Goal: Task Accomplishment & Management: Manage account settings

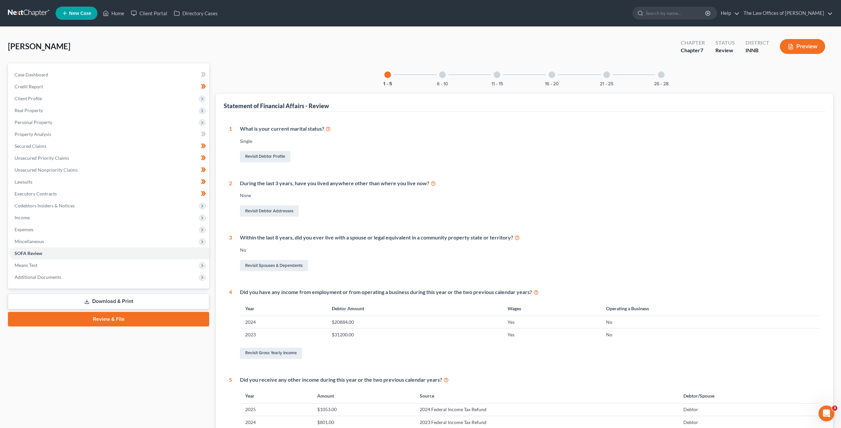
click at [28, 13] on link at bounding box center [29, 13] width 42 height 12
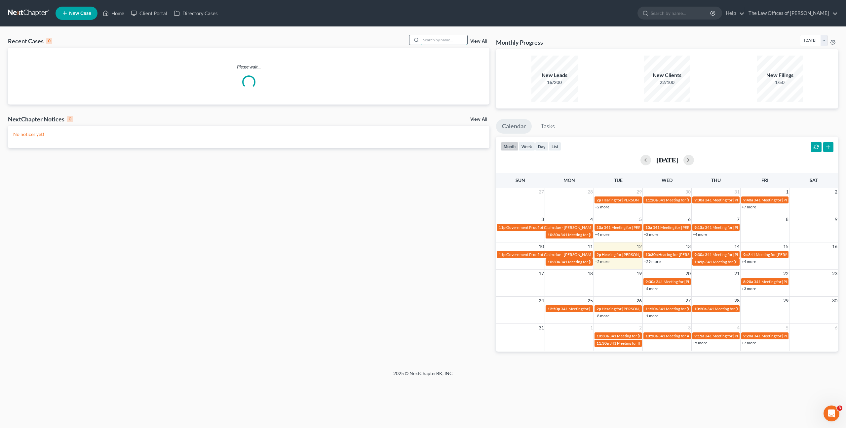
click at [436, 39] on input "search" at bounding box center [444, 40] width 46 height 10
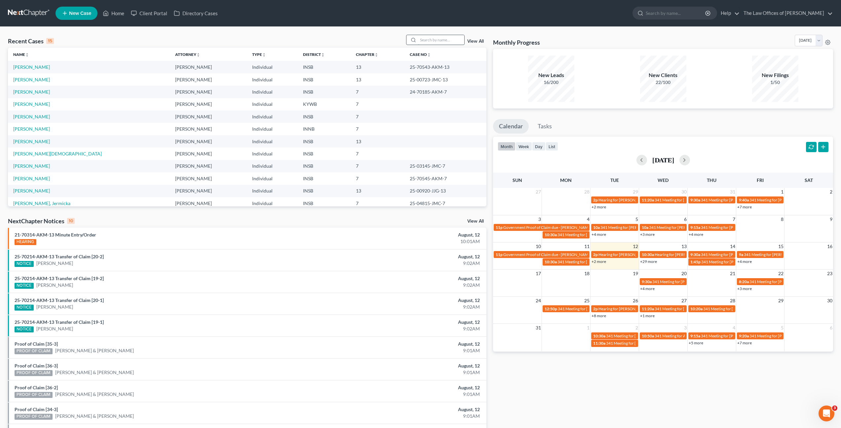
click at [439, 38] on input "search" at bounding box center [441, 40] width 46 height 10
type input "a"
type input "[PERSON_NAME]"
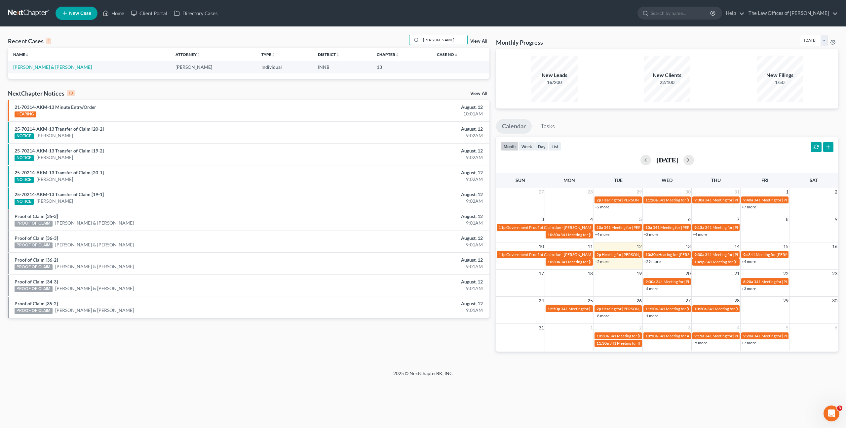
click at [41, 70] on td "[PERSON_NAME] & [PERSON_NAME]" at bounding box center [89, 67] width 162 height 12
click at [43, 67] on link "[PERSON_NAME] & [PERSON_NAME]" at bounding box center [52, 67] width 79 height 6
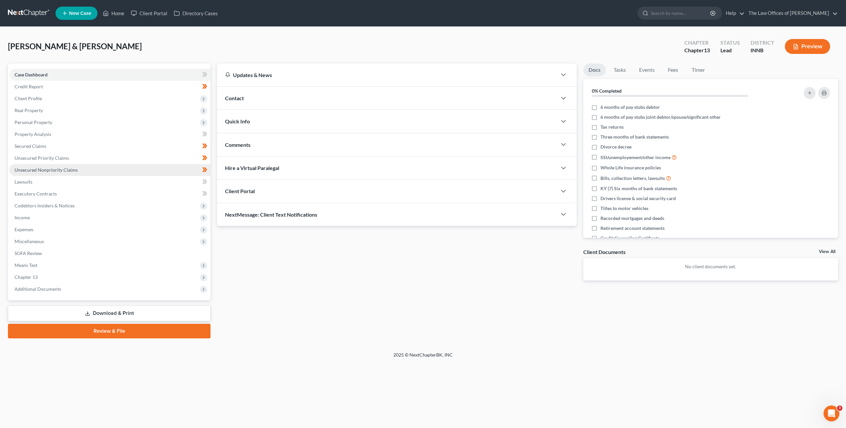
click at [158, 168] on link "Unsecured Nonpriority Claims" at bounding box center [109, 170] width 201 height 12
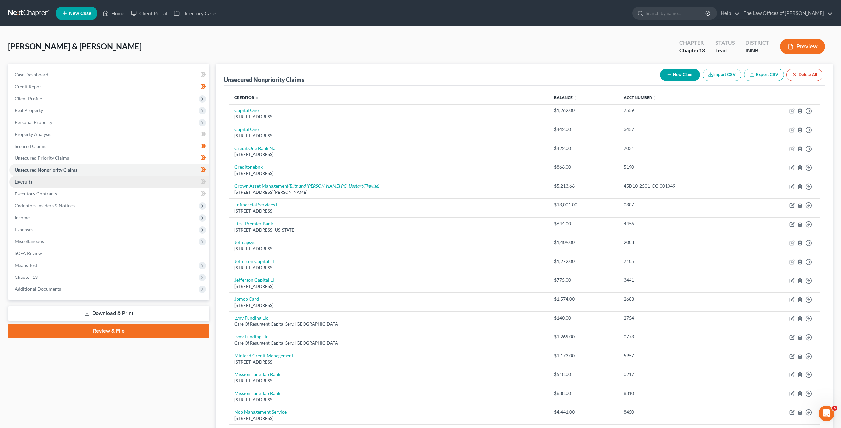
click at [73, 181] on link "Lawsuits" at bounding box center [109, 182] width 200 height 12
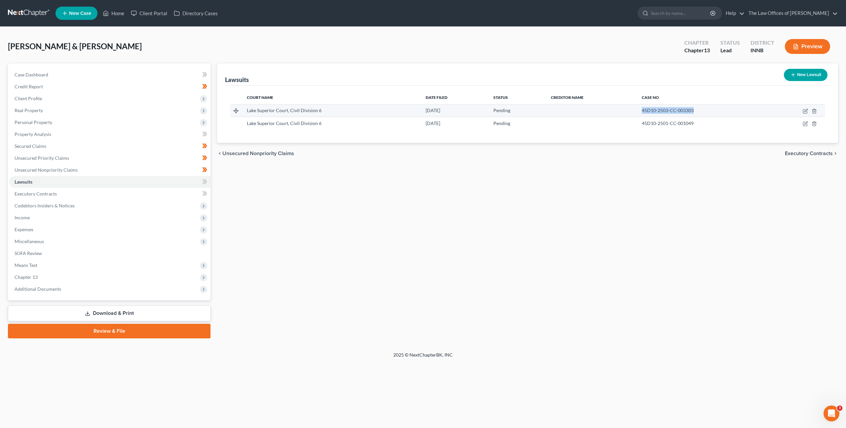
drag, startPoint x: 644, startPoint y: 111, endPoint x: 632, endPoint y: 109, distance: 12.1
click at [632, 109] on tr "Lake Superior Court, Civil Division 6 [DATE] Pending 45D10-2503-CC-003303" at bounding box center [527, 110] width 595 height 13
copy span "45D10-2503-CC-003303"
drag, startPoint x: 690, startPoint y: 118, endPoint x: 697, endPoint y: 122, distance: 7.9
click at [690, 118] on td "45D10-2501-CC-001049" at bounding box center [702, 123] width 131 height 13
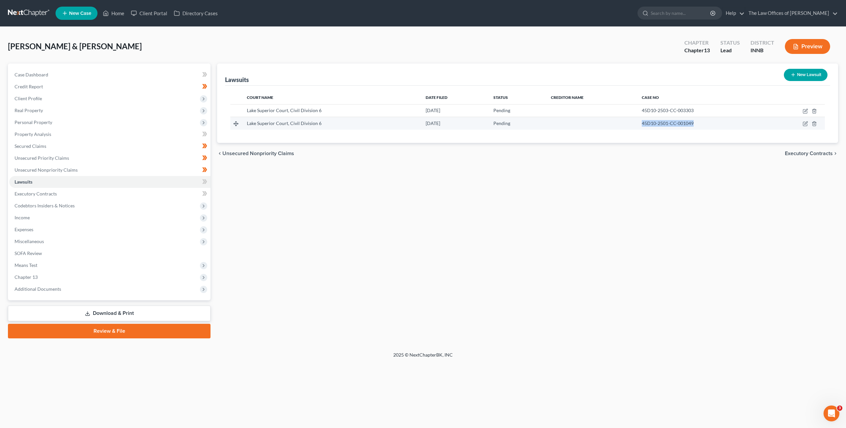
drag, startPoint x: 697, startPoint y: 122, endPoint x: 638, endPoint y: 120, distance: 58.9
click at [638, 120] on td "45D10-2501-CC-001049" at bounding box center [702, 123] width 131 height 13
copy span "45D10-2501-CC-001049"
click at [468, 203] on div "Lawsuits New Lawsuit Court Name Date Filed Status Creditor Name Case No Lake Su…" at bounding box center [528, 200] width 628 height 275
drag, startPoint x: 699, startPoint y: 125, endPoint x: 623, endPoint y: 121, distance: 75.8
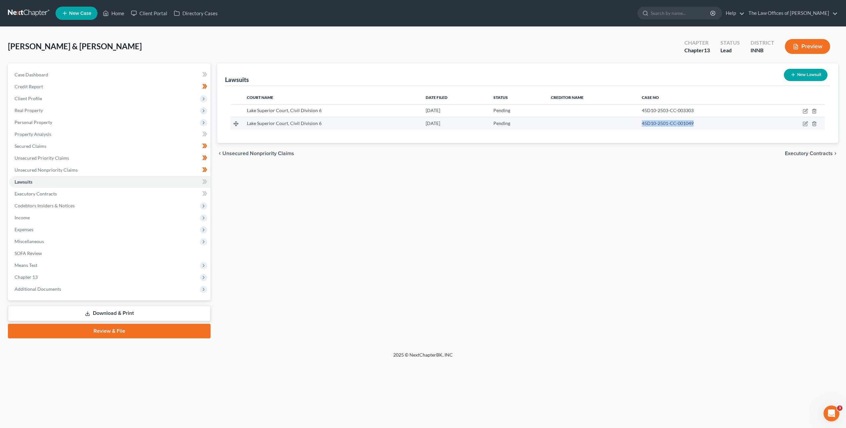
click at [623, 121] on tr "Lake Superior Court, Civil Division 6 [DATE] Pending 45D10-2501-CC-001049" at bounding box center [527, 123] width 595 height 13
copy span "45D10-2501-CC-001049"
click at [572, 159] on div "chevron_left Unsecured Nonpriority Claims Executory Contracts chevron_right" at bounding box center [527, 153] width 621 height 21
drag, startPoint x: 644, startPoint y: 113, endPoint x: 629, endPoint y: 113, distance: 14.2
click at [629, 113] on tr "Lake Superior Court, Civil Division 6 [DATE] Pending 45D10-2503-CC-003303" at bounding box center [527, 110] width 595 height 13
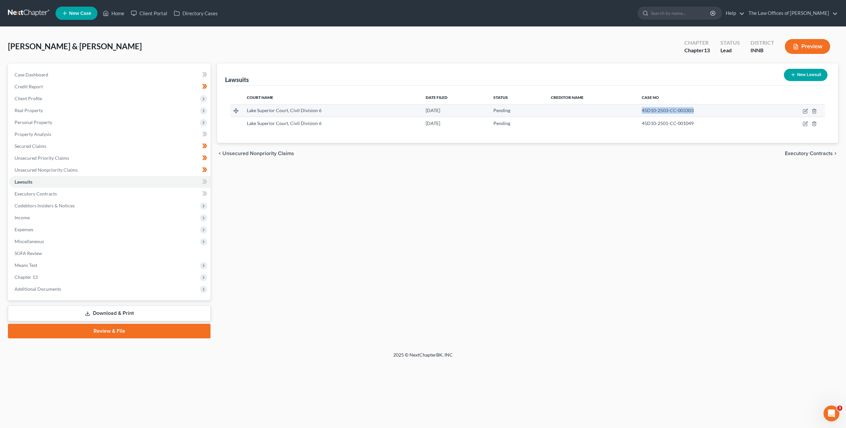
copy span "45D10-2503-CC-003303"
drag, startPoint x: 418, startPoint y: 194, endPoint x: 365, endPoint y: 187, distance: 53.6
click at [412, 194] on div "Lawsuits New Lawsuit Court Name Date Filed Status Creditor Name Case No Lake Su…" at bounding box center [528, 200] width 628 height 275
click at [117, 166] on link "Unsecured Nonpriority Claims" at bounding box center [109, 170] width 201 height 12
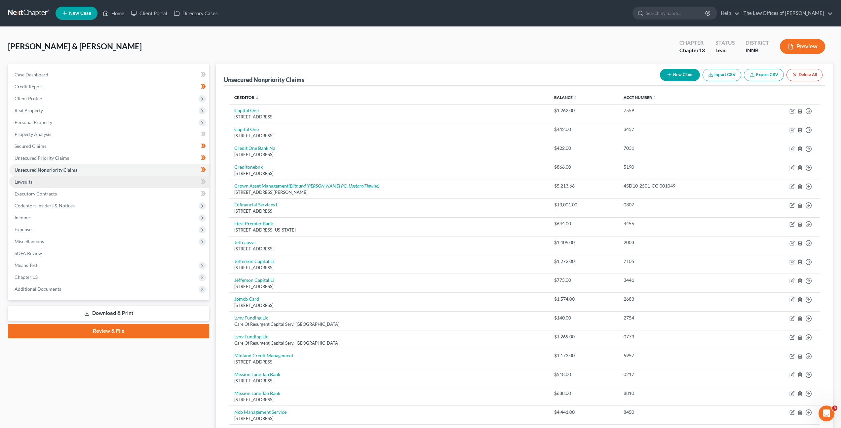
click at [152, 180] on link "Lawsuits" at bounding box center [109, 182] width 200 height 12
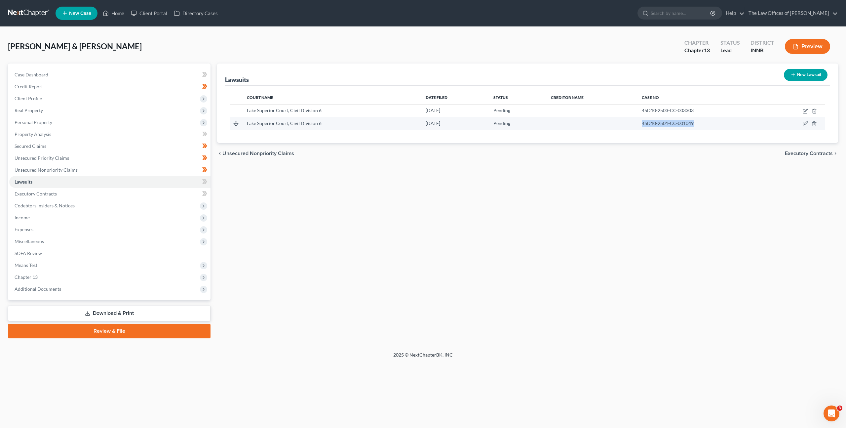
drag, startPoint x: 702, startPoint y: 124, endPoint x: 623, endPoint y: 124, distance: 79.0
click at [623, 124] on tr "Lake Superior Court, Civil Division 6 [DATE] Pending 45D10-2501-CC-001049" at bounding box center [527, 123] width 595 height 13
copy span "45D10-2501-CC-001049"
drag, startPoint x: 654, startPoint y: 123, endPoint x: 583, endPoint y: 194, distance: 100.5
click at [583, 194] on div "Lawsuits New Lawsuit Court Name Date Filed Status Creditor Name Case No Lake Su…" at bounding box center [528, 200] width 628 height 275
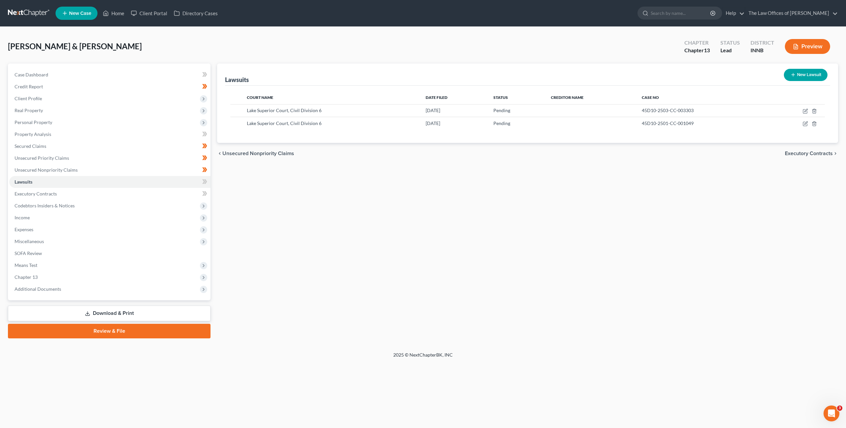
click at [523, 180] on div "Lawsuits New Lawsuit Court Name Date Filed Status Creditor Name Case No Lake Su…" at bounding box center [528, 200] width 628 height 275
click at [169, 173] on link "Unsecured Nonpriority Claims" at bounding box center [109, 170] width 201 height 12
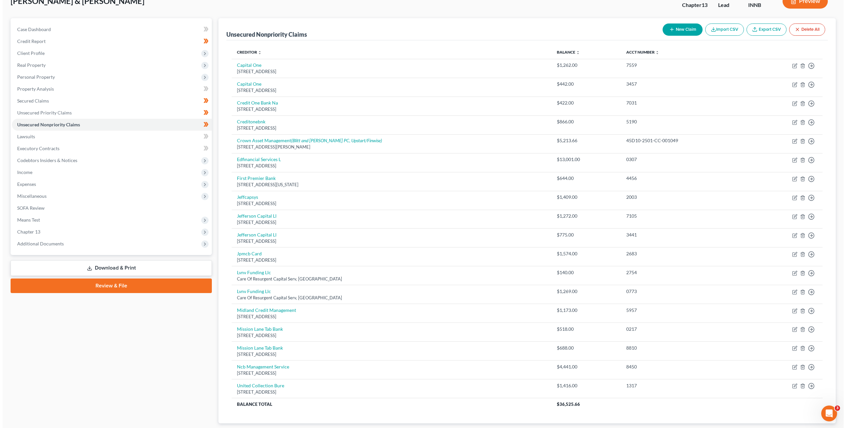
scroll to position [87, 0]
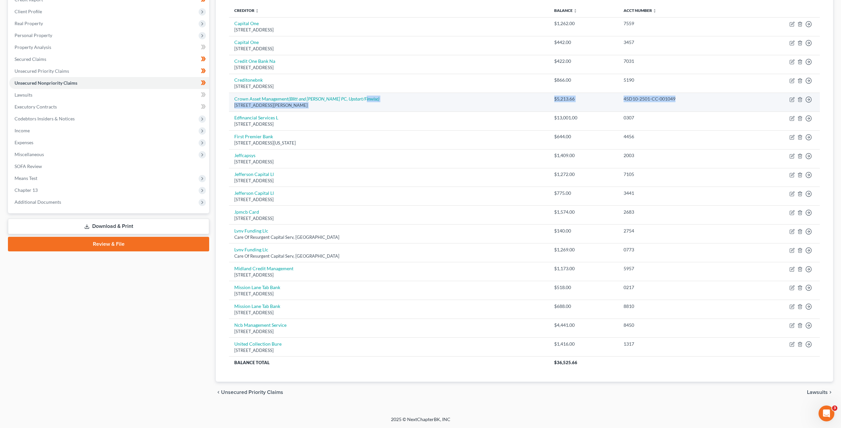
drag, startPoint x: 455, startPoint y: 100, endPoint x: 674, endPoint y: 97, distance: 219.9
click at [674, 97] on tr "Crown Asset Management (Blitt and [PERSON_NAME] PC, Upstart/Finwise) [STREET_AD…" at bounding box center [524, 102] width 591 height 19
click at [676, 98] on div "45D10-2501-CC-001049" at bounding box center [683, 99] width 118 height 7
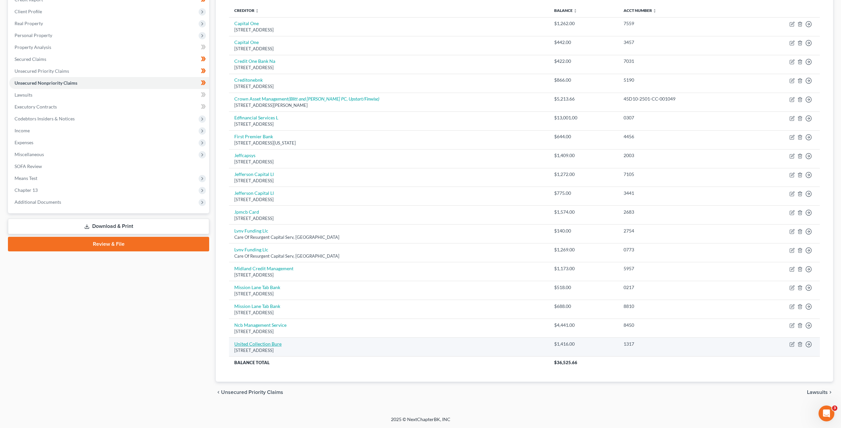
click at [254, 345] on link "United Collection Bure" at bounding box center [257, 344] width 47 height 6
select select "36"
select select "1"
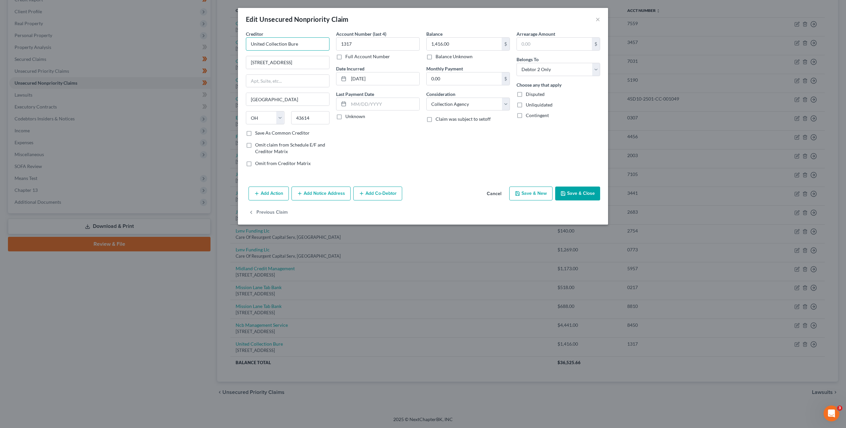
click at [315, 47] on input "United Collection Bure" at bounding box center [288, 43] width 84 height 13
type input "United Collection Bureau"
click at [386, 154] on div "Account Number (last 4) 1317 Full Account Number Date Incurred [DATE] Last Paym…" at bounding box center [378, 100] width 90 height 141
click at [319, 193] on button "Add Notice Address" at bounding box center [321, 193] width 59 height 14
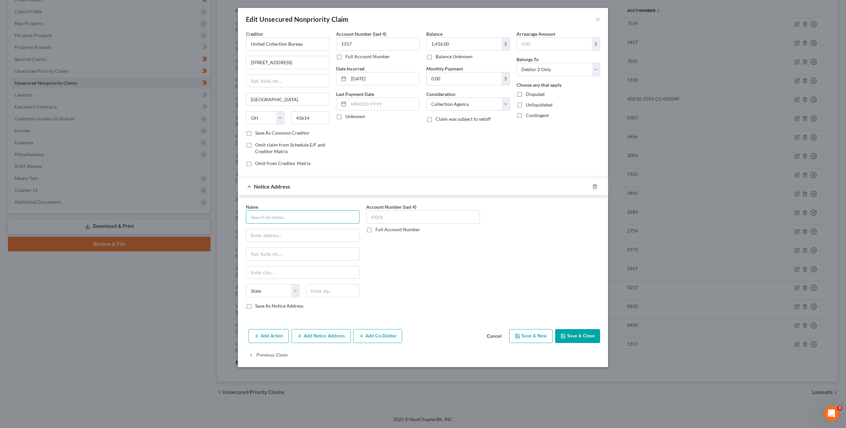
click at [296, 222] on input "text" at bounding box center [303, 216] width 114 height 13
click at [313, 216] on input "Finwise/Rise" at bounding box center [303, 216] width 114 height 13
drag, startPoint x: 294, startPoint y: 218, endPoint x: 201, endPoint y: 204, distance: 94.6
click at [198, 205] on div "Edit Unsecured Nonpriority Claim × Creditor * United Collection Bureau [STREET_…" at bounding box center [423, 214] width 846 height 428
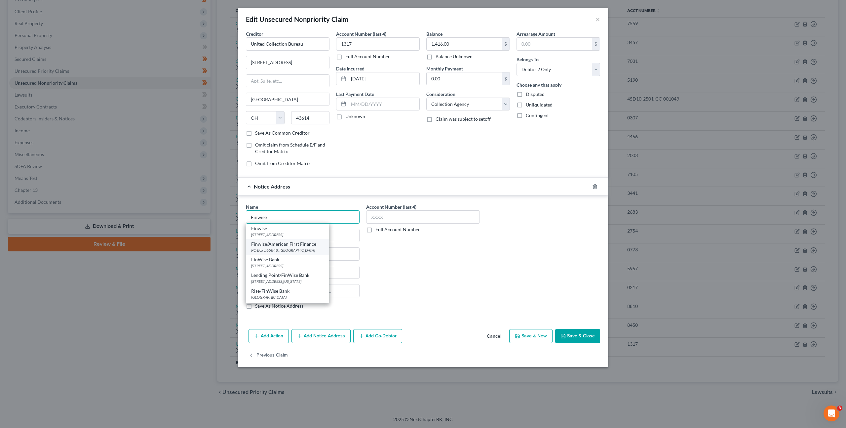
scroll to position [1, 0]
click at [303, 290] on div "Rise/FinWise Bank" at bounding box center [287, 289] width 73 height 7
type input "Rise/FinWise Bank"
type input "PO Box 101808"
type input "[GEOGRAPHIC_DATA]"
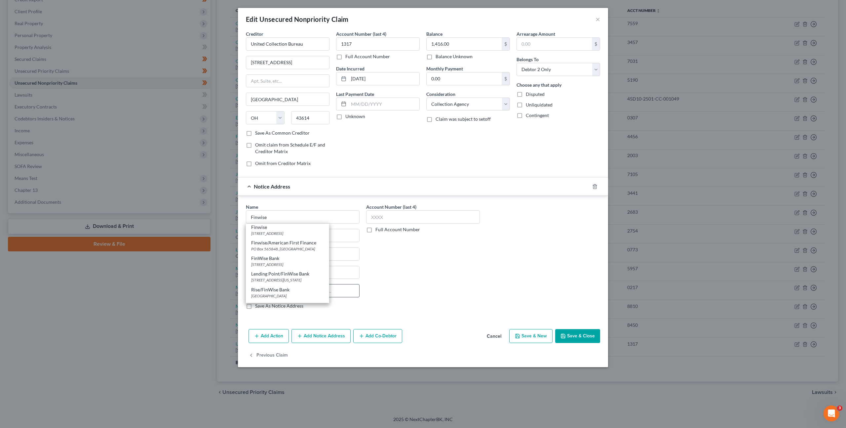
select select "45"
type input "76185"
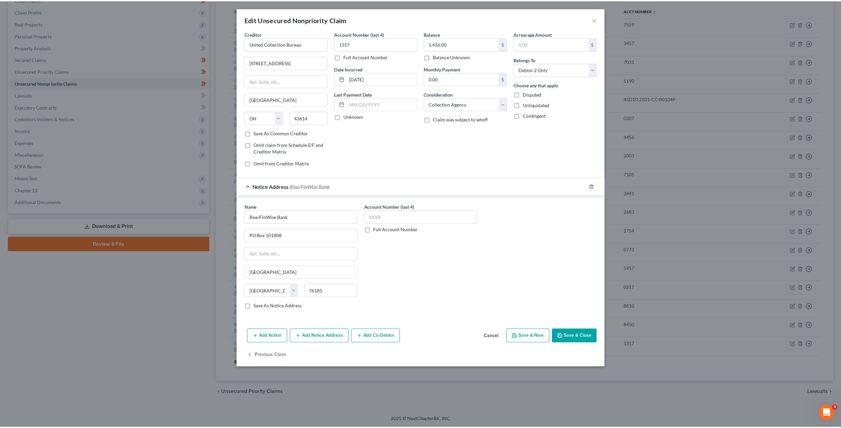
scroll to position [0, 0]
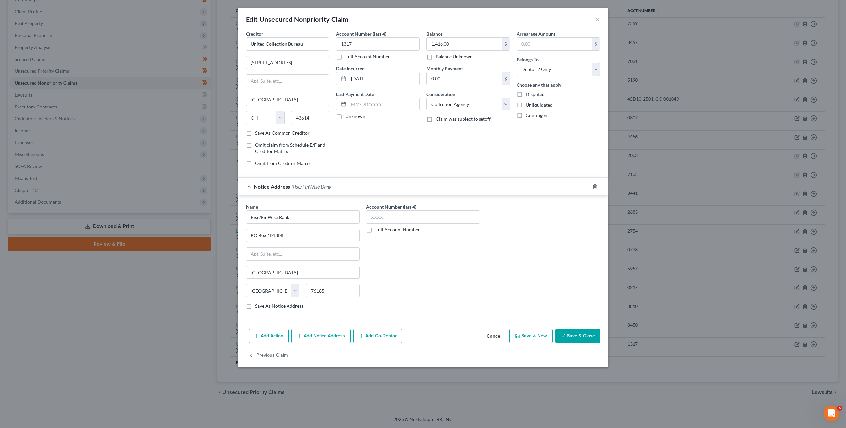
click at [483, 277] on div "Name * Rise/FinWise Bank PO Box 101808 [GEOGRAPHIC_DATA] [US_STATE][GEOGRAPHIC_…" at bounding box center [423, 258] width 361 height 111
click at [584, 339] on button "Save & Close" at bounding box center [577, 336] width 45 height 14
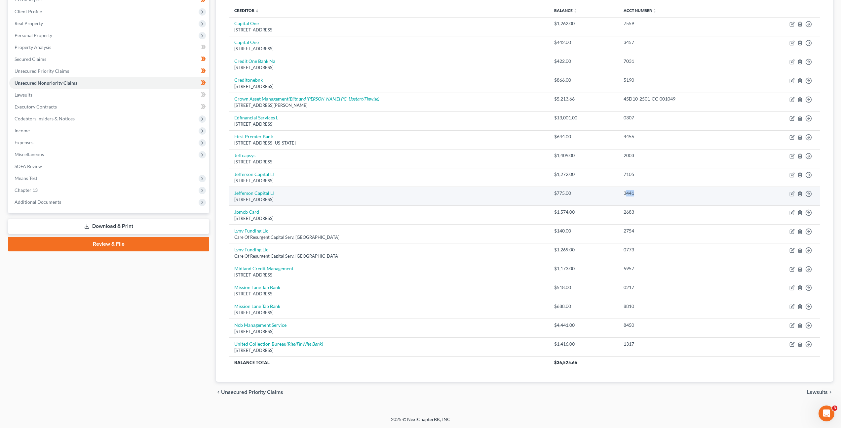
drag, startPoint x: 614, startPoint y: 192, endPoint x: 629, endPoint y: 191, distance: 14.9
click at [629, 191] on div "3441" at bounding box center [683, 193] width 118 height 7
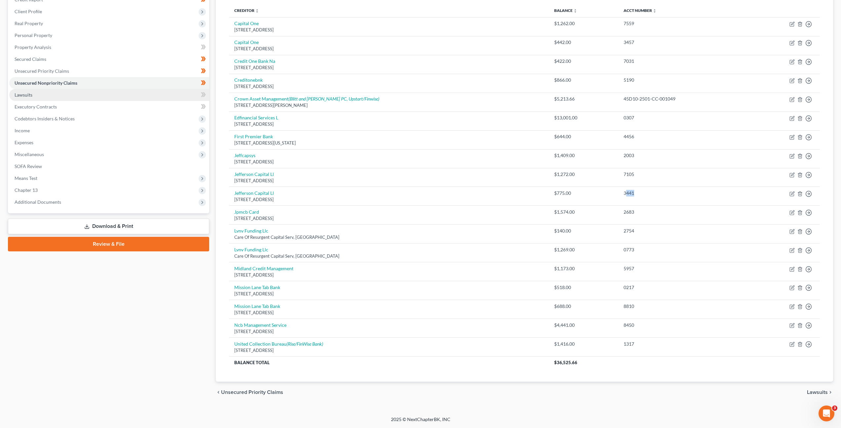
click at [142, 93] on link "Lawsuits" at bounding box center [109, 95] width 200 height 12
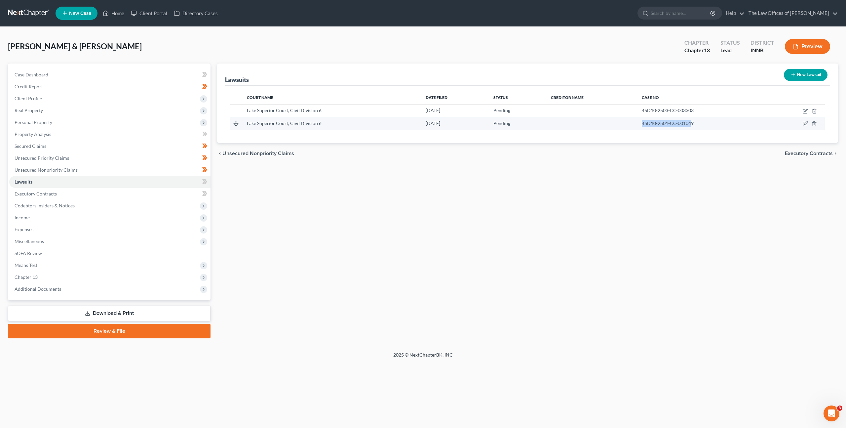
drag, startPoint x: 655, startPoint y: 122, endPoint x: 603, endPoint y: 121, distance: 51.9
click at [603, 121] on tr "Lake Superior Court, Civil Division 6 [DATE] Pending 45D10-2501-CC-001049" at bounding box center [527, 123] width 595 height 13
click at [681, 148] on div "chevron_left Unsecured Nonpriority Claims Executory Contracts chevron_right" at bounding box center [527, 153] width 621 height 21
drag, startPoint x: 704, startPoint y: 125, endPoint x: 668, endPoint y: 144, distance: 40.8
click at [637, 126] on td "45D10-2501-CC-001049" at bounding box center [702, 123] width 131 height 13
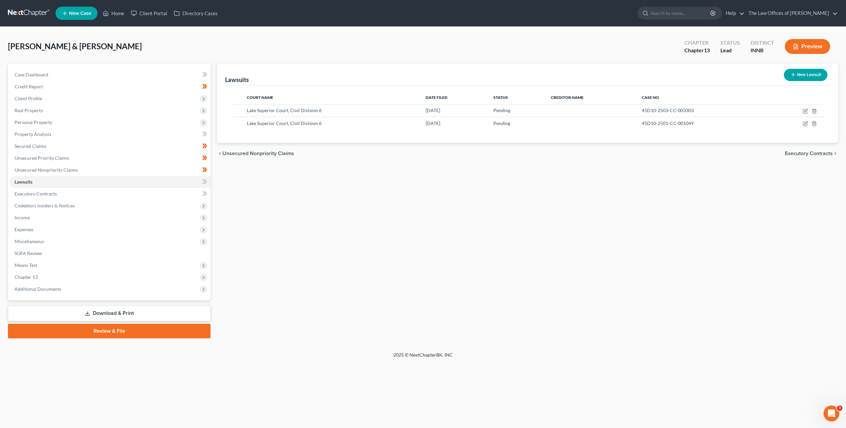
click at [682, 216] on div "Lawsuits New Lawsuit Court Name Date Filed Status Creditor Name Case No Lake Su…" at bounding box center [528, 200] width 628 height 275
drag, startPoint x: 150, startPoint y: 168, endPoint x: 170, endPoint y: 167, distance: 20.2
click at [150, 168] on link "Unsecured Nonpriority Claims" at bounding box center [109, 170] width 201 height 12
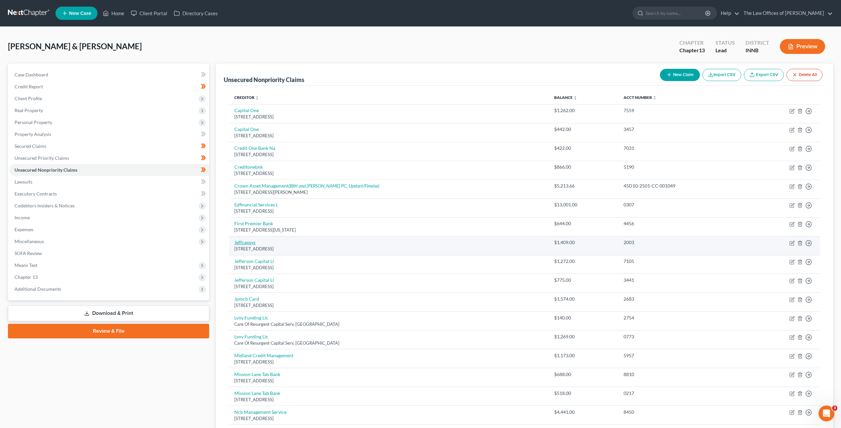
click at [251, 243] on link "Jeffcapsys" at bounding box center [244, 242] width 21 height 6
select select "24"
select select "0"
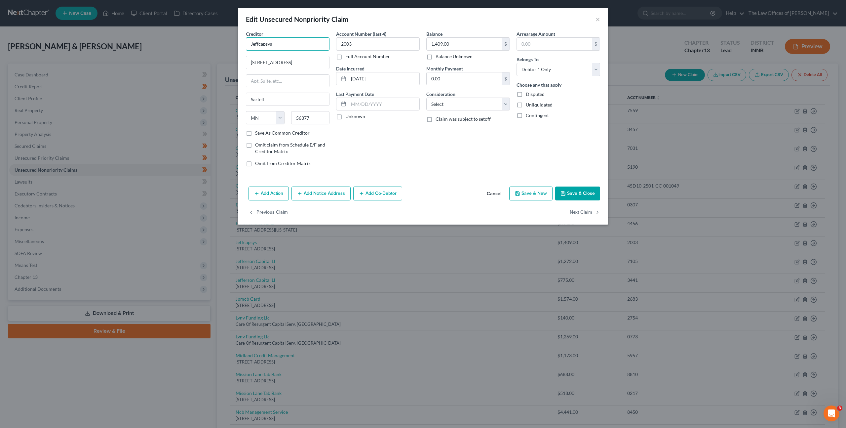
click at [303, 50] on input "Jeffcapsys" at bounding box center [288, 43] width 84 height 13
drag, startPoint x: 303, startPoint y: 46, endPoint x: 207, endPoint y: 35, distance: 96.1
click at [207, 35] on div "Edit Unsecured Nonpriority Claim × Creditor * Jeffcapsys [STREET_ADDRESS][GEOGR…" at bounding box center [423, 214] width 846 height 428
click at [292, 56] on div "Jefferson Capital Systems LLC" at bounding box center [285, 55] width 69 height 7
type input "Jefferson Capital Systems LLC"
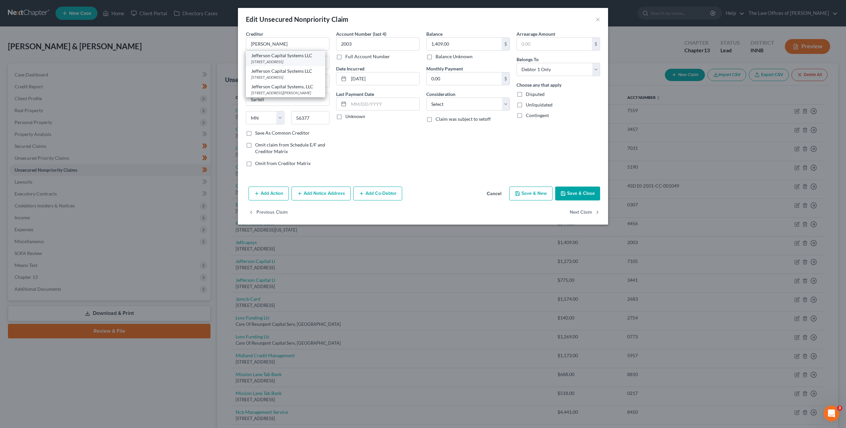
type input "PO Box 11407"
type input "[GEOGRAPHIC_DATA]"
select select "0"
type input "35246"
click at [340, 196] on button "Add Notice Address" at bounding box center [321, 193] width 59 height 14
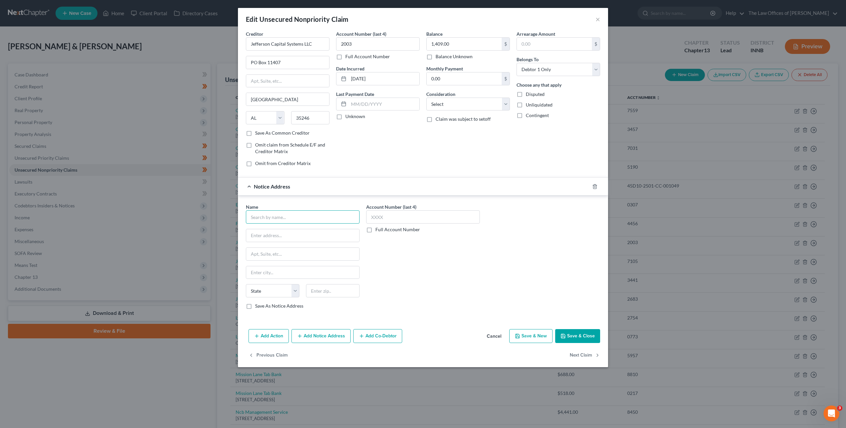
click at [303, 223] on div "Name * State [US_STATE] AK AR AZ CA CO CT DE DC [GEOGRAPHIC_DATA] [GEOGRAPHIC_D…" at bounding box center [303, 256] width 114 height 106
drag, startPoint x: 305, startPoint y: 217, endPoint x: 409, endPoint y: 226, distance: 104.2
click at [305, 217] on input "text" at bounding box center [303, 216] width 114 height 13
click at [323, 234] on div "[STREET_ADDRESS]" at bounding box center [290, 235] width 78 height 6
type input "Genesis FS Card Services/Destiny/FEB"
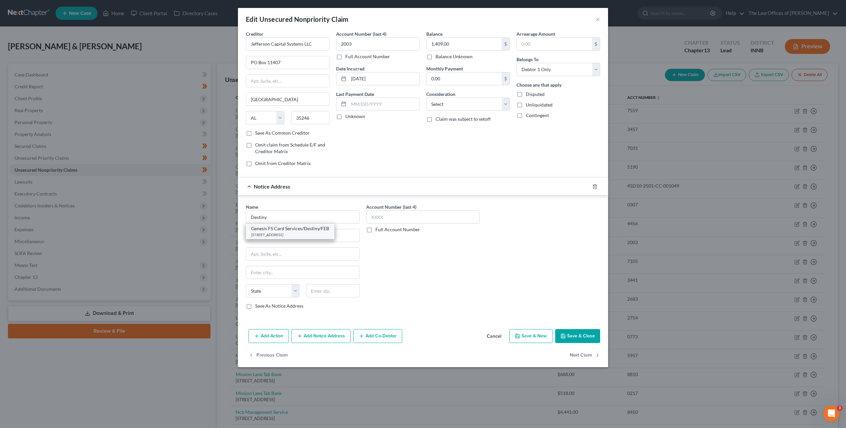
type input "PO Box 4477"
type input "Beaverton"
select select "38"
type input "97076"
click at [426, 263] on div "Account Number (last 4) Full Account Number" at bounding box center [423, 258] width 120 height 111
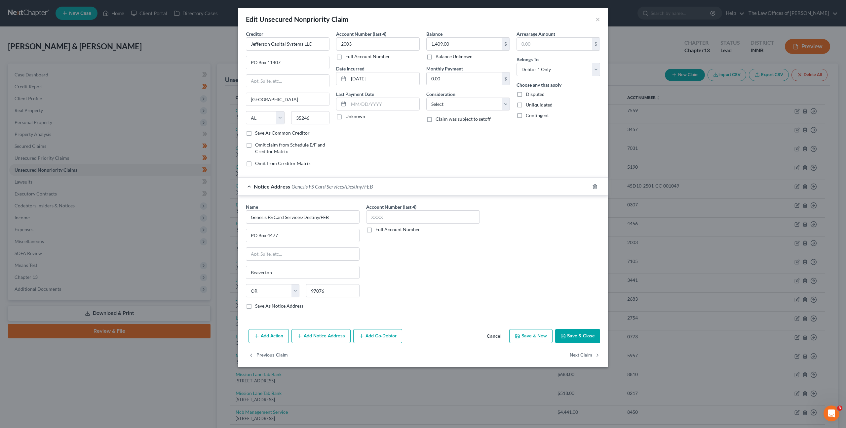
click at [573, 331] on button "Save & Close" at bounding box center [577, 336] width 45 height 14
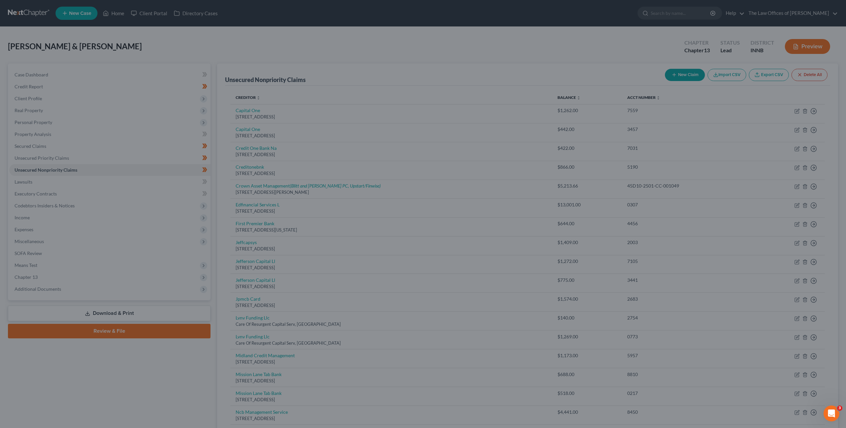
type input "0"
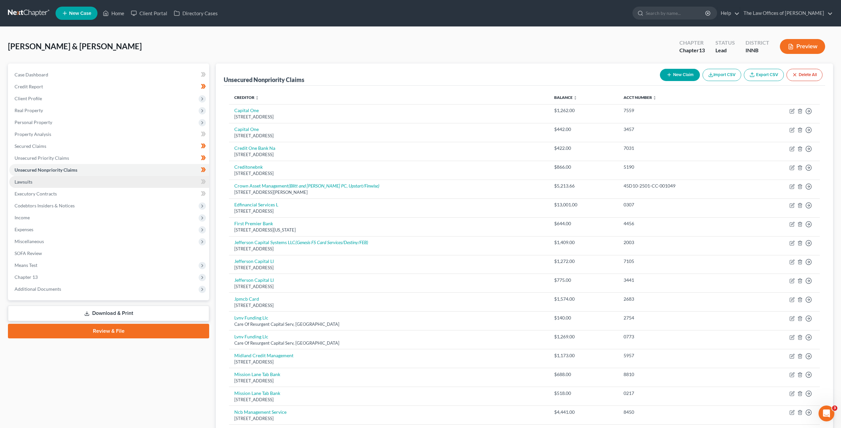
click at [100, 185] on link "Lawsuits" at bounding box center [109, 182] width 200 height 12
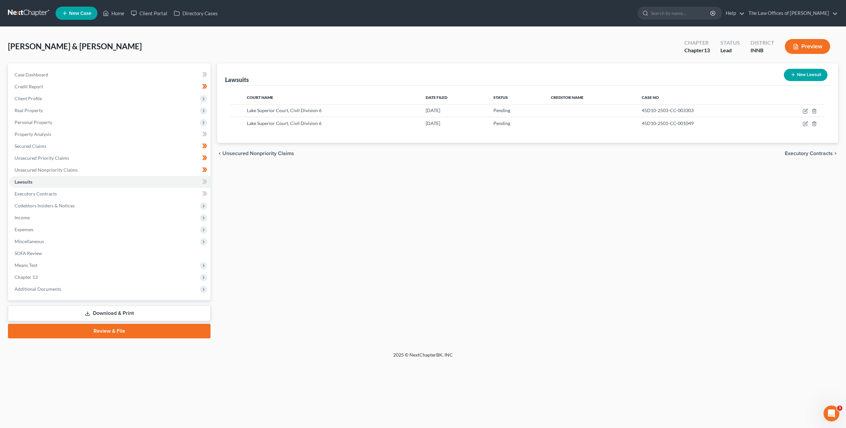
click at [408, 196] on div "Lawsuits New Lawsuit Court Name Date Filed Status Creditor Name Case No Lake Su…" at bounding box center [528, 200] width 628 height 275
click at [792, 77] on icon "button" at bounding box center [793, 74] width 5 height 5
select select "0"
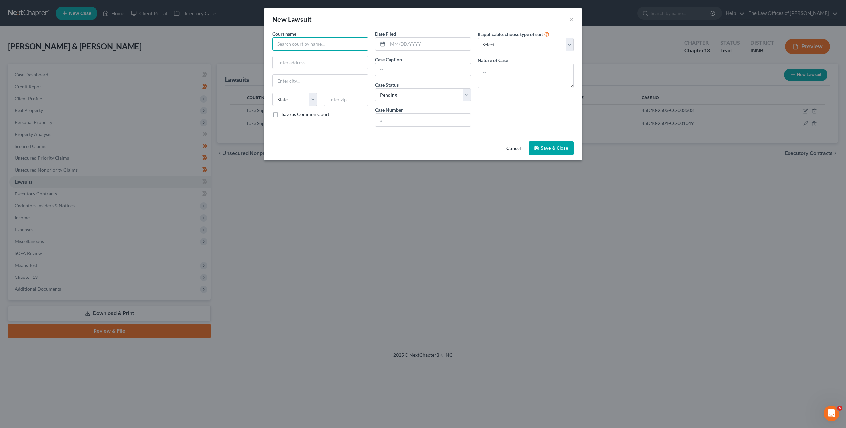
click at [352, 46] on input "text" at bounding box center [320, 43] width 96 height 13
click at [314, 37] on input "text" at bounding box center [320, 43] width 96 height 13
click at [325, 65] on div "Lake Superior Court, Civil Division 4" at bounding box center [321, 65] width 86 height 7
type input "Lake Superior Court, Civil Division 4"
type input "[STREET_ADDRESS]"
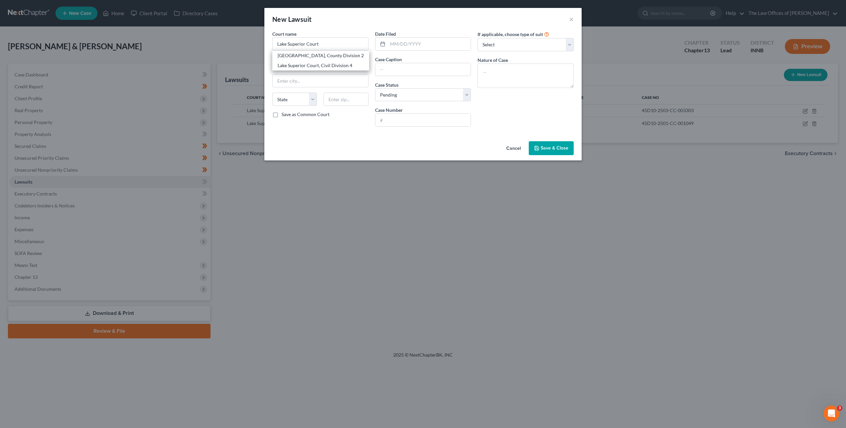
type input "[PERSON_NAME]"
select select "15"
type input "46402"
click at [357, 46] on input "Lake Superior Court, Civil Division 4" at bounding box center [320, 43] width 96 height 13
type input "Lake Superior Court, Civil Division 1"
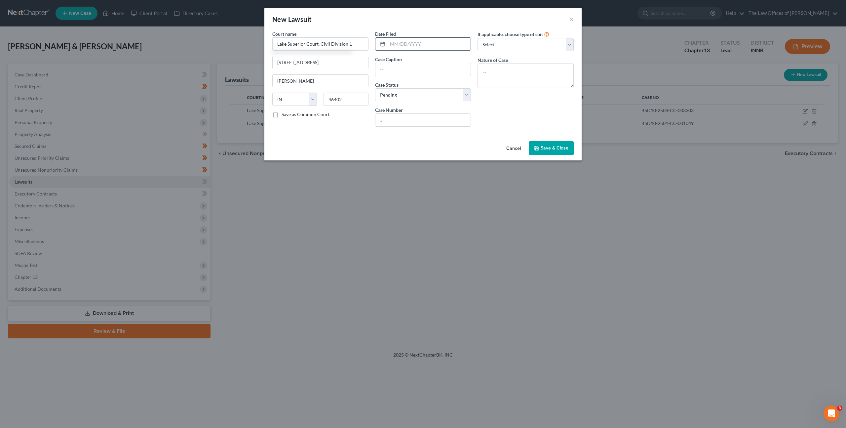
click at [408, 42] on input "text" at bounding box center [429, 44] width 83 height 13
type input "[DATE]"
paste input "Jefferson Capital Systems LLC v. [PERSON_NAME]"
type input "Jefferson Capital Systems LLC v. [PERSON_NAME]"
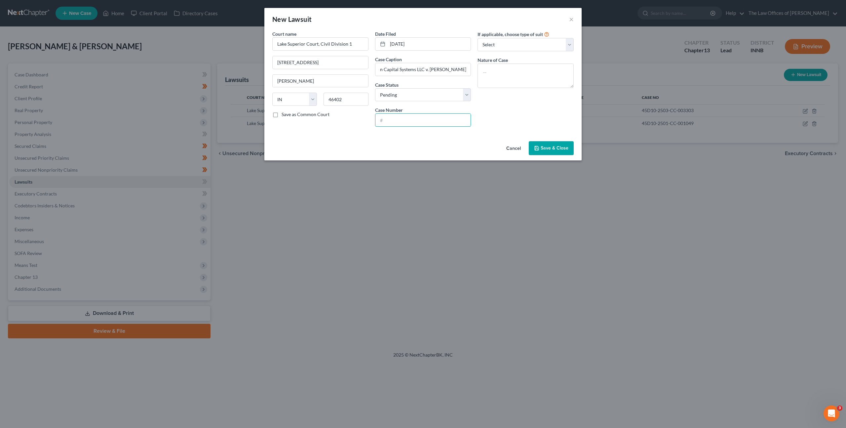
drag, startPoint x: 403, startPoint y: 123, endPoint x: 454, endPoint y: 113, distance: 51.6
click at [403, 123] on input "text" at bounding box center [424, 120] width 96 height 13
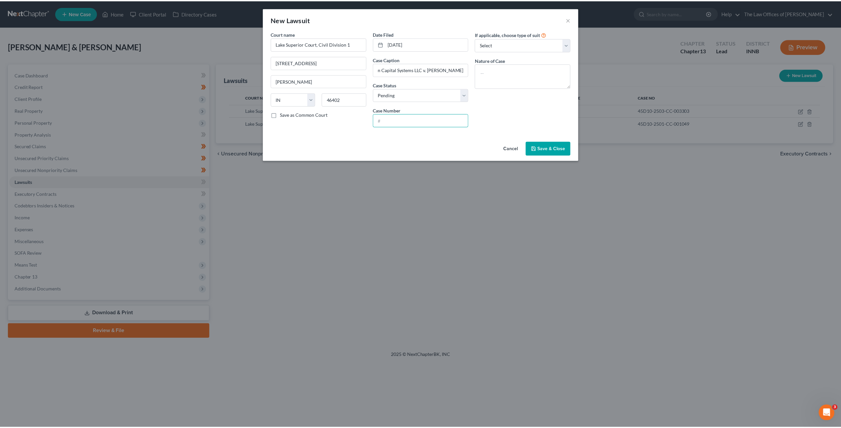
scroll to position [0, 0]
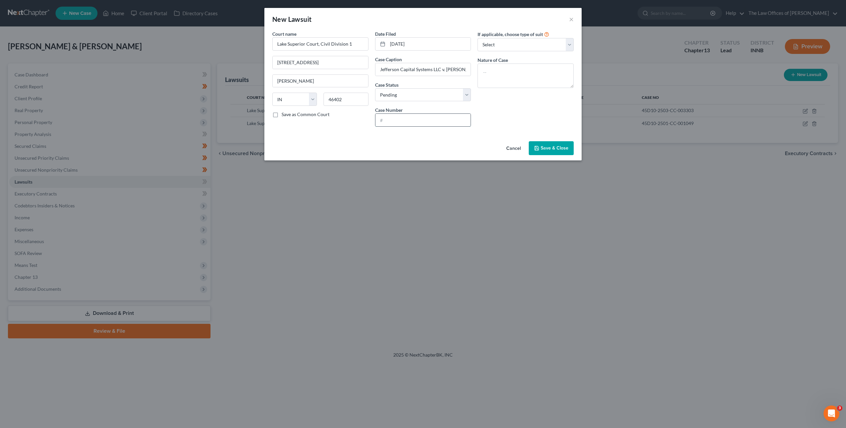
paste input "45D01-2408-CC-008672"
click at [387, 121] on input "45D01-2408-CC-008672" at bounding box center [424, 120] width 96 height 13
type input "45D01-2408-CC-008672"
click at [508, 82] on textarea at bounding box center [526, 75] width 96 height 24
type textarea "Civil Collection"
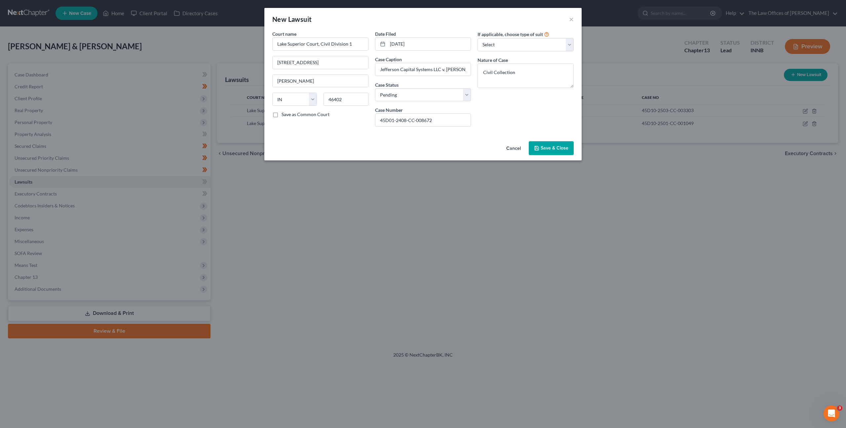
click at [544, 144] on button "Save & Close" at bounding box center [551, 148] width 45 height 14
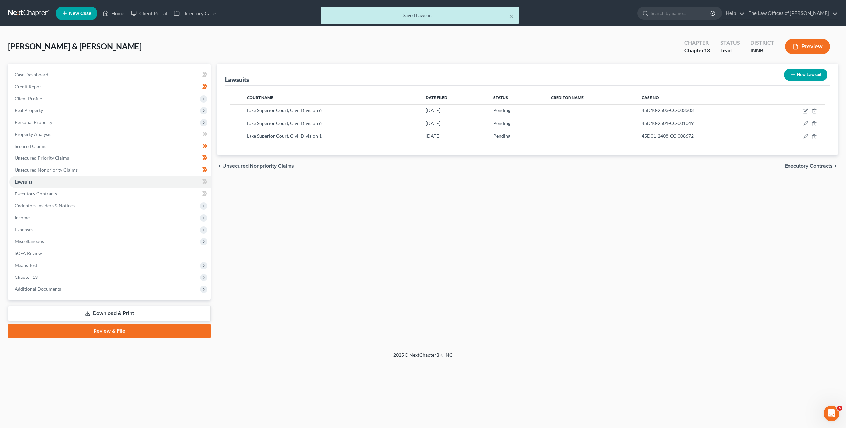
click at [465, 215] on div "Lawsuits New Lawsuit Court Name Date Filed Status Creditor Name Case No Lake Su…" at bounding box center [528, 200] width 628 height 275
click at [168, 169] on link "Unsecured Nonpriority Claims" at bounding box center [109, 170] width 201 height 12
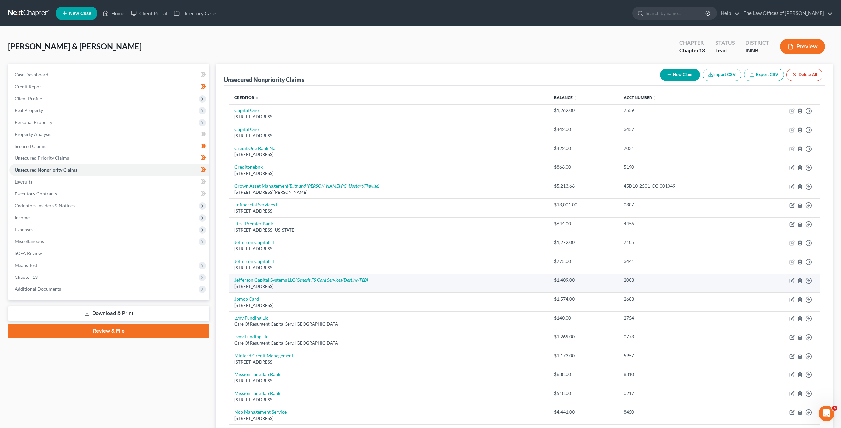
click at [334, 278] on icon "(Genesis FS Card Services/Destiny/FEB)" at bounding box center [332, 280] width 73 height 6
select select "0"
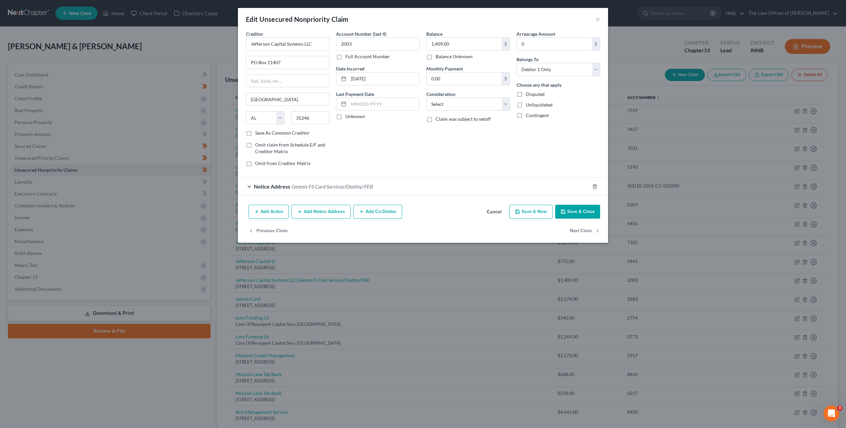
click at [345, 58] on label "Full Account Number" at bounding box center [367, 56] width 45 height 7
click at [348, 58] on input "Full Account Number" at bounding box center [350, 55] width 4 height 4
click at [355, 46] on input "2003" at bounding box center [378, 43] width 84 height 13
drag, startPoint x: 365, startPoint y: 44, endPoint x: 323, endPoint y: 42, distance: 42.7
click at [319, 40] on div "Creditor * Jefferson Capital Systems LLC [GEOGRAPHIC_DATA][US_STATE] AZ CA CO […" at bounding box center [423, 100] width 361 height 141
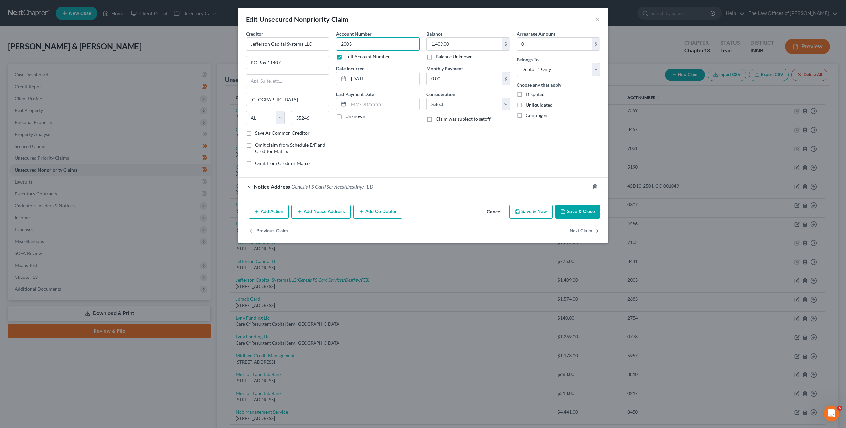
paste input "45D01-2408-CC-008672"
click at [347, 46] on input "45D01-2408-CC-008672" at bounding box center [378, 43] width 84 height 13
type input "45D01-2408-CC-008672"
click at [457, 43] on input "1,409.00" at bounding box center [464, 44] width 75 height 13
click at [465, 44] on input "1,409.00" at bounding box center [464, 44] width 75 height 13
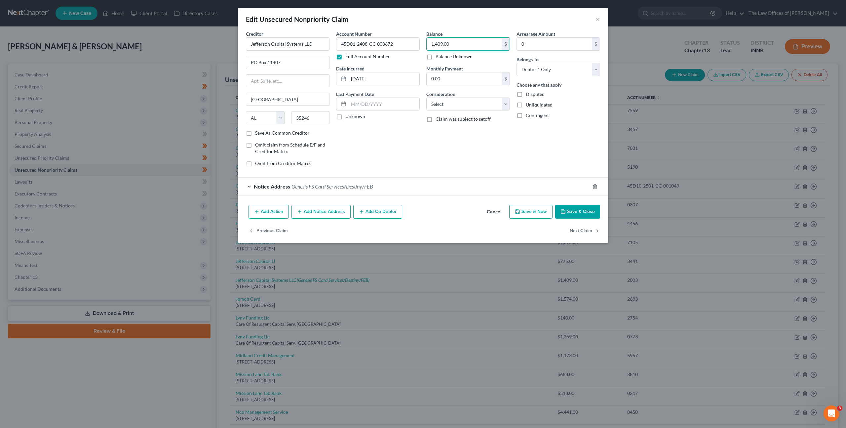
drag, startPoint x: 457, startPoint y: 45, endPoint x: 364, endPoint y: 25, distance: 95.0
click at [401, 37] on div "Creditor * Jefferson Capital Systems LLC [GEOGRAPHIC_DATA][US_STATE] AZ CA CO […" at bounding box center [423, 100] width 361 height 141
click at [477, 106] on select "Select Cable / Satellite Services Collection Agency Credit Card Debt Debt Couns…" at bounding box center [468, 104] width 84 height 13
click at [426, 98] on select "Select Cable / Satellite Services Collection Agency Credit Card Debt Debt Couns…" at bounding box center [468, 104] width 84 height 13
click at [472, 107] on select "Select Cable / Satellite Services Collection Agency Credit Card Debt Debt Couns…" at bounding box center [468, 104] width 84 height 13
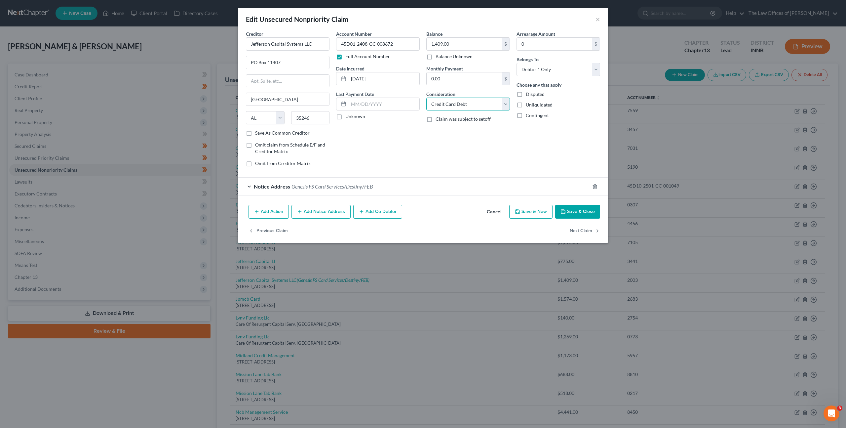
select select "1"
click at [426, 98] on select "Select Cable / Satellite Services Collection Agency Credit Card Debt Debt Couns…" at bounding box center [468, 104] width 84 height 13
click at [466, 162] on div "Balance 1,409.00 $ Balance Unknown Balance Undetermined 1,409.00 $ Balance Unkn…" at bounding box center [468, 100] width 90 height 141
click at [573, 209] on button "Save & Close" at bounding box center [577, 212] width 45 height 14
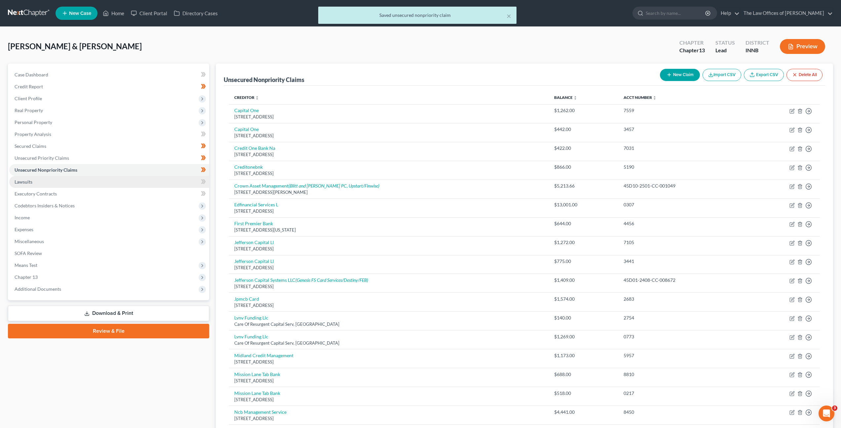
click at [147, 181] on link "Lawsuits" at bounding box center [109, 182] width 200 height 12
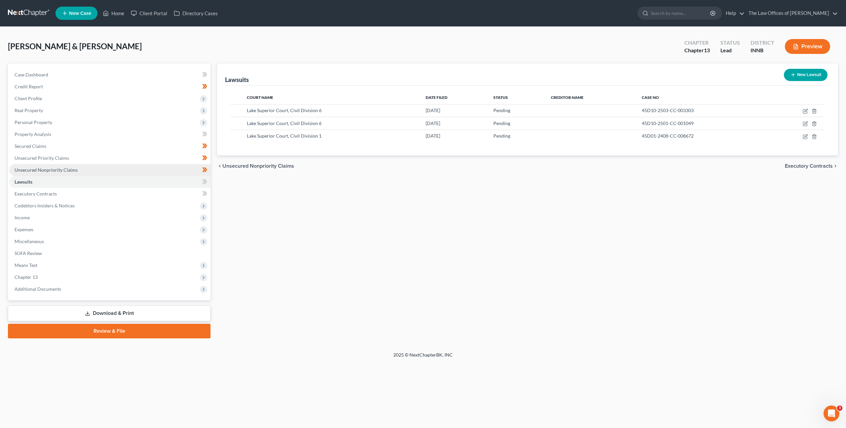
click at [144, 172] on link "Unsecured Nonpriority Claims" at bounding box center [109, 170] width 201 height 12
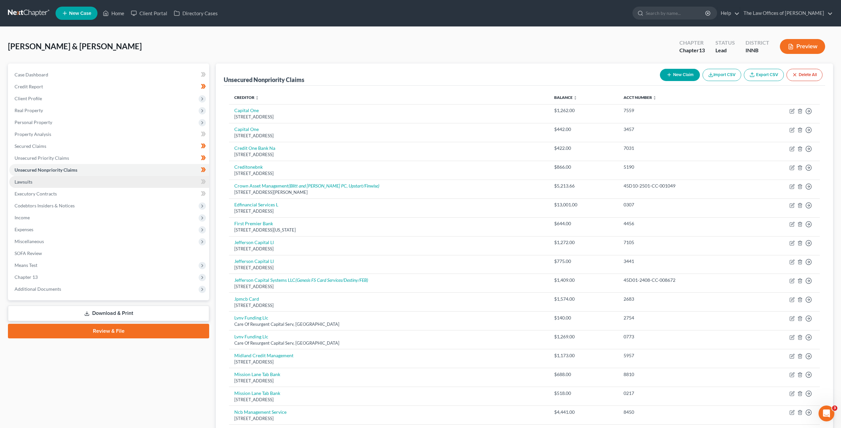
click at [139, 179] on link "Lawsuits" at bounding box center [109, 182] width 200 height 12
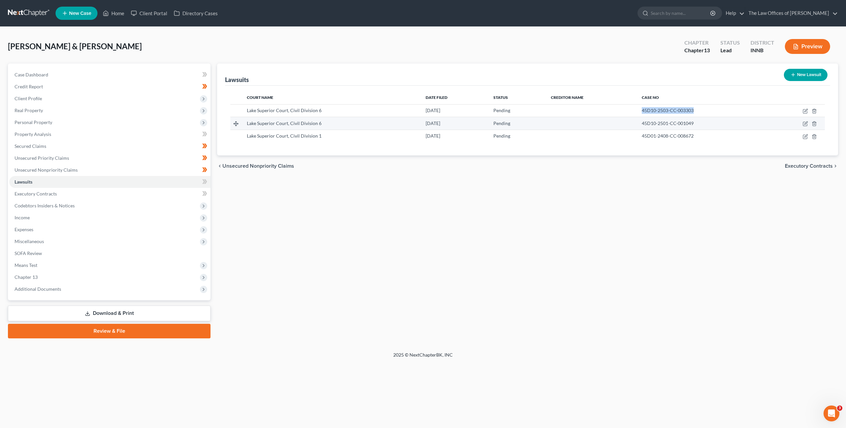
drag, startPoint x: 706, startPoint y: 113, endPoint x: 636, endPoint y: 122, distance: 71.2
click at [637, 113] on td "45D10-2503-CC-003303" at bounding box center [702, 110] width 131 height 13
copy span "45D10-2503-CC-003303"
click at [595, 165] on div "chevron_left Unsecured Nonpriority Claims Executory Contracts chevron_right" at bounding box center [527, 165] width 621 height 21
click at [143, 169] on link "Unsecured Nonpriority Claims" at bounding box center [109, 170] width 201 height 12
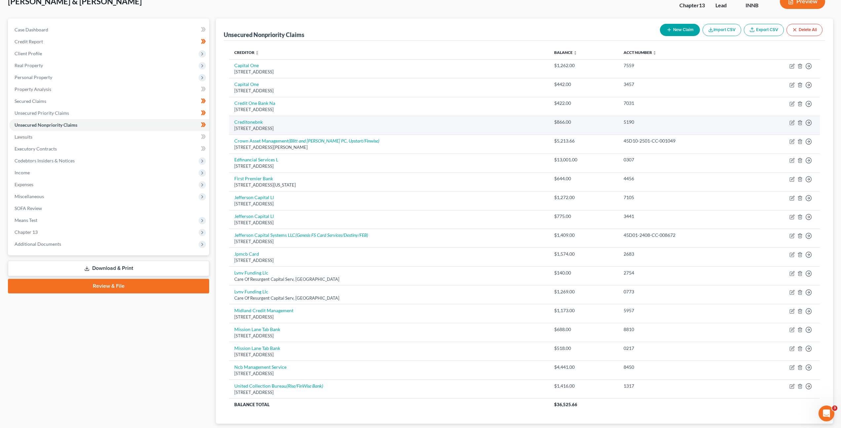
scroll to position [46, 0]
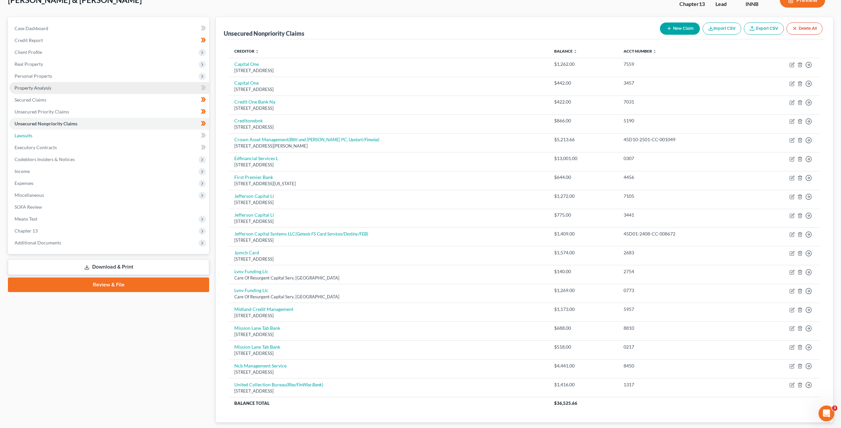
click at [35, 139] on link "Lawsuits" at bounding box center [109, 136] width 200 height 12
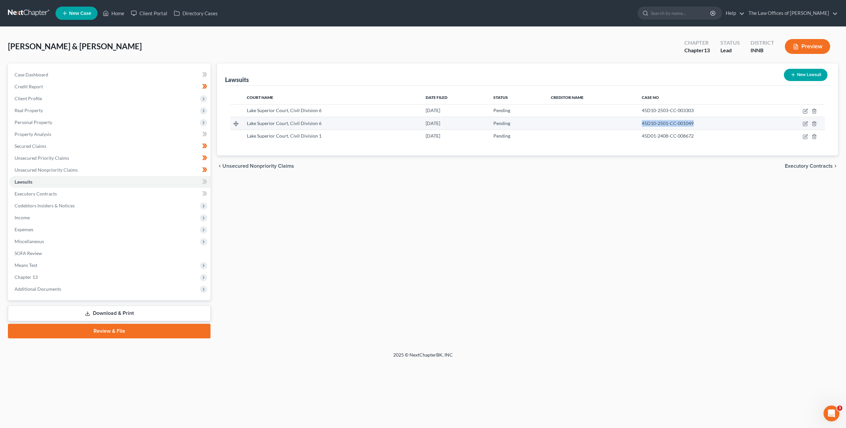
drag, startPoint x: 688, startPoint y: 125, endPoint x: 609, endPoint y: 125, distance: 78.7
click at [609, 125] on tr "Lake Superior Court, Civil Division 6 [DATE] Pending 45D10-2501-CC-001049" at bounding box center [527, 123] width 595 height 13
copy span "45D10-2501-CC-001049"
click at [610, 263] on div "Lawsuits New Lawsuit Court Name Date Filed Status Creditor Name Case No Lake Su…" at bounding box center [528, 200] width 628 height 275
click at [131, 172] on link "Unsecured Nonpriority Claims" at bounding box center [109, 170] width 201 height 12
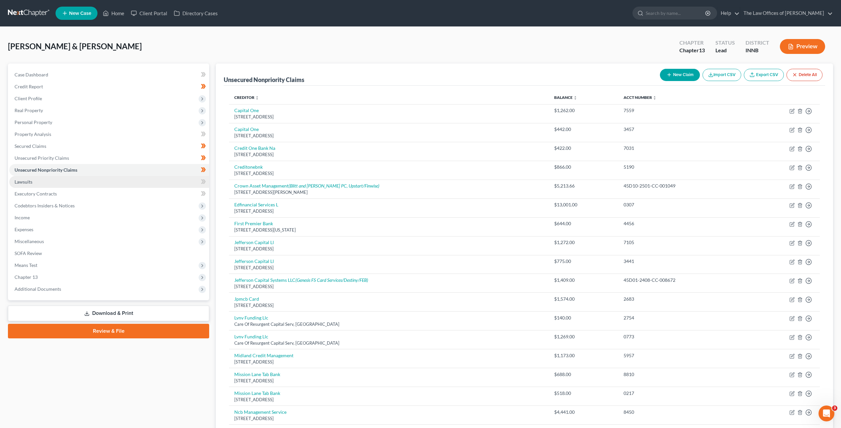
click at [120, 185] on link "Lawsuits" at bounding box center [109, 182] width 200 height 12
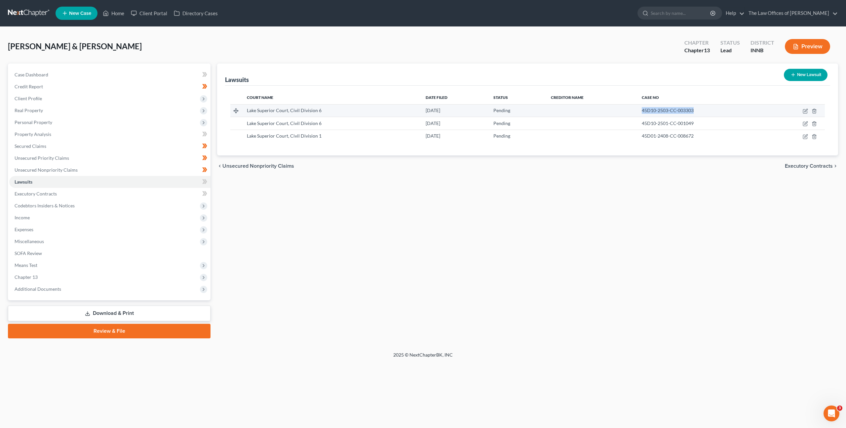
drag, startPoint x: 659, startPoint y: 112, endPoint x: 611, endPoint y: 112, distance: 47.9
click at [611, 112] on tr "Lake Superior Court, Civil Division 6 [DATE] Pending 45D10-2503-CC-003303" at bounding box center [527, 110] width 595 height 13
copy span "45D10-2503-CC-003303"
click at [153, 169] on link "Unsecured Nonpriority Claims" at bounding box center [109, 170] width 201 height 12
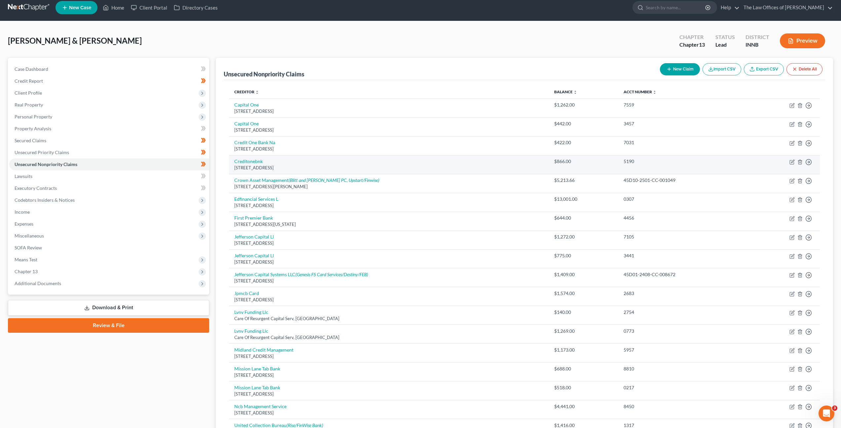
scroll to position [13, 0]
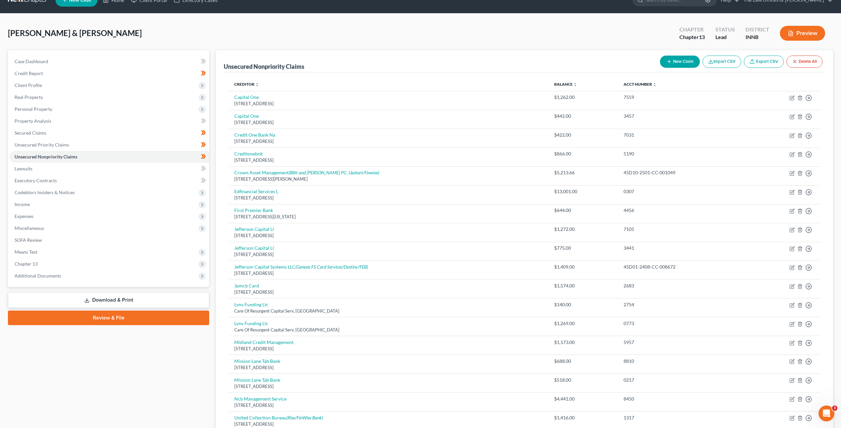
click at [671, 58] on button "New Claim" at bounding box center [680, 62] width 40 height 12
select select "2"
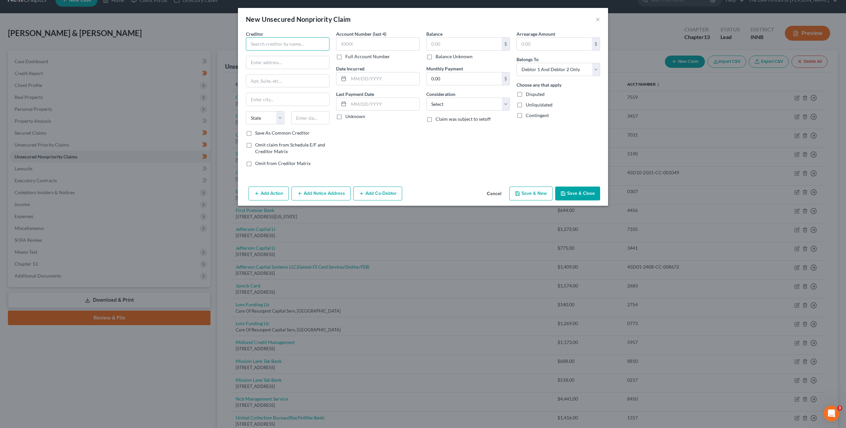
click at [301, 44] on input "text" at bounding box center [288, 43] width 84 height 13
click at [291, 60] on div "[STREET_ADDRESS]" at bounding box center [285, 62] width 69 height 6
type input "Jefferson Capital Systems LLC"
type input "PO Box 11407"
type input "[GEOGRAPHIC_DATA]"
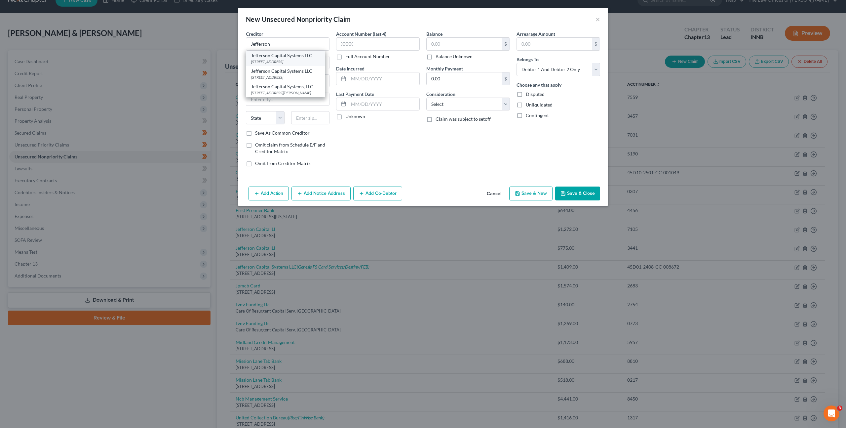
select select "0"
type input "35246"
click at [345, 56] on label "Full Account Number" at bounding box center [367, 56] width 45 height 7
click at [348, 56] on input "Full Account Number" at bounding box center [350, 55] width 4 height 4
click at [358, 47] on input "text" at bounding box center [378, 43] width 84 height 13
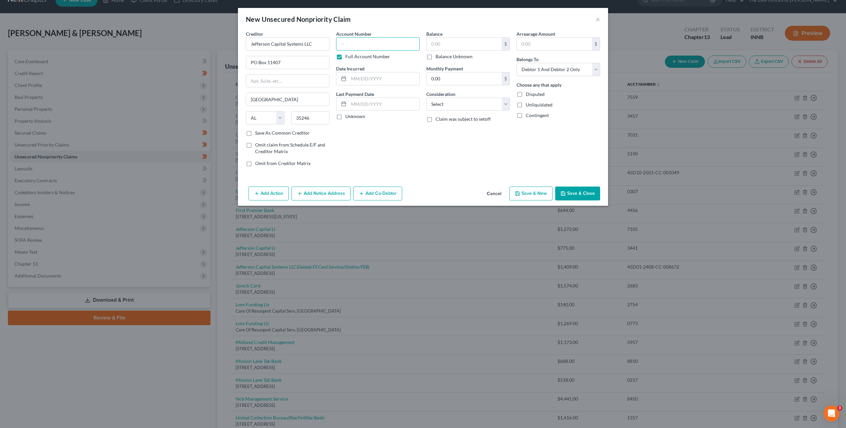
paste input "45D10-2503-CC-003303"
type input "45D10-2503-CC-003303"
click at [443, 45] on input "text" at bounding box center [464, 44] width 75 height 13
click at [464, 48] on input "text" at bounding box center [464, 44] width 75 height 13
click at [448, 46] on input "text" at bounding box center [464, 44] width 75 height 13
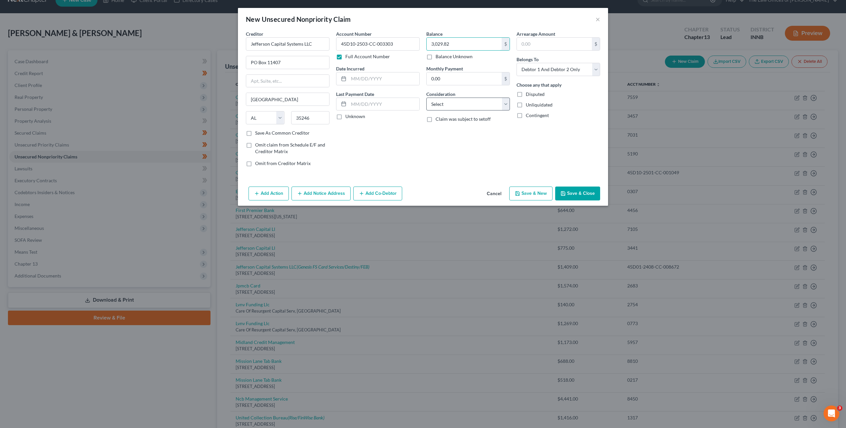
type input "3,029.82"
click at [465, 108] on select "Select Cable / Satellite Services Collection Agency Credit Card Debt Debt Couns…" at bounding box center [468, 104] width 84 height 13
select select "1"
click at [426, 98] on select "Select Cable / Satellite Services Collection Agency Credit Card Debt Debt Couns…" at bounding box center [468, 104] width 84 height 13
click at [406, 143] on div "Account Number 45D10-2503-CC-003303 Full Account Number Date Incurred Last Paym…" at bounding box center [378, 100] width 90 height 141
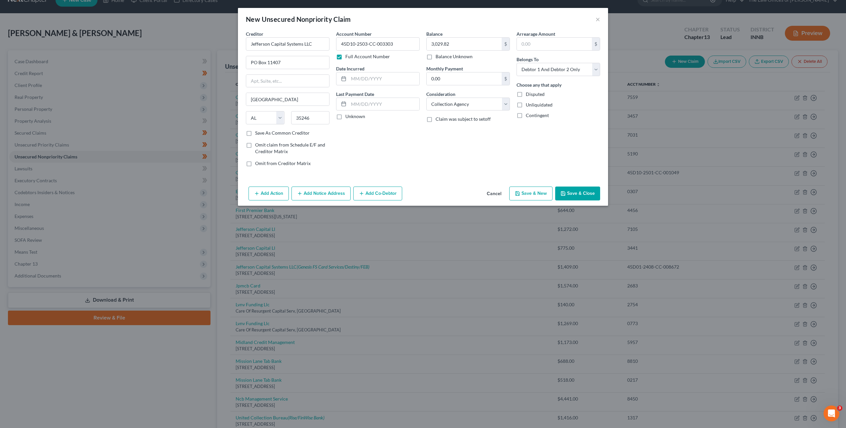
click at [326, 186] on div "Add Action Add Notice Address Add Co-Debtor Cancel Save & New Save & Close" at bounding box center [423, 195] width 370 height 22
click at [324, 193] on button "Add Notice Address" at bounding box center [321, 193] width 59 height 14
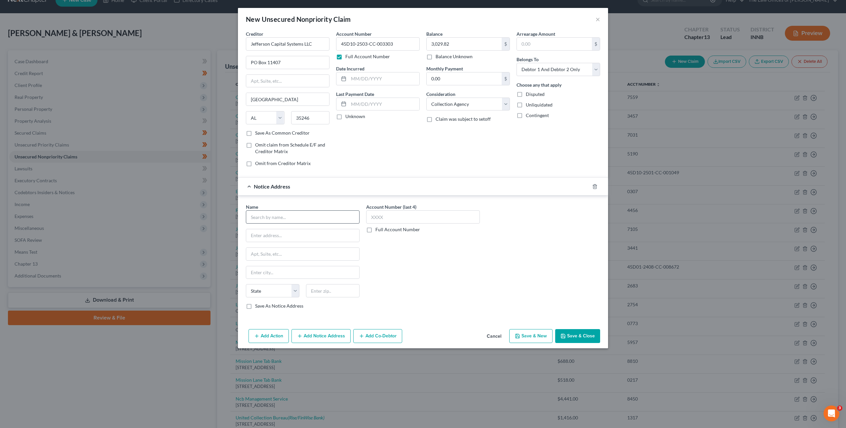
click at [276, 210] on div "Name *" at bounding box center [303, 213] width 114 height 20
drag, startPoint x: 279, startPoint y: 214, endPoint x: 283, endPoint y: 217, distance: 4.0
click at [280, 215] on input "text" at bounding box center [303, 216] width 114 height 13
click at [283, 216] on input "text" at bounding box center [303, 216] width 114 height 13
click at [276, 233] on div "[STREET_ADDRESS]" at bounding box center [287, 235] width 73 height 6
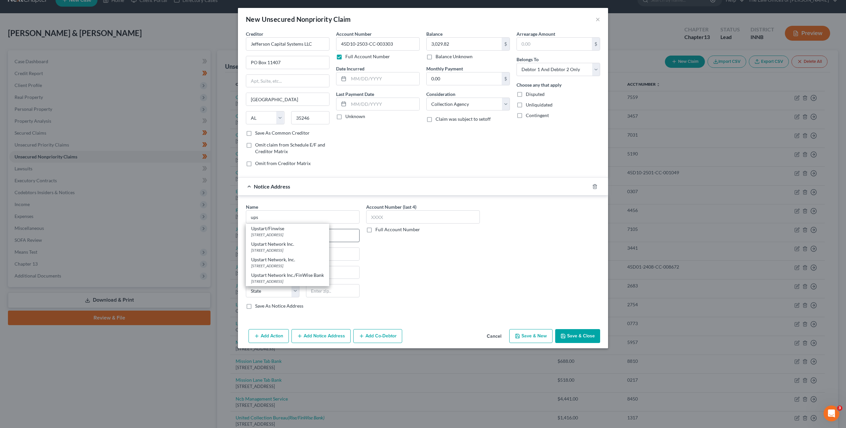
type input "Upstart/Finwise"
type input "PO Box 1503"
type input "San [PERSON_NAME]"
select select "4"
type input "94070"
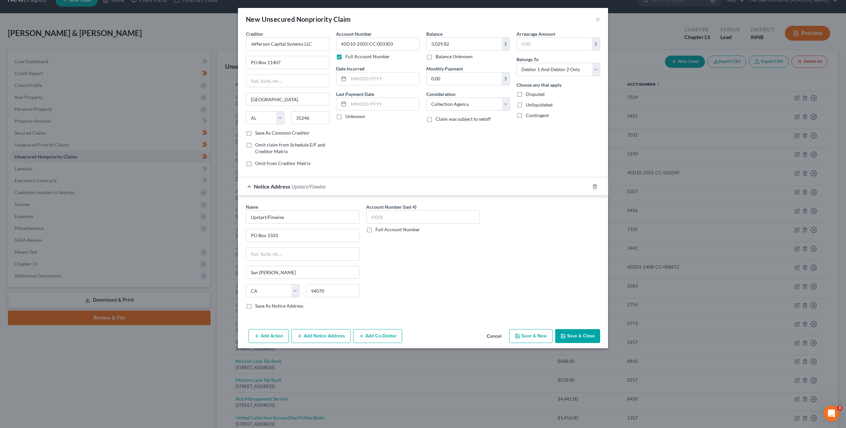
click at [453, 268] on div "Account Number (last 4) Full Account Number" at bounding box center [423, 258] width 120 height 111
click at [570, 333] on button "Save & Close" at bounding box center [577, 336] width 45 height 14
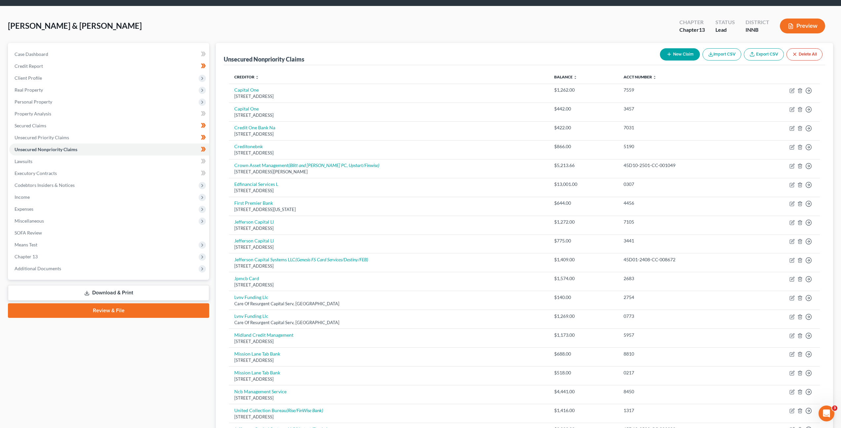
scroll to position [19, 0]
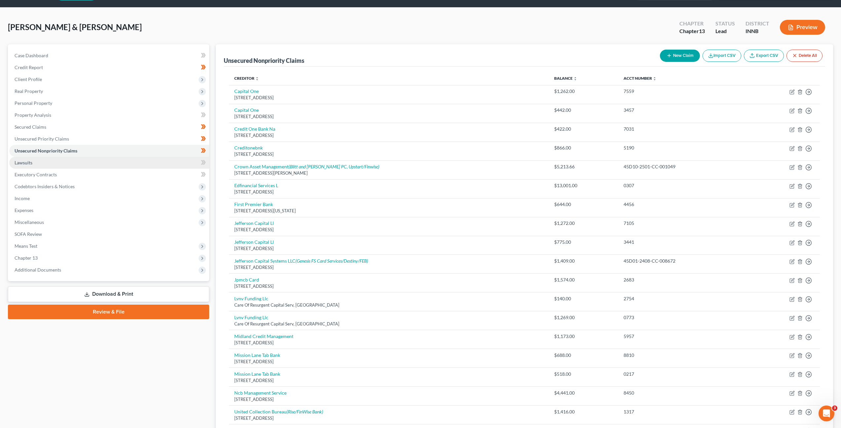
click at [48, 162] on link "Lawsuits" at bounding box center [109, 163] width 200 height 12
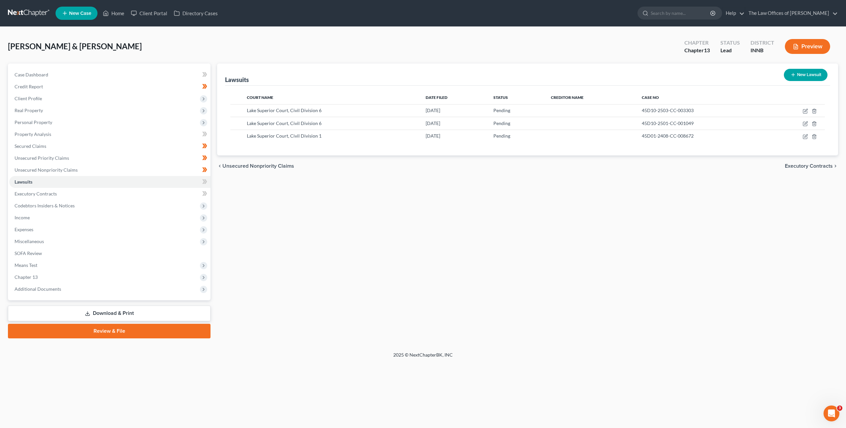
click at [796, 79] on button "New Lawsuit" at bounding box center [806, 75] width 44 height 12
select select "0"
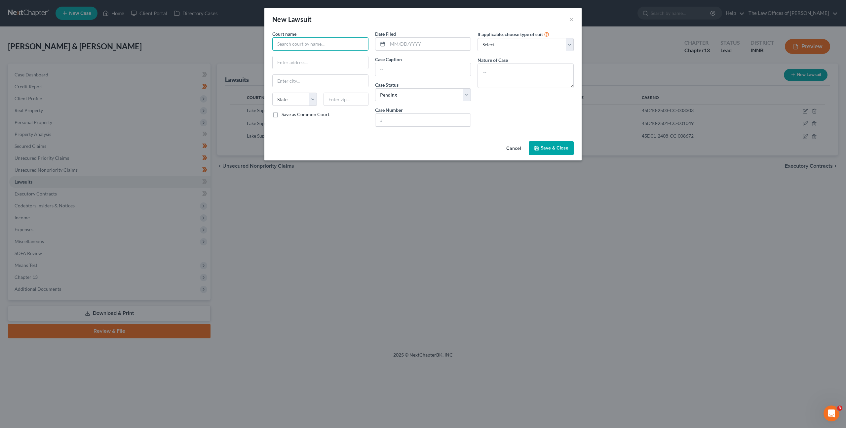
click at [285, 40] on input "text" at bounding box center [320, 43] width 96 height 13
paste input "45D01-2504-CC-004835"
type input "45D01-2504-CC-004835"
click at [333, 67] on input "text" at bounding box center [321, 62] width 96 height 13
drag, startPoint x: 321, startPoint y: 41, endPoint x: 167, endPoint y: 48, distance: 154.2
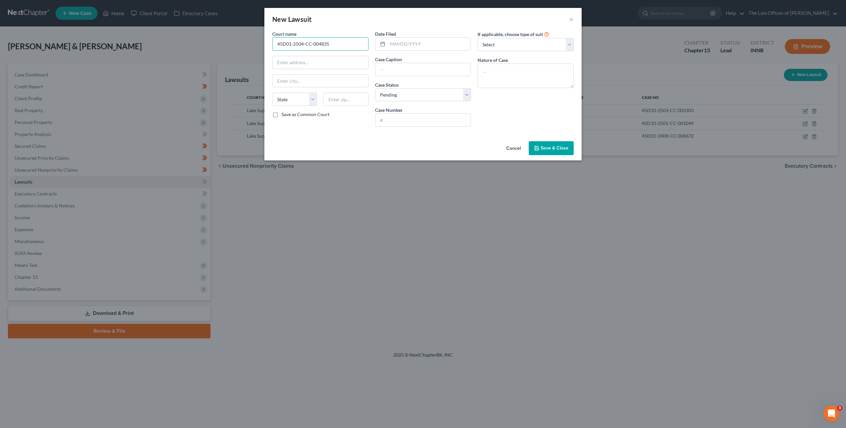
click at [166, 47] on div "New Lawsuit × Court name * 45D01-2504-CC-004835 [GEOGRAPHIC_DATA][US_STATE] AZ …" at bounding box center [423, 214] width 846 height 428
drag, startPoint x: 203, startPoint y: 47, endPoint x: 197, endPoint y: 49, distance: 6.2
click at [197, 49] on div "New Lawsuit × Court name * 45D01-2504-CC-004835 [GEOGRAPHIC_DATA][US_STATE] AZ …" at bounding box center [423, 214] width 846 height 428
drag, startPoint x: 334, startPoint y: 44, endPoint x: 361, endPoint y: 44, distance: 26.8
click at [334, 44] on input "45D01-2504-CC-004835" at bounding box center [320, 43] width 96 height 13
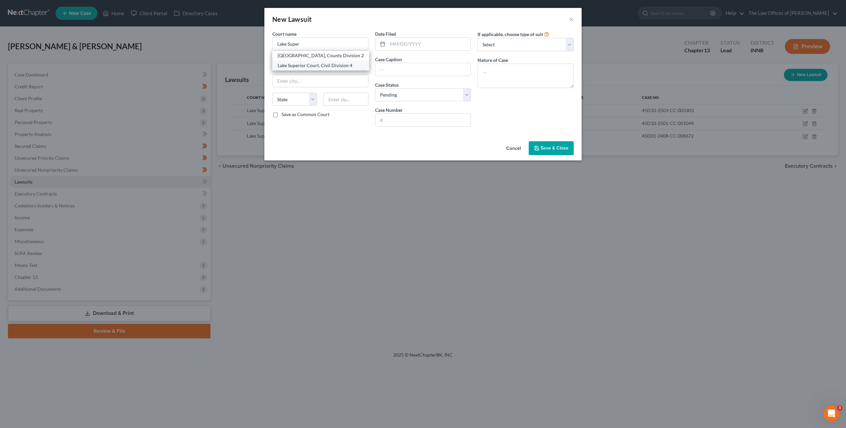
click at [341, 63] on div "Lake Superior Court, Civil Division 4" at bounding box center [321, 65] width 86 height 7
type input "Lake Superior Court, Civil Division 4"
type input "[STREET_ADDRESS]"
type input "[PERSON_NAME]"
select select "15"
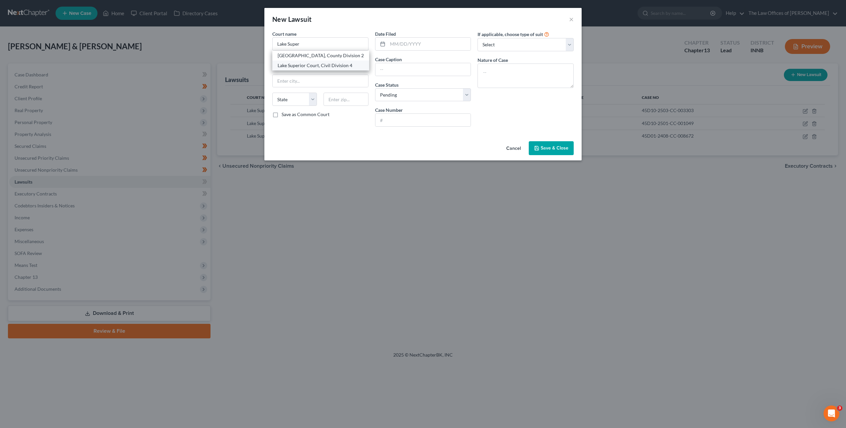
type input "46402"
drag, startPoint x: 353, startPoint y: 47, endPoint x: 383, endPoint y: 43, distance: 30.1
click at [354, 47] on input "Lake Superior Court, Civil Division 4" at bounding box center [320, 43] width 96 height 13
type input "Lake Superior Court, Civil Division 1"
click at [427, 39] on input "text" at bounding box center [429, 44] width 83 height 13
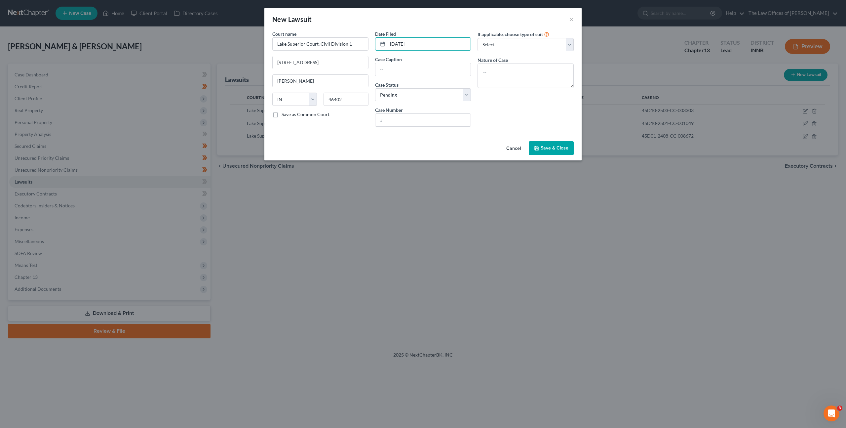
type input "[DATE]"
click at [400, 66] on input "text" at bounding box center [424, 69] width 96 height 13
drag, startPoint x: 400, startPoint y: 66, endPoint x: 412, endPoint y: 71, distance: 13.0
click at [400, 66] on input "text" at bounding box center [424, 69] width 96 height 13
paste input "CKS Prime Investments, LLC v. [PERSON_NAME]"
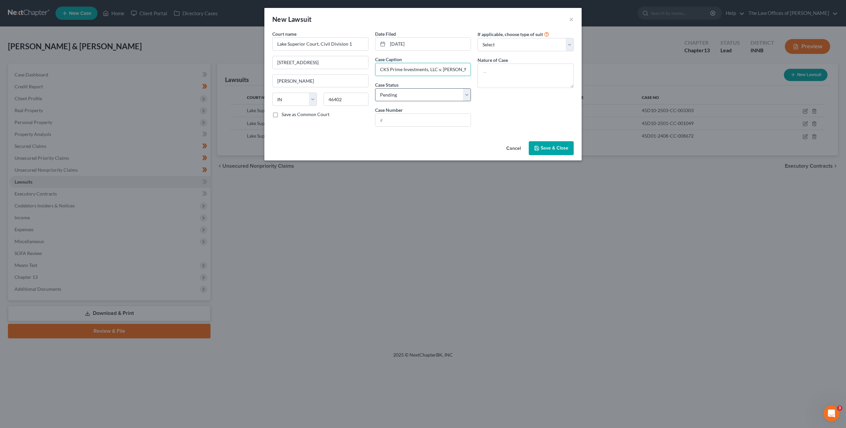
scroll to position [0, 7]
type input "CKS Prime Investments, LLC v. [PERSON_NAME]"
drag, startPoint x: 395, startPoint y: 118, endPoint x: 454, endPoint y: 120, distance: 59.2
click at [395, 118] on input "text" at bounding box center [424, 120] width 96 height 13
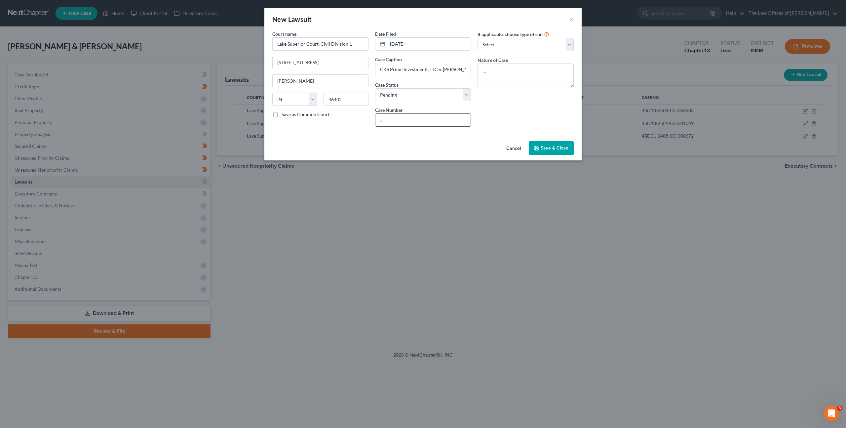
paste input "45D01-2504-CC-004835"
click at [388, 123] on input "45D01-2504-CC-004835" at bounding box center [424, 120] width 96 height 13
type input "45D01-2504-CC-004835"
click at [510, 68] on textarea at bounding box center [526, 75] width 96 height 24
type textarea "Civil Collection"
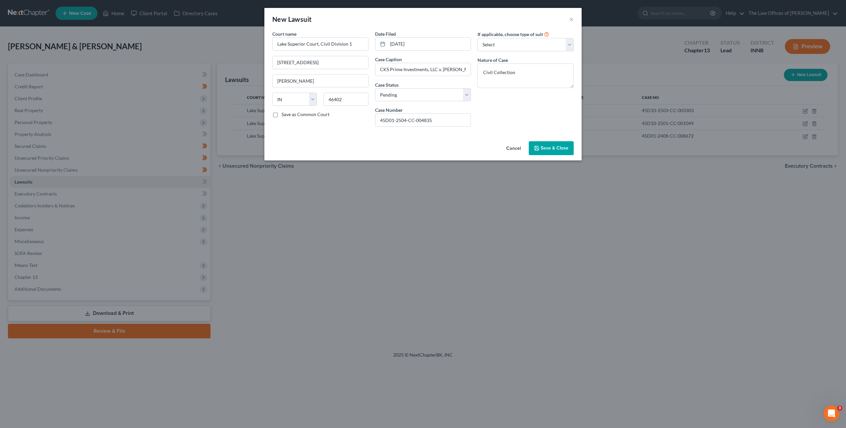
click at [565, 152] on button "Save & Close" at bounding box center [551, 148] width 45 height 14
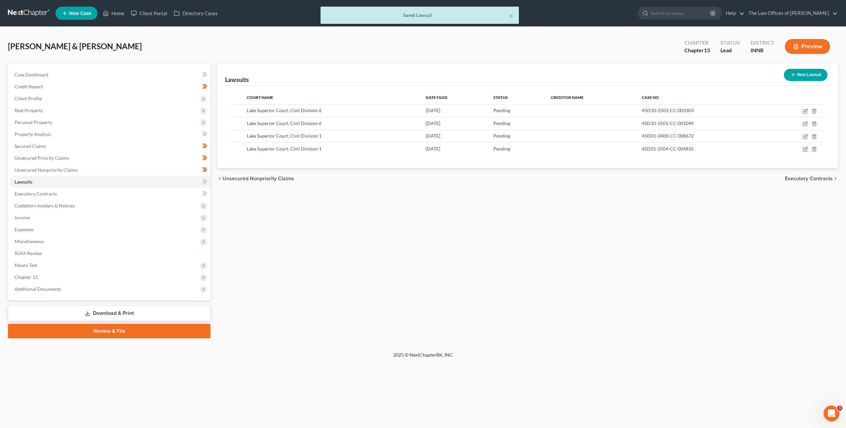
click at [475, 215] on div "Lawsuits New Lawsuit Court Name Date Filed Status Creditor Name Case No Lake Su…" at bounding box center [528, 200] width 628 height 275
click at [140, 168] on link "Unsecured Nonpriority Claims" at bounding box center [109, 170] width 201 height 12
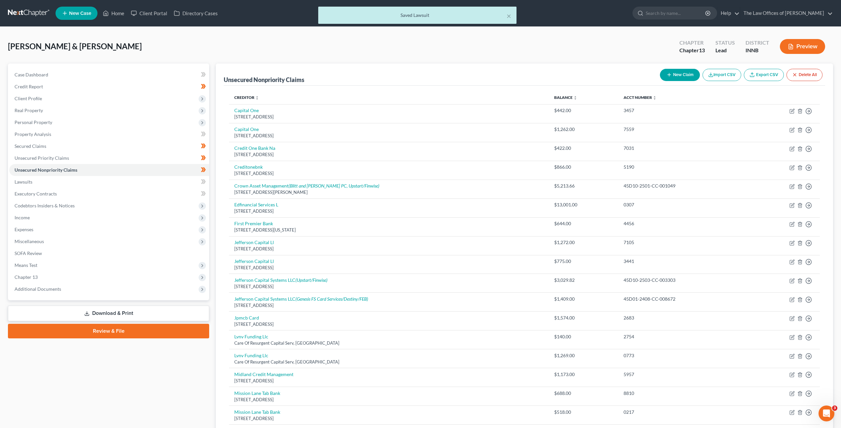
click at [677, 78] on button "New Claim" at bounding box center [680, 75] width 40 height 12
select select "2"
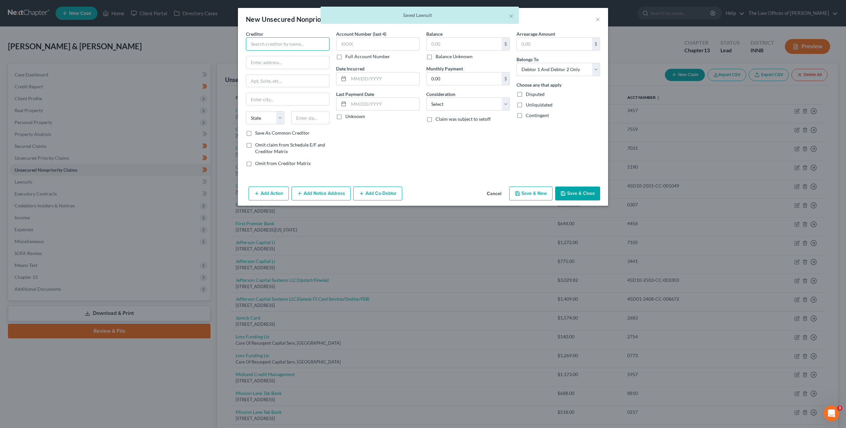
click at [297, 43] on input "text" at bounding box center [288, 43] width 84 height 13
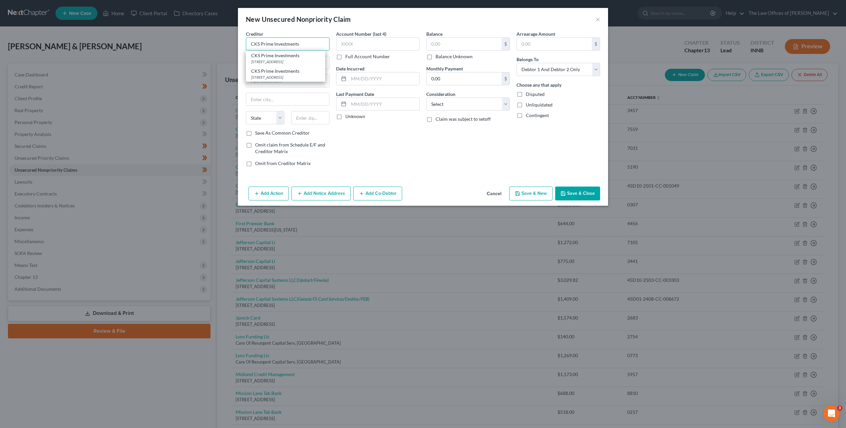
type input "CKS Prime Investments"
type input "775 Corporate"
click at [326, 48] on input "CKS Prime Investments" at bounding box center [288, 43] width 84 height 13
click at [301, 57] on div "CKS Prime Investments" at bounding box center [285, 55] width 69 height 7
type input "CKS Prime Investments"
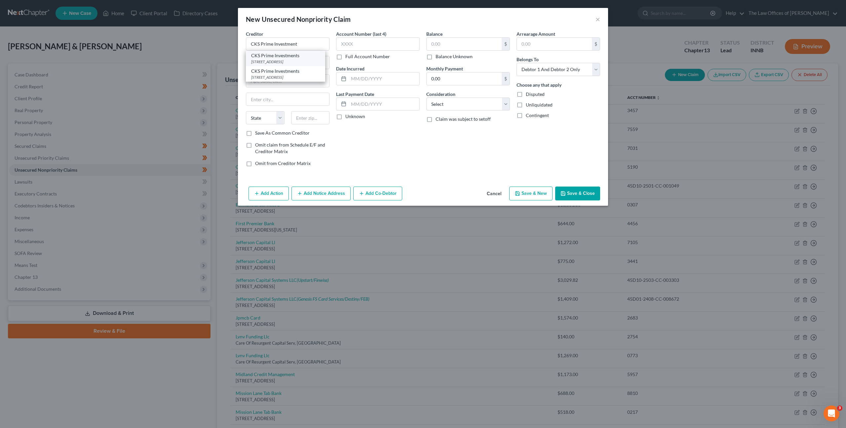
type input "[STREET_ADDRESS]"
type input "Ste. 300"
type input "Chesapeake"
select select "48"
type input "23320"
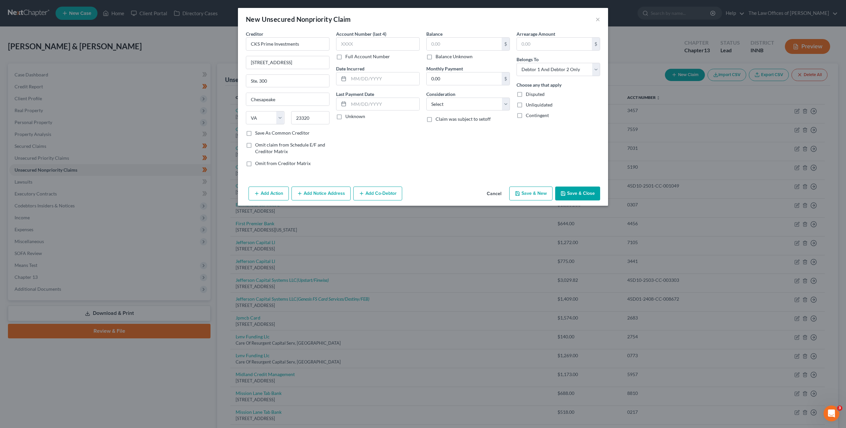
click at [325, 190] on button "Add Notice Address" at bounding box center [321, 193] width 59 height 14
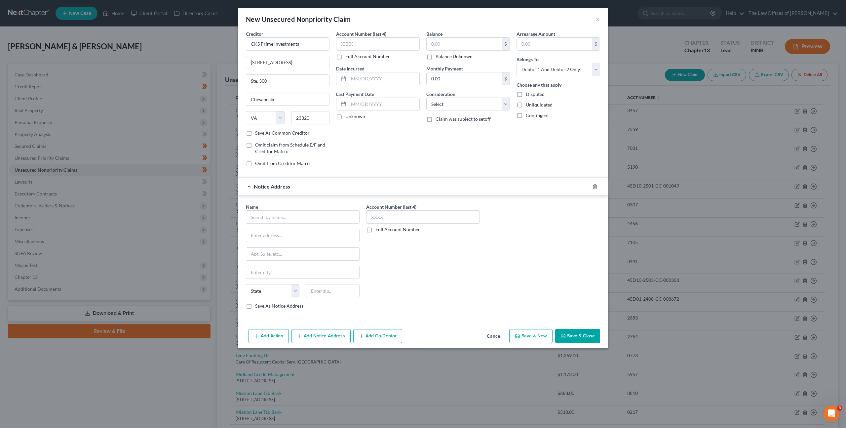
click at [283, 204] on div "Name *" at bounding box center [303, 213] width 114 height 20
drag, startPoint x: 292, startPoint y: 214, endPoint x: 324, endPoint y: 215, distance: 31.8
click at [296, 216] on input "text" at bounding box center [303, 216] width 114 height 13
drag, startPoint x: 304, startPoint y: 228, endPoint x: 315, endPoint y: 228, distance: 10.6
click at [304, 228] on div "Blitt and [PERSON_NAME] PC" at bounding box center [285, 228] width 69 height 7
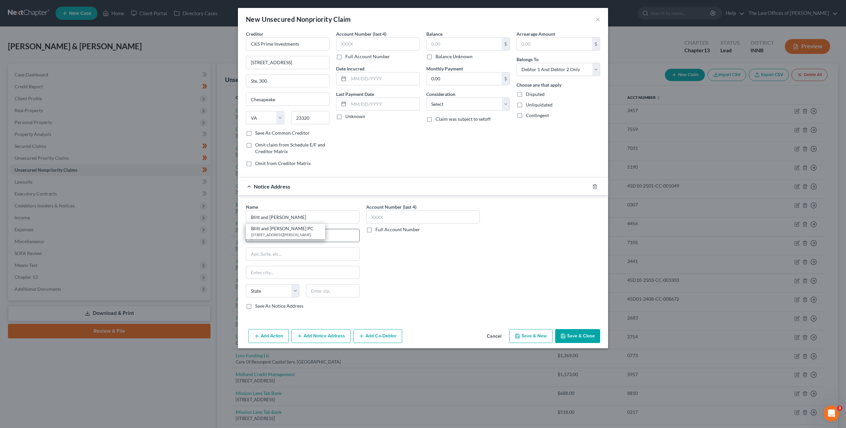
type input "Blitt and [PERSON_NAME] PC"
type input "[STREET_ADDRESS][PERSON_NAME]"
type input "[PERSON_NAME] Hills"
select select "14"
type input "60061"
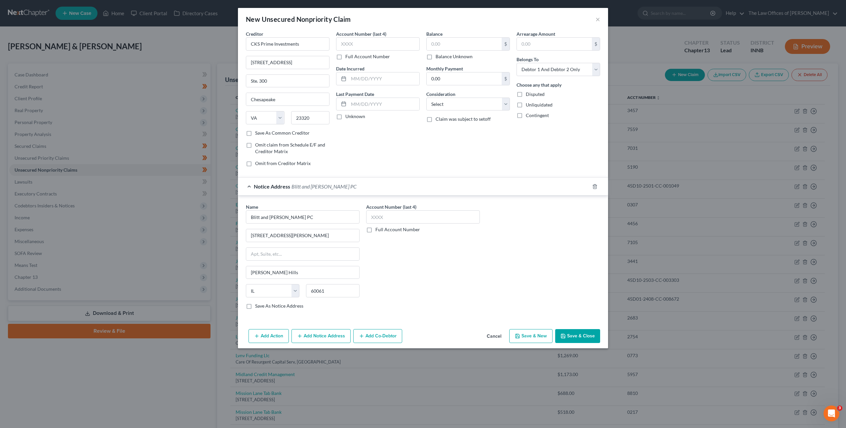
click at [313, 334] on button "Add Notice Address" at bounding box center [321, 336] width 59 height 14
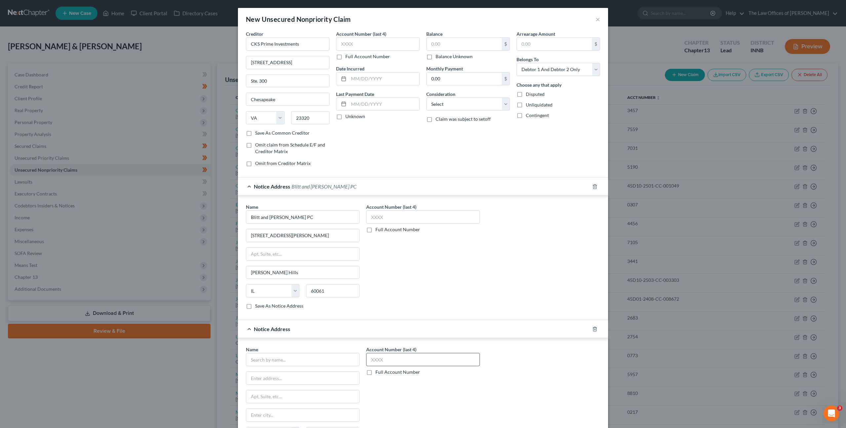
scroll to position [71, 0]
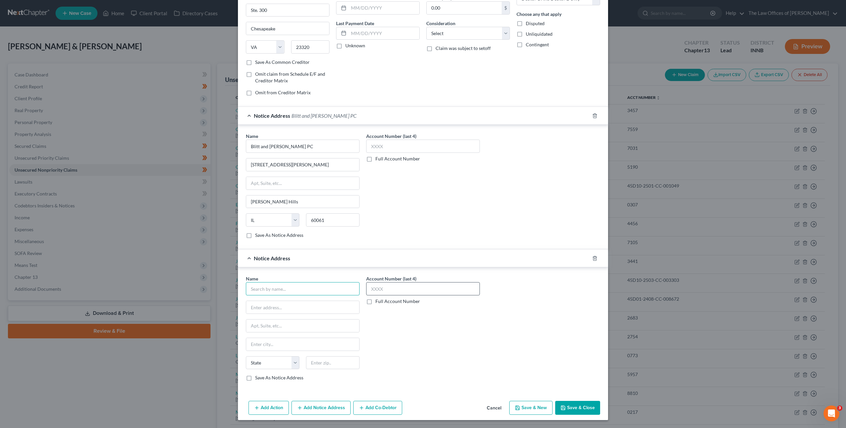
drag, startPoint x: 321, startPoint y: 292, endPoint x: 374, endPoint y: 292, distance: 53.2
click at [323, 292] on input "text" at bounding box center [303, 288] width 114 height 13
type input "Celtic Bank"
click at [312, 302] on div "Celtic Bank" at bounding box center [295, 300] width 88 height 7
type input "[STREET_ADDRESS]"
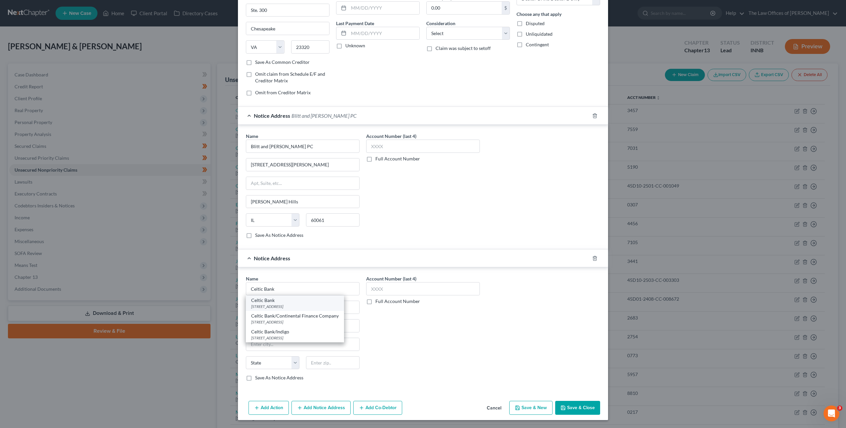
type input "Ste. 300"
type input "[GEOGRAPHIC_DATA]"
select select "46"
type input "84111"
click at [311, 405] on button "Add Notice Address" at bounding box center [321, 408] width 59 height 14
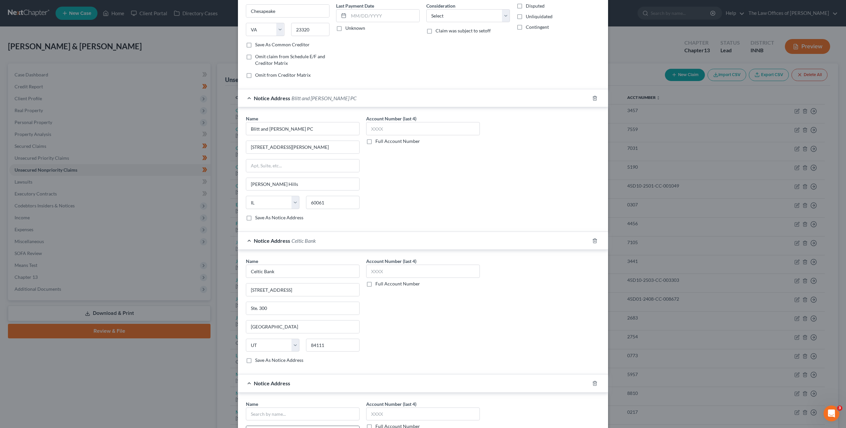
scroll to position [213, 0]
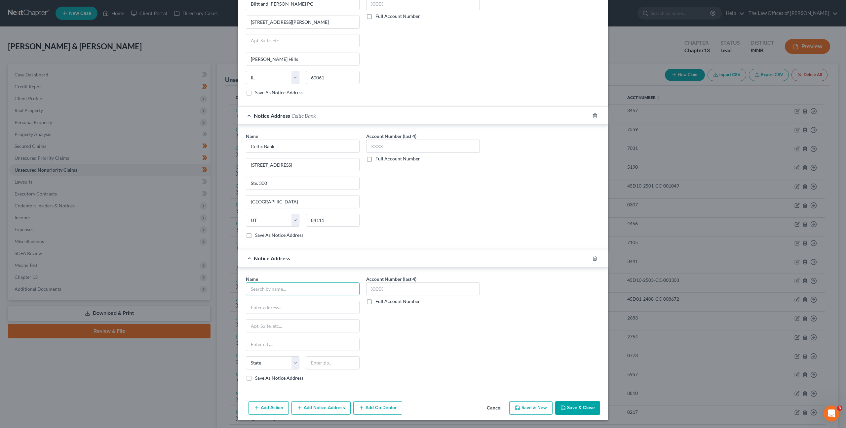
click at [290, 287] on input "text" at bounding box center [303, 288] width 114 height 13
type input "o"
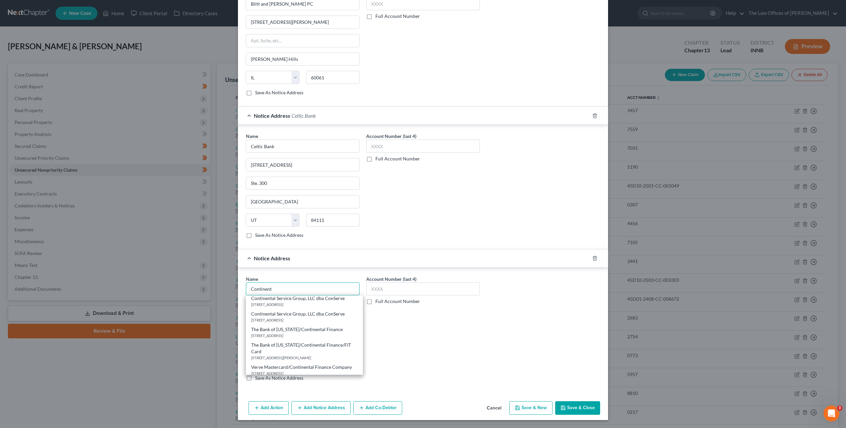
scroll to position [43, 0]
type input "Continent"
click at [469, 344] on div "Account Number (last 4) Full Account Number" at bounding box center [423, 330] width 120 height 111
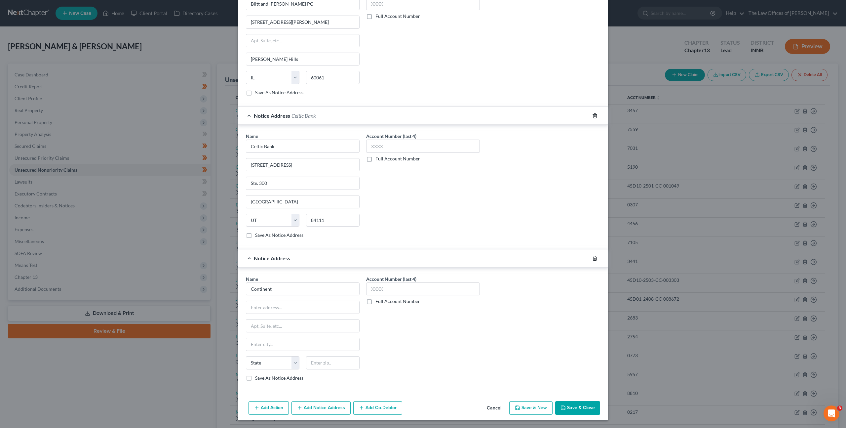
click at [593, 260] on icon "button" at bounding box center [594, 258] width 3 height 4
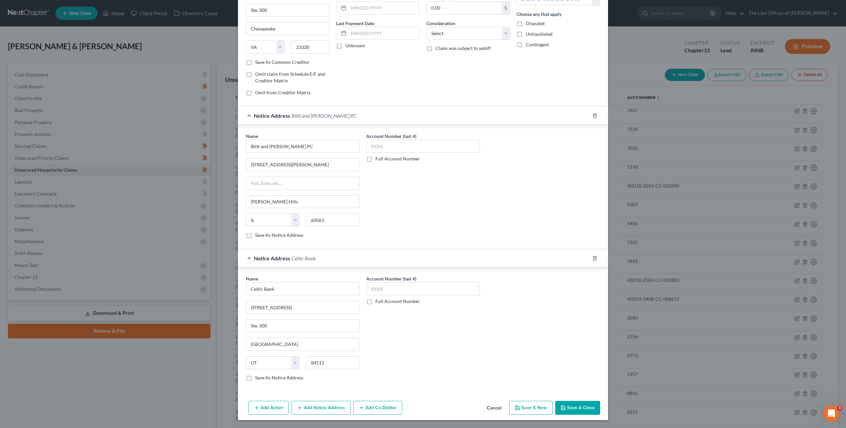
scroll to position [71, 0]
click at [593, 257] on polyline "button" at bounding box center [595, 257] width 4 height 0
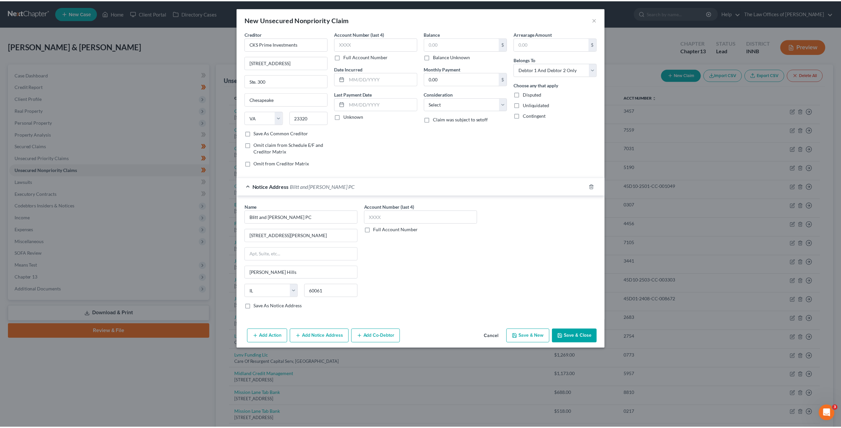
scroll to position [0, 0]
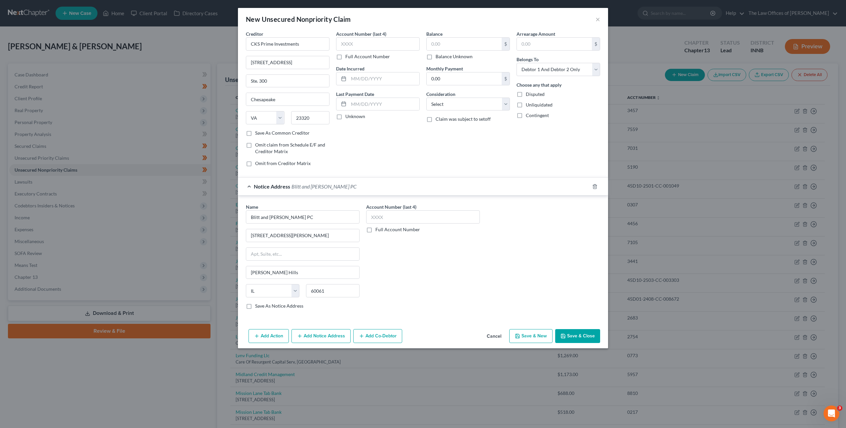
click at [527, 336] on button "Save & New" at bounding box center [530, 336] width 43 height 14
type input "0.00"
select select "2"
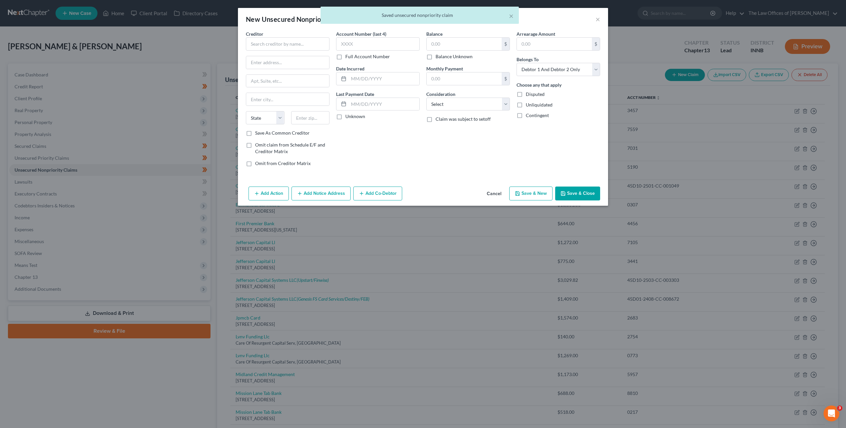
click at [490, 196] on button "Cancel" at bounding box center [494, 193] width 25 height 13
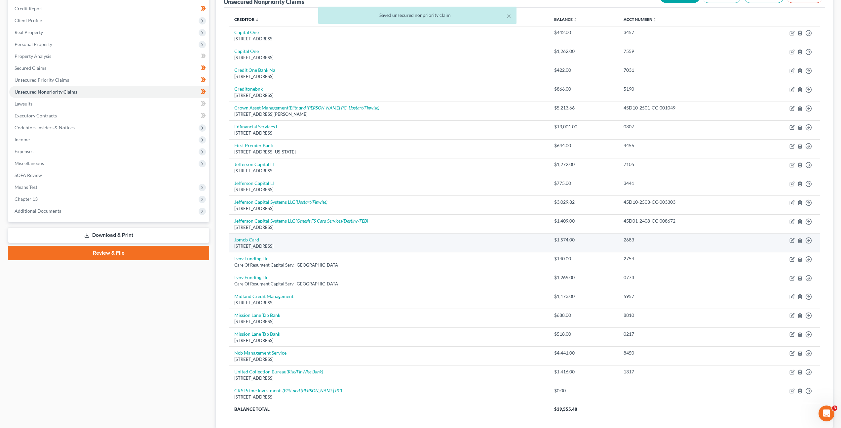
scroll to position [125, 0]
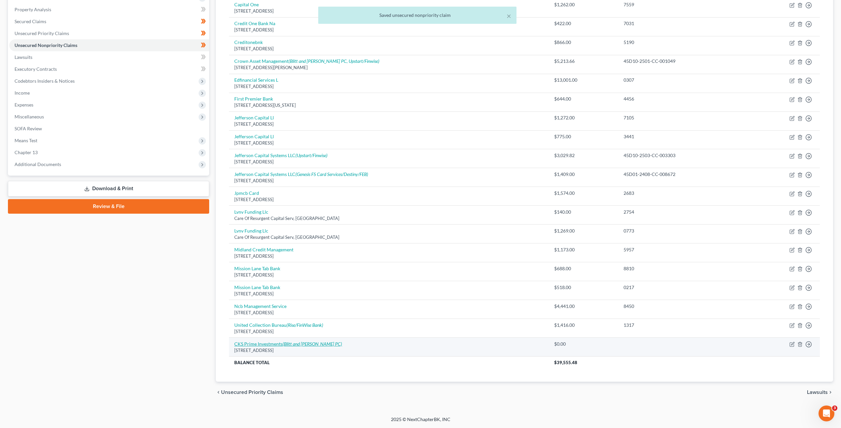
click at [294, 345] on icon "(Blitt and [PERSON_NAME] PC)" at bounding box center [313, 344] width 60 height 6
select select "48"
select select "2"
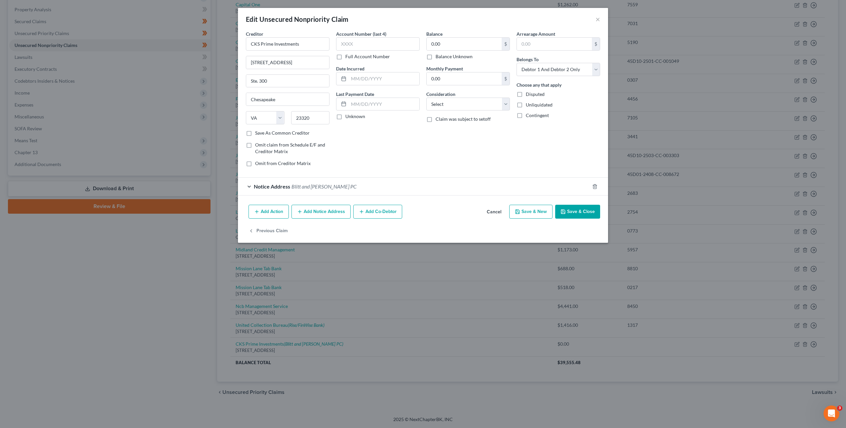
click at [322, 219] on div "Add Action Add Notice Address Add Co-Debtor Cancel Save & New Save & Close" at bounding box center [423, 213] width 370 height 22
click at [323, 211] on button "Add Notice Address" at bounding box center [321, 212] width 59 height 14
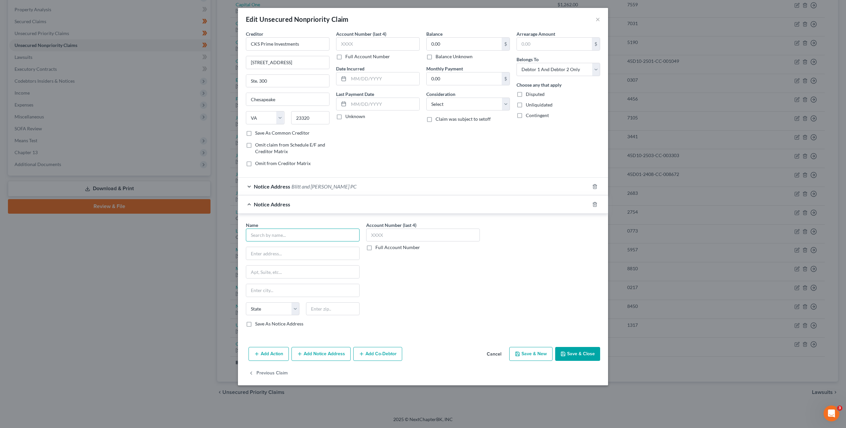
drag, startPoint x: 293, startPoint y: 239, endPoint x: 310, endPoint y: 237, distance: 17.3
click at [294, 239] on input "text" at bounding box center [303, 234] width 114 height 13
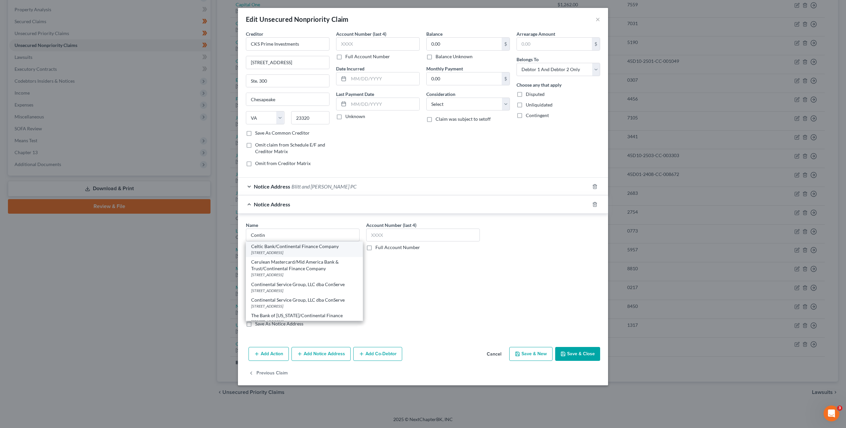
click at [311, 247] on div "Celtic Bank/Continental Finance Company" at bounding box center [304, 246] width 106 height 7
type input "Celtic Bank/Continental Finance Company"
type input "[STREET_ADDRESS]"
type input "[GEOGRAPHIC_DATA]"
select select "46"
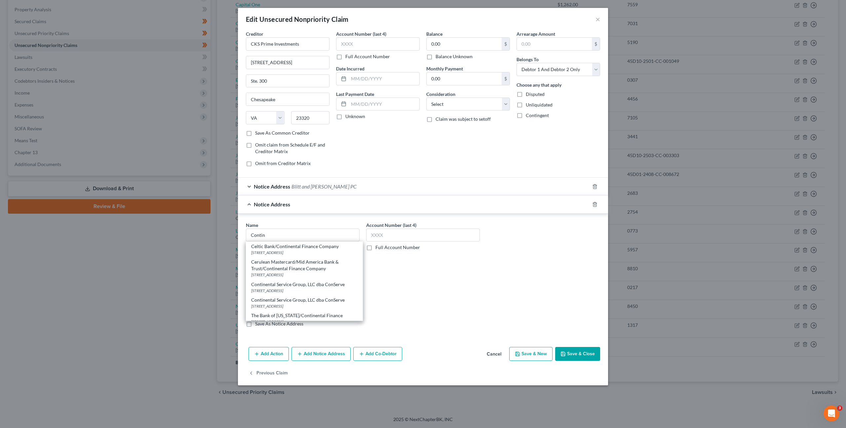
type input "84111"
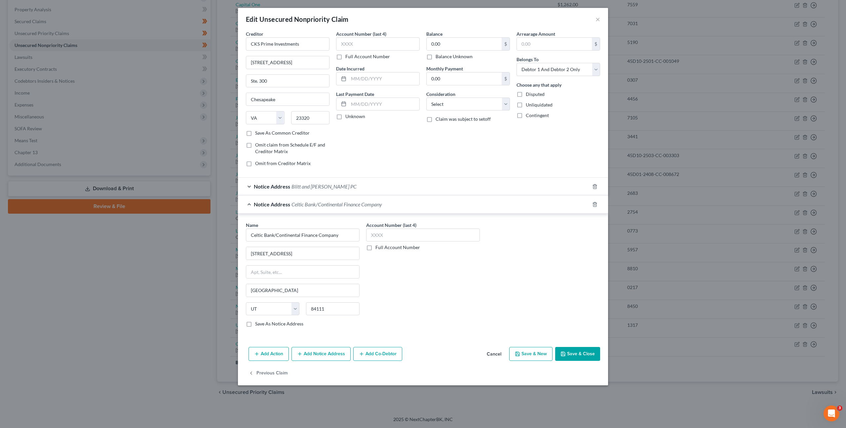
drag, startPoint x: 467, startPoint y: 287, endPoint x: 496, endPoint y: 297, distance: 29.8
click at [468, 287] on div "Account Number (last 4) Full Account Number" at bounding box center [423, 276] width 120 height 111
click at [568, 350] on button "Save & Close" at bounding box center [577, 354] width 45 height 14
type input "0"
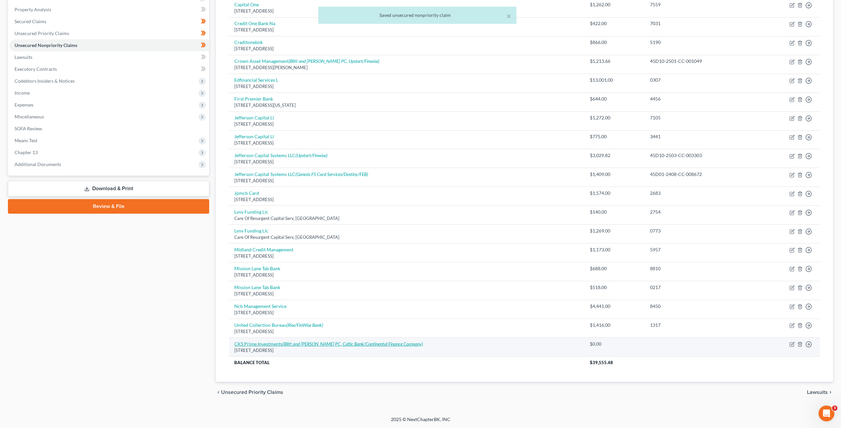
click at [343, 345] on icon "(Blitt and [PERSON_NAME] PC, Celtic Bank/Continental Finance Company)" at bounding box center [353, 344] width 140 height 6
select select "48"
select select "2"
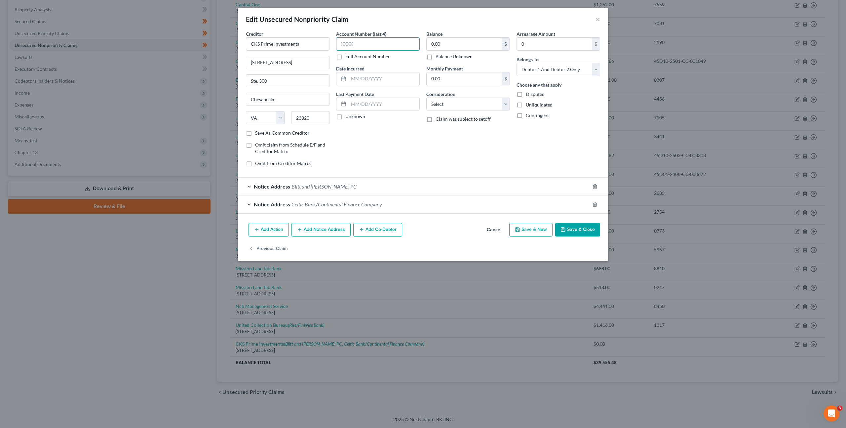
click at [388, 46] on input "text" at bounding box center [378, 43] width 84 height 13
paste input "45D0"
type input "45D0"
click at [345, 55] on label "Full Account Number" at bounding box center [367, 56] width 45 height 7
click at [348, 55] on input "Full Account Number" at bounding box center [350, 55] width 4 height 4
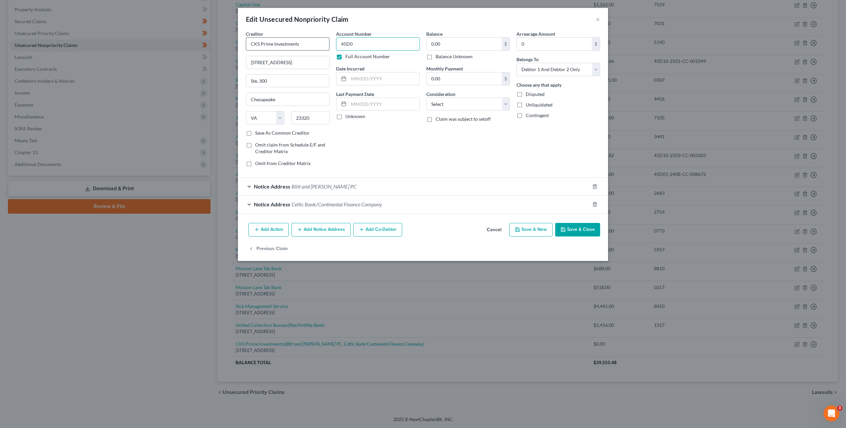
drag, startPoint x: 355, startPoint y: 45, endPoint x: 319, endPoint y: 46, distance: 36.7
click at [299, 43] on div "Creditor * CKS Prime Investments [STREET_ADDRESS] 300 Chesapeake State [US_STAT…" at bounding box center [423, 100] width 361 height 141
paste input "45D01-2504-CC-004835"
click at [346, 43] on input "45D01-2504-CC-004835" at bounding box center [378, 43] width 84 height 13
type input "45D01-2504-CC-004835"
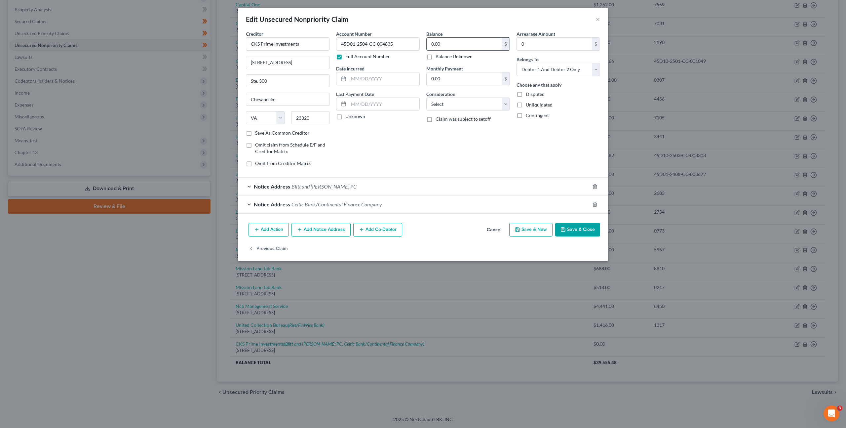
click at [450, 43] on input "0.00" at bounding box center [464, 44] width 75 height 13
click at [454, 46] on input "0.00" at bounding box center [464, 44] width 75 height 13
drag, startPoint x: 456, startPoint y: 45, endPoint x: 354, endPoint y: 36, distance: 102.2
click at [353, 35] on div "Creditor * CKS Prime Investments [STREET_ADDRESS] 300 Chesapeake State [US_STAT…" at bounding box center [423, 100] width 361 height 141
paste input "1,402.36"
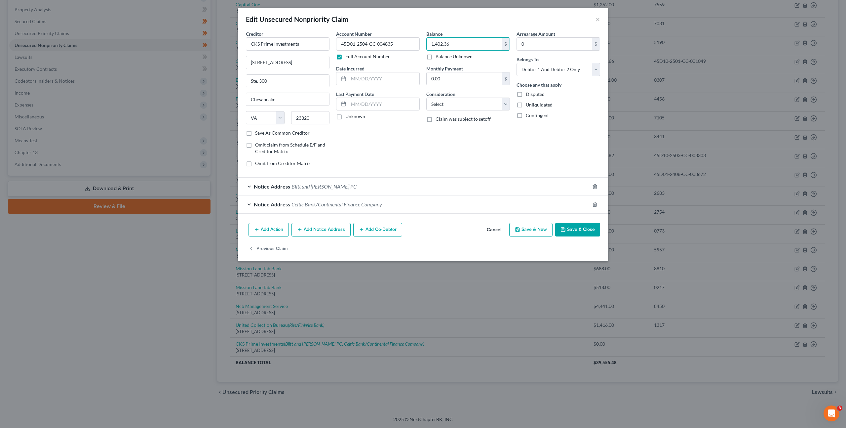
type input "1,402.36"
click at [407, 152] on div "Account Number 45D01-2504-CC-004835 Full Account Number Date Incurred Last Paym…" at bounding box center [378, 100] width 90 height 141
click at [453, 104] on select "Select Cable / Satellite Services Collection Agency Credit Card Debt Debt Couns…" at bounding box center [468, 104] width 84 height 13
select select "1"
click at [426, 98] on select "Select Cable / Satellite Services Collection Agency Credit Card Debt Debt Couns…" at bounding box center [468, 104] width 84 height 13
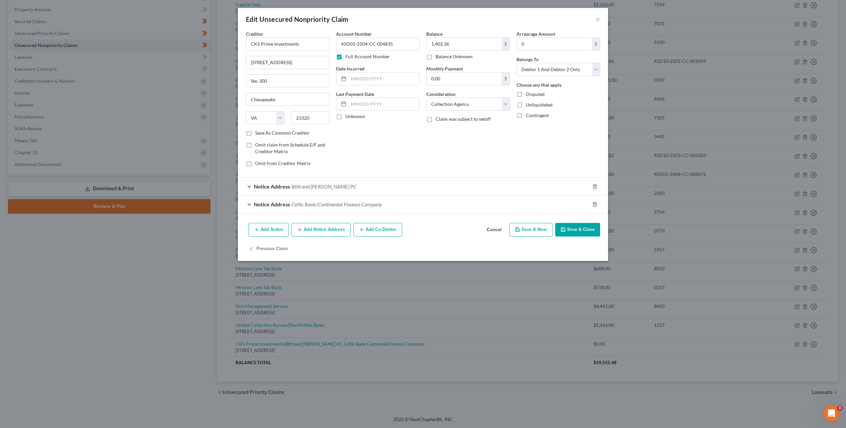
click at [410, 143] on div "Account Number 45D01-2504-CC-004835 Full Account Number Date Incurred Last Paym…" at bounding box center [378, 100] width 90 height 141
click at [563, 228] on icon "button" at bounding box center [563, 229] width 5 height 5
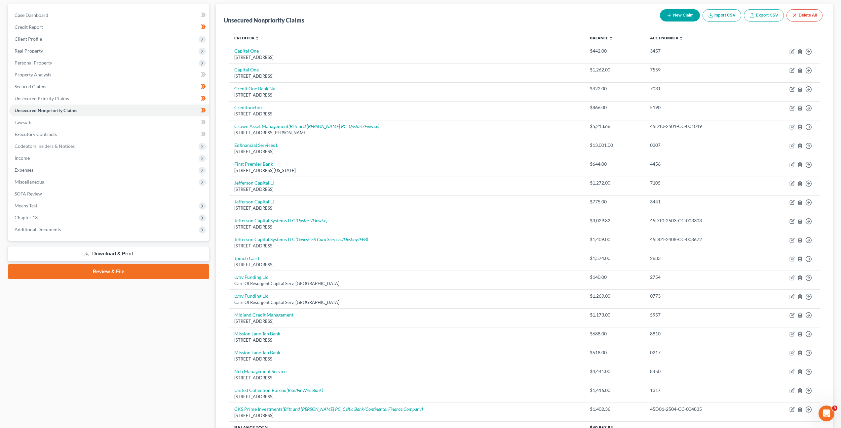
scroll to position [0, 0]
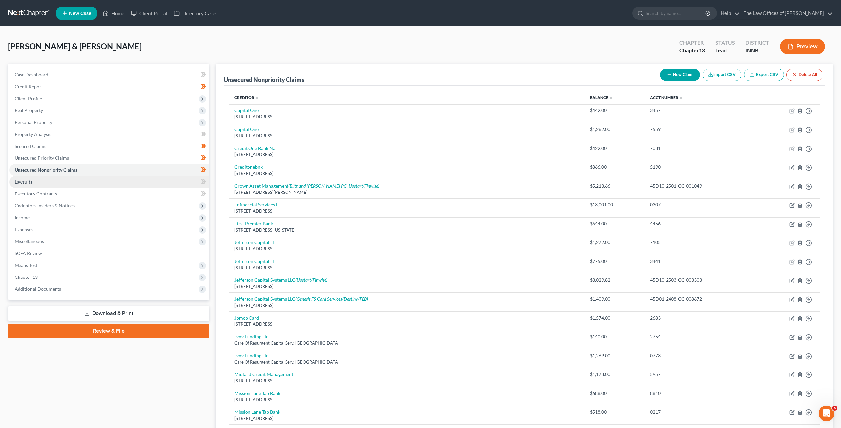
click at [113, 182] on link "Lawsuits" at bounding box center [109, 182] width 200 height 12
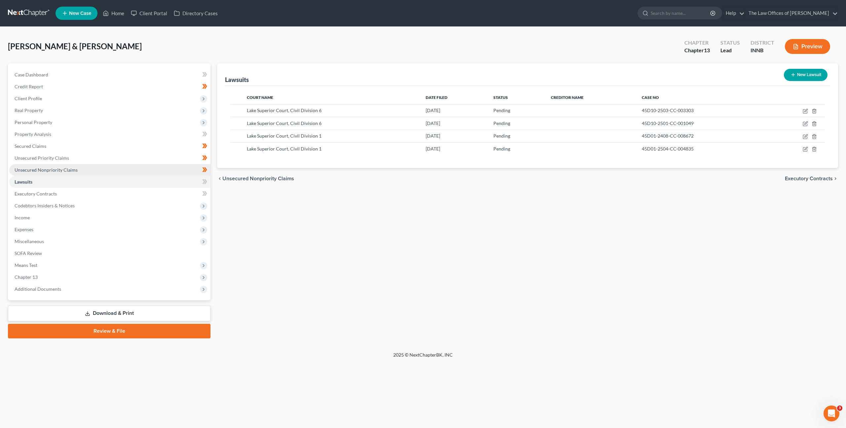
click at [130, 166] on link "Unsecured Nonpriority Claims" at bounding box center [109, 170] width 201 height 12
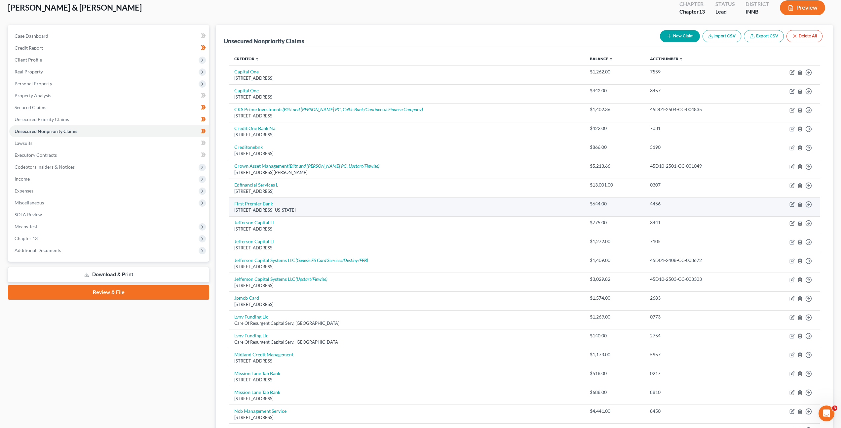
scroll to position [121, 0]
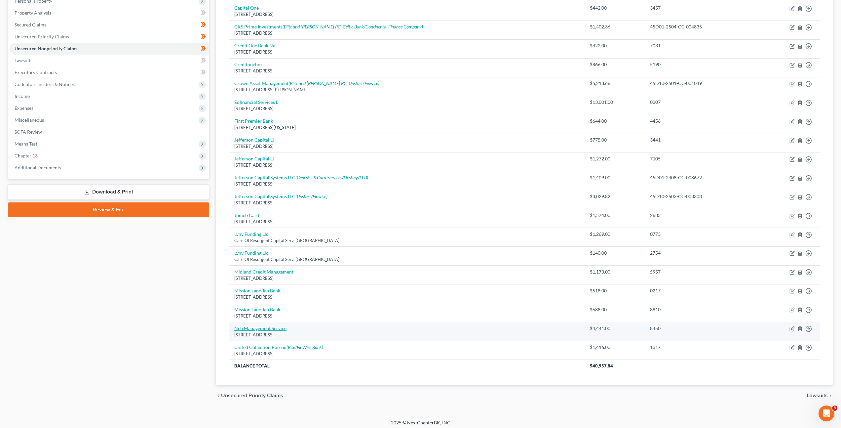
click at [266, 329] on link "Ncb Management Service" at bounding box center [260, 328] width 52 height 6
select select "39"
select select "2"
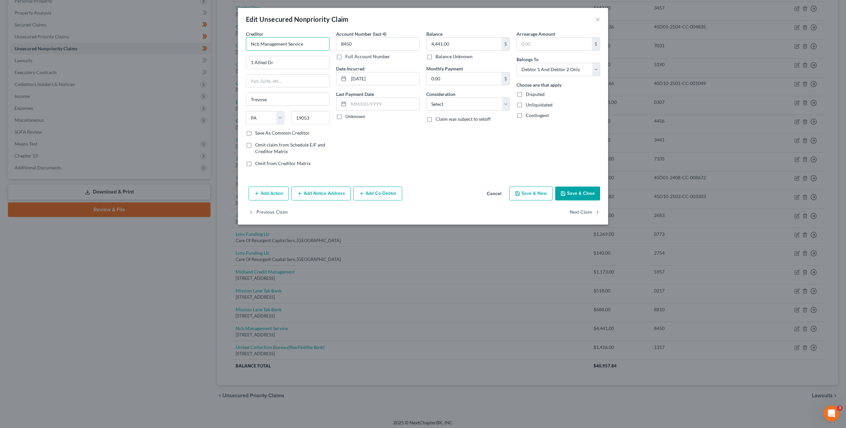
click at [260, 45] on input "Ncb Management Service" at bounding box center [288, 43] width 84 height 13
type input "NCB Management Service"
click at [320, 189] on button "Add Notice Address" at bounding box center [321, 193] width 59 height 14
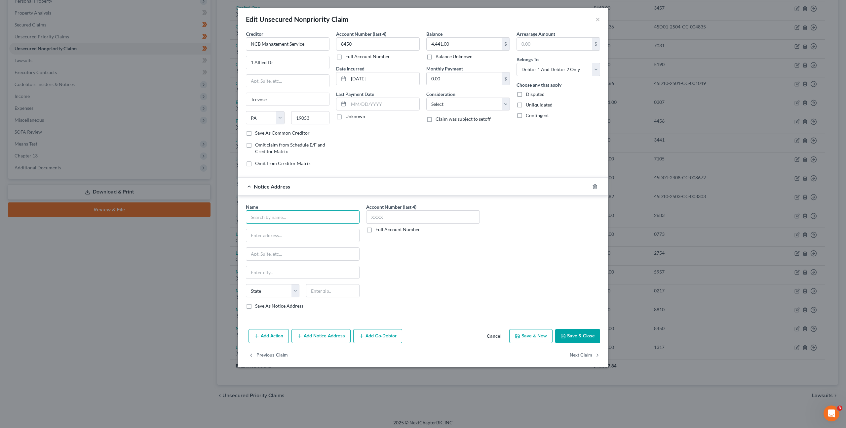
click at [285, 220] on input "text" at bounding box center [303, 216] width 114 height 13
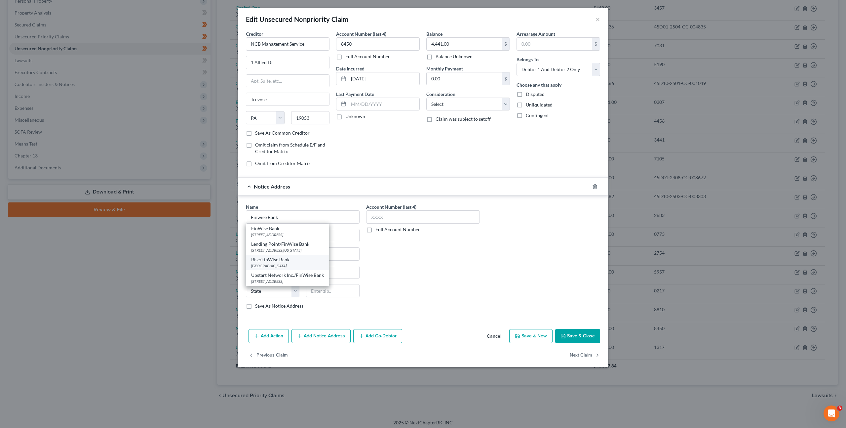
click at [297, 259] on div "Rise/FinWise Bank" at bounding box center [287, 259] width 73 height 7
type input "Rise/FinWise Bank"
type input "PO Box 101808"
type input "[GEOGRAPHIC_DATA]"
select select "45"
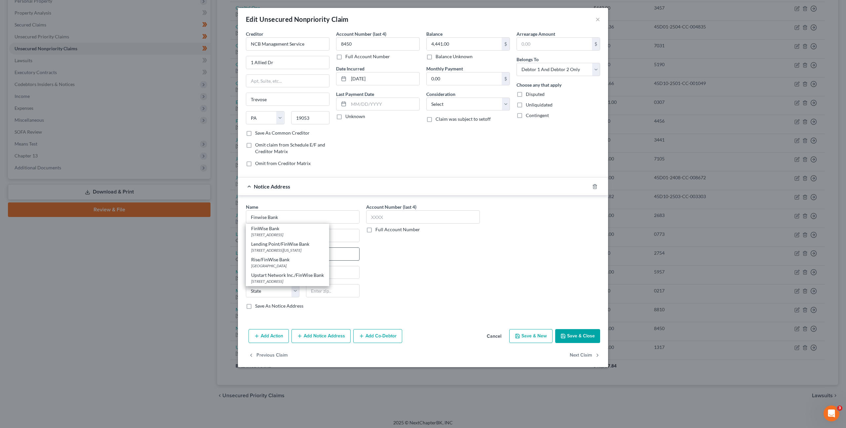
type input "76185"
click at [461, 261] on div "Account Number (last 4) Full Account Number" at bounding box center [423, 258] width 120 height 111
drag, startPoint x: 579, startPoint y: 333, endPoint x: 582, endPoint y: 311, distance: 22.0
click at [579, 333] on button "Save & Close" at bounding box center [577, 336] width 45 height 14
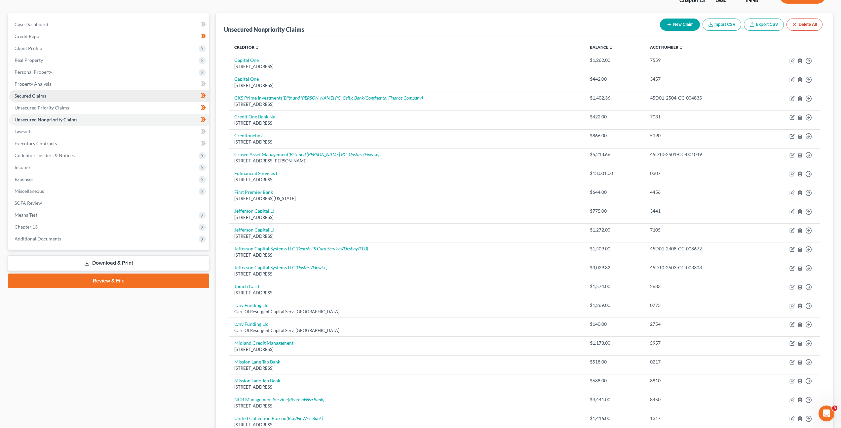
scroll to position [0, 0]
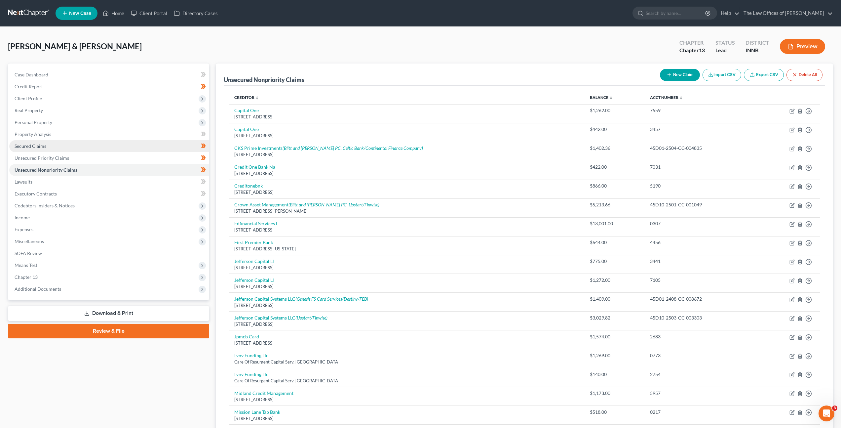
click at [41, 150] on link "Secured Claims" at bounding box center [109, 146] width 200 height 12
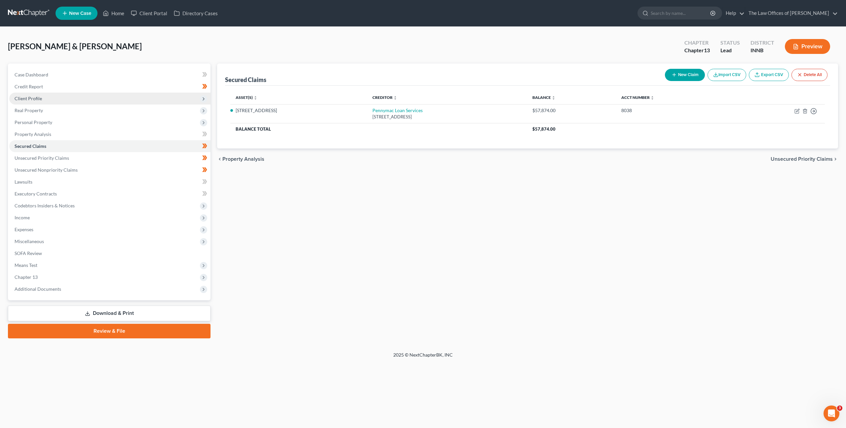
click at [172, 102] on span "Client Profile" at bounding box center [109, 99] width 201 height 12
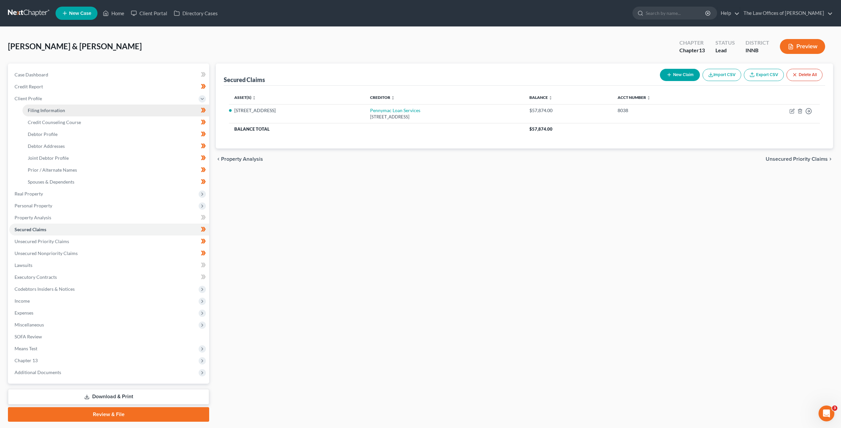
click at [171, 109] on link "Filing Information" at bounding box center [115, 110] width 187 height 12
select select "1"
select select "3"
select select "15"
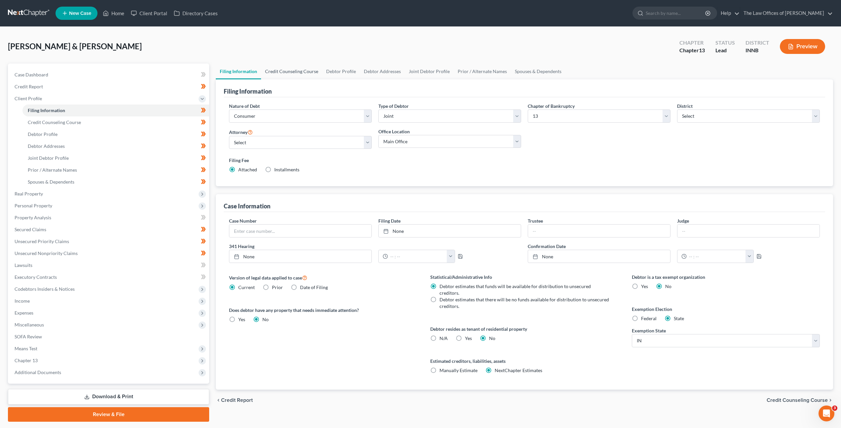
click at [296, 73] on link "Credit Counseling Course" at bounding box center [291, 71] width 61 height 16
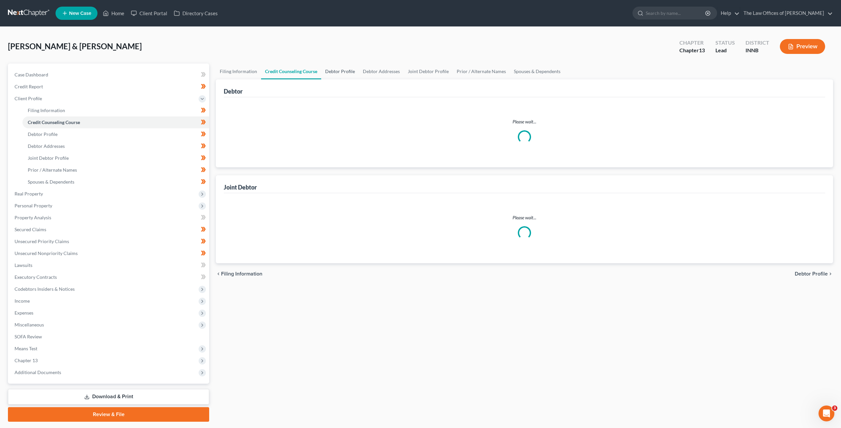
click at [334, 74] on link "Debtor Profile" at bounding box center [340, 71] width 38 height 16
select select "1"
select select "3"
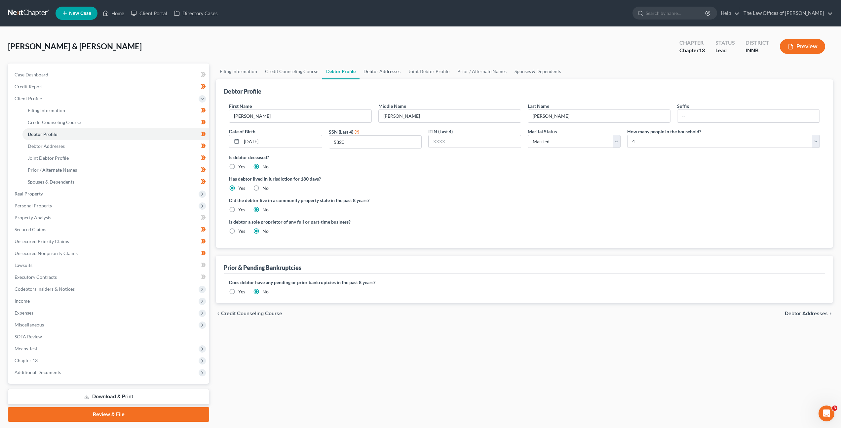
click at [367, 76] on link "Debtor Addresses" at bounding box center [382, 71] width 45 height 16
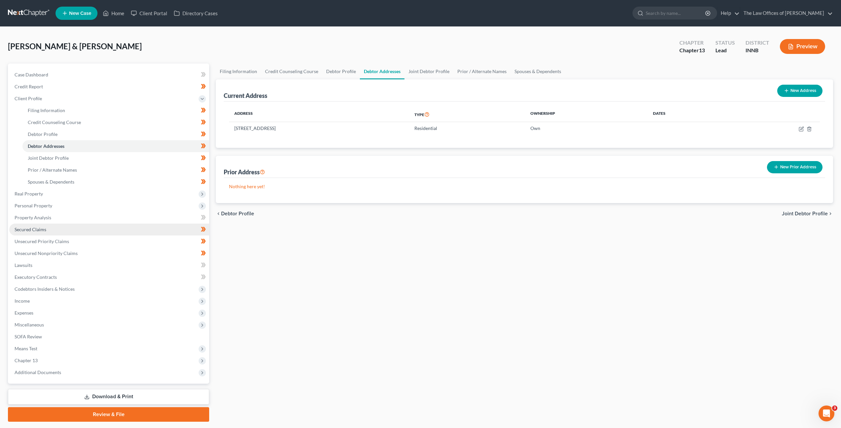
click at [31, 227] on span "Secured Claims" at bounding box center [31, 229] width 32 height 6
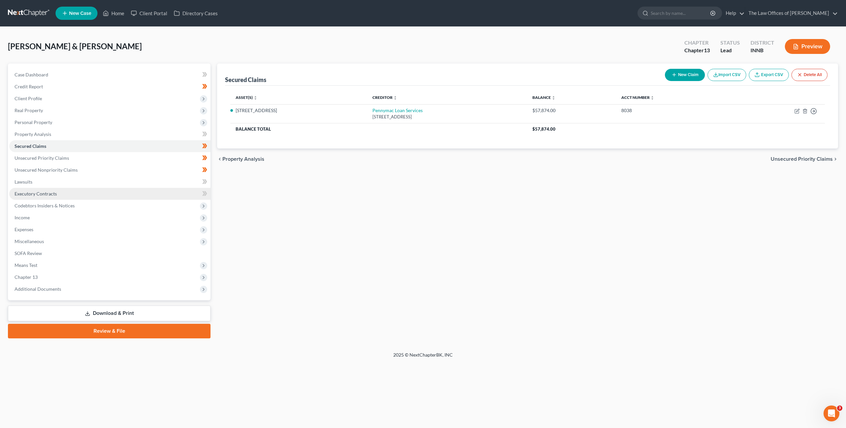
click at [36, 191] on span "Executory Contracts" at bounding box center [36, 194] width 42 height 6
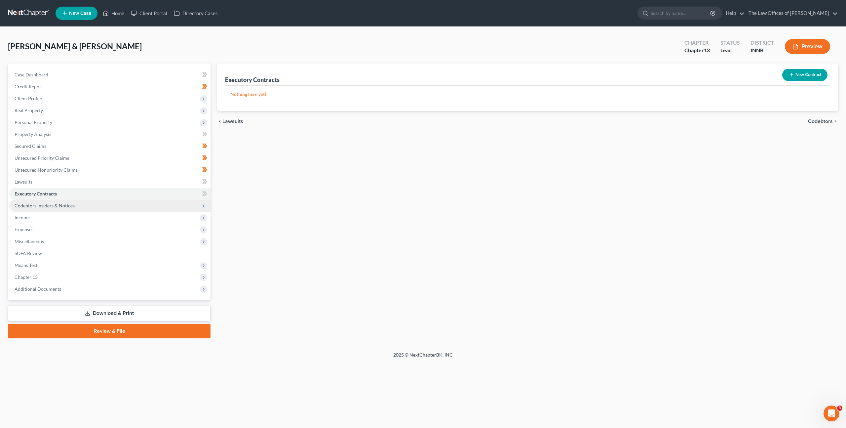
click at [35, 204] on span "Codebtors Insiders & Notices" at bounding box center [45, 206] width 60 height 6
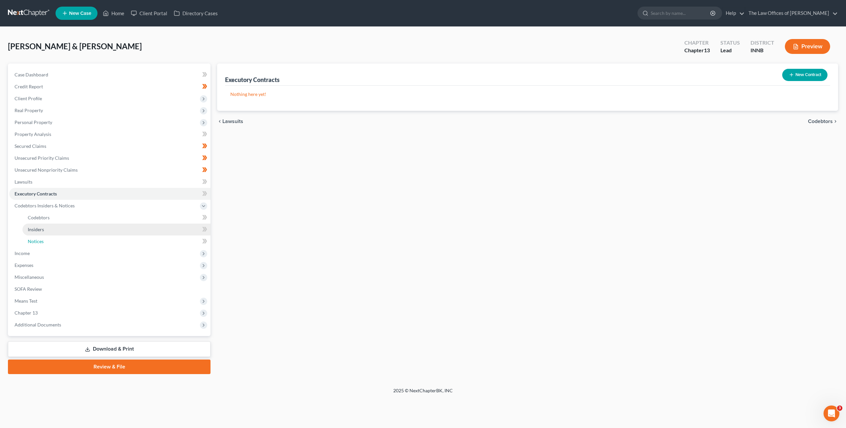
drag, startPoint x: 42, startPoint y: 240, endPoint x: 65, endPoint y: 233, distance: 24.6
click at [42, 240] on span "Notices" at bounding box center [36, 241] width 16 height 6
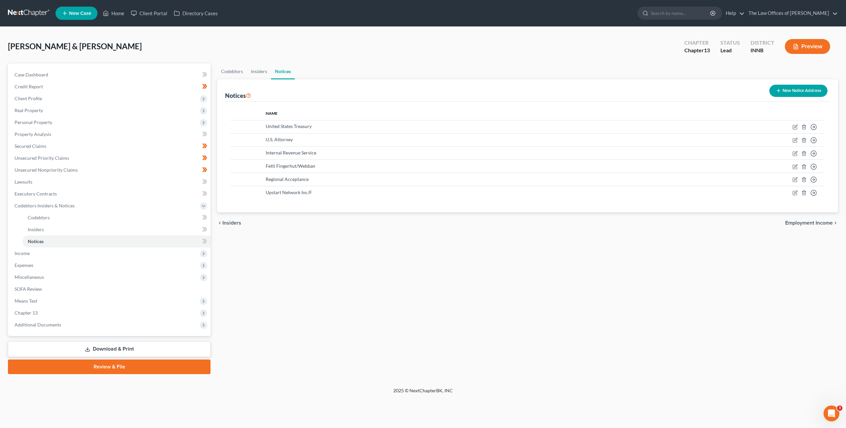
click at [793, 92] on button "New Notice Address" at bounding box center [799, 91] width 58 height 12
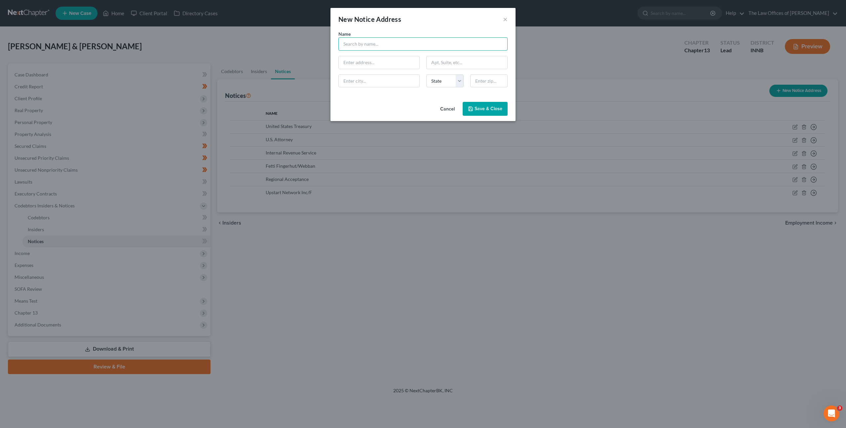
click at [405, 46] on input "text" at bounding box center [423, 43] width 169 height 13
type input "C"
click at [377, 78] on div "[STREET_ADDRESS]" at bounding box center [378, 77] width 69 height 6
type input "Cavalry SPV I, LLC"
type input "[STREET_ADDRESS]"
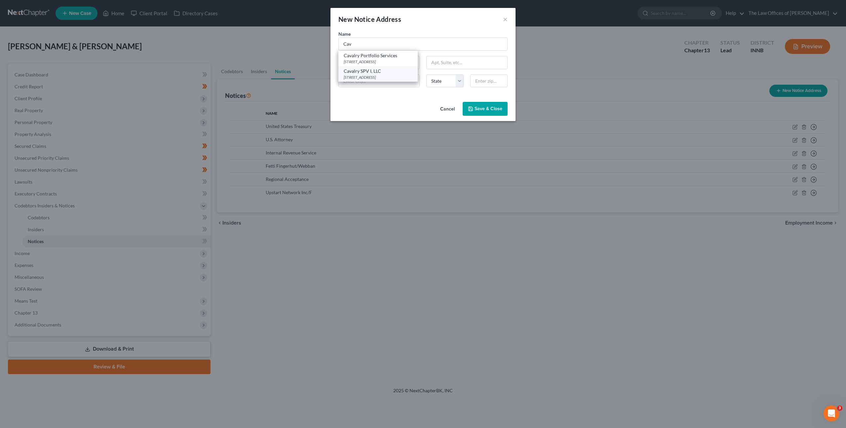
type input "Ste. 220"
type input "[GEOGRAPHIC_DATA]"
select select "6"
type input "06831"
click at [473, 112] on button "Save & Close" at bounding box center [485, 109] width 45 height 14
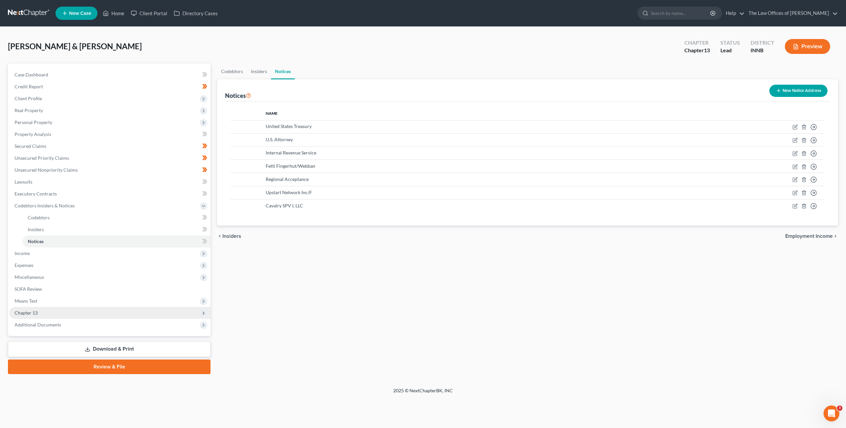
click at [54, 316] on span "Chapter 13" at bounding box center [109, 313] width 201 height 12
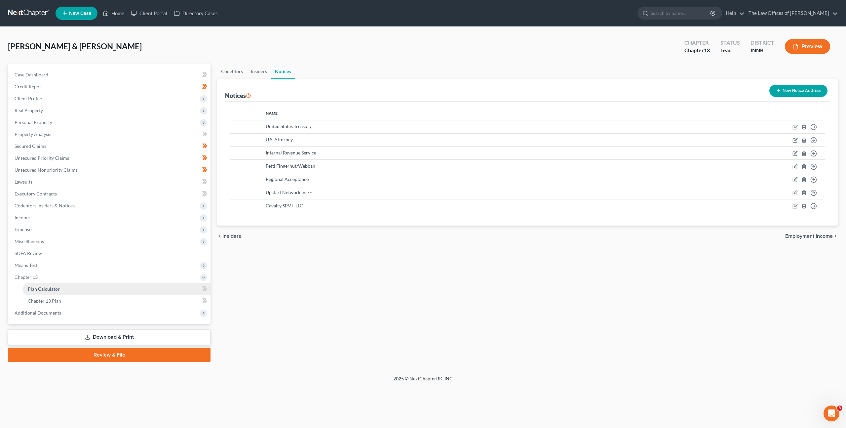
click at [67, 293] on link "Plan Calculator" at bounding box center [116, 289] width 188 height 12
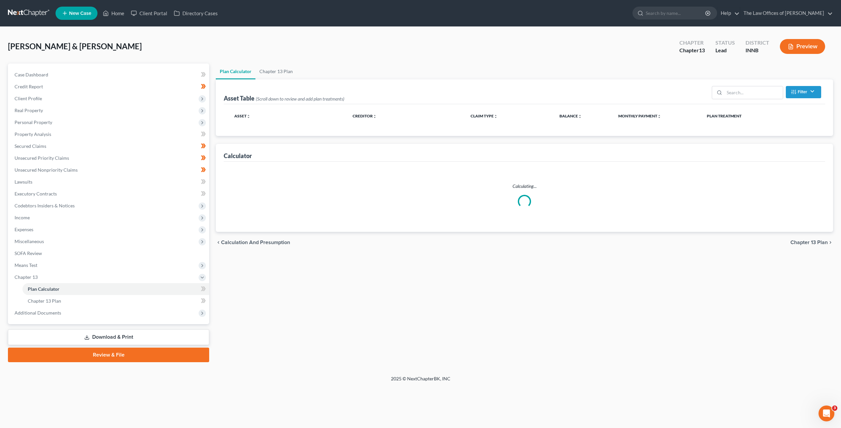
select select "59"
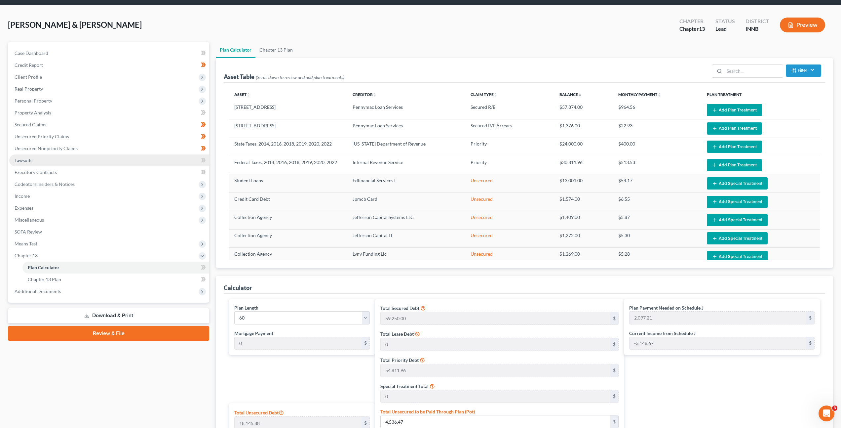
click at [128, 163] on link "Lawsuits" at bounding box center [109, 160] width 200 height 12
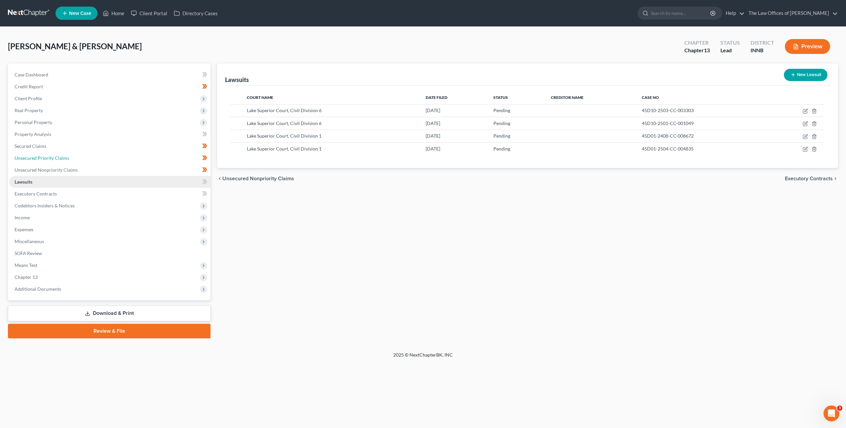
click at [128, 163] on link "Unsecured Priority Claims" at bounding box center [109, 158] width 201 height 12
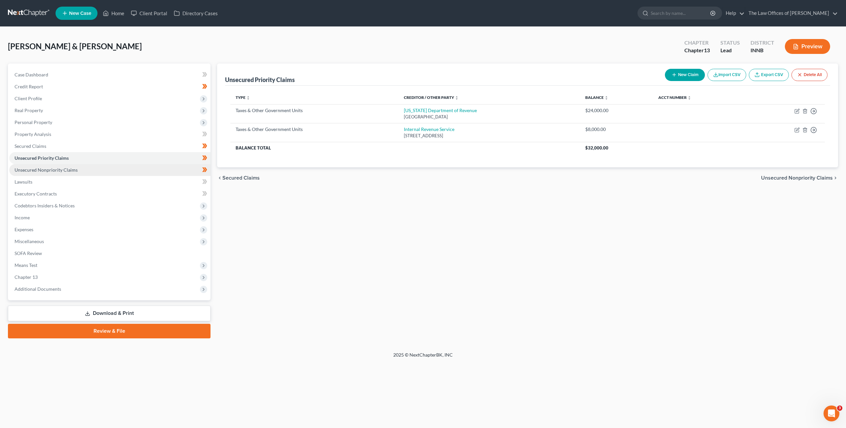
click at [122, 167] on link "Unsecured Nonpriority Claims" at bounding box center [109, 170] width 201 height 12
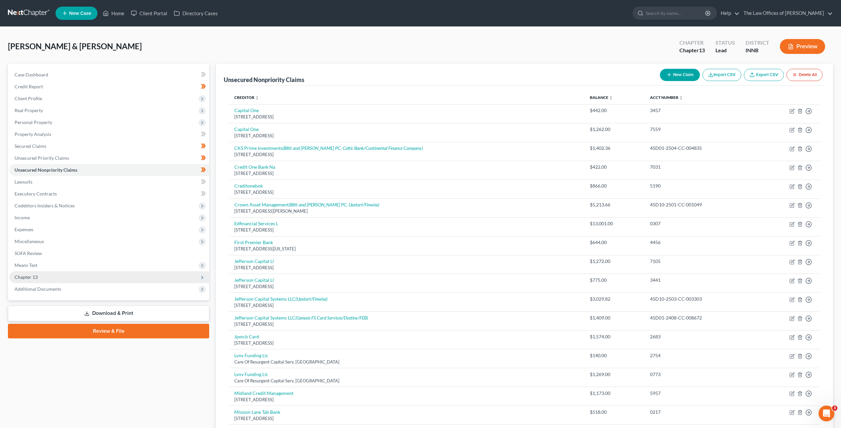
click at [51, 276] on span "Chapter 13" at bounding box center [109, 277] width 200 height 12
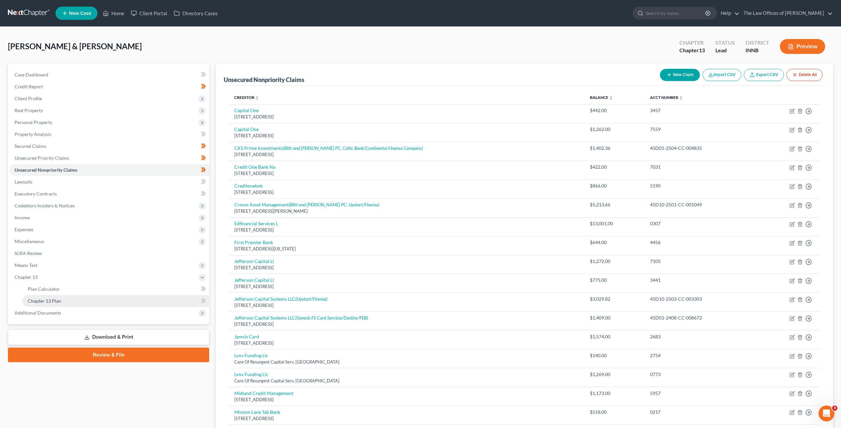
click at [51, 299] on span "Chapter 13 Plan" at bounding box center [44, 301] width 33 height 6
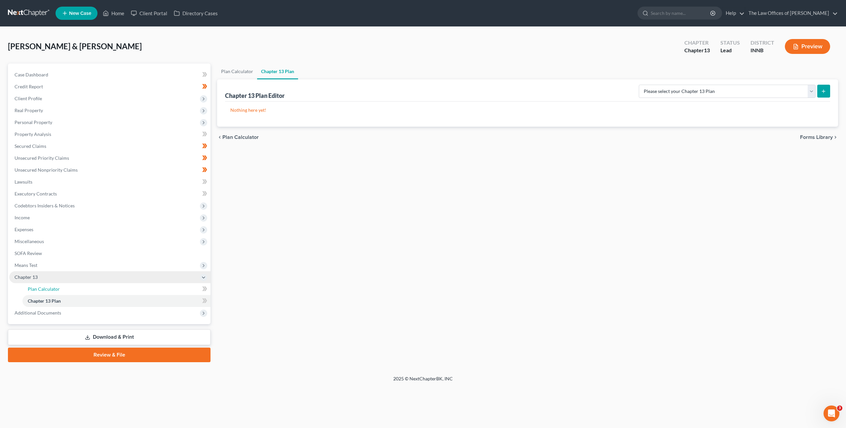
drag, startPoint x: 114, startPoint y: 284, endPoint x: 159, endPoint y: 271, distance: 46.6
click at [114, 284] on link "Plan Calculator" at bounding box center [116, 289] width 188 height 12
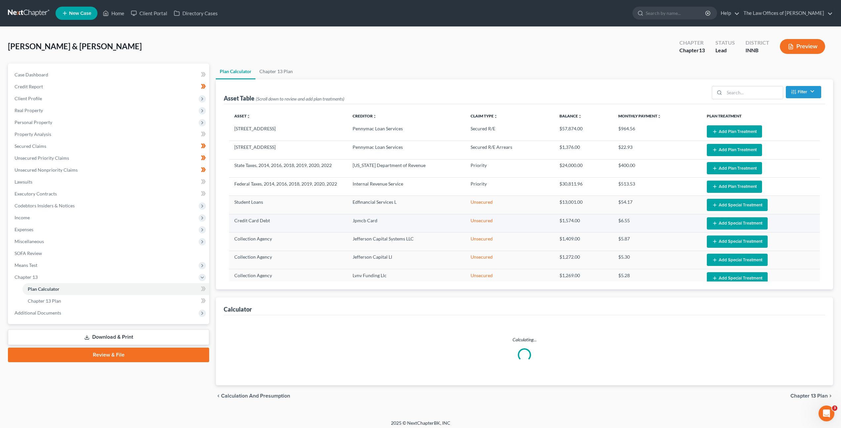
select select "59"
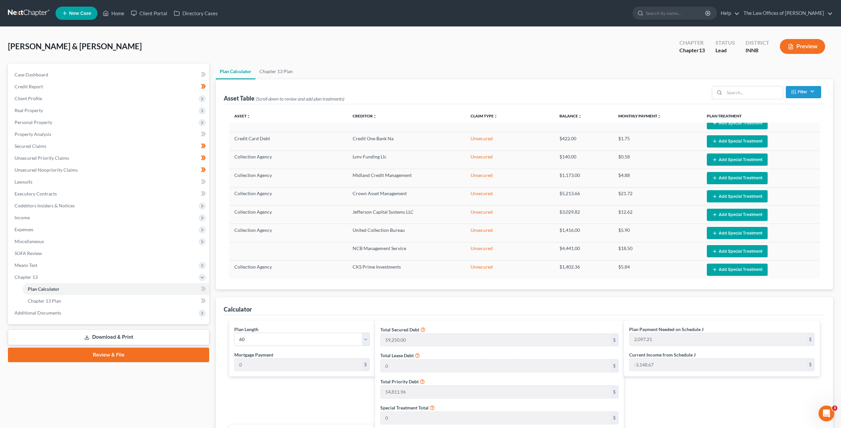
scroll to position [286, 0]
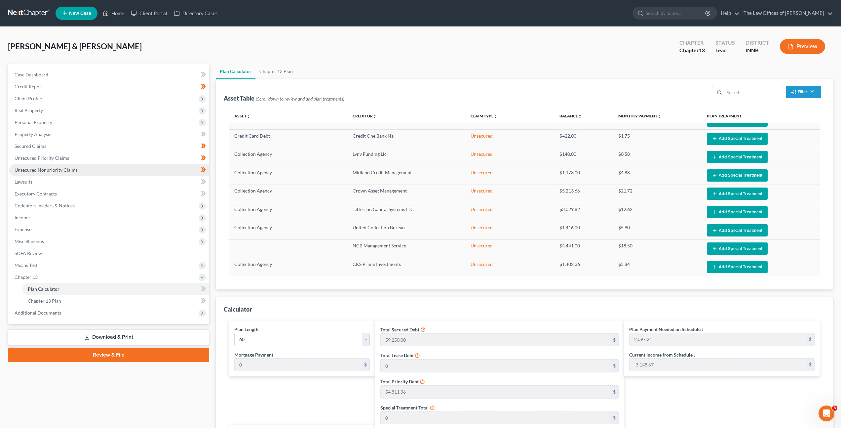
click at [68, 172] on span "Unsecured Nonpriority Claims" at bounding box center [46, 170] width 63 height 6
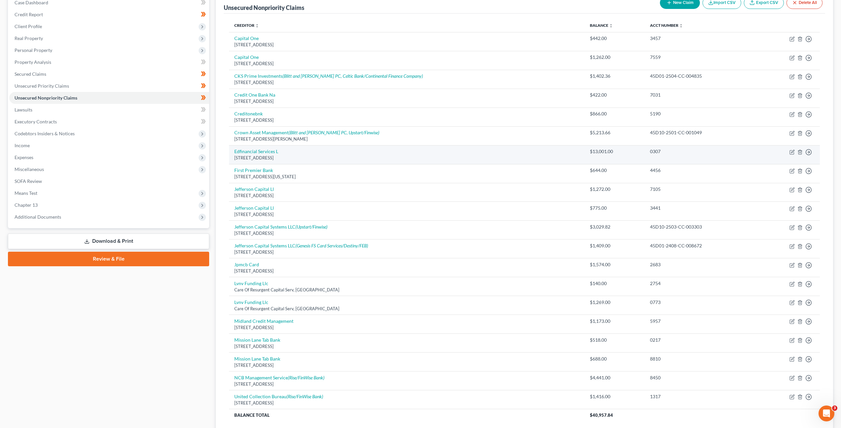
scroll to position [125, 0]
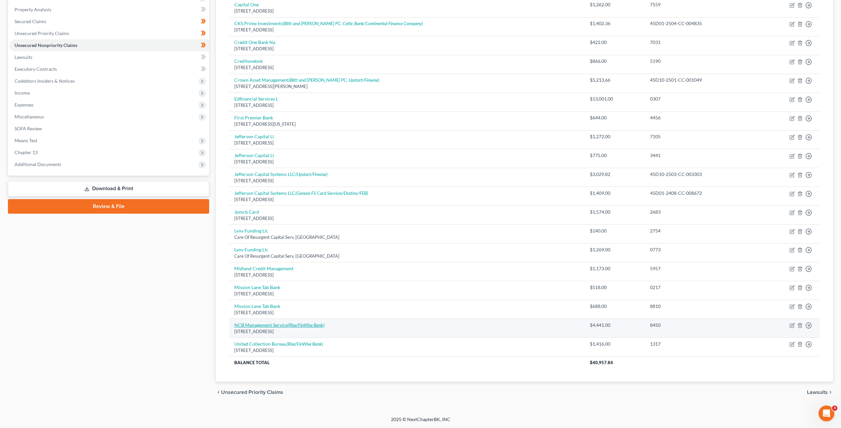
click at [272, 326] on link "NCB Management Service (Rise/FinWise Bank)" at bounding box center [279, 325] width 90 height 6
select select "39"
select select "2"
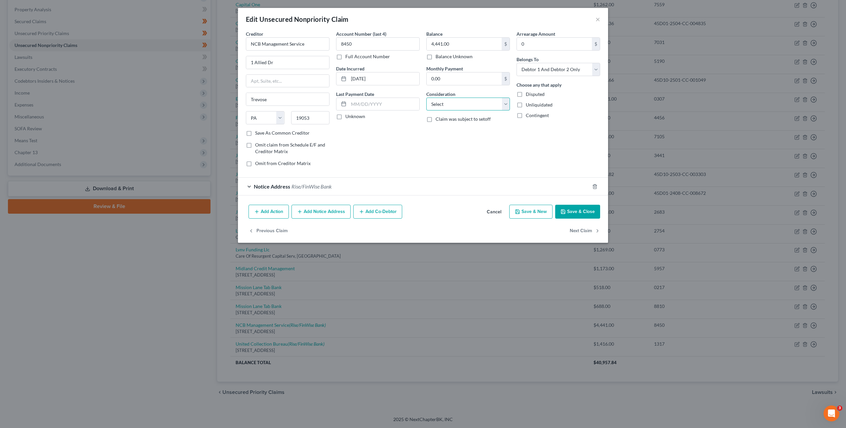
click at [444, 104] on select "Select Cable / Satellite Services Collection Agency Credit Card Debt Debt Couns…" at bounding box center [468, 104] width 84 height 13
select select "1"
click at [426, 98] on select "Select Cable / Satellite Services Collection Agency Credit Card Debt Debt Couns…" at bounding box center [468, 104] width 84 height 13
click at [567, 212] on button "Save & Close" at bounding box center [577, 212] width 45 height 14
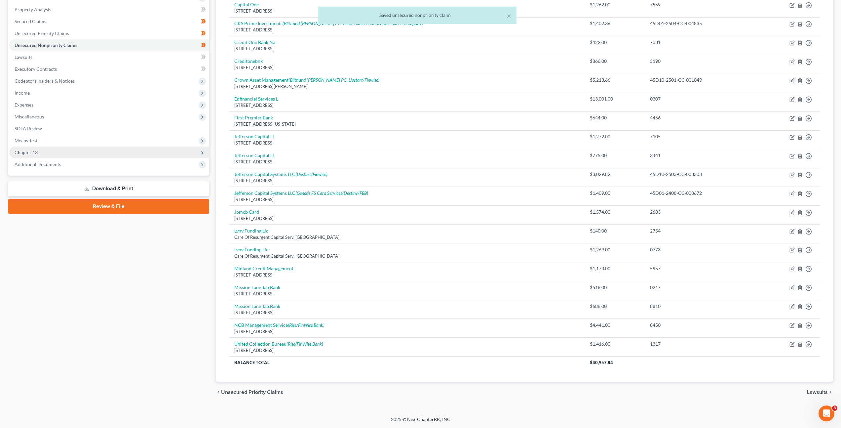
click at [82, 146] on span "Chapter 13" at bounding box center [109, 152] width 200 height 12
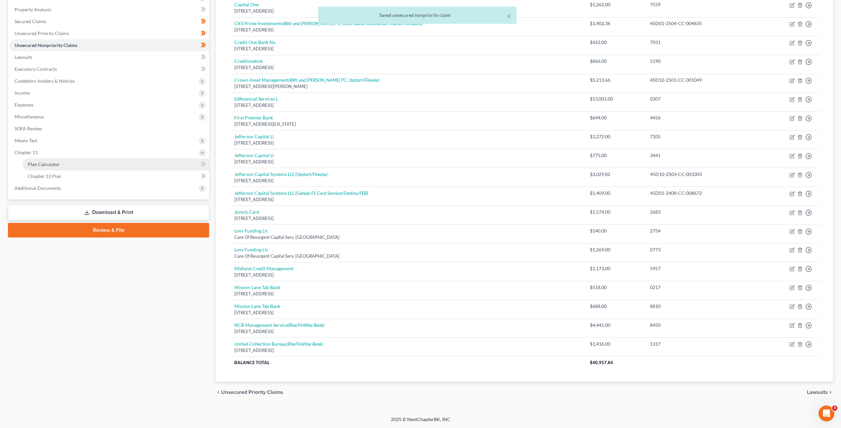
click at [77, 161] on link "Plan Calculator" at bounding box center [115, 164] width 187 height 12
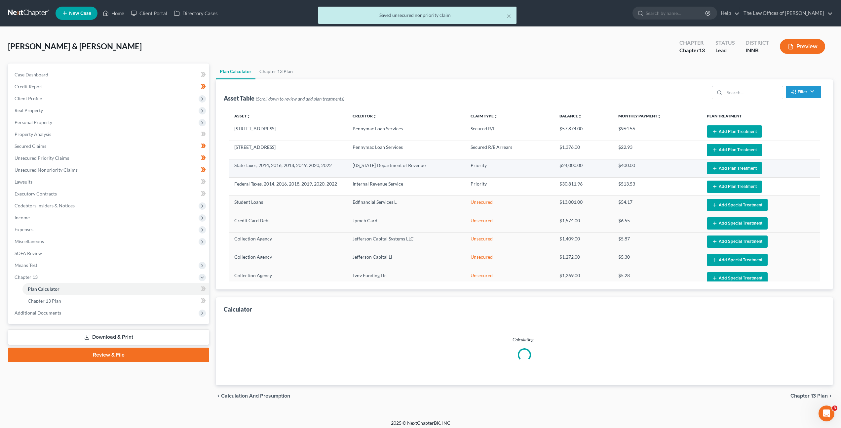
scroll to position [286, 0]
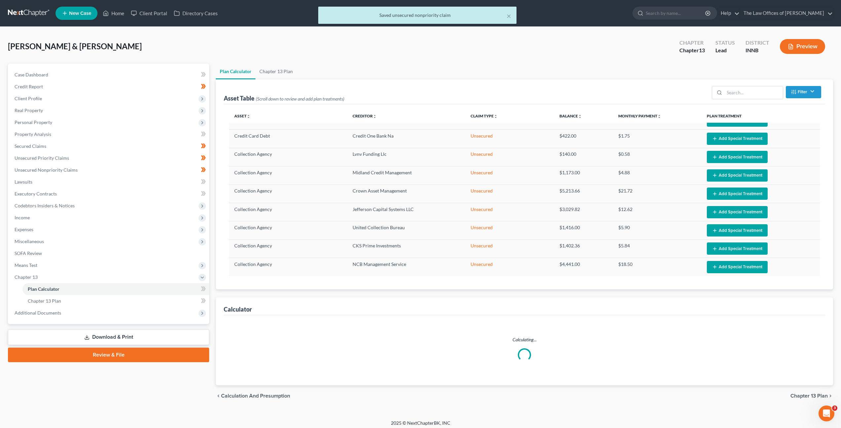
select select "59"
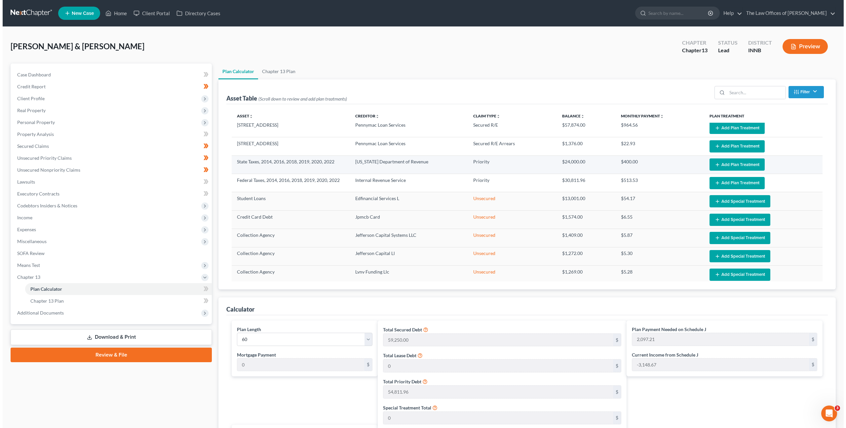
scroll to position [4, 0]
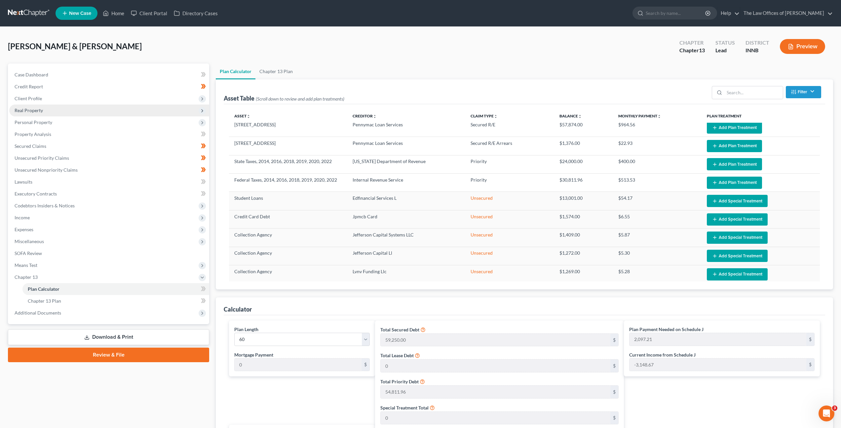
click at [129, 113] on span "Real Property" at bounding box center [109, 110] width 200 height 12
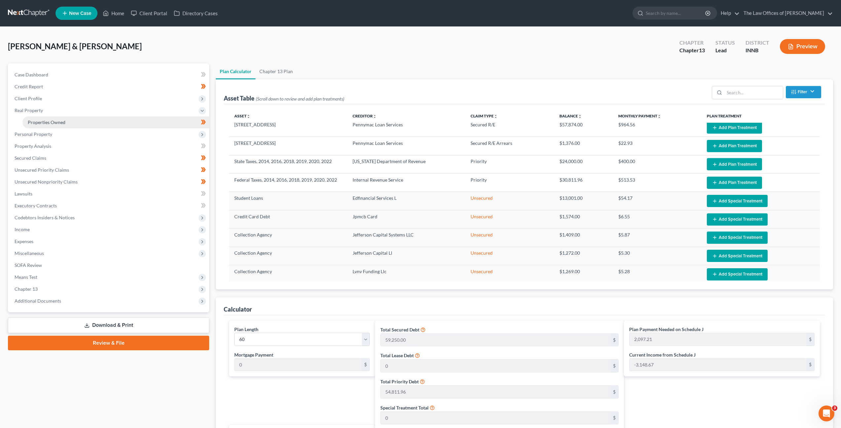
click at [126, 120] on link "Properties Owned" at bounding box center [115, 122] width 187 height 12
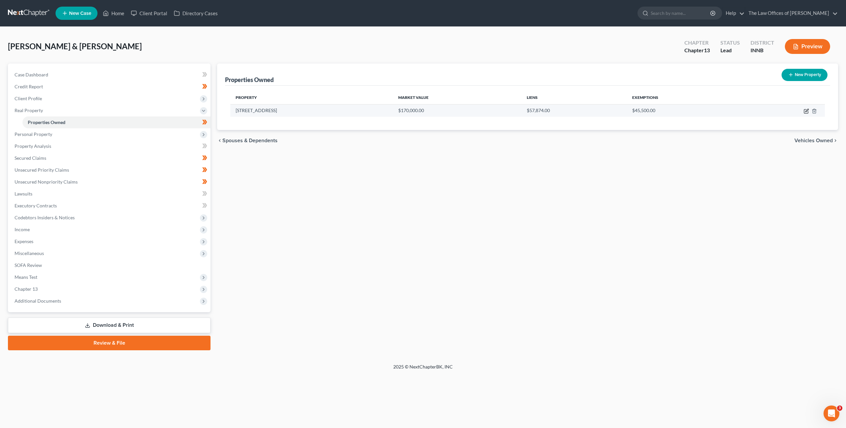
click at [807, 112] on icon "button" at bounding box center [806, 110] width 5 height 5
select select "15"
select select "2"
select select "6"
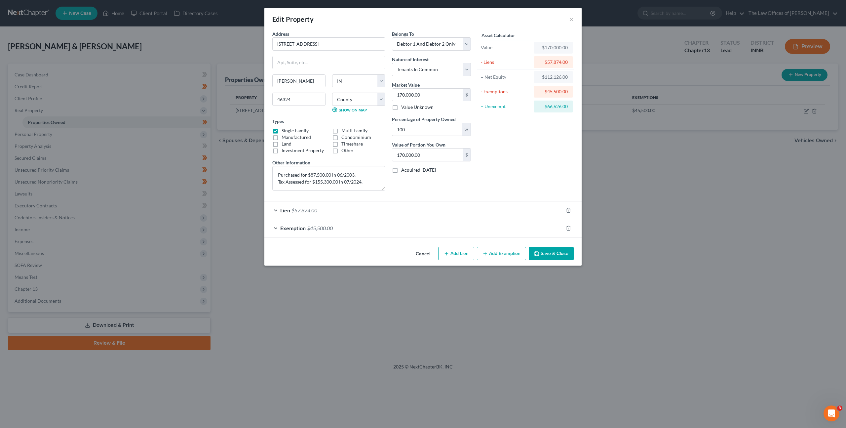
click at [427, 254] on button "Cancel" at bounding box center [423, 253] width 25 height 13
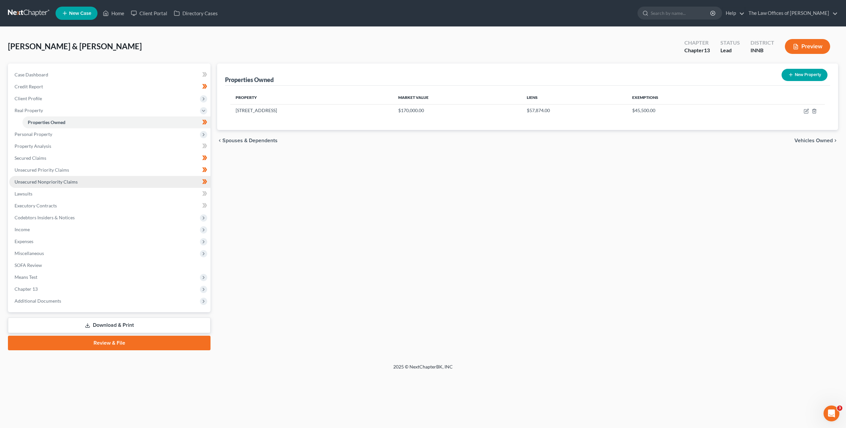
click at [156, 178] on link "Unsecured Nonpriority Claims" at bounding box center [109, 182] width 201 height 12
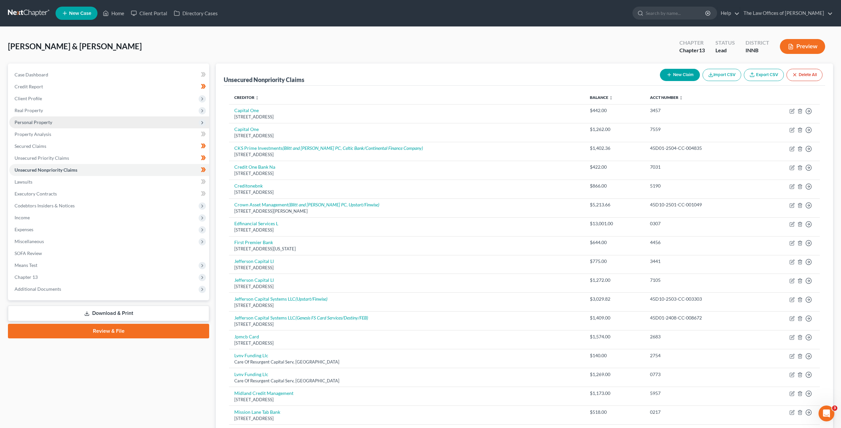
click at [141, 125] on span "Personal Property" at bounding box center [109, 122] width 200 height 12
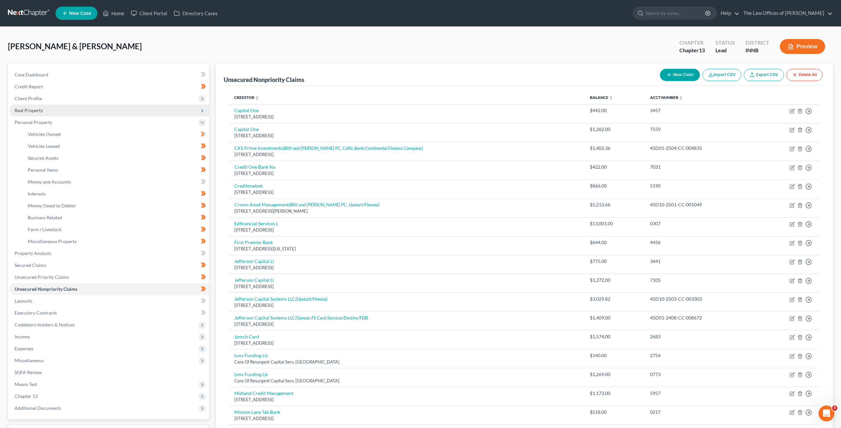
click at [132, 111] on span "Real Property" at bounding box center [109, 110] width 200 height 12
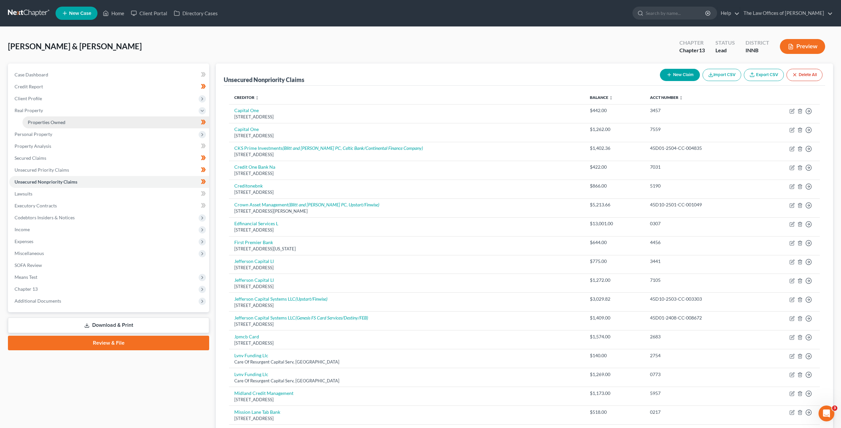
click at [128, 119] on link "Properties Owned" at bounding box center [115, 122] width 187 height 12
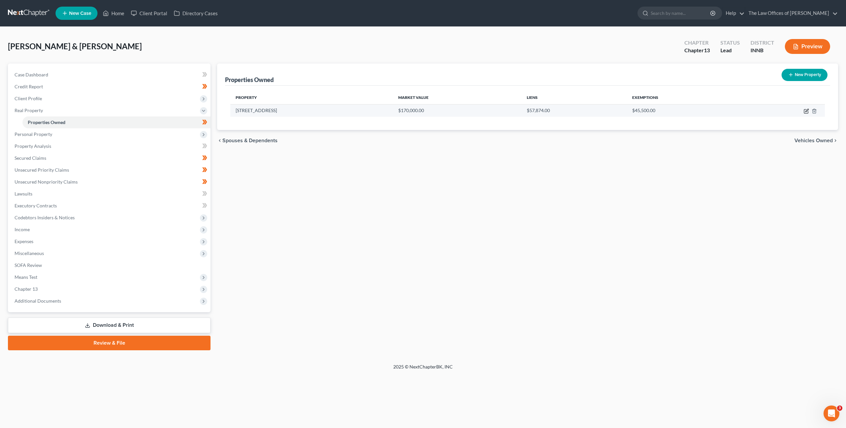
click at [806, 111] on icon "button" at bounding box center [807, 110] width 3 height 3
select select "15"
select select "45"
select select "2"
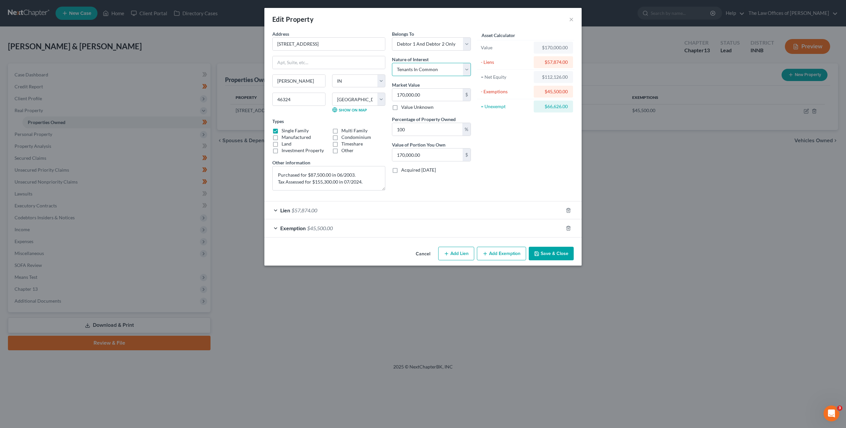
click at [431, 68] on select "Select Fee Simple Joint Tenant Life Estate Equitable Interest Future Interest T…" at bounding box center [431, 69] width 79 height 13
select select "5"
click at [392, 63] on select "Select Fee Simple Joint Tenant Life Estate Equitable Interest Future Interest T…" at bounding box center [431, 69] width 79 height 13
click at [533, 158] on div "Asset Calculator Value $170,000.00 - Liens $57,874.00 = Net Equity $112,126.00 …" at bounding box center [525, 112] width 103 height 165
click at [403, 237] on div "Address * [GEOGRAPHIC_DATA] [PERSON_NAME][GEOGRAPHIC_DATA] [US_STATE][GEOGRAPHI…" at bounding box center [422, 137] width 317 height 214
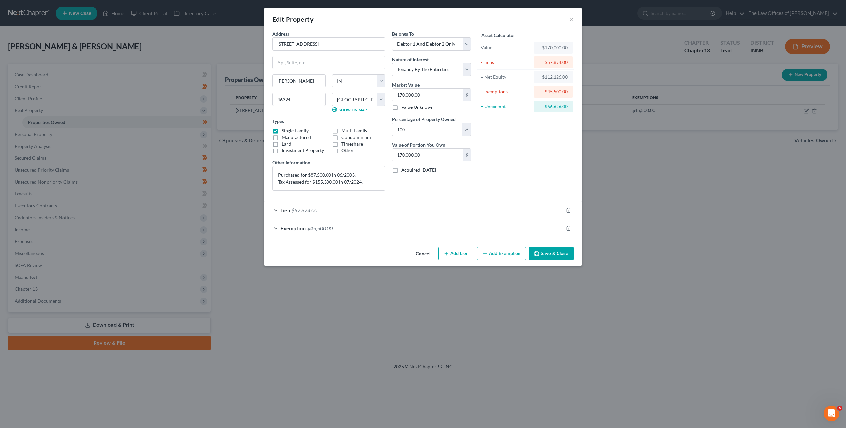
click at [405, 232] on div "Exemption $45,500.00" at bounding box center [413, 228] width 299 height 18
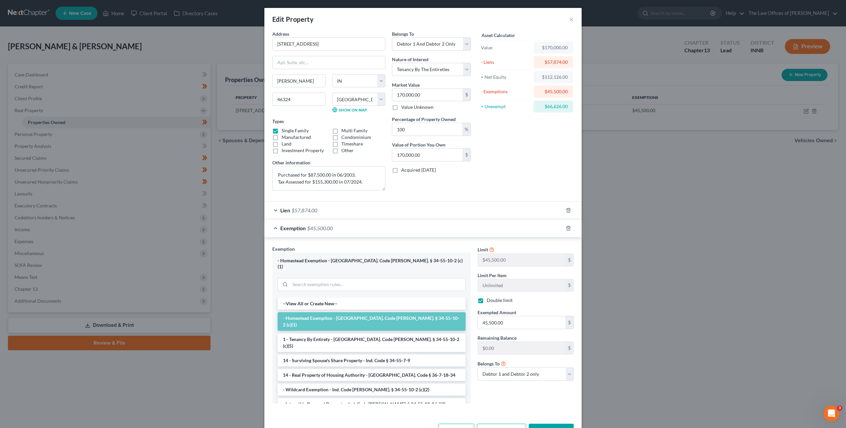
click at [450, 212] on div "Lien $57,874.00" at bounding box center [413, 210] width 299 height 18
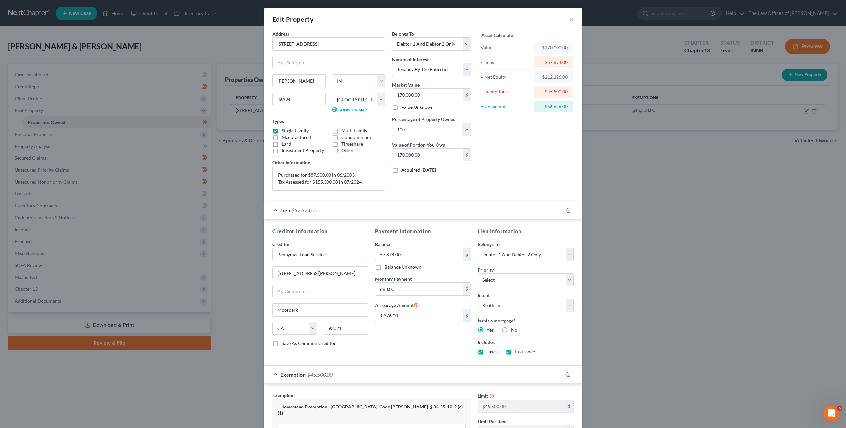
click at [450, 212] on div "Lien $57,874.00" at bounding box center [413, 210] width 299 height 18
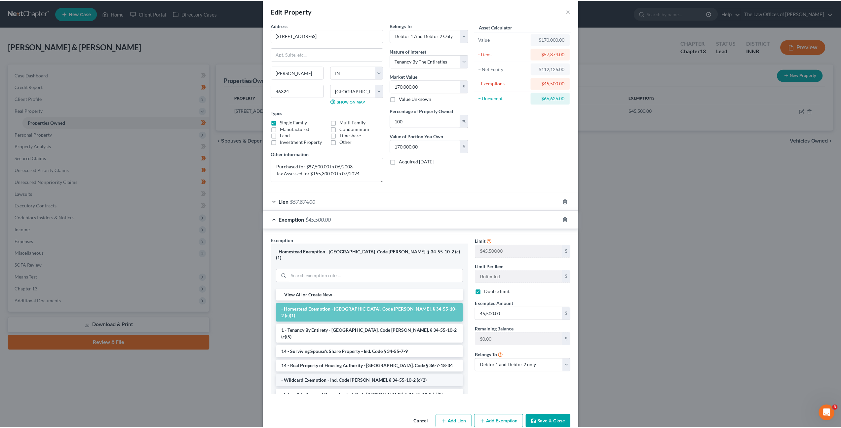
scroll to position [17, 0]
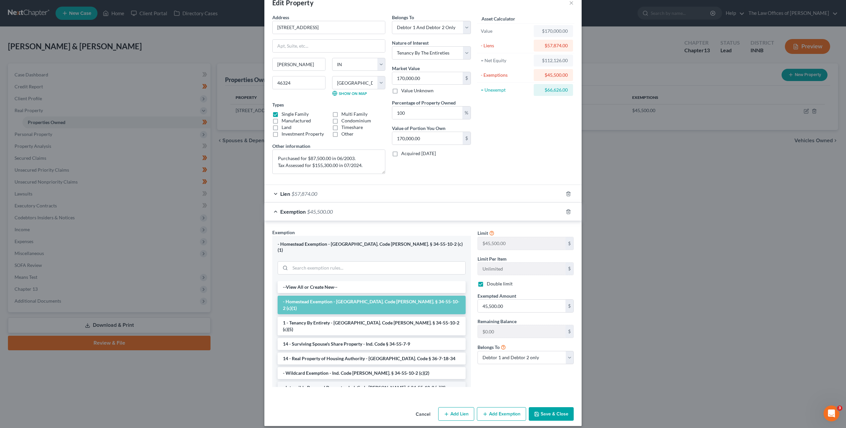
drag, startPoint x: 414, startPoint y: 407, endPoint x: 429, endPoint y: 372, distance: 38.8
click at [414, 408] on button "Cancel" at bounding box center [423, 414] width 25 height 13
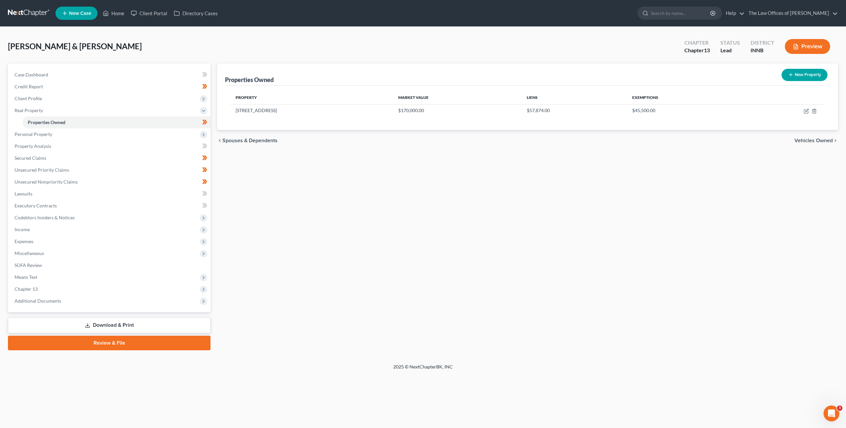
click at [466, 287] on div "Properties Owned New Property Property Market Value Liens Exemptions [STREET_AD…" at bounding box center [528, 206] width 628 height 287
click at [60, 170] on span "Unsecured Priority Claims" at bounding box center [42, 170] width 55 height 6
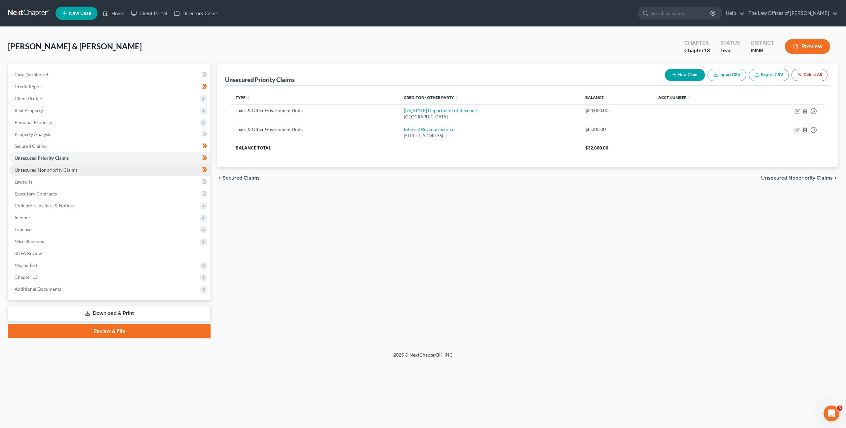
click at [132, 172] on link "Unsecured Nonpriority Claims" at bounding box center [109, 170] width 201 height 12
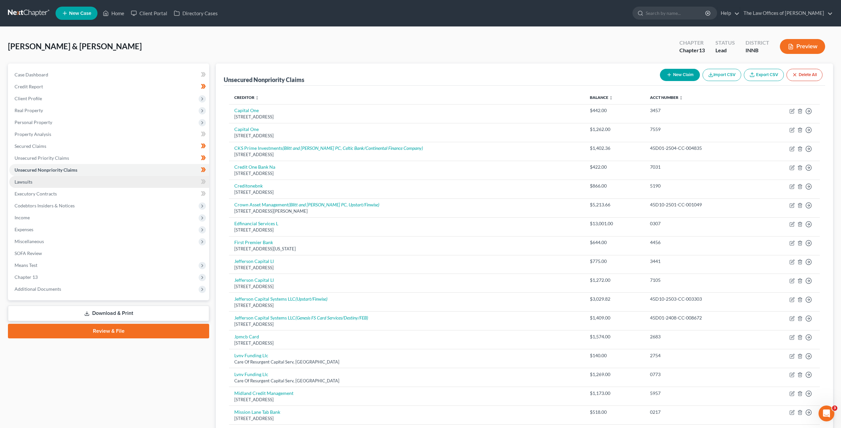
click at [128, 179] on link "Lawsuits" at bounding box center [109, 182] width 200 height 12
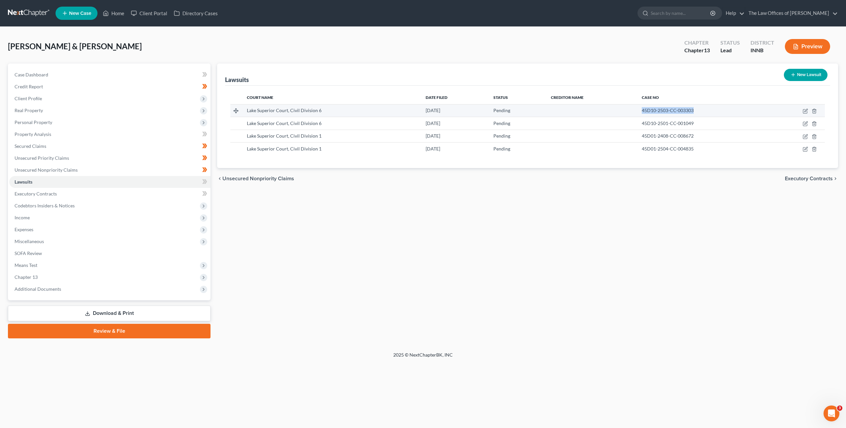
drag, startPoint x: 661, startPoint y: 110, endPoint x: 622, endPoint y: 109, distance: 38.3
click at [622, 109] on tr "Lake Superior Court, Civil Division 6 [DATE] Pending 45D10-2503-CC-003303" at bounding box center [527, 110] width 595 height 13
click at [111, 174] on link "Unsecured Nonpriority Claims" at bounding box center [109, 170] width 201 height 12
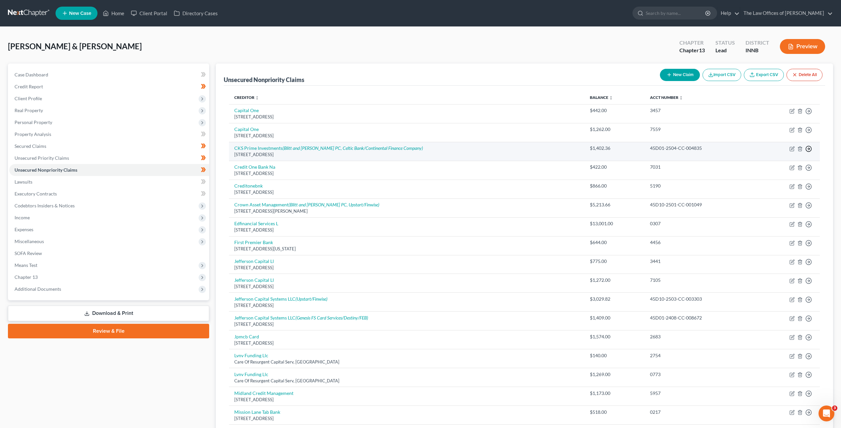
click at [808, 114] on icon "button" at bounding box center [809, 111] width 7 height 7
click at [788, 154] on link "Move to D" at bounding box center [778, 153] width 55 height 11
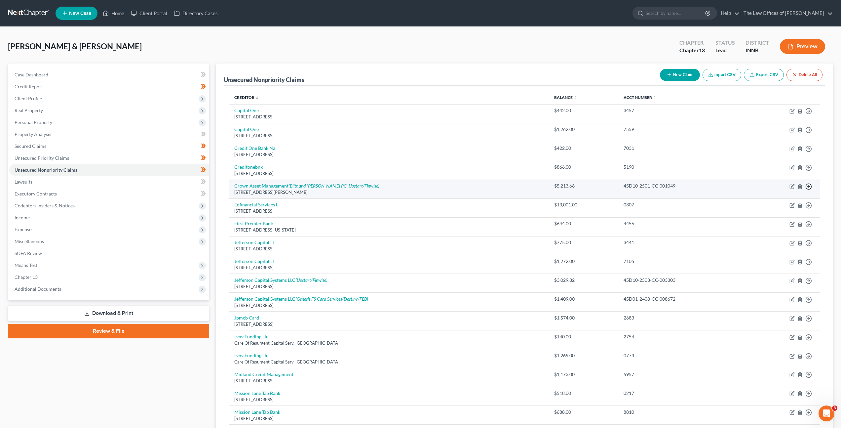
click at [811, 114] on icon "button" at bounding box center [809, 111] width 7 height 7
click at [770, 189] on link "Move to D" at bounding box center [778, 190] width 55 height 11
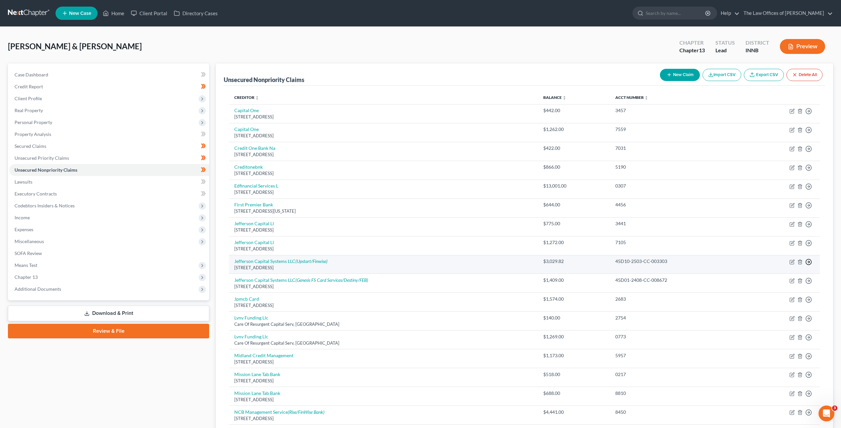
click at [809, 112] on polyline "button" at bounding box center [809, 111] width 1 height 2
click at [777, 264] on link "Move to D" at bounding box center [778, 266] width 55 height 11
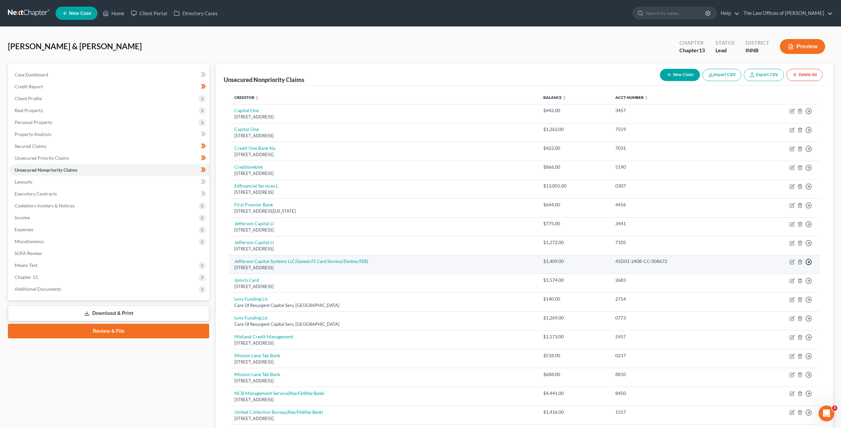
click at [810, 114] on icon "button" at bounding box center [809, 111] width 7 height 7
click at [793, 263] on link "Move to D" at bounding box center [778, 266] width 55 height 11
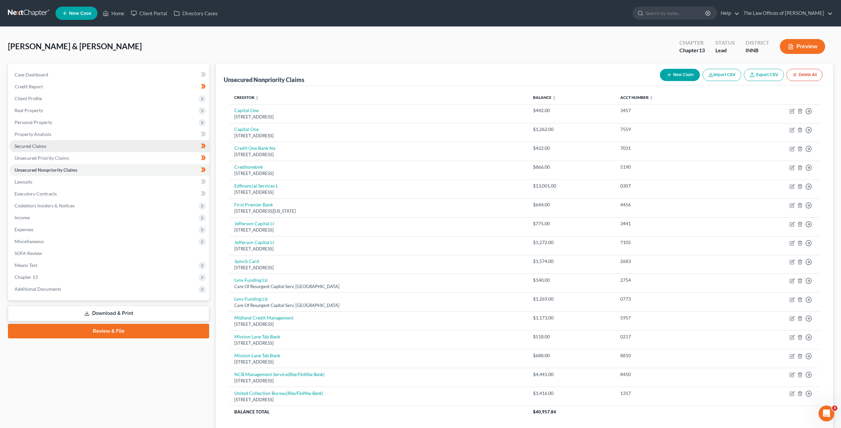
click at [74, 141] on link "Secured Claims" at bounding box center [109, 146] width 200 height 12
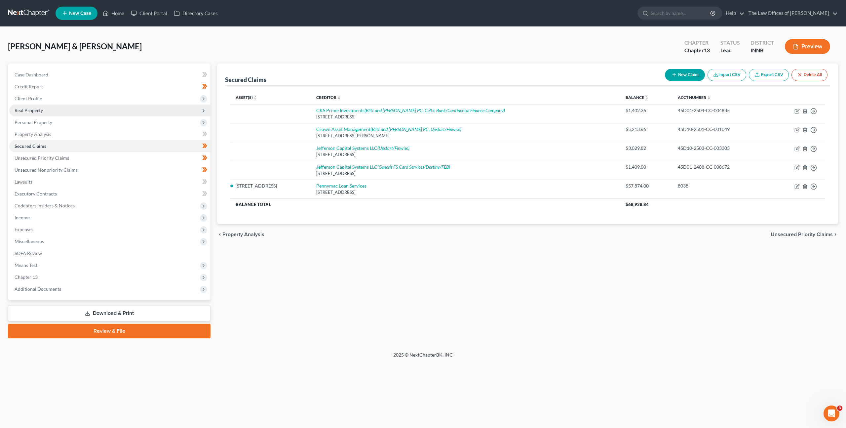
click at [119, 114] on span "Real Property" at bounding box center [109, 110] width 201 height 12
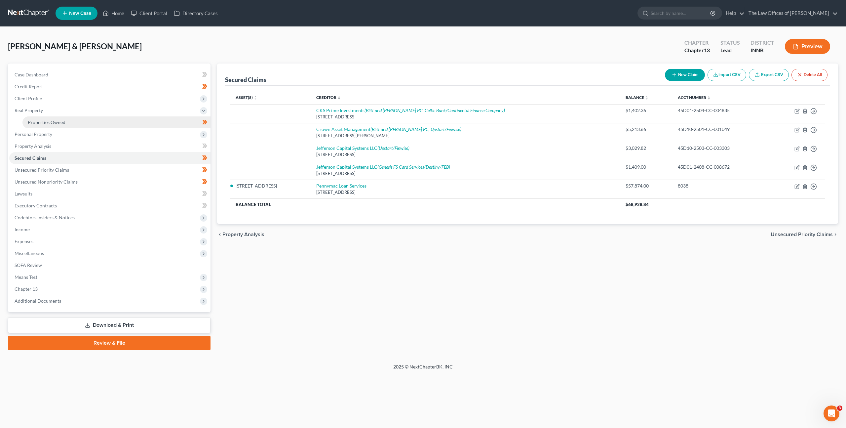
click at [113, 124] on link "Properties Owned" at bounding box center [116, 122] width 188 height 12
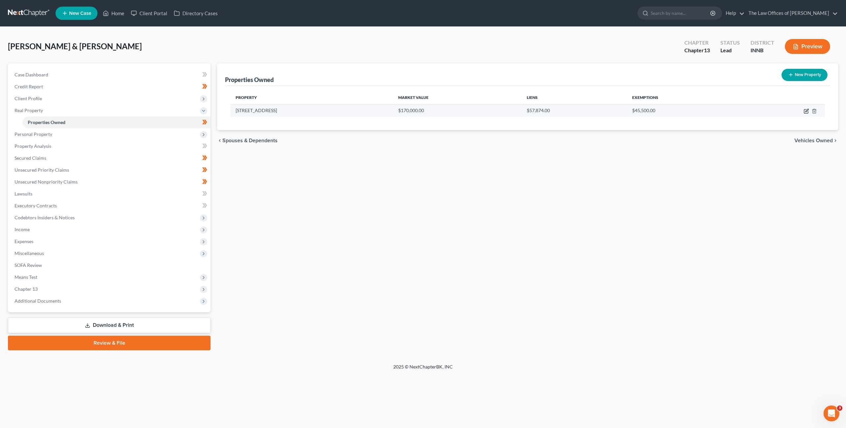
click at [805, 110] on icon "button" at bounding box center [806, 110] width 5 height 5
select select "15"
select select "45"
select select "2"
select select "6"
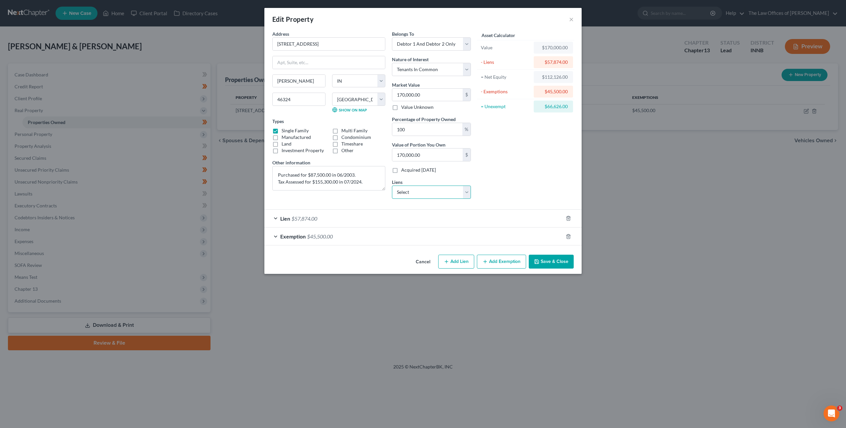
click at [408, 194] on select "Select Jefferson Capital Systems LLC - $1,409.00 Crown Asset Management - $5,21…" at bounding box center [431, 191] width 79 height 13
select select "0"
click at [392, 185] on select "Select Jefferson Capital Systems LLC - $1,409.00 Crown Asset Management - $5,21…" at bounding box center [431, 191] width 79 height 13
select select
select select "0"
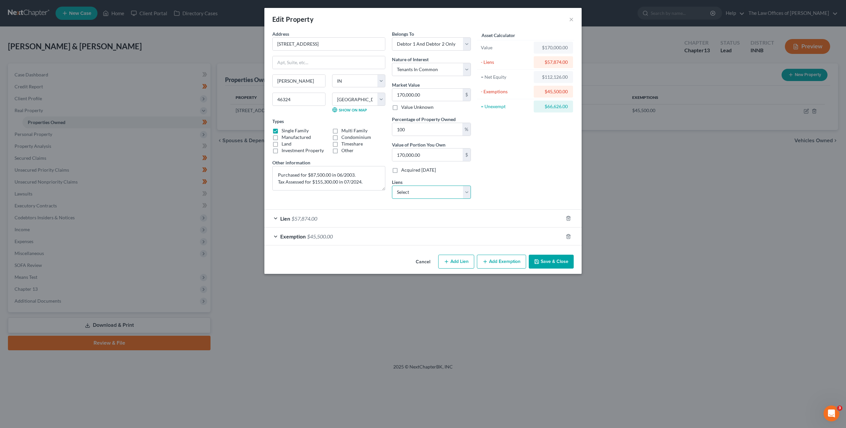
select select "0"
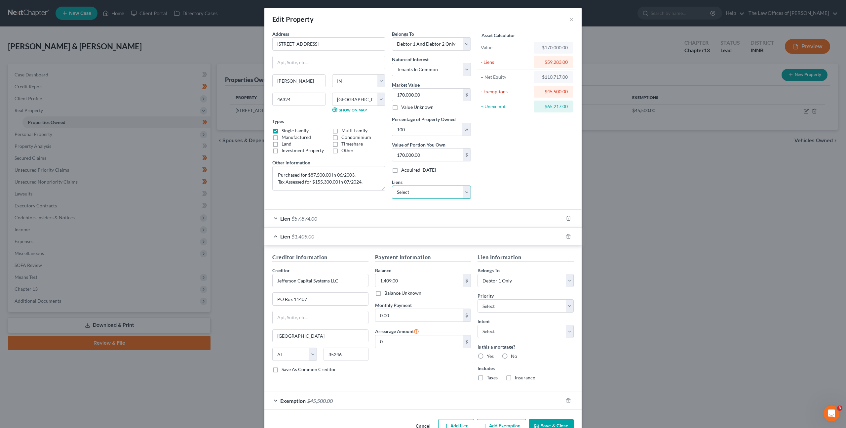
click at [416, 192] on select "Select Crown Asset Management - $5,213.66 Jefferson Capital Systems LLC - $3,02…" at bounding box center [431, 191] width 79 height 13
select select "0"
click at [392, 185] on select "Select Crown Asset Management - $5,213.66 Jefferson Capital Systems LLC - $3,02…" at bounding box center [431, 191] width 79 height 13
select select
select select "14"
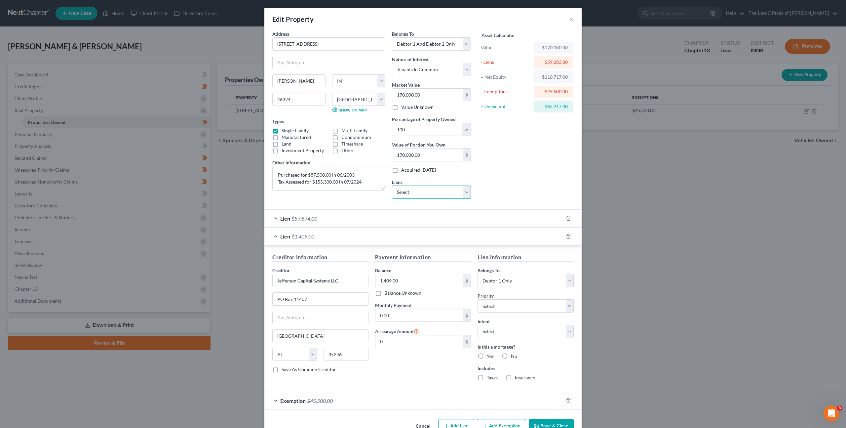
select select "2"
click at [418, 193] on select "Select Jefferson Capital Systems LLC - $3,029.82 CKS Prime Investments - $1,402…" at bounding box center [431, 191] width 79 height 13
select select "0"
click at [392, 185] on select "Select Jefferson Capital Systems LLC - $3,029.82 CKS Prime Investments - $1,402…" at bounding box center [431, 191] width 79 height 13
select select
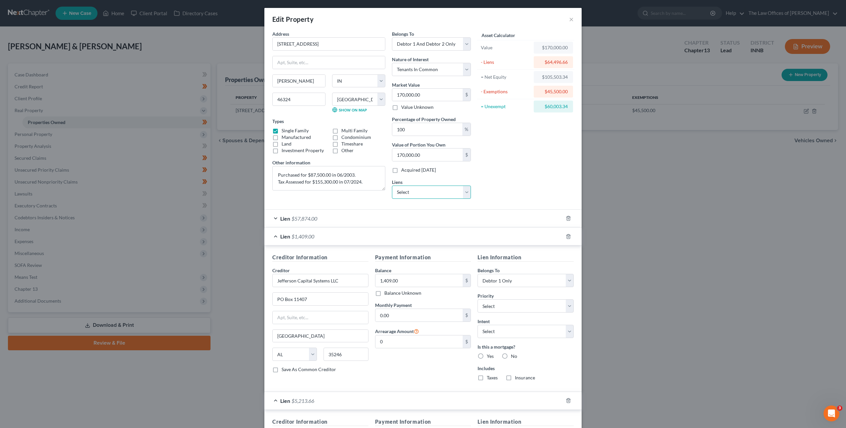
select select "0"
select select "2"
click at [418, 195] on select "Select CKS Prime Investments - $1,402.36" at bounding box center [431, 191] width 79 height 13
click select "Select CKS Prime Investments - $1,402.36" at bounding box center [431, 191] width 79 height 13
select select "48"
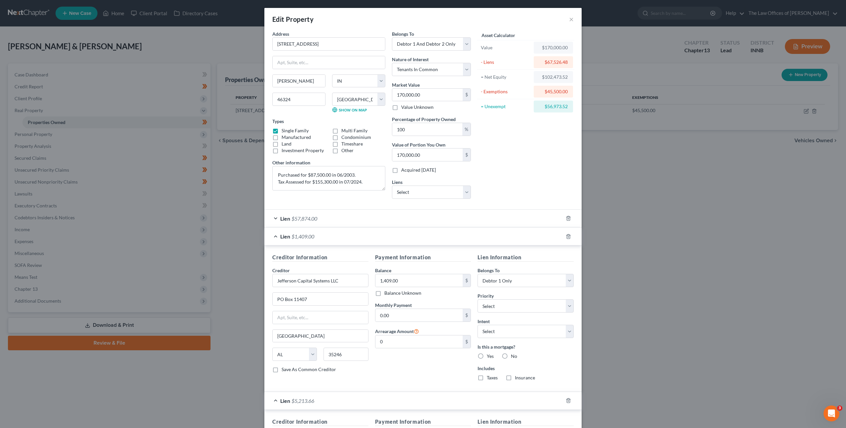
select select "2"
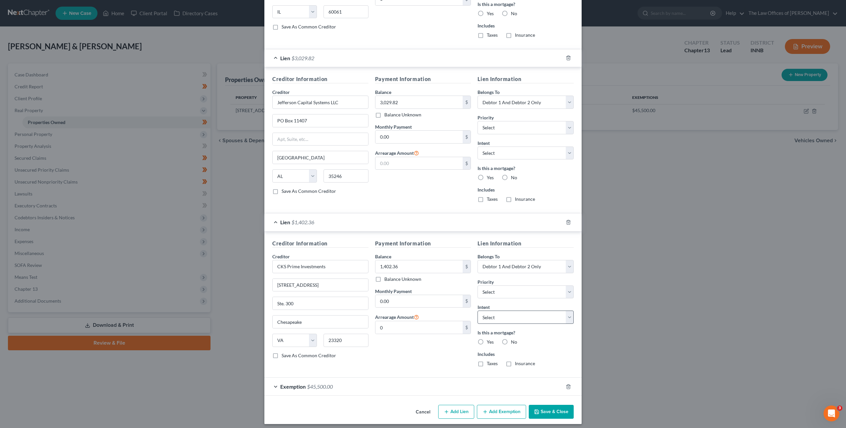
scroll to position [502, 0]
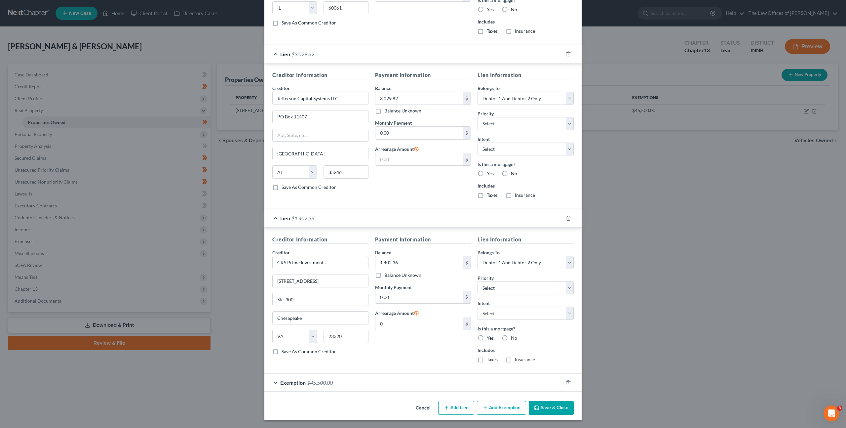
click at [554, 406] on button "Save & Close" at bounding box center [551, 408] width 45 height 14
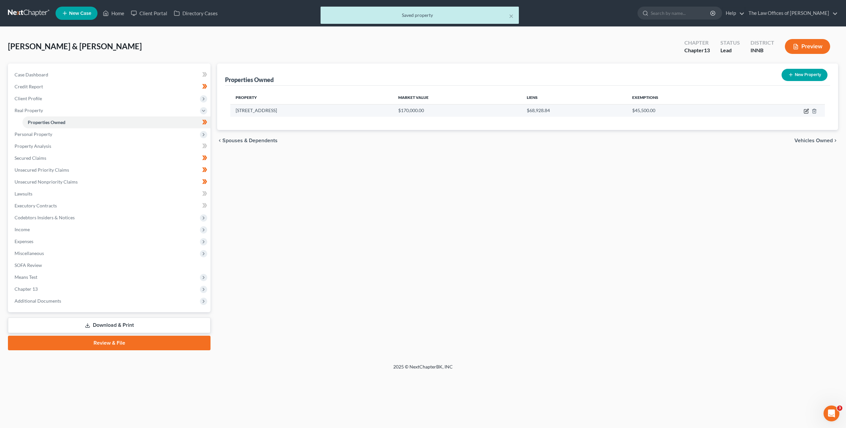
click at [805, 110] on icon "button" at bounding box center [806, 110] width 5 height 5
select select "15"
select select "45"
select select "2"
select select "6"
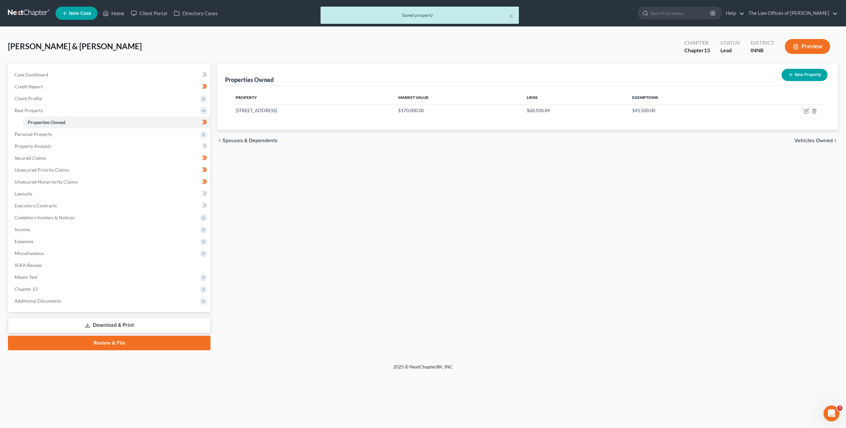
select select "4"
select select "2"
select select "0"
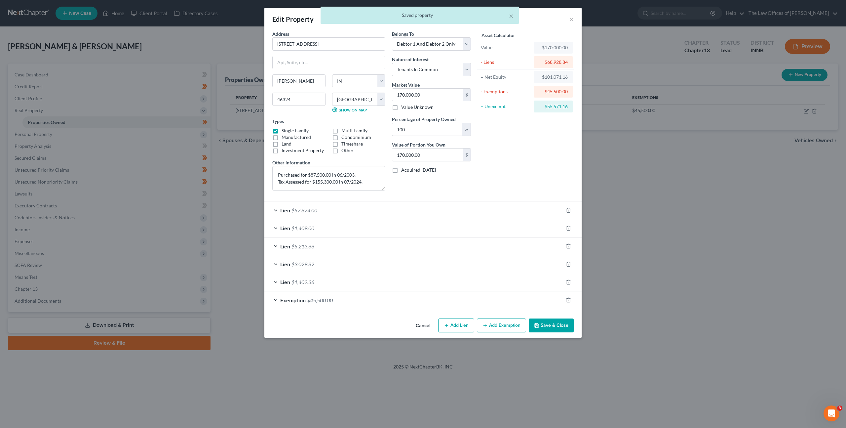
click at [480, 220] on div "Lien $1,409.00" at bounding box center [413, 228] width 299 height 18
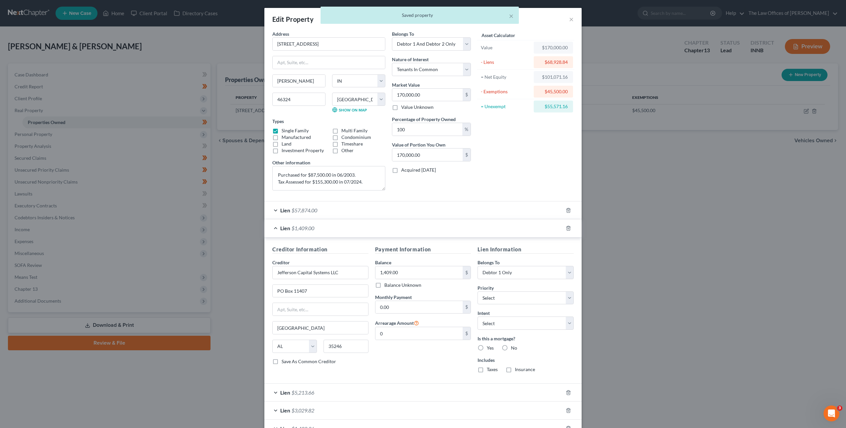
click at [483, 215] on div "Lien $57,874.00" at bounding box center [413, 210] width 299 height 18
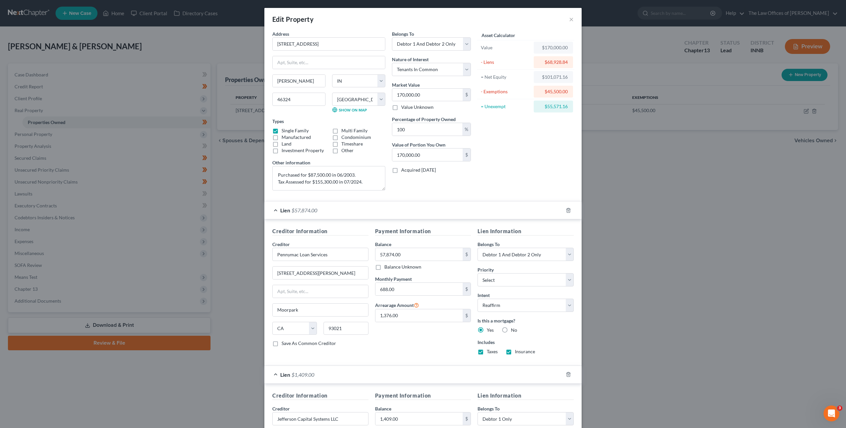
click at [475, 213] on div "Lien $57,874.00" at bounding box center [413, 210] width 299 height 18
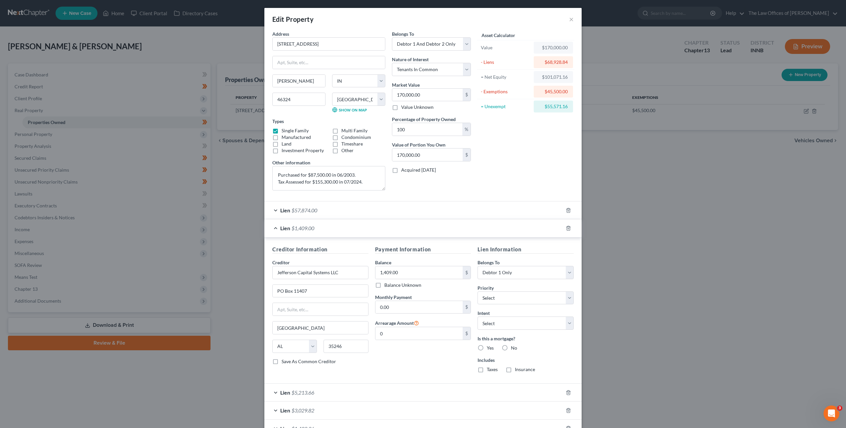
click at [511, 347] on label "No" at bounding box center [514, 347] width 6 height 7
click at [514, 347] on input "No" at bounding box center [516, 346] width 4 height 4
radio input "true"
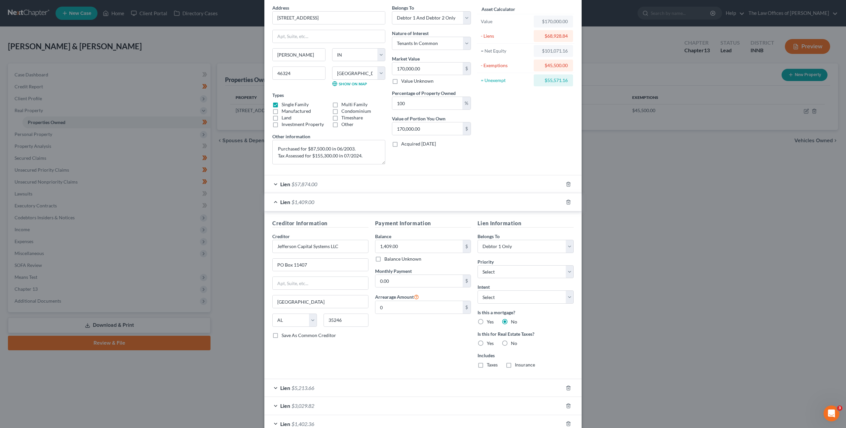
scroll to position [85, 0]
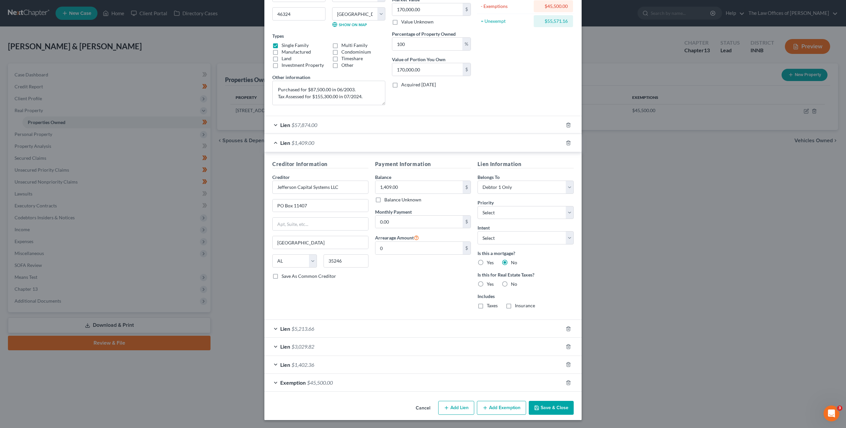
click at [511, 284] on label "No" at bounding box center [514, 284] width 6 height 7
click at [514, 284] on input "No" at bounding box center [516, 283] width 4 height 4
radio input "true"
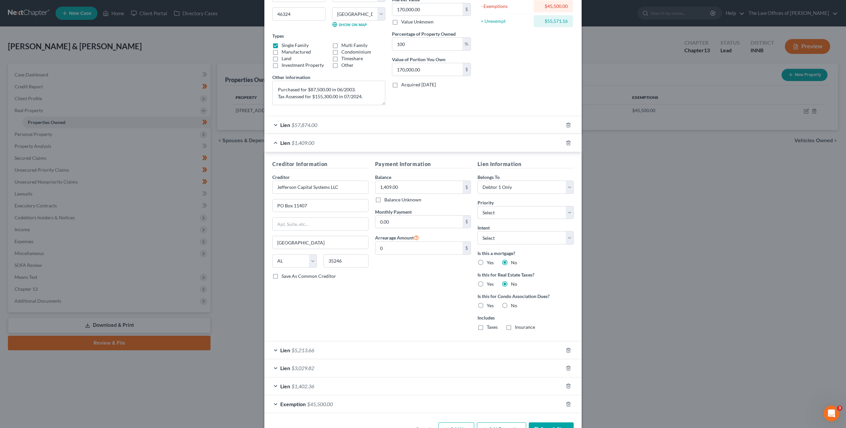
click at [511, 305] on label "No" at bounding box center [514, 305] width 6 height 7
click at [514, 305] on input "No" at bounding box center [516, 304] width 4 height 4
radio input "true"
click at [443, 350] on div "Lien $5,213.66" at bounding box center [413, 350] width 299 height 18
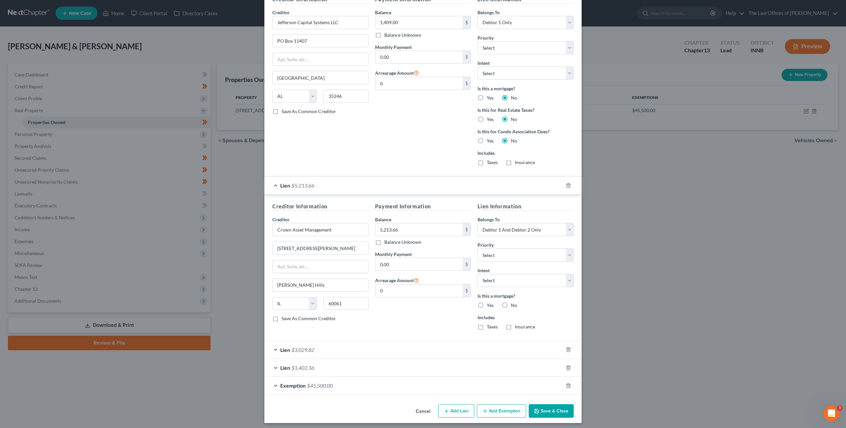
scroll to position [253, 0]
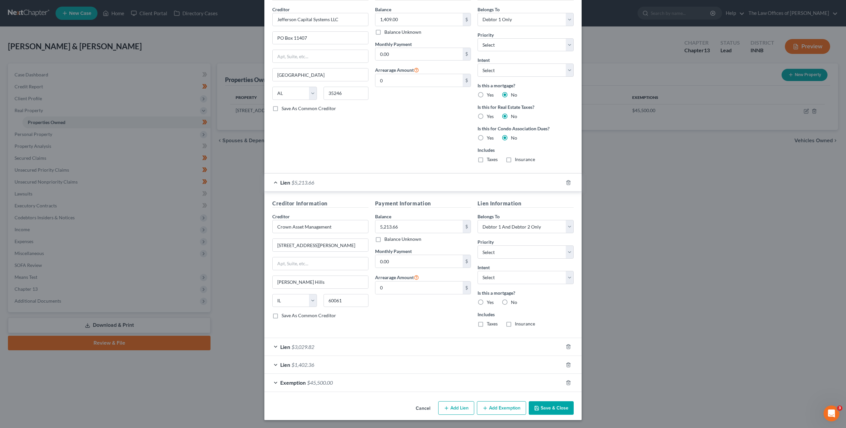
click at [511, 302] on label "No" at bounding box center [514, 302] width 6 height 7
click at [514, 302] on input "No" at bounding box center [516, 301] width 4 height 4
radio input "true"
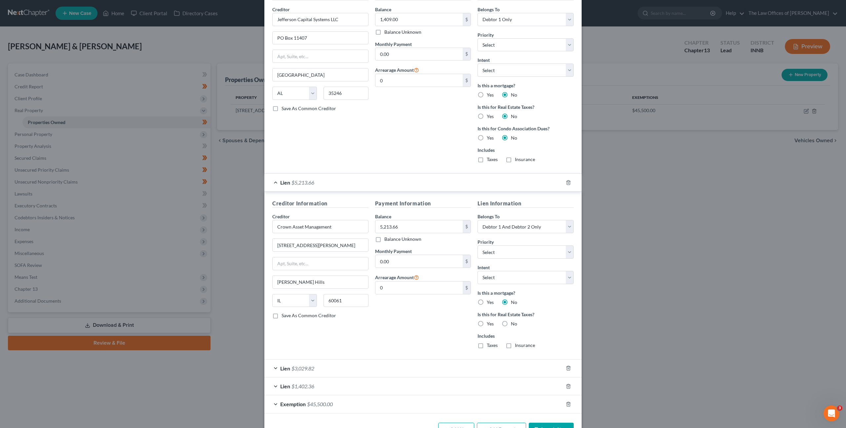
click at [511, 324] on label "No" at bounding box center [514, 323] width 6 height 7
click at [514, 324] on input "No" at bounding box center [516, 322] width 4 height 4
radio input "true"
click at [511, 344] on label "No" at bounding box center [514, 345] width 6 height 7
click at [514, 344] on input "No" at bounding box center [516, 344] width 4 height 4
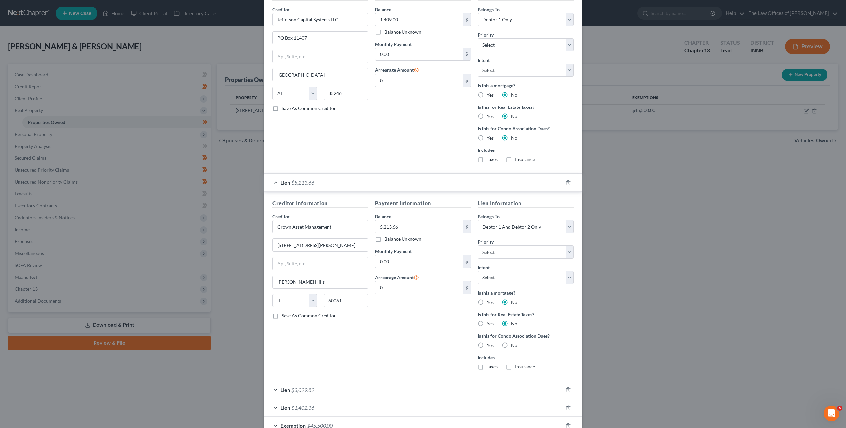
radio input "true"
click at [503, 280] on select "Select Surrender Redeem Reaffirm Avoid Other" at bounding box center [526, 277] width 96 height 13
click at [501, 253] on select "Select 1st 2nd 3rd 4th 5th 6th 7th 8th 9th 10th 11th 12th 13th 14th 15th 16th 1…" at bounding box center [526, 251] width 96 height 13
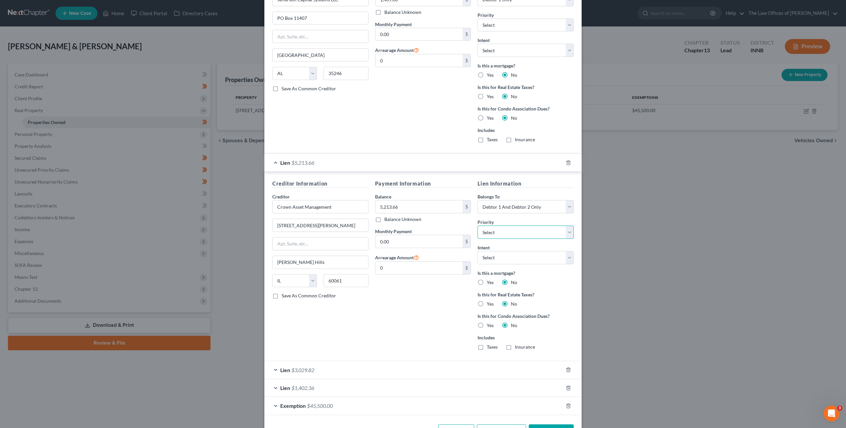
scroll to position [296, 0]
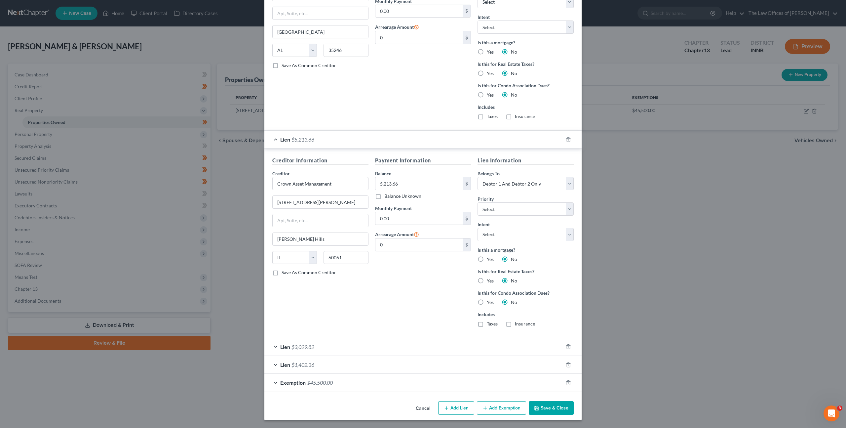
click at [417, 411] on button "Cancel" at bounding box center [423, 408] width 25 height 13
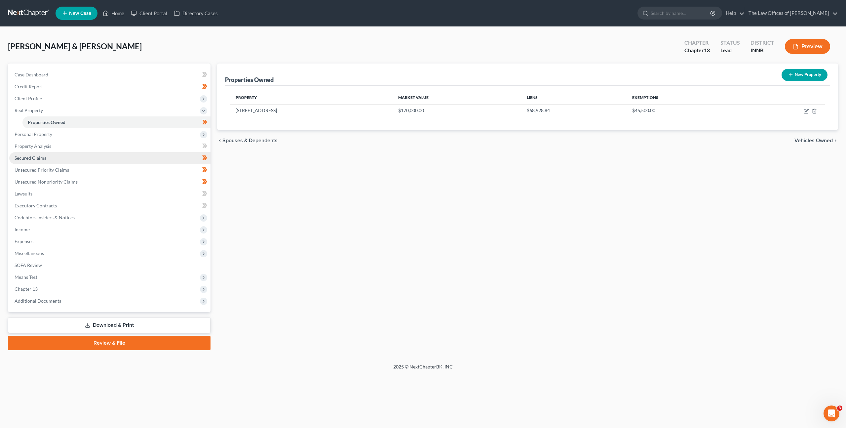
click at [119, 161] on link "Secured Claims" at bounding box center [109, 158] width 201 height 12
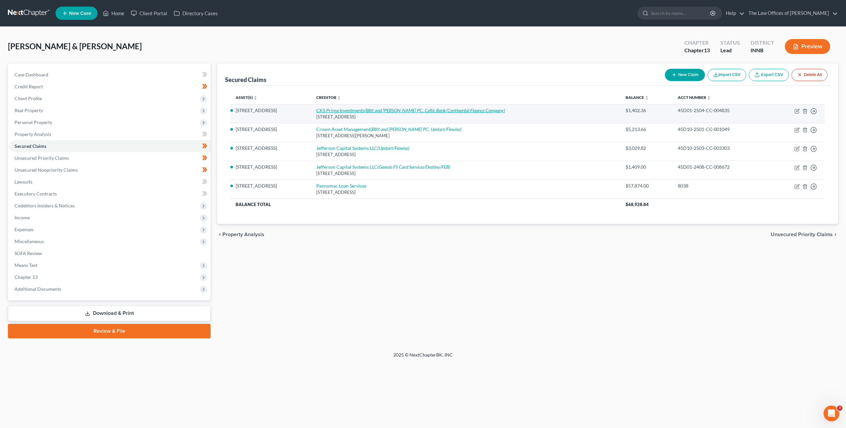
click at [437, 109] on icon "(Blitt and [PERSON_NAME] PC, Celtic Bank/Continental Finance Company)" at bounding box center [435, 110] width 140 height 6
select select "48"
select select "2"
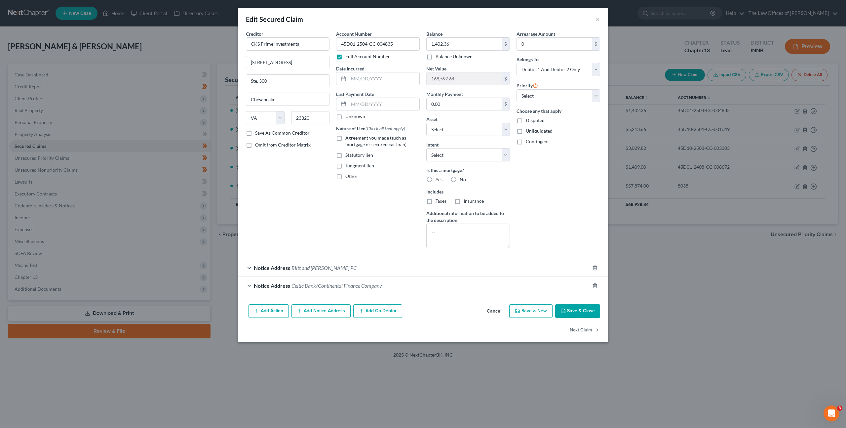
click at [345, 166] on label "Judgment lien" at bounding box center [359, 165] width 29 height 7
click at [348, 166] on input "Judgment lien" at bounding box center [350, 164] width 4 height 4
checkbox input "true"
click at [460, 178] on label "No" at bounding box center [463, 179] width 6 height 7
click at [462, 178] on input "No" at bounding box center [464, 178] width 4 height 4
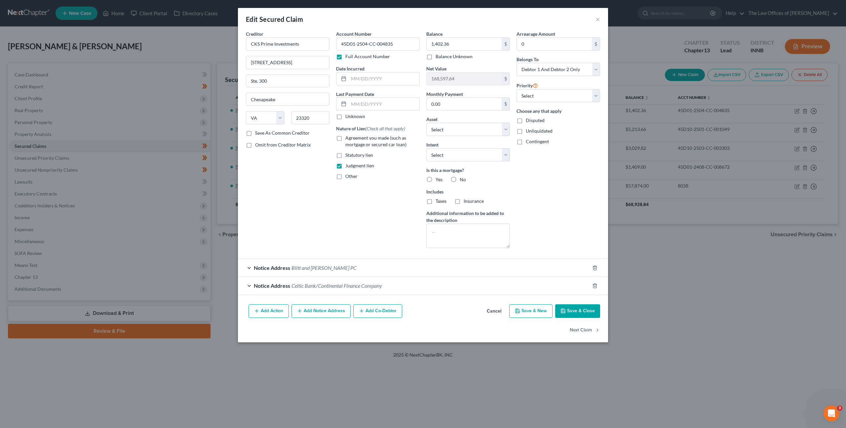
radio input "true"
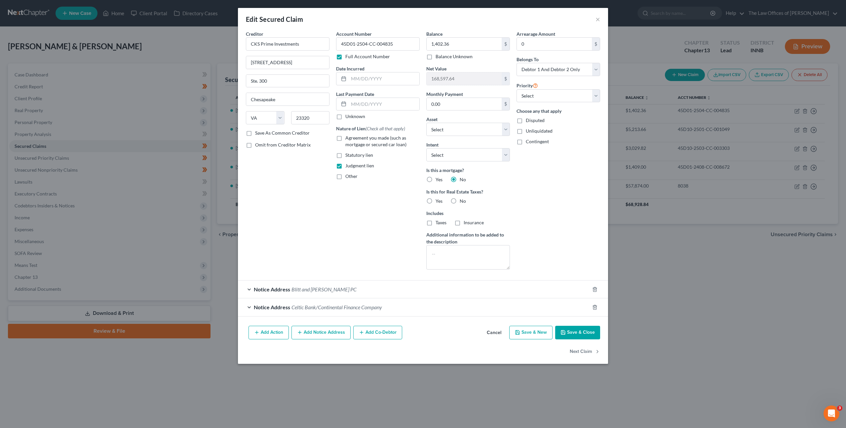
click at [460, 200] on label "No" at bounding box center [463, 201] width 6 height 7
click at [462, 200] on input "No" at bounding box center [464, 200] width 4 height 4
radio input "true"
click at [379, 212] on div "Account Number 45D01-2504-CC-004835 Full Account Number Date Incurred Last Paym…" at bounding box center [378, 152] width 90 height 244
click at [581, 332] on button "Save & Close" at bounding box center [577, 333] width 45 height 14
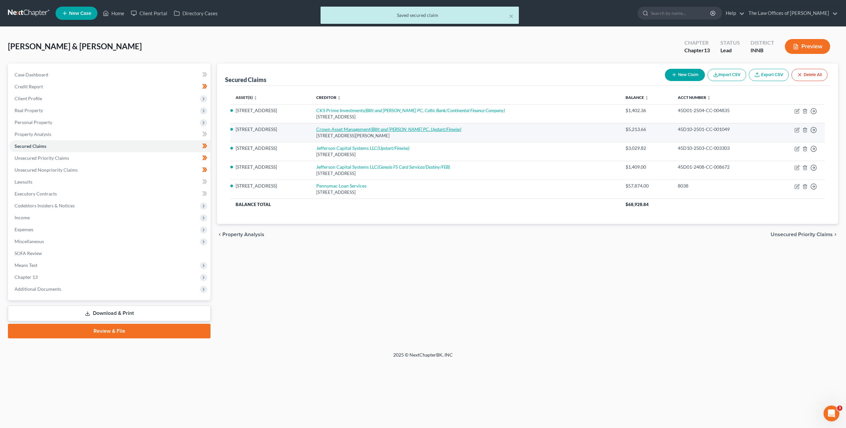
click at [381, 130] on icon "(Blitt and [PERSON_NAME] PC, Upstart/Finwise)" at bounding box center [416, 129] width 91 height 6
select select "14"
select select "2"
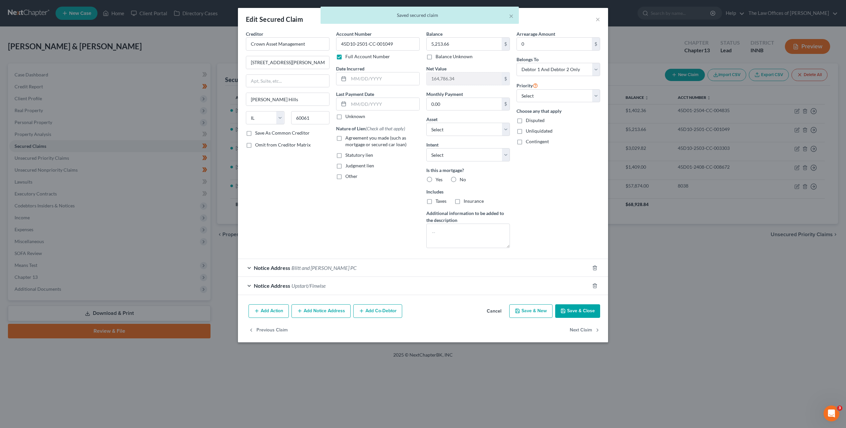
click at [345, 164] on label "Judgment lien" at bounding box center [359, 165] width 29 height 7
click at [348, 164] on input "Judgment lien" at bounding box center [350, 164] width 4 height 4
checkbox input "true"
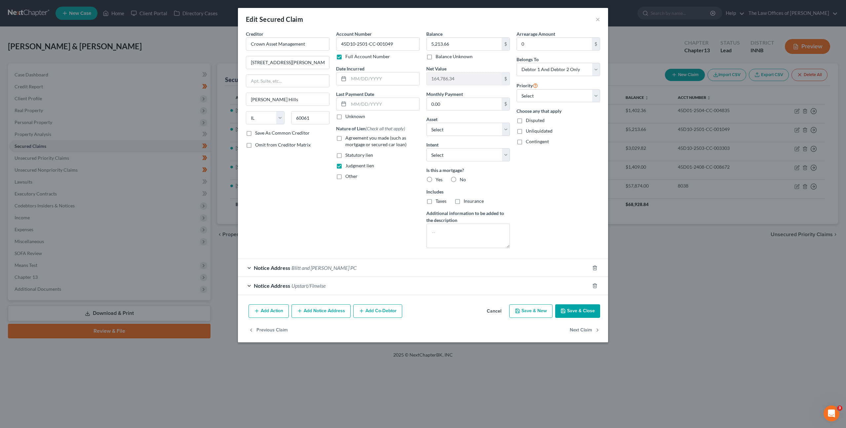
click at [460, 179] on label "No" at bounding box center [463, 179] width 6 height 7
click at [462, 179] on input "No" at bounding box center [464, 178] width 4 height 4
radio input "true"
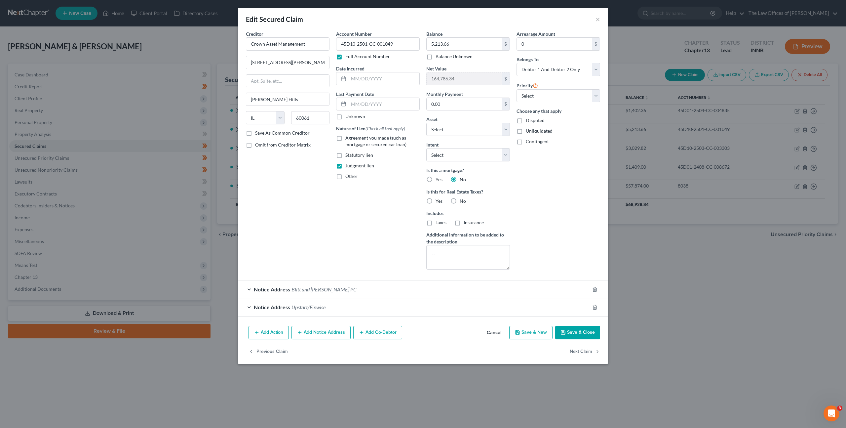
click at [460, 201] on label "No" at bounding box center [463, 201] width 6 height 7
click at [462, 201] on input "No" at bounding box center [464, 200] width 4 height 4
radio input "true"
drag, startPoint x: 570, startPoint y: 329, endPoint x: 560, endPoint y: 281, distance: 48.8
click at [570, 329] on button "Save & Close" at bounding box center [577, 333] width 45 height 14
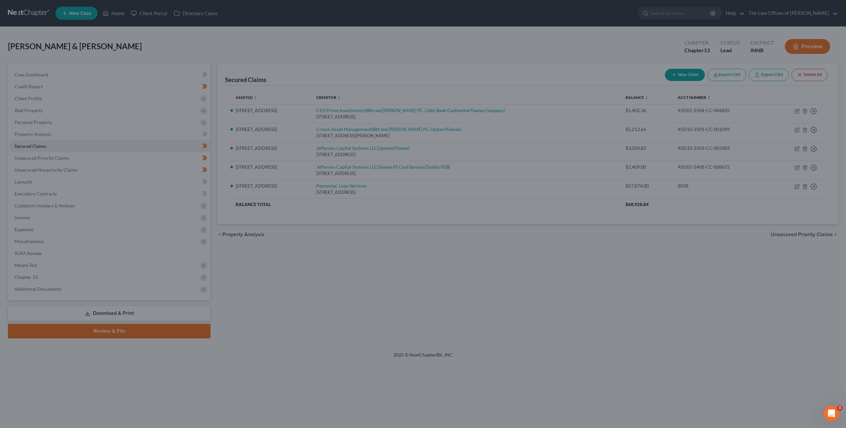
select select "15"
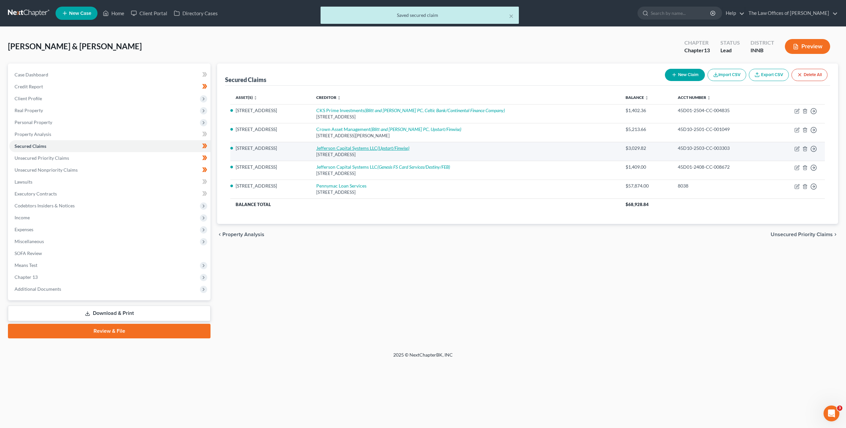
click at [378, 146] on icon "(Upstart/Finwise)" at bounding box center [394, 148] width 32 height 6
select select "0"
select select "2"
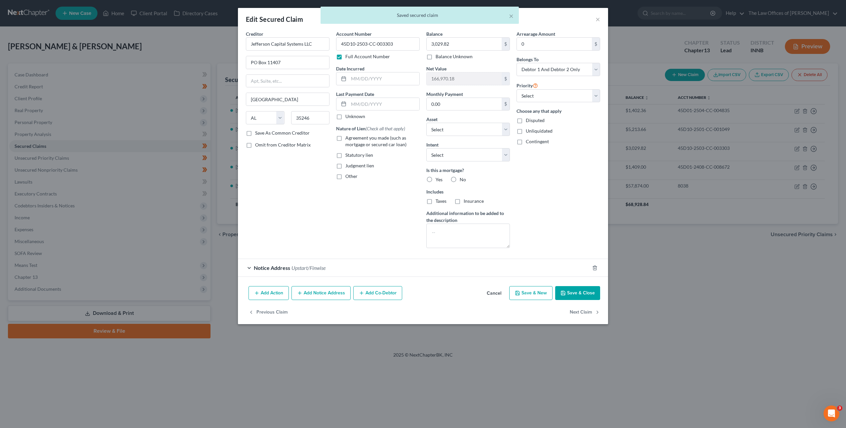
click at [345, 165] on label "Judgment lien" at bounding box center [359, 165] width 29 height 7
click at [348, 165] on input "Judgment lien" at bounding box center [350, 164] width 4 height 4
checkbox input "true"
click at [460, 179] on label "No" at bounding box center [463, 179] width 6 height 7
click at [462, 179] on input "No" at bounding box center [464, 178] width 4 height 4
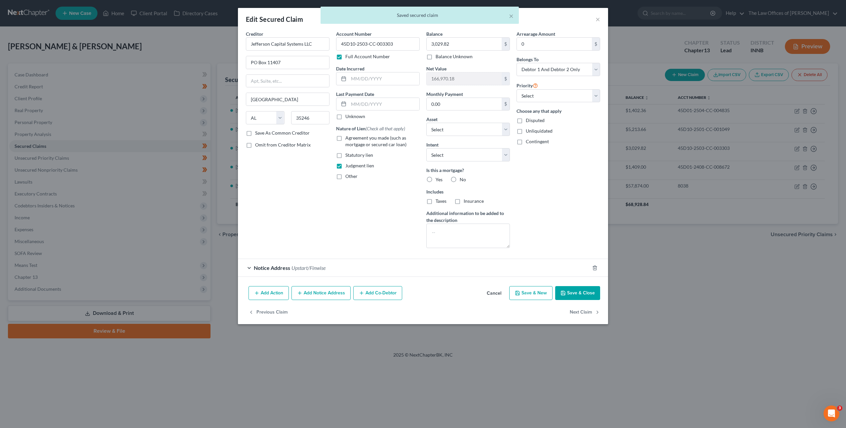
radio input "true"
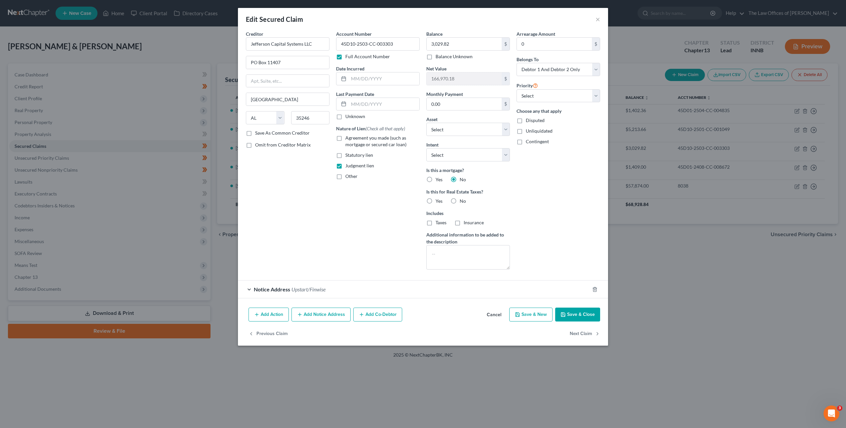
click at [460, 203] on label "No" at bounding box center [463, 201] width 6 height 7
click at [462, 202] on input "No" at bounding box center [464, 200] width 4 height 4
radio input "true"
drag, startPoint x: 569, startPoint y: 310, endPoint x: 568, endPoint y: 305, distance: 4.7
click at [569, 310] on button "Save & Close" at bounding box center [577, 314] width 45 height 14
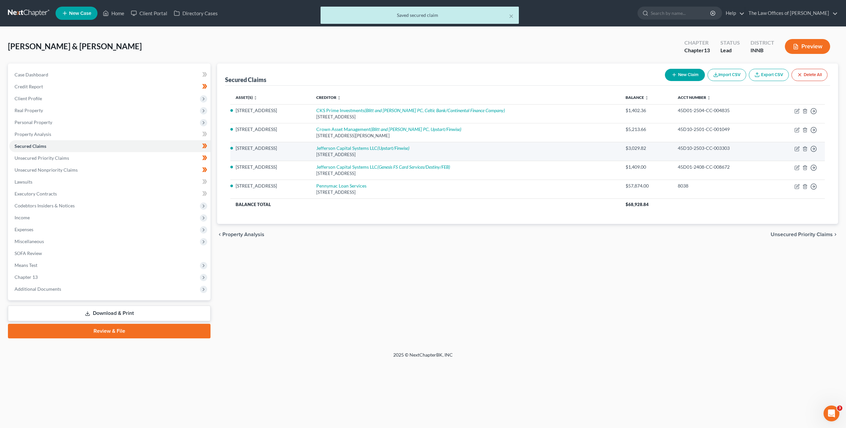
click at [372, 151] on td "Jefferson Capital Systems LLC (Upstart/Finwise) [STREET_ADDRESS]" at bounding box center [465, 151] width 309 height 19
click at [374, 149] on link "Jefferson Capital Systems LLC (Upstart/Finwise)" at bounding box center [362, 148] width 93 height 6
select select "0"
select select "2"
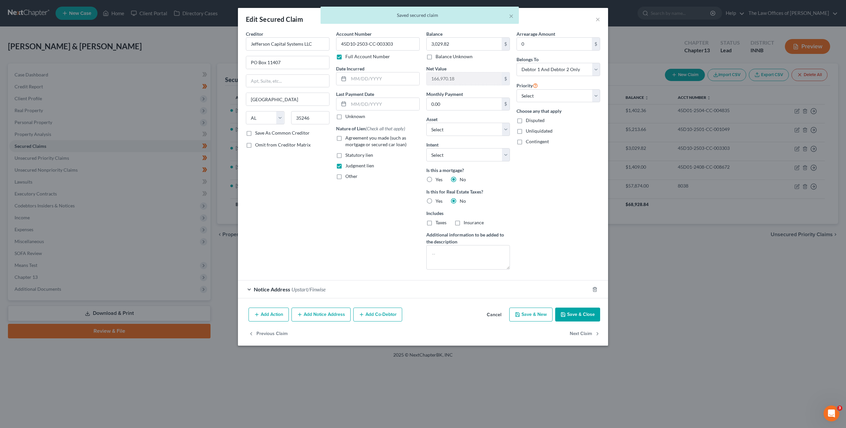
click at [498, 312] on button "Cancel" at bounding box center [494, 314] width 25 height 13
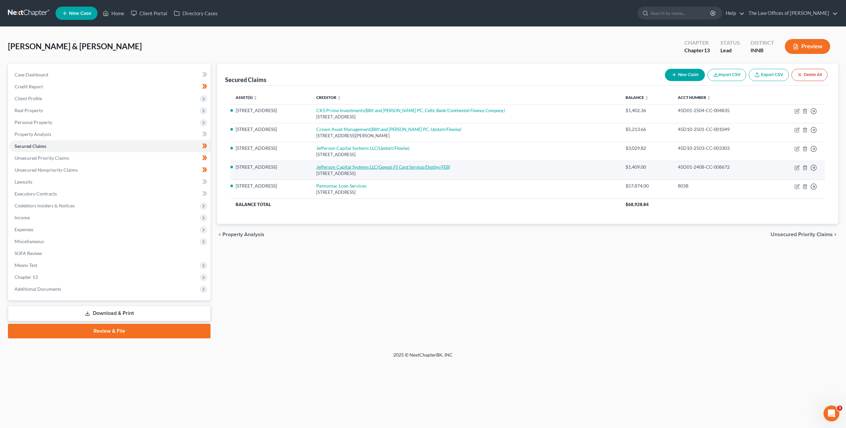
click at [373, 166] on link "Jefferson Capital Systems LLC (Genesis FS Card Services/Destiny/FEB)" at bounding box center [383, 167] width 134 height 6
select select "0"
select select "15"
select select "0"
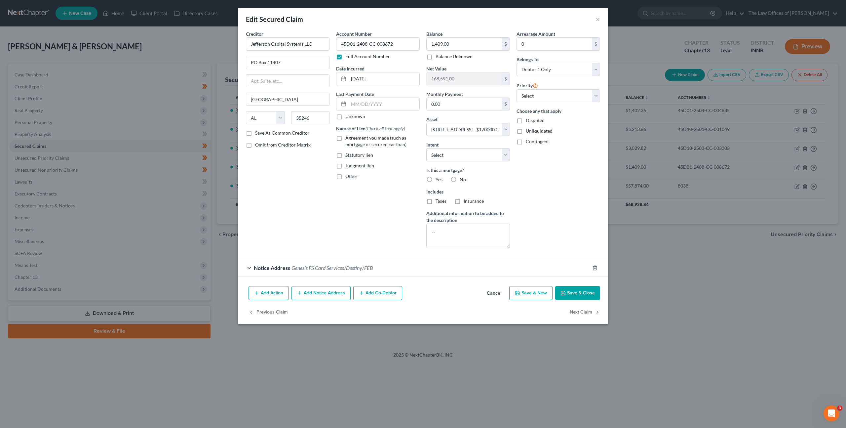
click at [345, 166] on label "Judgment lien" at bounding box center [359, 165] width 29 height 7
click at [348, 166] on input "Judgment lien" at bounding box center [350, 164] width 4 height 4
checkbox input "true"
click at [460, 179] on label "No" at bounding box center [463, 179] width 6 height 7
click at [462, 179] on input "No" at bounding box center [464, 178] width 4 height 4
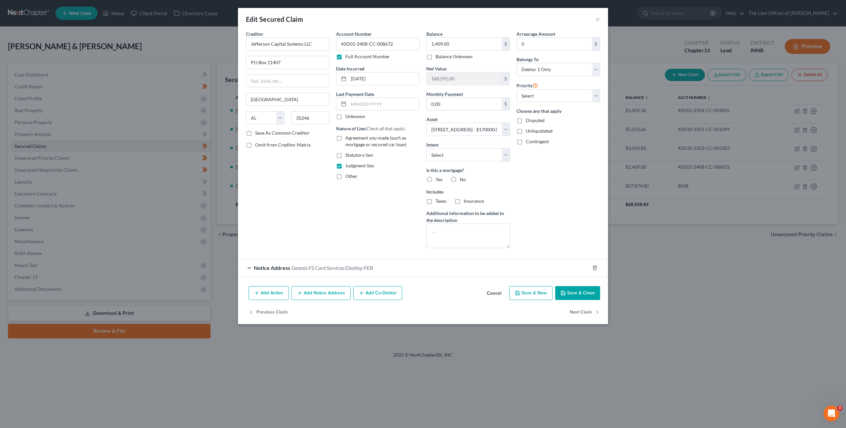
radio input "true"
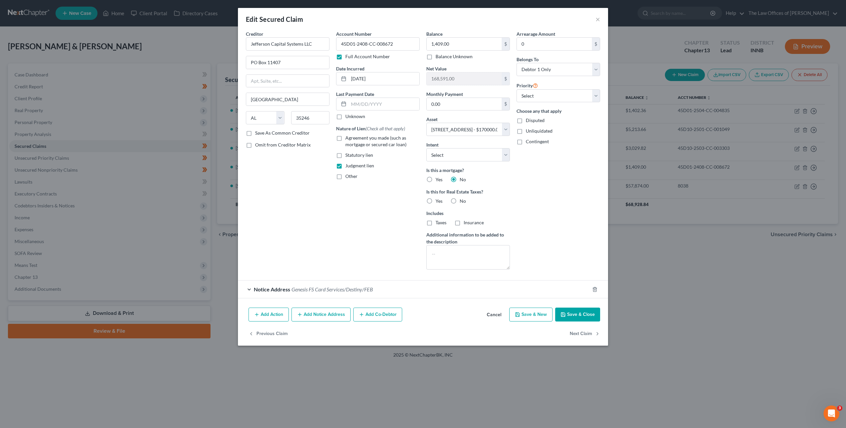
click at [460, 199] on label "No" at bounding box center [463, 201] width 6 height 7
click at [462, 199] on input "No" at bounding box center [464, 200] width 4 height 4
radio input "true"
click at [565, 312] on icon "button" at bounding box center [563, 314] width 5 height 5
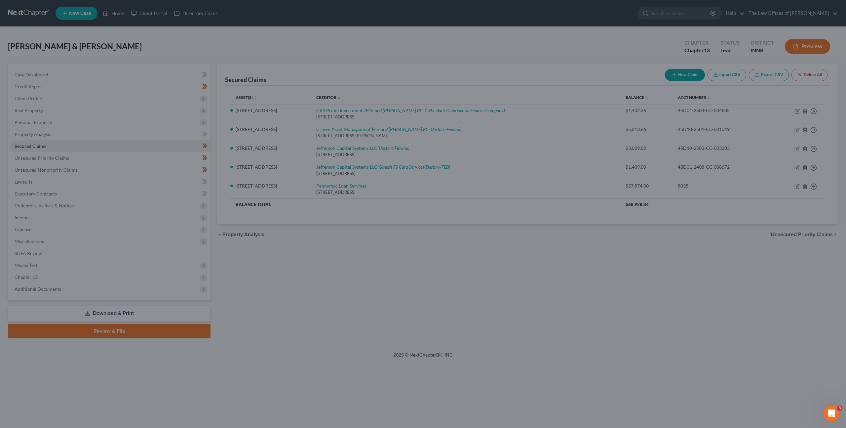
select select "15"
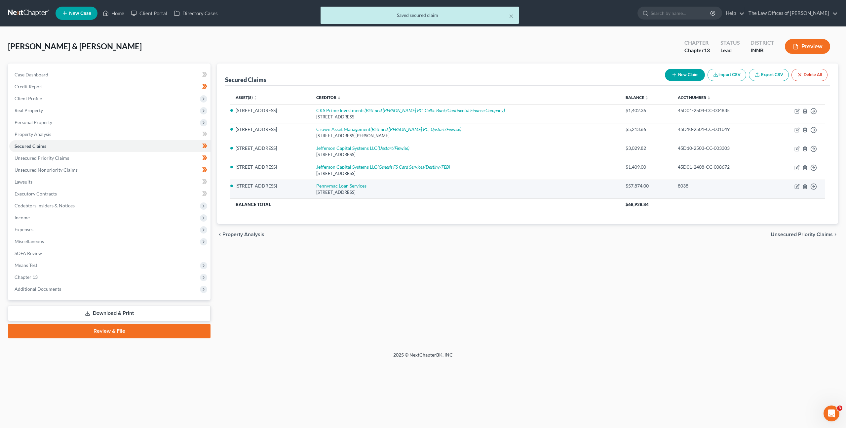
click at [346, 186] on link "Pennymac Loan Services" at bounding box center [341, 186] width 50 height 6
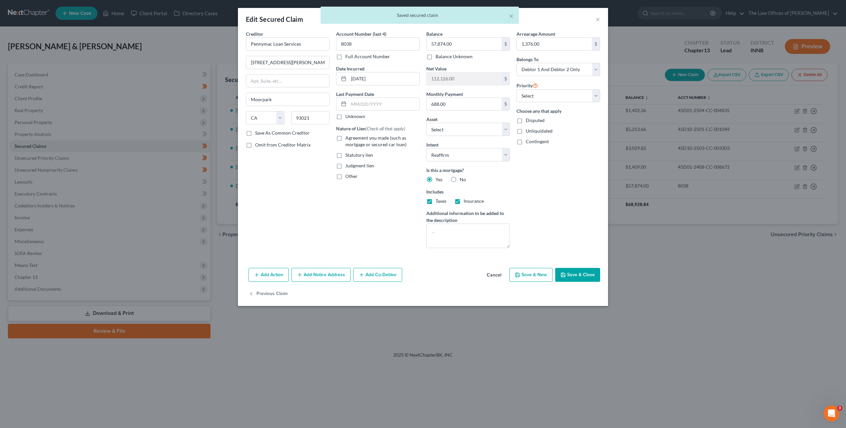
drag, startPoint x: 498, startPoint y: 274, endPoint x: 493, endPoint y: 268, distance: 8.1
click at [498, 274] on button "Cancel" at bounding box center [494, 274] width 25 height 13
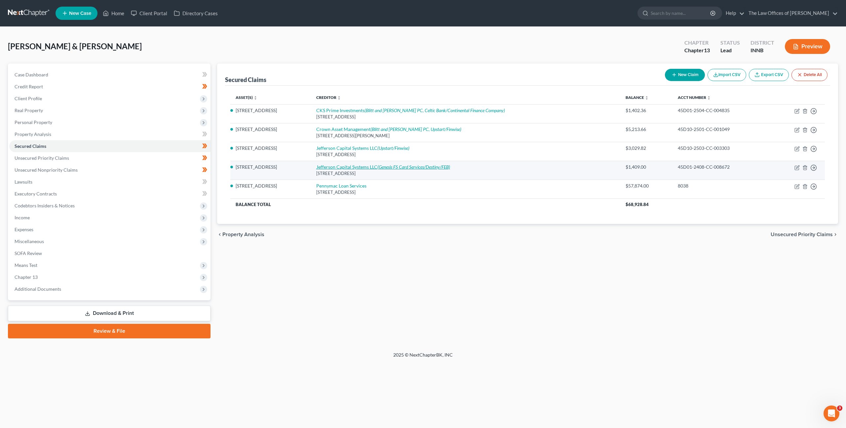
click at [352, 169] on link "Jefferson Capital Systems LLC (Genesis FS Card Services/Destiny/FEB)" at bounding box center [383, 167] width 134 height 6
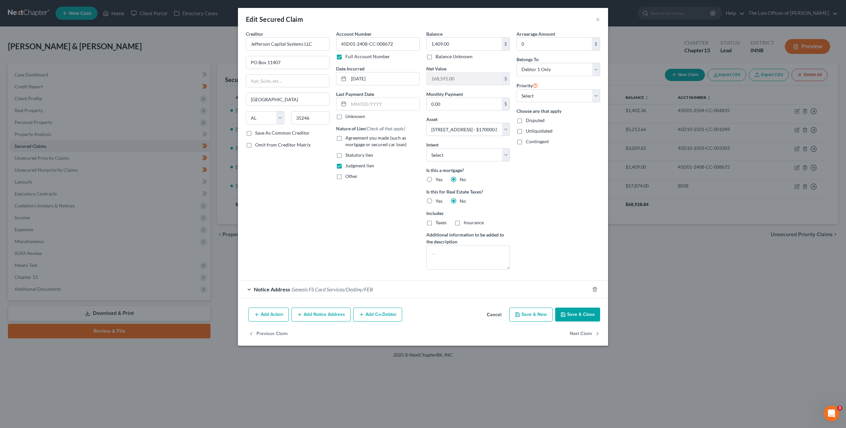
click at [489, 311] on button "Cancel" at bounding box center [494, 314] width 25 height 13
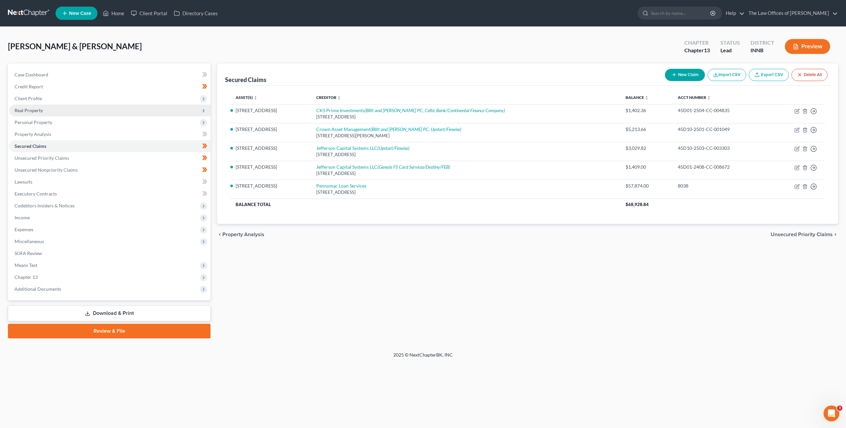
click at [68, 113] on span "Real Property" at bounding box center [109, 110] width 201 height 12
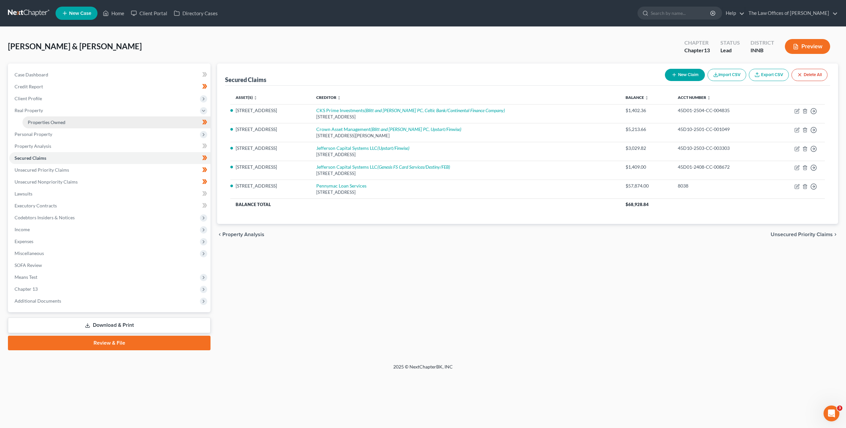
click at [70, 127] on link "Properties Owned" at bounding box center [116, 122] width 188 height 12
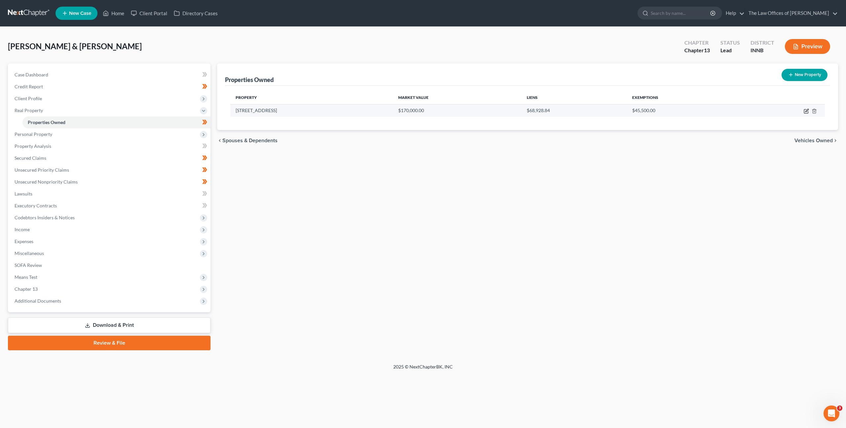
click at [806, 112] on icon "button" at bounding box center [806, 110] width 5 height 5
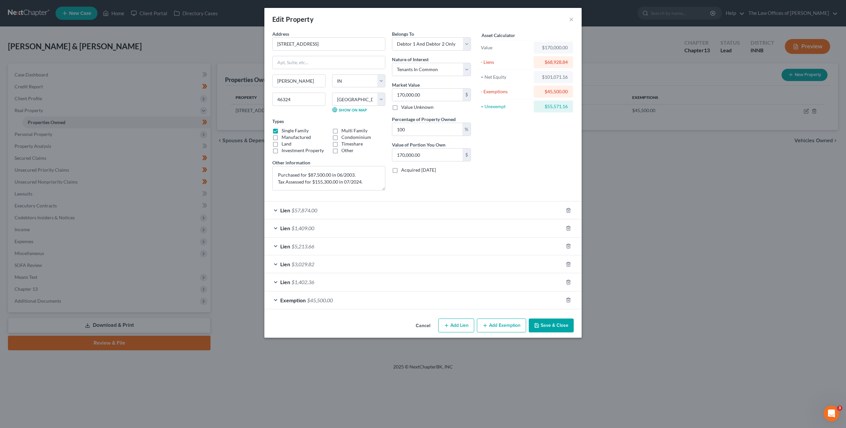
click at [436, 206] on div "Lien $57,874.00" at bounding box center [413, 210] width 299 height 18
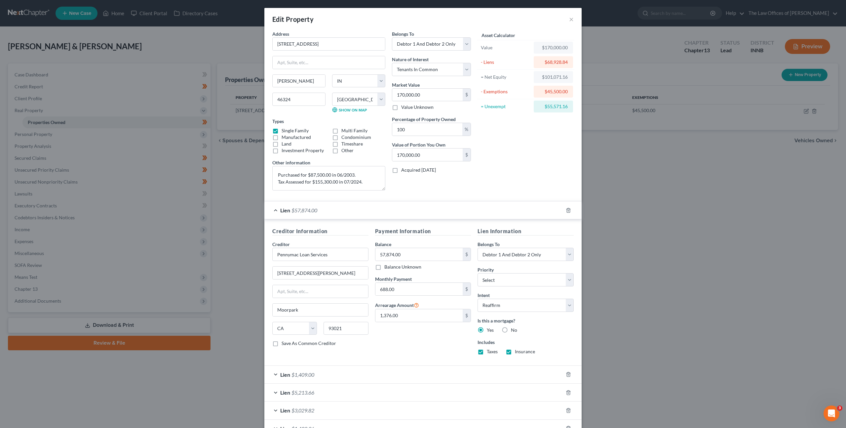
click at [436, 206] on div "Lien $57,874.00" at bounding box center [413, 210] width 299 height 18
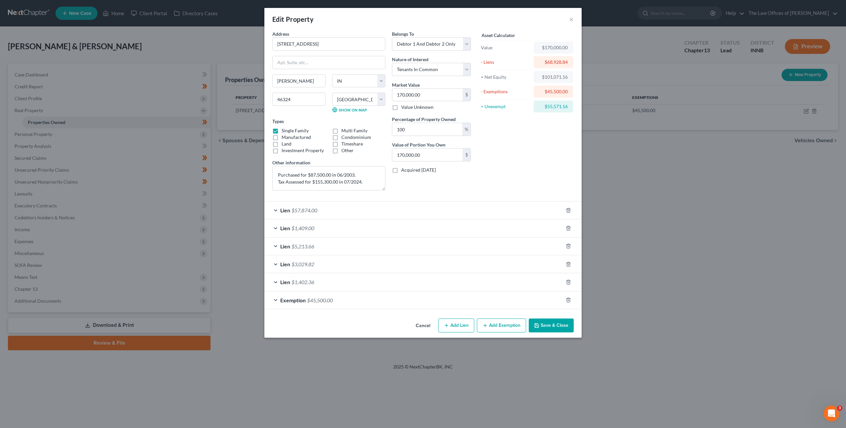
click at [343, 224] on div "Lien $1,409.00" at bounding box center [413, 228] width 299 height 18
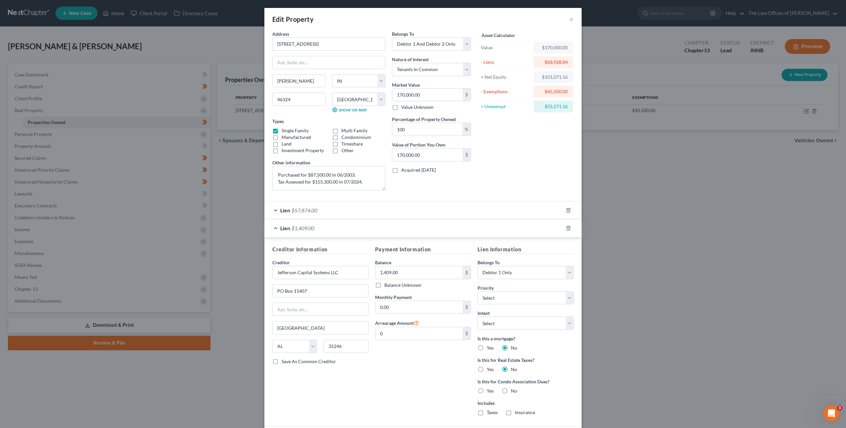
click at [342, 204] on div "Lien $57,874.00" at bounding box center [413, 210] width 299 height 18
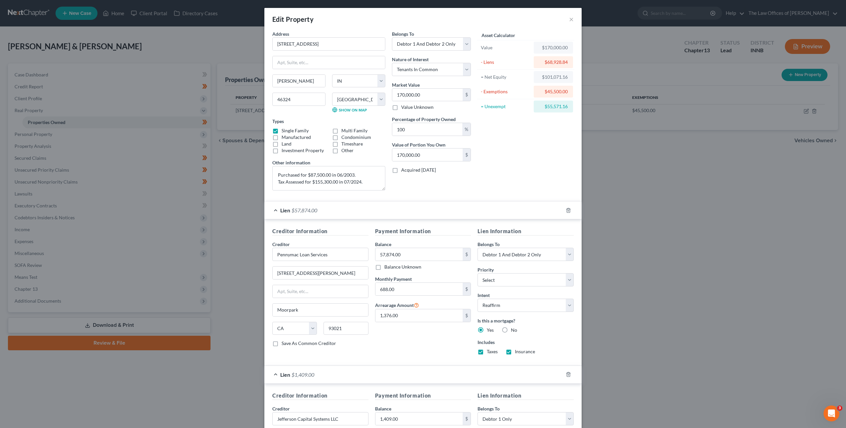
click at [342, 204] on div "Lien $57,874.00" at bounding box center [413, 210] width 299 height 18
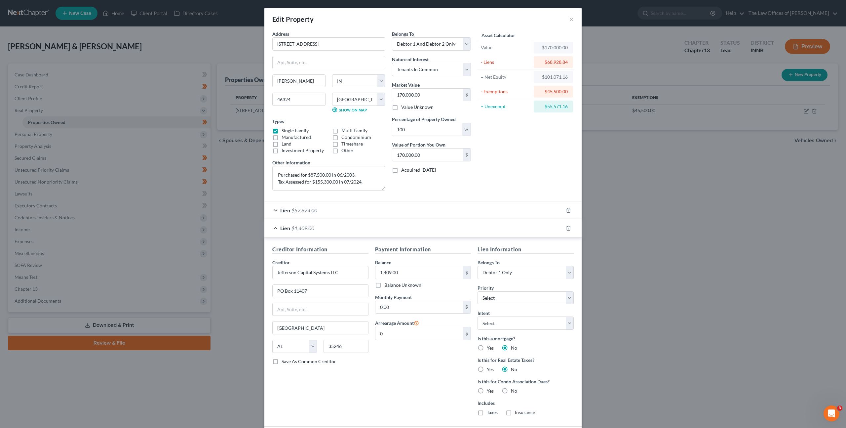
click at [350, 225] on div "Lien $1,409.00" at bounding box center [413, 228] width 299 height 18
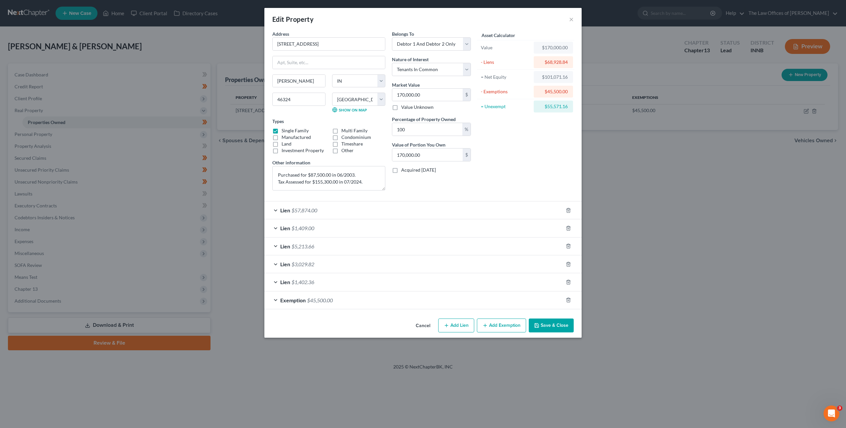
click at [345, 254] on div "Lien $5,213.66" at bounding box center [413, 246] width 299 height 18
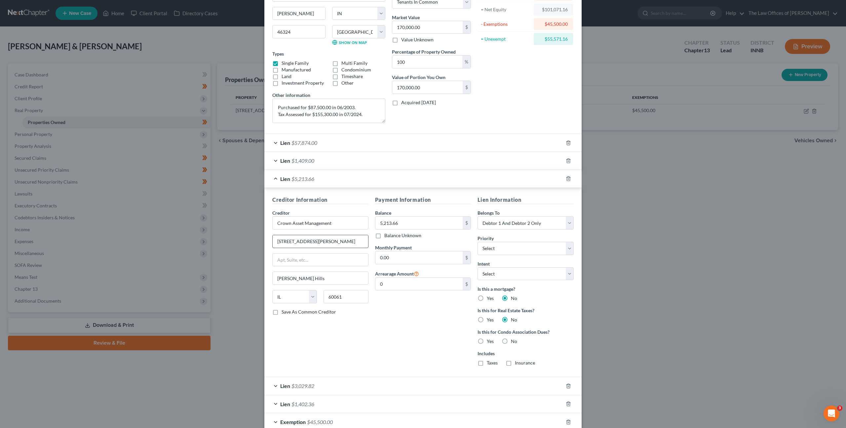
scroll to position [68, 0]
click at [511, 340] on label "No" at bounding box center [514, 341] width 6 height 7
click at [514, 340] on input "No" at bounding box center [516, 340] width 4 height 4
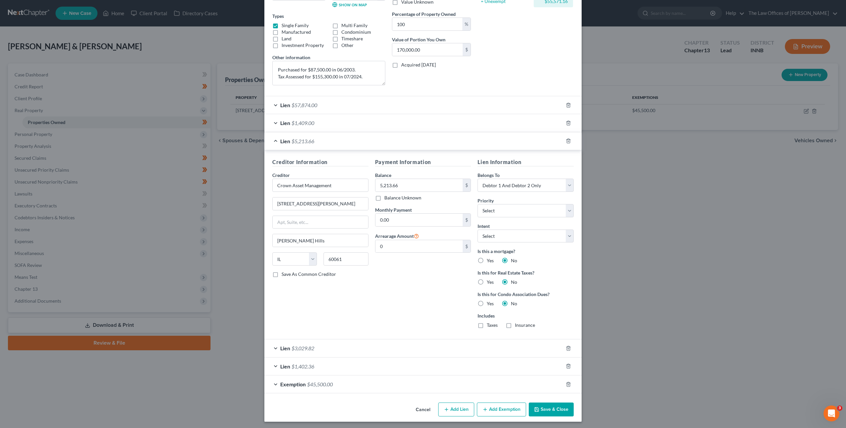
scroll to position [107, 0]
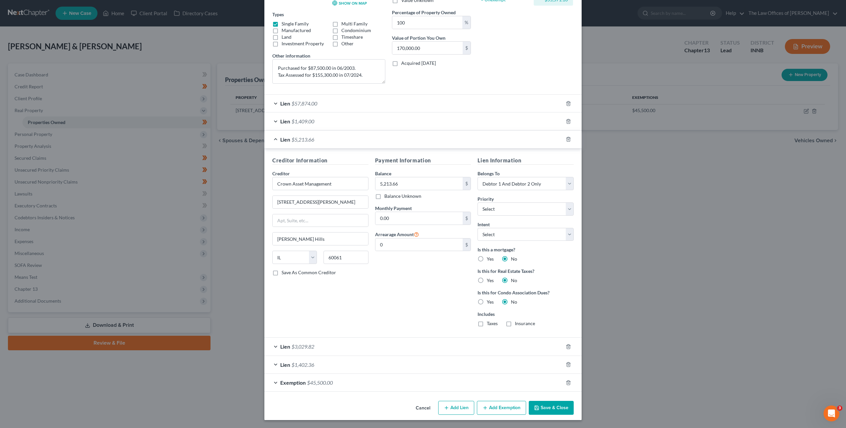
click at [435, 341] on div "Lien $3,029.82" at bounding box center [413, 347] width 299 height 18
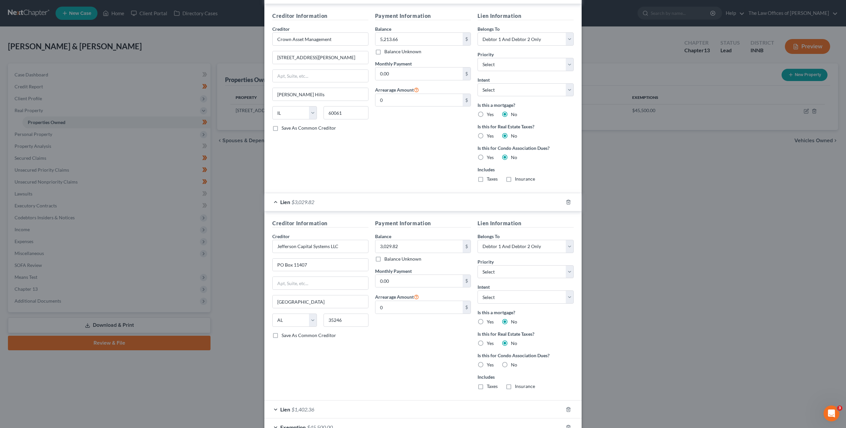
scroll to position [287, 0]
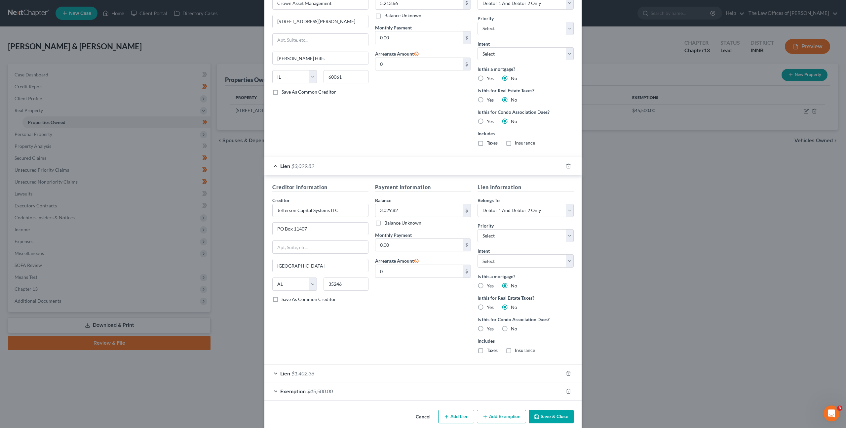
click at [511, 331] on label "No" at bounding box center [514, 328] width 6 height 7
click at [514, 330] on input "No" at bounding box center [516, 327] width 4 height 4
click at [425, 370] on div "Lien $1,402.36" at bounding box center [413, 373] width 299 height 18
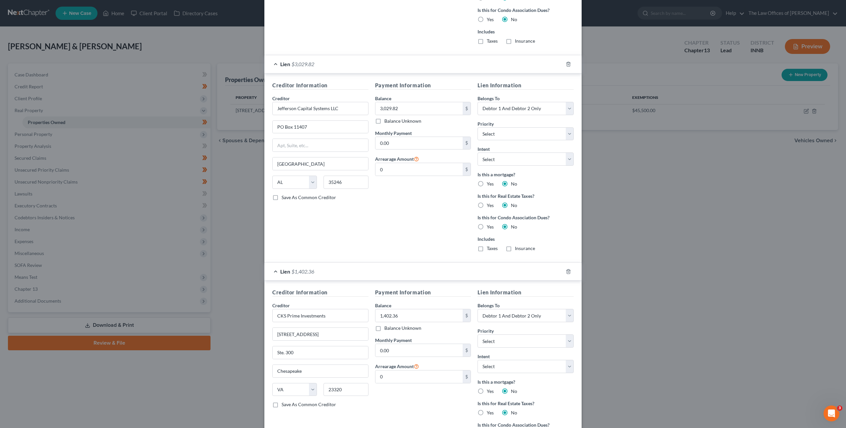
scroll to position [485, 0]
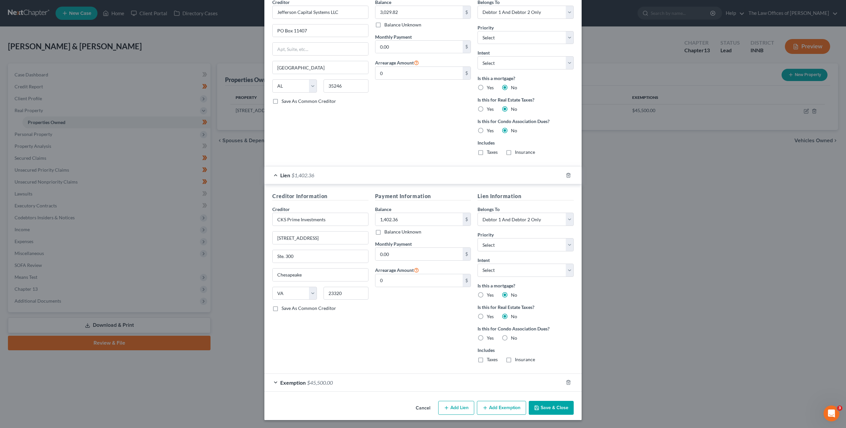
click at [511, 338] on label "No" at bounding box center [514, 338] width 6 height 7
click at [514, 338] on input "No" at bounding box center [516, 337] width 4 height 4
click at [395, 386] on div "Exemption $45,500.00" at bounding box center [413, 383] width 299 height 18
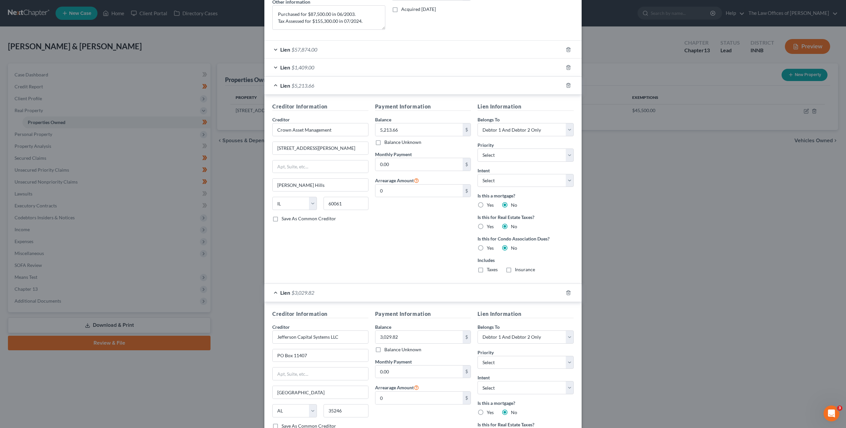
scroll to position [0, 0]
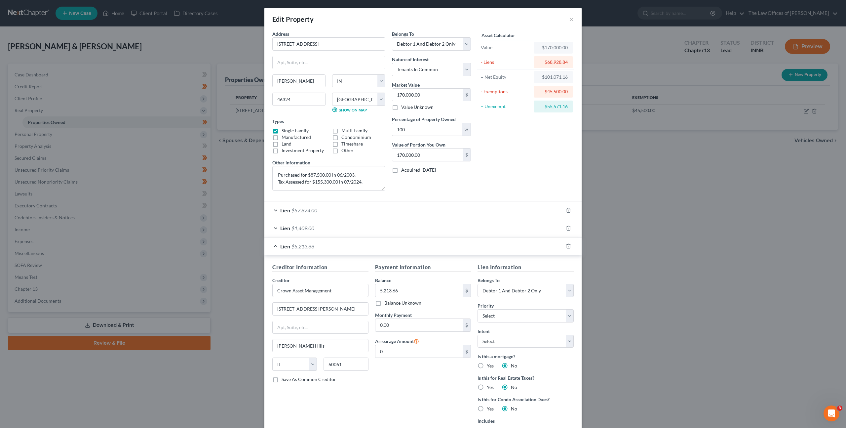
click at [363, 249] on div "Lien $5,213.66" at bounding box center [413, 246] width 299 height 18
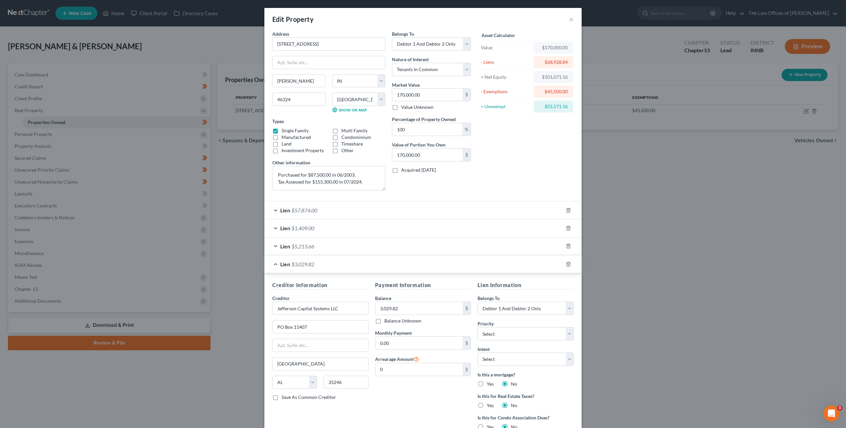
click at [351, 261] on div "Lien $3,029.82" at bounding box center [413, 264] width 299 height 18
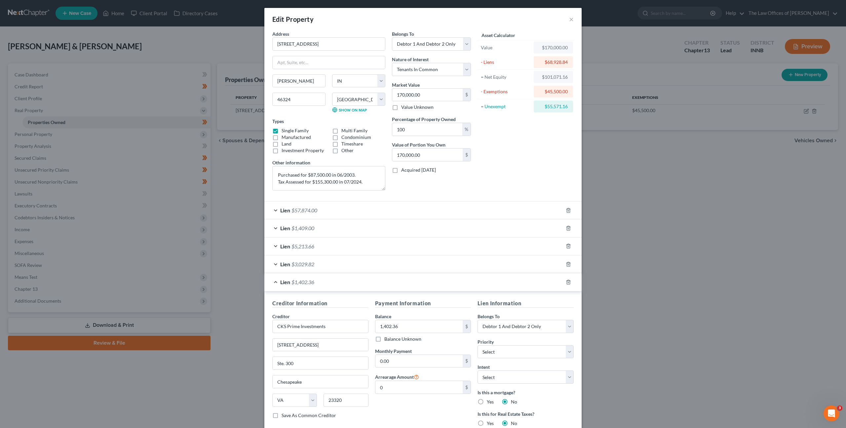
click at [355, 279] on div "Lien $1,402.36" at bounding box center [413, 282] width 299 height 18
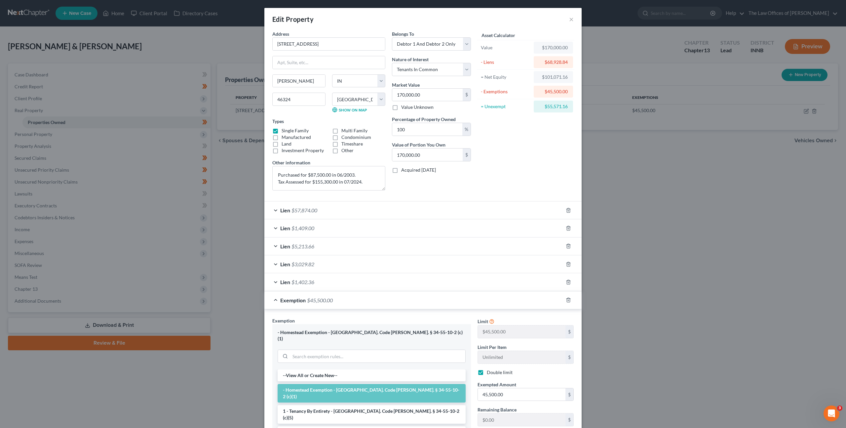
click at [359, 301] on div "Exemption $45,500.00" at bounding box center [413, 300] width 299 height 18
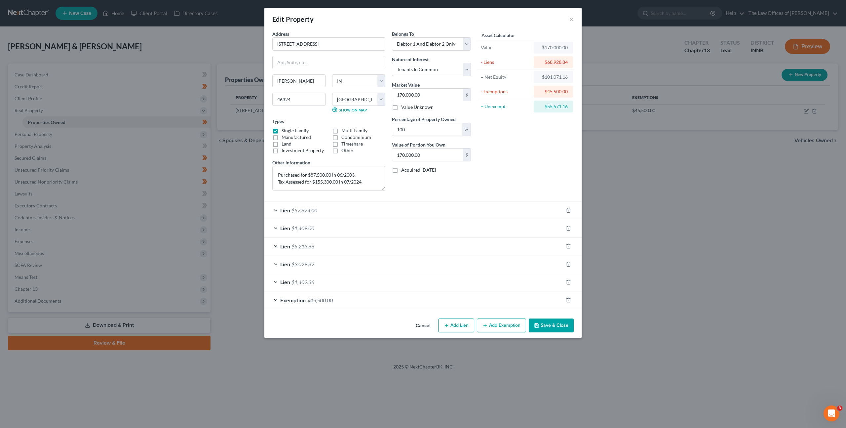
click at [389, 235] on div "Lien $1,409.00" at bounding box center [413, 228] width 299 height 18
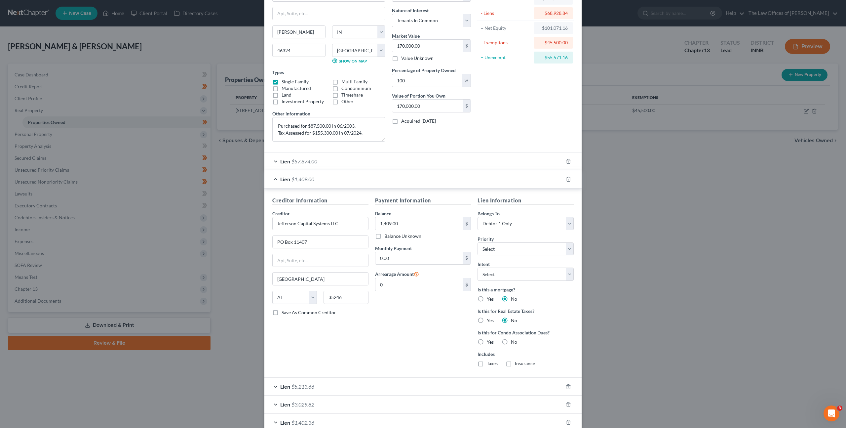
scroll to position [58, 0]
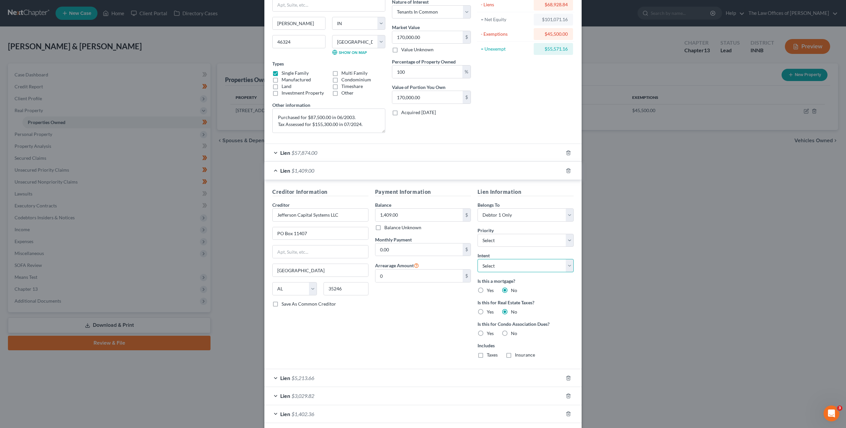
click at [507, 268] on select "Select Surrender Redeem Reaffirm Avoid Other" at bounding box center [526, 265] width 96 height 13
click at [478, 259] on select "Select Surrender Redeem Reaffirm Avoid Other" at bounding box center [526, 265] width 96 height 13
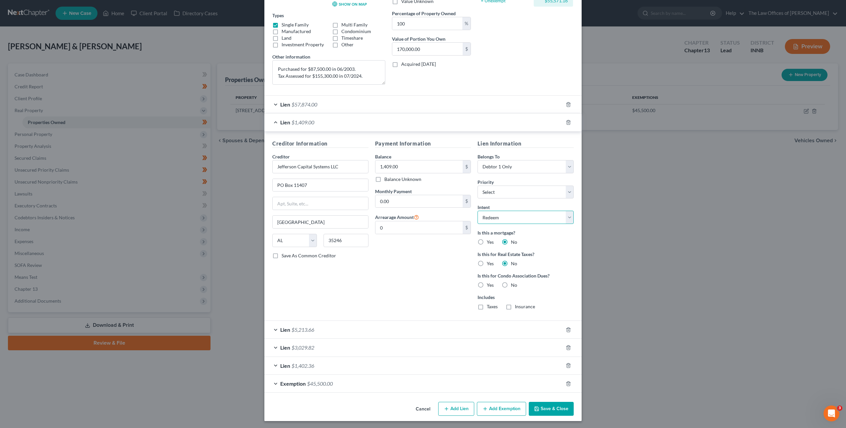
scroll to position [107, 0]
click at [423, 328] on div "Lien $5,213.66" at bounding box center [413, 329] width 299 height 18
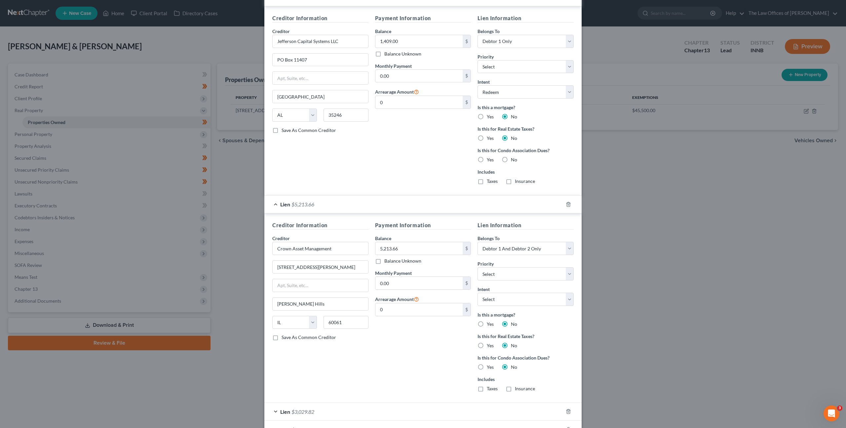
scroll to position [234, 0]
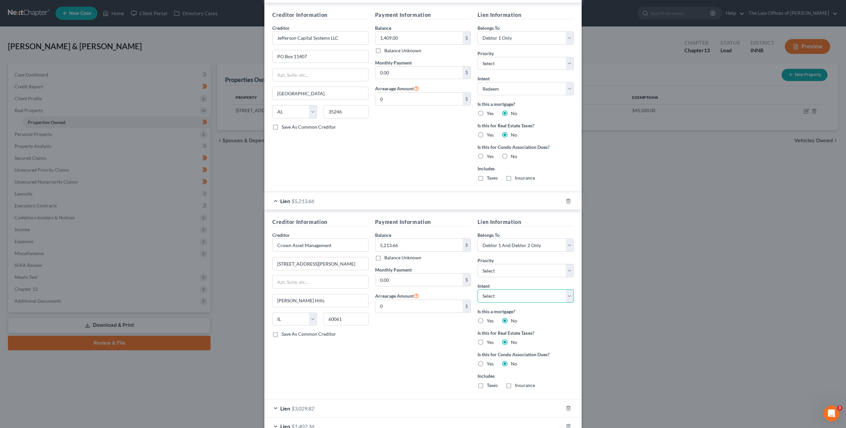
click at [491, 297] on select "Select Surrender Redeem Reaffirm Avoid Other" at bounding box center [526, 295] width 96 height 13
click at [478, 289] on select "Select Surrender Redeem Reaffirm Avoid Other" at bounding box center [526, 295] width 96 height 13
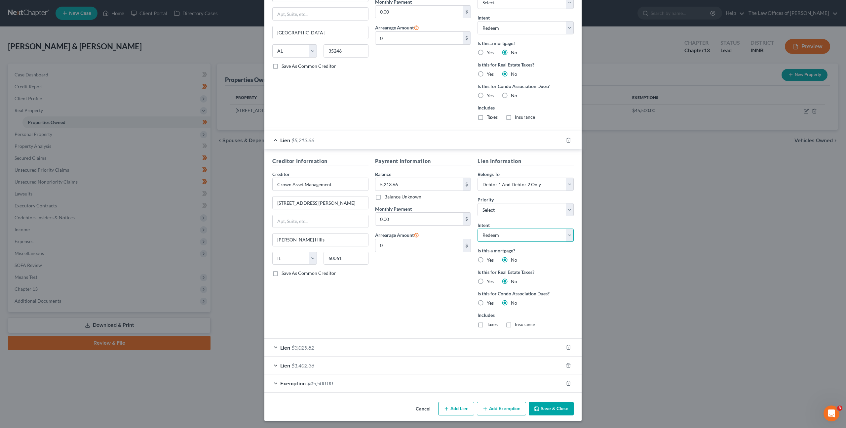
scroll to position [296, 0]
drag, startPoint x: 425, startPoint y: 346, endPoint x: 427, endPoint y: 341, distance: 6.0
click at [425, 346] on div "Lien $3,029.82" at bounding box center [413, 347] width 299 height 18
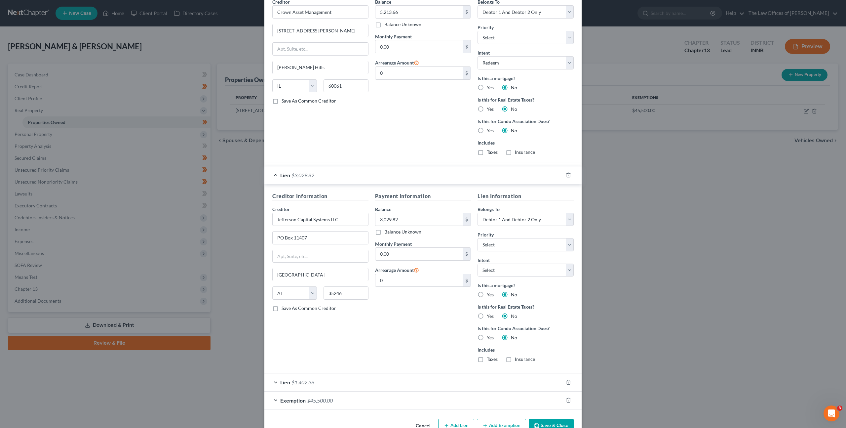
scroll to position [485, 0]
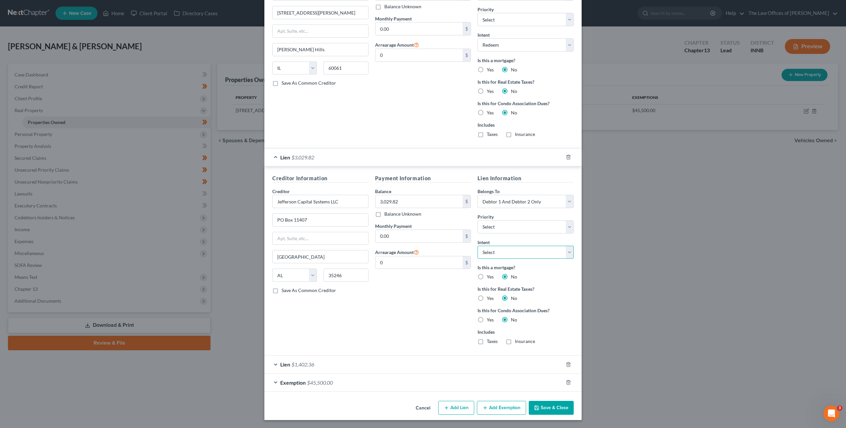
click at [517, 253] on select "Select Surrender Redeem Reaffirm Avoid Other" at bounding box center [526, 252] width 96 height 13
click at [478, 246] on select "Select Surrender Redeem Reaffirm Avoid Other" at bounding box center [526, 252] width 96 height 13
click at [411, 364] on div "Lien $1,402.36" at bounding box center [413, 364] width 299 height 18
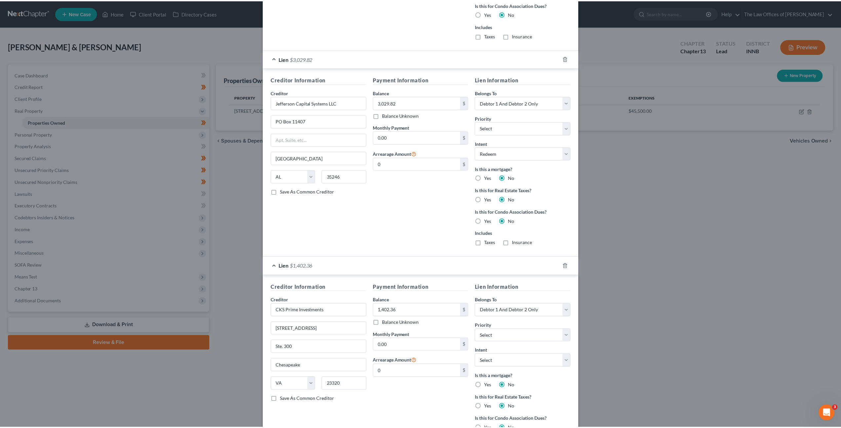
scroll to position [674, 0]
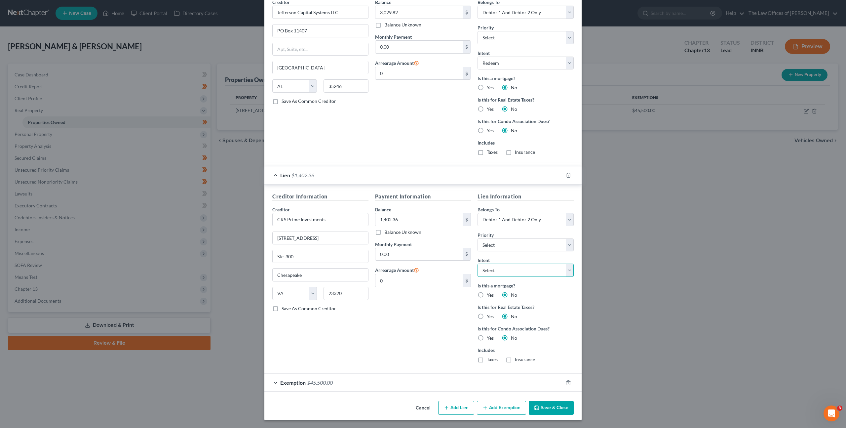
click at [513, 266] on select "Select Surrender Redeem Reaffirm Avoid Other" at bounding box center [526, 269] width 96 height 13
click at [478, 263] on select "Select Surrender Redeem Reaffirm Avoid Other" at bounding box center [526, 269] width 96 height 13
click at [537, 408] on icon "button" at bounding box center [536, 407] width 5 height 5
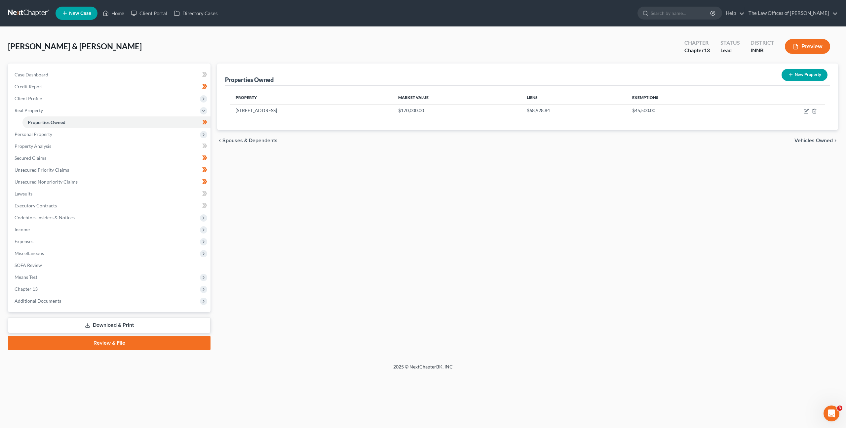
click at [311, 240] on div "Properties Owned New Property Property Market Value Liens Exemptions [STREET_AD…" at bounding box center [528, 206] width 628 height 287
click at [296, 171] on div "Properties Owned New Property Property Market Value Liens Exemptions [STREET_AD…" at bounding box center [528, 206] width 628 height 287
click at [154, 141] on link "Property Analysis" at bounding box center [109, 146] width 201 height 12
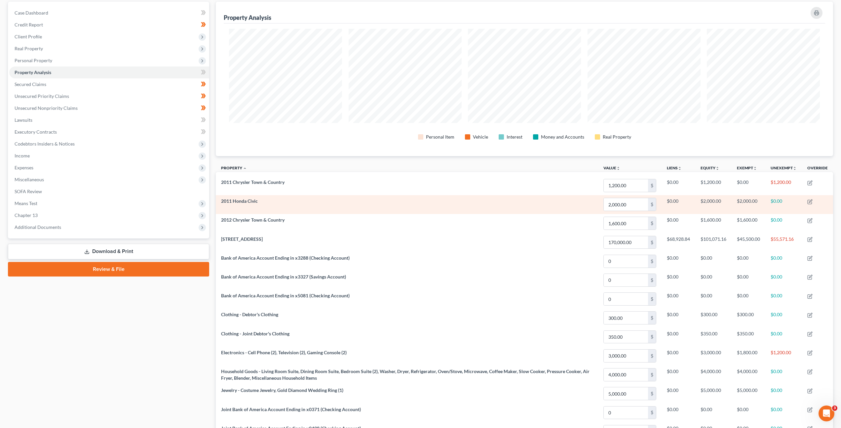
scroll to position [62, 0]
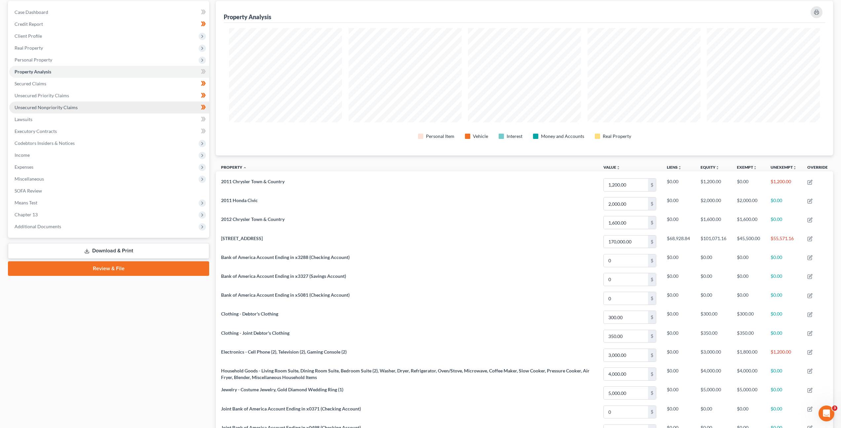
click at [110, 103] on link "Unsecured Nonpriority Claims" at bounding box center [109, 107] width 200 height 12
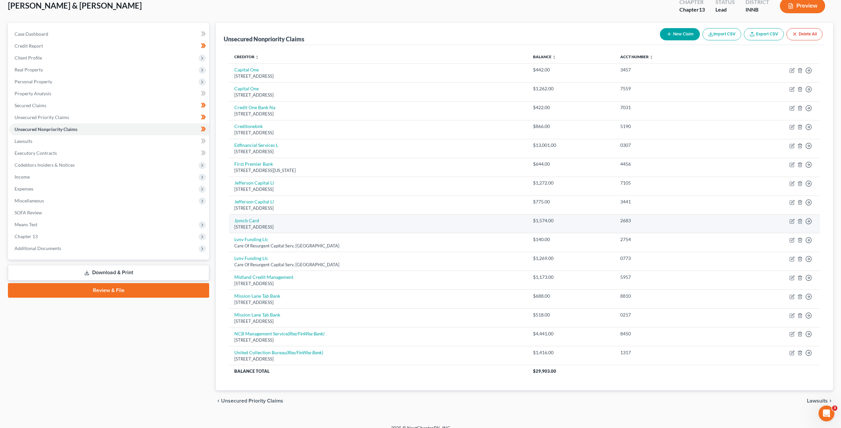
scroll to position [49, 0]
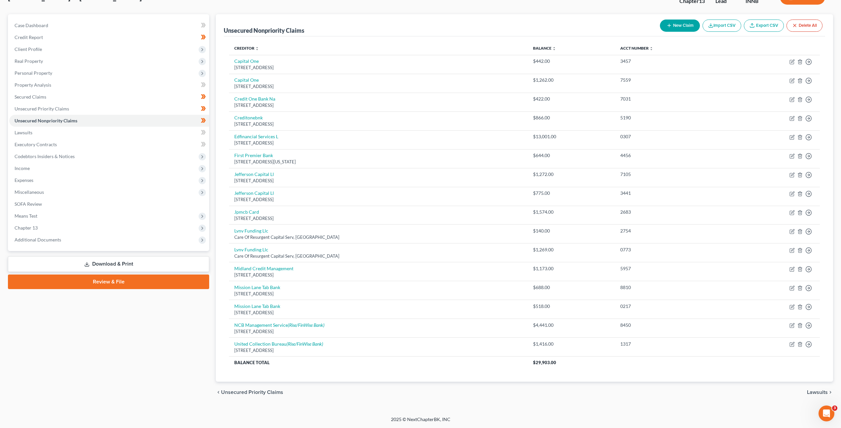
click at [692, 23] on button "New Claim" at bounding box center [680, 26] width 40 height 12
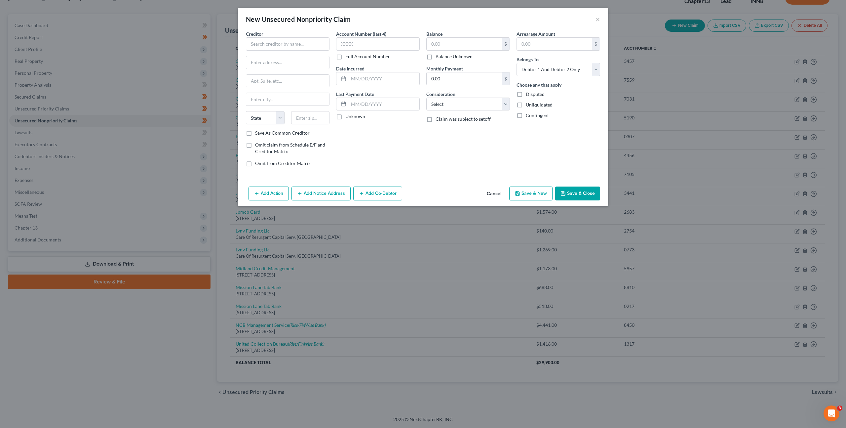
drag, startPoint x: 332, startPoint y: 46, endPoint x: 297, endPoint y: 46, distance: 34.7
click at [332, 46] on div "Creditor * State [US_STATE] AK AR AZ CA CO CT DE DC [GEOGRAPHIC_DATA] [GEOGRAPH…" at bounding box center [288, 100] width 90 height 141
click at [297, 46] on input "text" at bounding box center [288, 43] width 84 height 13
click at [494, 195] on button "Cancel" at bounding box center [494, 193] width 25 height 13
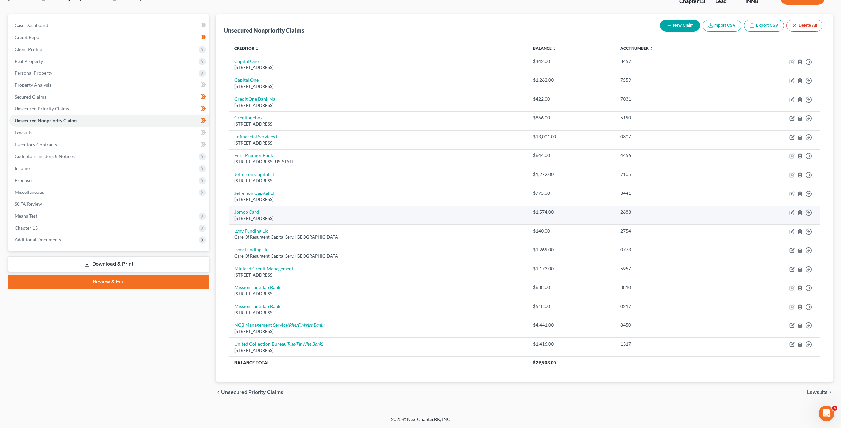
click at [240, 211] on link "Jpmcb Card" at bounding box center [246, 212] width 25 height 6
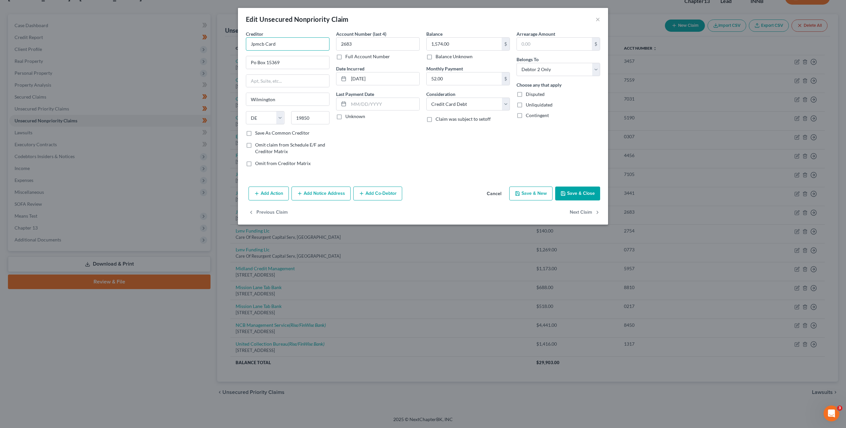
drag, startPoint x: 264, startPoint y: 45, endPoint x: 251, endPoint y: 45, distance: 12.6
click at [251, 45] on input "Jpmcb Card" at bounding box center [288, 43] width 84 height 13
click at [581, 191] on button "Save & Close" at bounding box center [577, 193] width 45 height 14
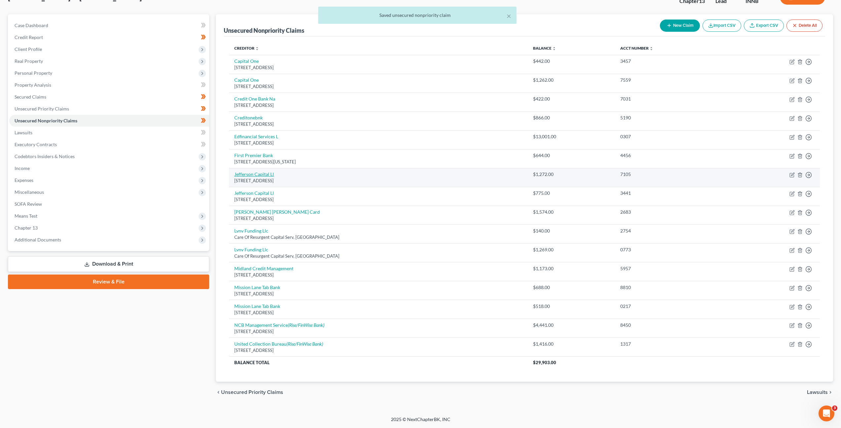
click at [269, 174] on link "Jefferson Capital Ll" at bounding box center [254, 174] width 40 height 6
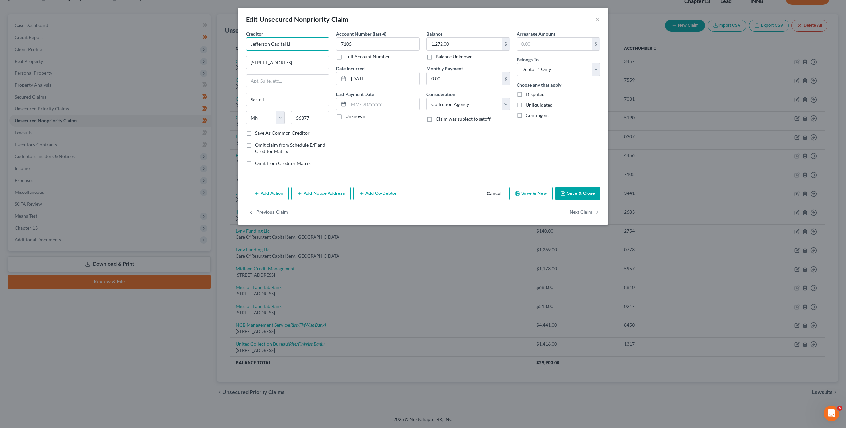
click at [298, 45] on input "Jefferson Capital Ll" at bounding box center [288, 43] width 84 height 13
drag, startPoint x: 565, startPoint y: 191, endPoint x: 395, endPoint y: 162, distance: 172.4
click at [563, 191] on icon "button" at bounding box center [563, 193] width 5 height 5
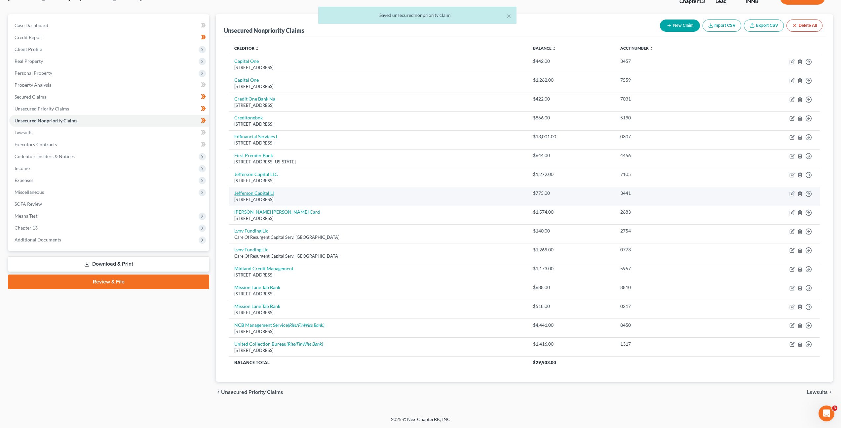
click at [257, 194] on link "Jefferson Capital Ll" at bounding box center [254, 193] width 40 height 6
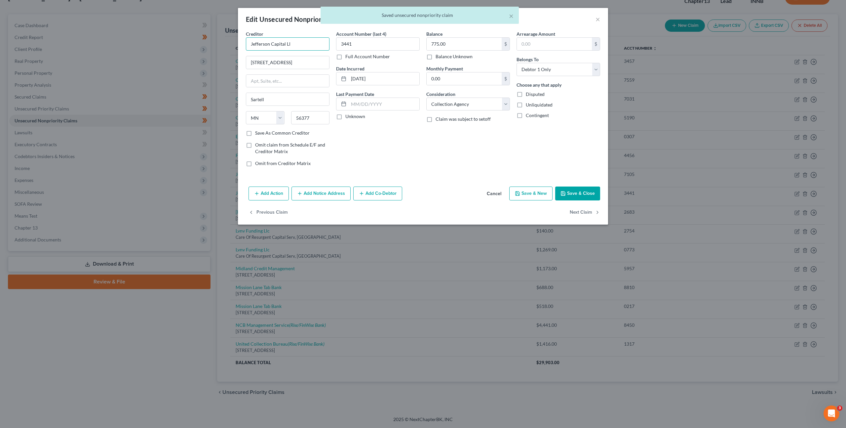
click at [301, 43] on input "Jefferson Capital Ll" at bounding box center [288, 43] width 84 height 13
click at [565, 195] on icon "button" at bounding box center [563, 193] width 4 height 4
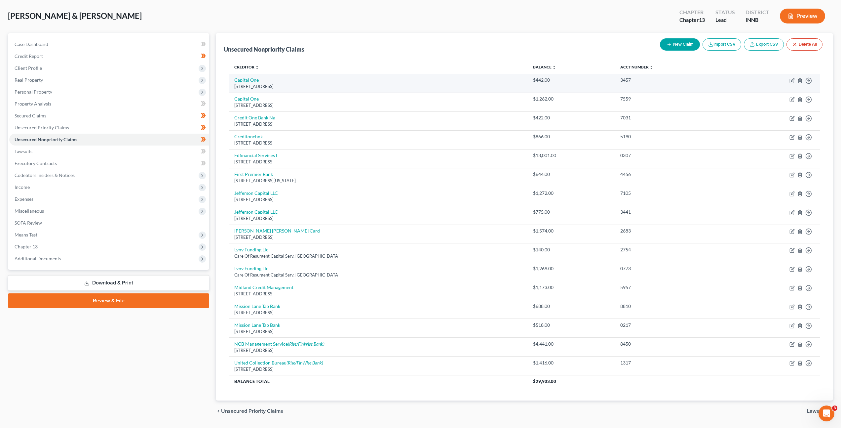
scroll to position [0, 0]
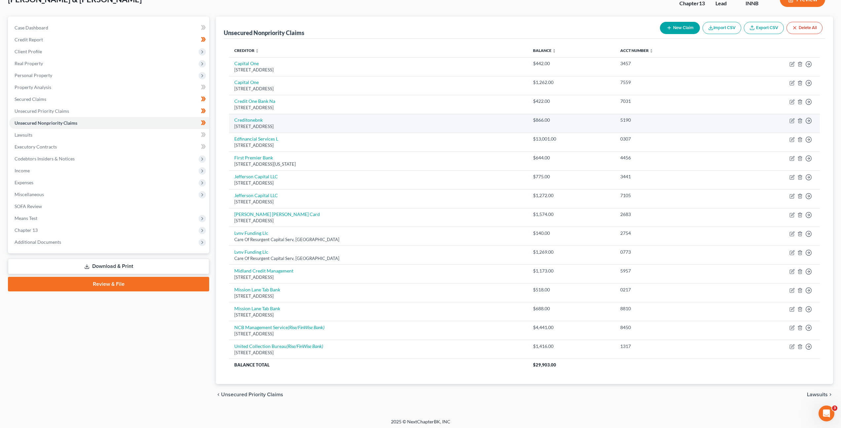
scroll to position [49, 0]
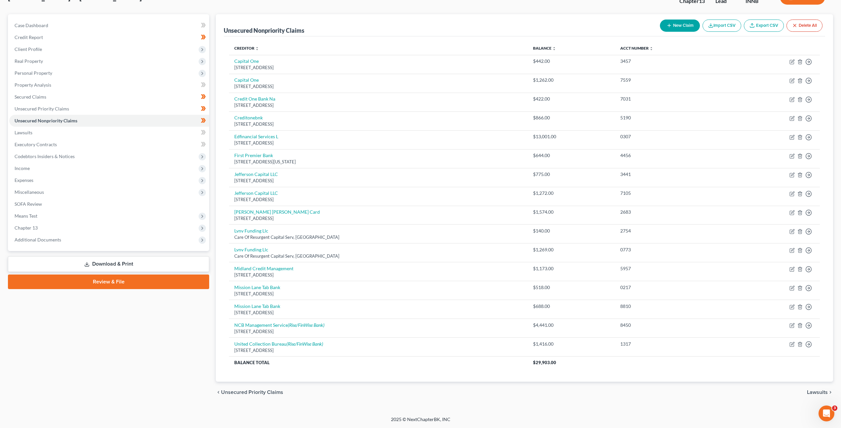
drag, startPoint x: 191, startPoint y: 375, endPoint x: 195, endPoint y: 365, distance: 10.6
click at [191, 375] on div "Case Dashboard Payments Invoices Payments Payments Credit Report Client Profile" at bounding box center [109, 208] width 208 height 388
click at [194, 351] on div "Case Dashboard Payments Invoices Payments Payments Credit Report Client Profile" at bounding box center [109, 208] width 208 height 388
click at [179, 349] on div "Case Dashboard Payments Invoices Payments Payments Credit Report Client Profile" at bounding box center [109, 208] width 208 height 388
click at [667, 23] on icon "button" at bounding box center [669, 25] width 5 height 5
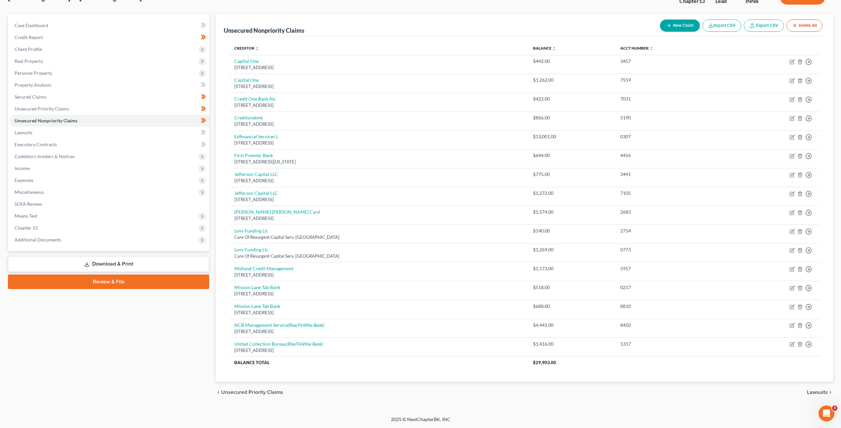
select select "2"
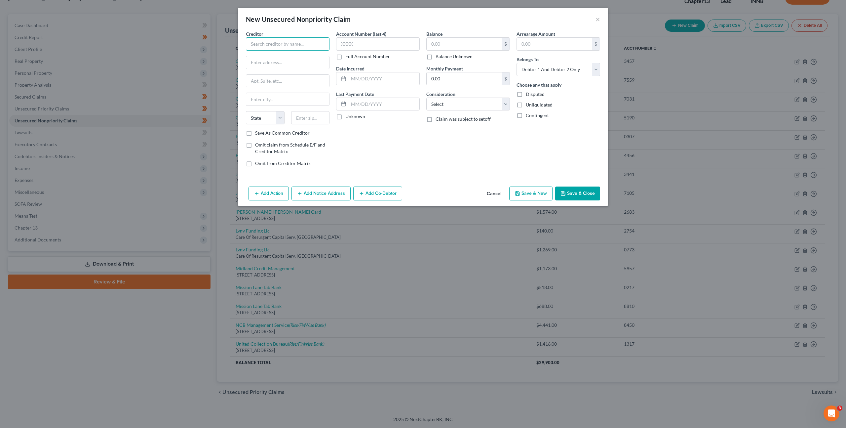
click at [275, 43] on input "text" at bounding box center [288, 43] width 84 height 13
type input "NIPSCO"
type input "PO Box 13007"
type input "46411"
click at [364, 152] on div "Account Number (last 4) Full Account Number Date Incurred Last Payment Date Unk…" at bounding box center [378, 100] width 90 height 141
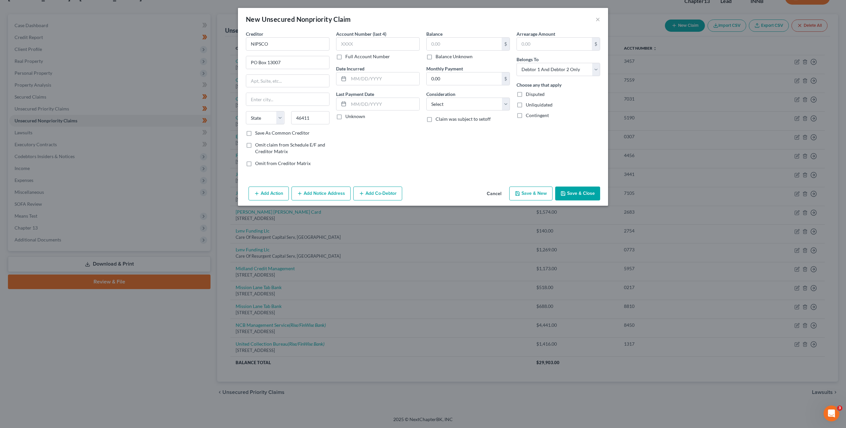
type input "Merrillville"
select select "15"
click at [367, 40] on input "text" at bounding box center [378, 43] width 84 height 13
type input "0006"
click at [439, 44] on input "text" at bounding box center [464, 44] width 75 height 13
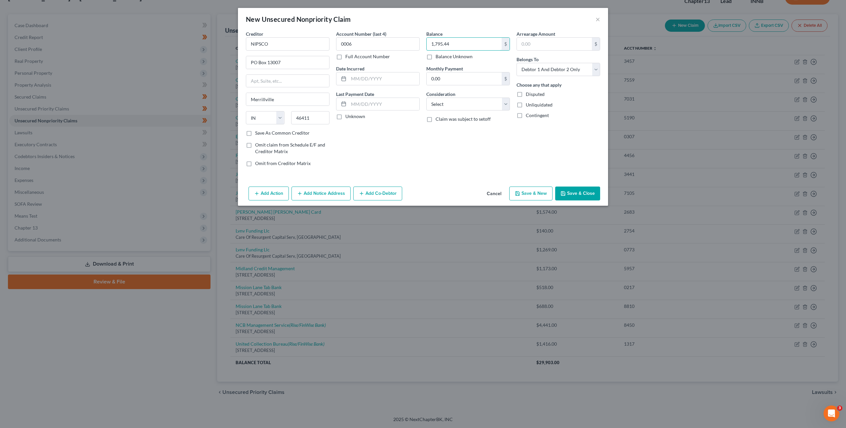
type input "1,795.44"
click at [474, 95] on div "Consideration Select Cable / Satellite Services Collection Agency Credit Card D…" at bounding box center [468, 101] width 84 height 20
click at [471, 98] on select "Select Cable / Satellite Services Collection Agency Credit Card Debt Debt Couns…" at bounding box center [468, 104] width 84 height 13
select select "20"
click at [426, 98] on select "Select Cable / Satellite Services Collection Agency Credit Card Debt Debt Couns…" at bounding box center [468, 104] width 84 height 13
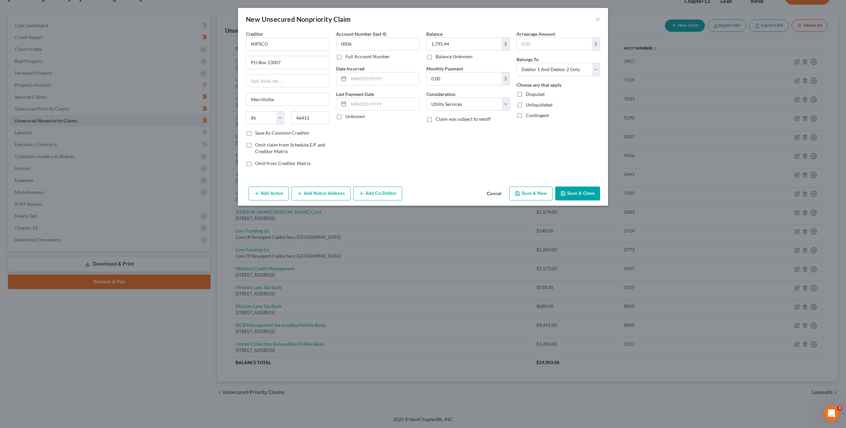
click at [476, 156] on div "Balance 1,795.44 $ Balance Unknown Balance Undetermined 1,795.44 $ Balance Unkn…" at bounding box center [468, 100] width 90 height 141
click at [561, 192] on icon "button" at bounding box center [563, 193] width 5 height 5
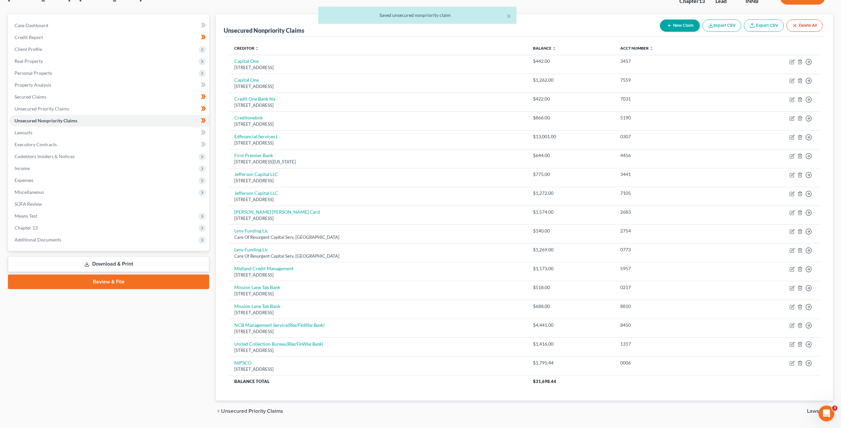
click at [674, 26] on div "× Saved unsecured nonpriority claim" at bounding box center [417, 17] width 841 height 20
click at [693, 27] on button "New Claim" at bounding box center [680, 26] width 40 height 12
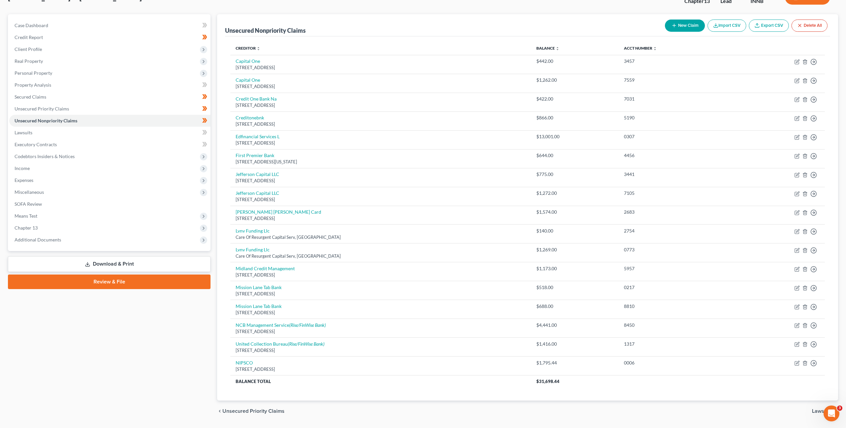
select select "2"
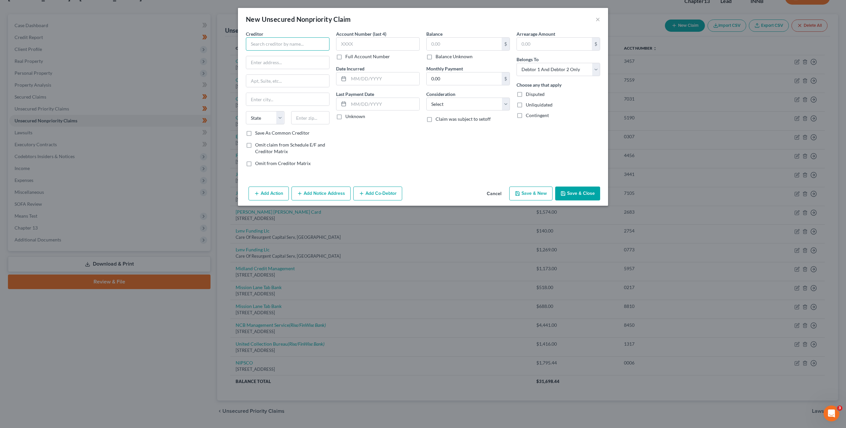
click at [277, 47] on input "text" at bounding box center [288, 43] width 84 height 13
type input "Xfinity"
click at [359, 144] on div "Account Number (last 4) Full Account Number Date Incurred Last Payment Date Unk…" at bounding box center [378, 100] width 90 height 141
drag, startPoint x: 276, startPoint y: 51, endPoint x: 236, endPoint y: 52, distance: 40.7
click at [238, 51] on div "Creditor * Xfinity State AL AK AR AZ CA CO CT DE DC FL GA GU HI ID IL IN IA KS …" at bounding box center [423, 106] width 370 height 153
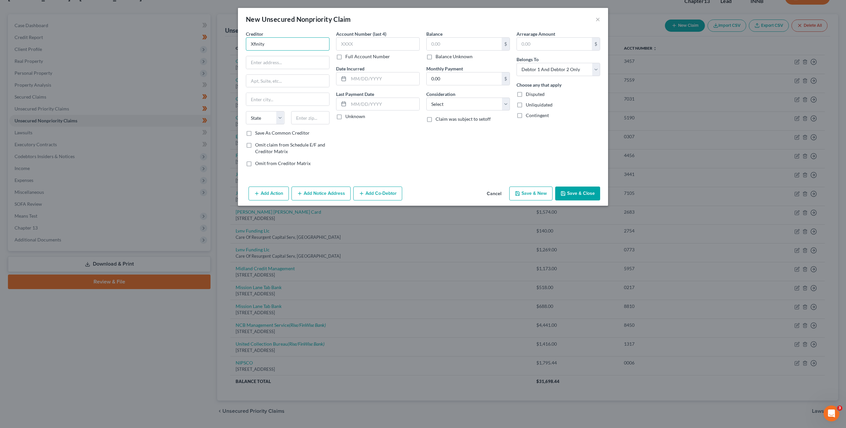
drag, startPoint x: 240, startPoint y: 44, endPoint x: 184, endPoint y: 45, distance: 56.2
click at [184, 45] on div "New Unsecured Nonpriority Claim × Creditor * Xfinity State AL AK AR AZ CA CO CT…" at bounding box center [423, 214] width 846 height 428
type input "Comcast"
click at [396, 154] on div "Account Number (last 4) Full Account Number Date Incurred Last Payment Date Unk…" at bounding box center [378, 100] width 90 height 141
click at [447, 145] on div "Balance $ Balance Unknown Balance Undetermined $ Balance Unknown Monthly Paymen…" at bounding box center [468, 100] width 90 height 141
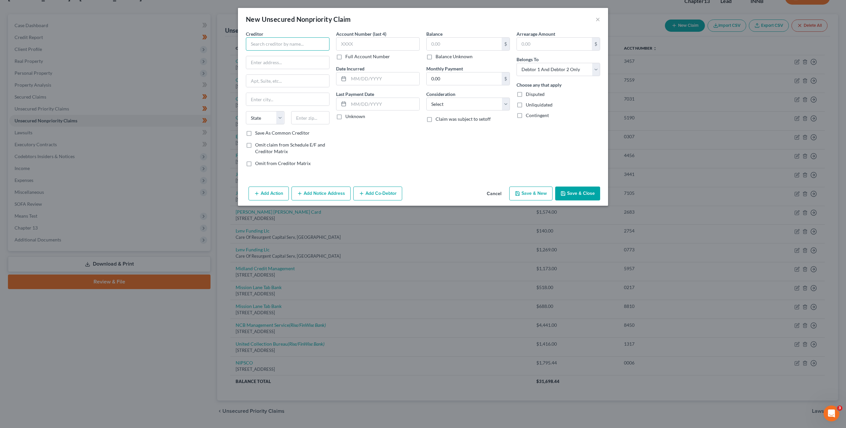
click at [281, 45] on input "text" at bounding box center [288, 43] width 84 height 13
type input "X"
type input "Comcast/Xfinity"
type input "PO Box 4089"
type input "60197"
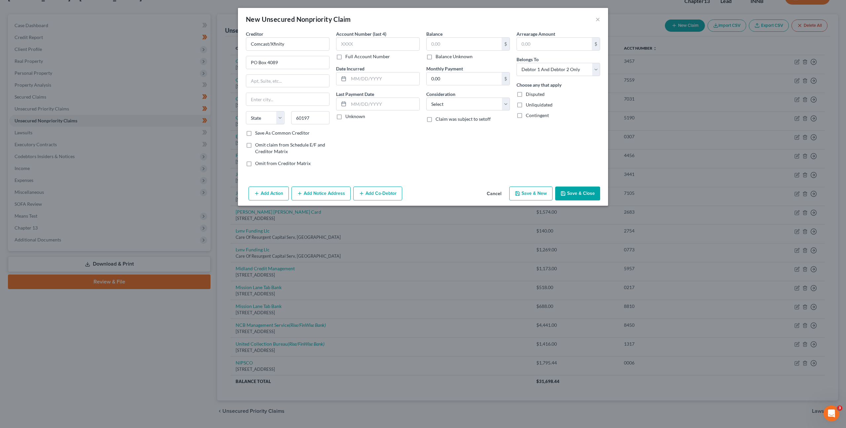
click at [357, 127] on div "Account Number (last 4) Full Account Number Date Incurred Last Payment Date Unk…" at bounding box center [378, 100] width 90 height 141
type input "Carol Stream"
select select "14"
click at [361, 48] on input "text" at bounding box center [378, 43] width 84 height 13
type input "0140"
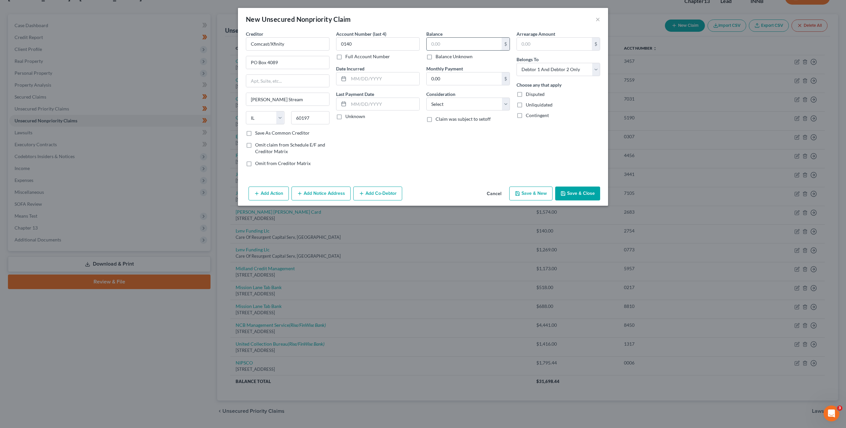
click at [451, 41] on input "text" at bounding box center [464, 44] width 75 height 13
type input "553.03"
click at [405, 137] on div "Account Number (last 4) 0140 Full Account Number Date Incurred Last Payment Dat…" at bounding box center [378, 100] width 90 height 141
click at [471, 103] on select "Select Cable / Satellite Services Collection Agency Credit Card Debt Debt Couns…" at bounding box center [468, 104] width 84 height 13
click at [432, 135] on div "Balance 553.03 $ Balance Unknown Balance Undetermined 553.03 $ Balance Unknown …" at bounding box center [468, 100] width 90 height 141
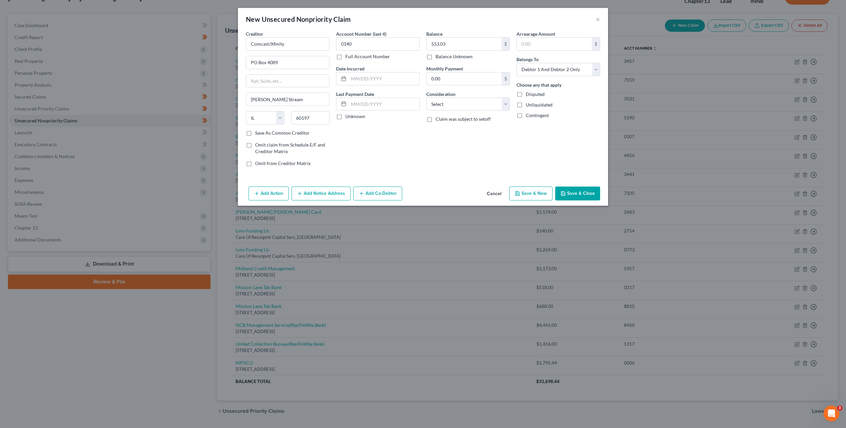
click at [255, 132] on label "Save As Common Creditor" at bounding box center [282, 133] width 55 height 7
click at [258, 132] on input "Save As Common Creditor" at bounding box center [260, 132] width 4 height 4
checkbox input "true"
click at [467, 101] on select "Select Cable / Satellite Services Collection Agency Credit Card Debt Debt Couns…" at bounding box center [468, 104] width 84 height 13
click at [426, 98] on select "Select Cable / Satellite Services Collection Agency Credit Card Debt Debt Couns…" at bounding box center [468, 104] width 84 height 13
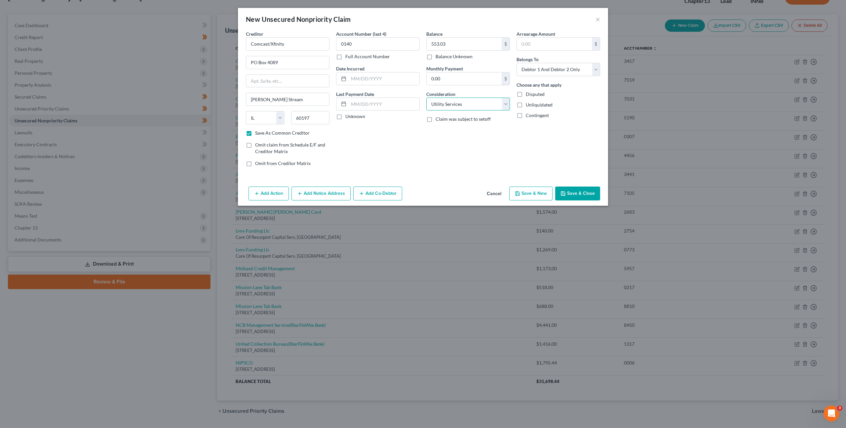
click at [490, 102] on select "Select Cable / Satellite Services Collection Agency Credit Card Debt Debt Couns…" at bounding box center [468, 104] width 84 height 13
select select "19"
click at [426, 98] on select "Select Cable / Satellite Services Collection Agency Credit Card Debt Debt Couns…" at bounding box center [468, 104] width 84 height 13
click at [469, 159] on div "Balance 553.03 $ Balance Unknown Balance Undetermined 553.03 $ Balance Unknown …" at bounding box center [468, 100] width 90 height 141
click at [570, 190] on button "Save & Close" at bounding box center [577, 193] width 45 height 14
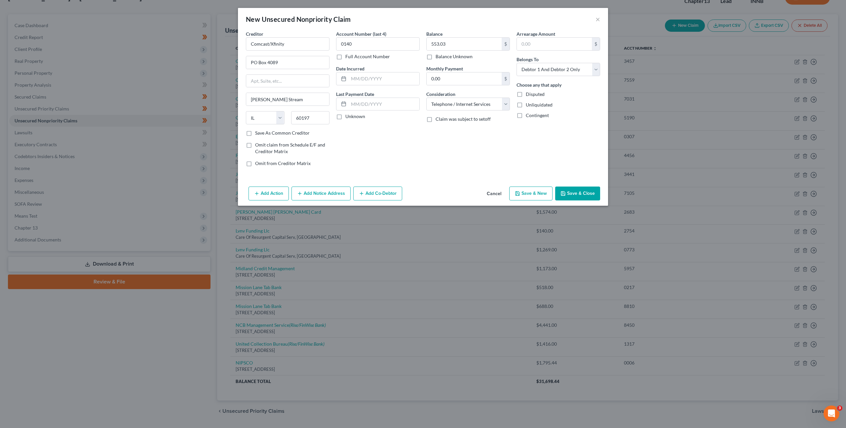
checkbox input "false"
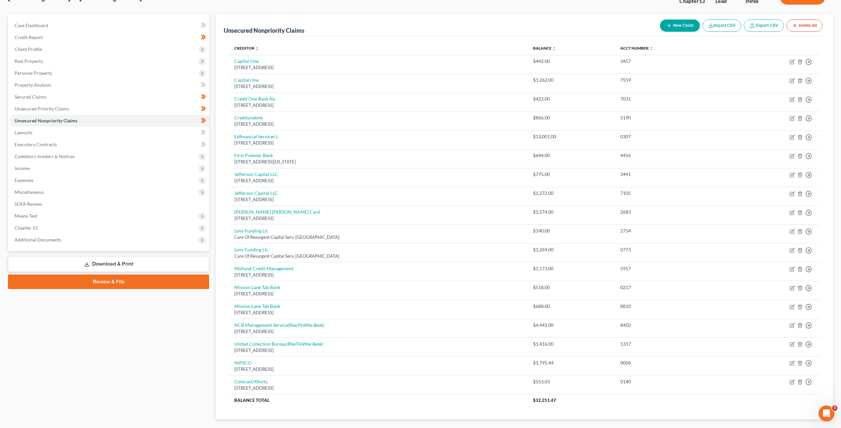
click at [675, 26] on button "New Claim" at bounding box center [680, 26] width 40 height 12
select select "2"
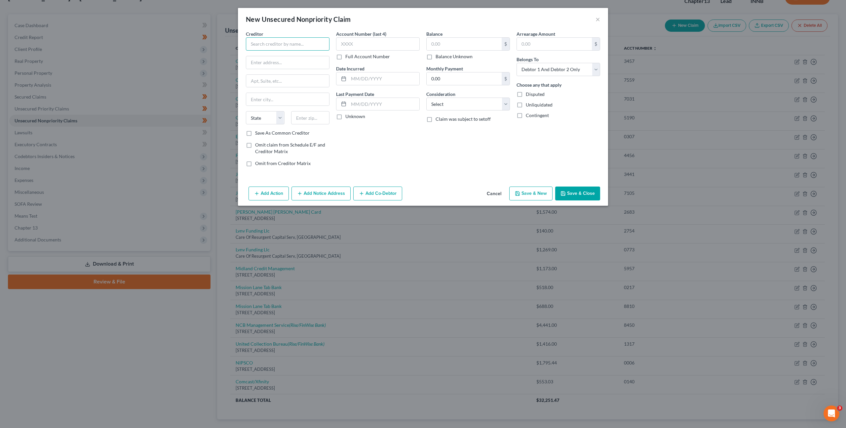
click at [293, 43] on input "text" at bounding box center [288, 43] width 84 height 13
type input "Alverno Laboratories LLC"
type input "26051 Network Place"
click at [374, 43] on input "text" at bounding box center [378, 43] width 84 height 13
click at [304, 119] on input "text" at bounding box center [310, 117] width 39 height 13
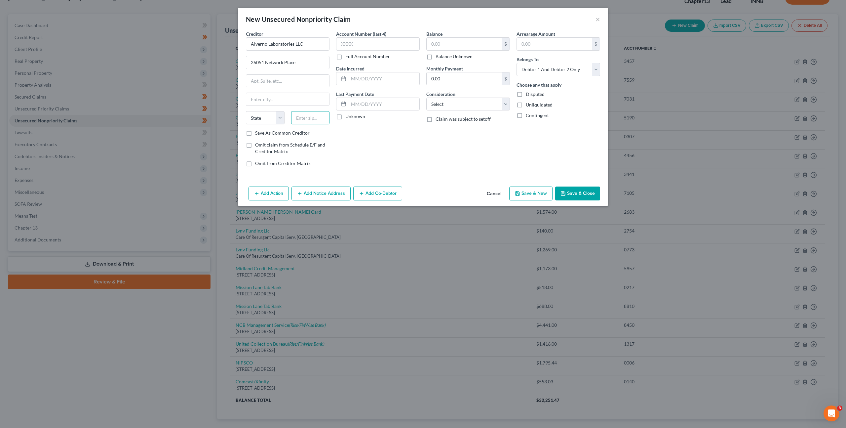
click at [311, 115] on input "text" at bounding box center [310, 117] width 39 height 13
click at [373, 42] on input "text" at bounding box center [378, 43] width 84 height 13
click at [312, 124] on div "State AL AK AR AZ CA CO CT DE DC FL GA GU HI ID IL IN IA KS KY LA ME MD MA MI M…" at bounding box center [288, 120] width 90 height 19
click at [317, 117] on input "text" at bounding box center [310, 117] width 39 height 13
type input "60673"
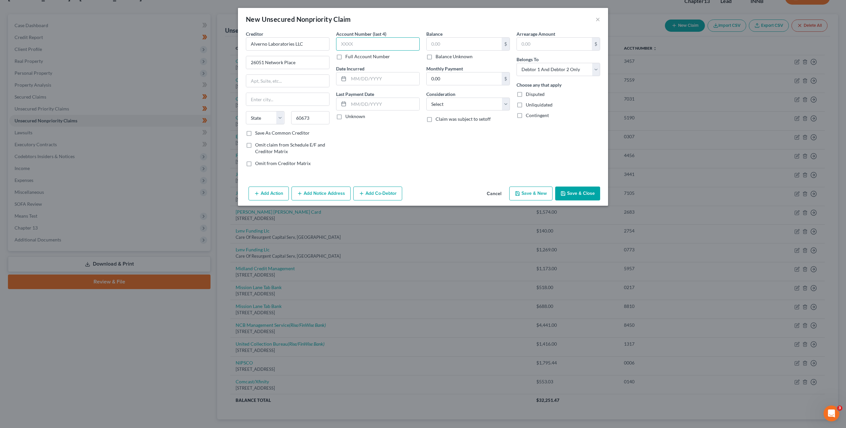
click at [384, 46] on input "text" at bounding box center [378, 43] width 84 height 13
type input "Chicago"
select select "14"
click at [373, 45] on input "text" at bounding box center [378, 43] width 84 height 13
type input "0"
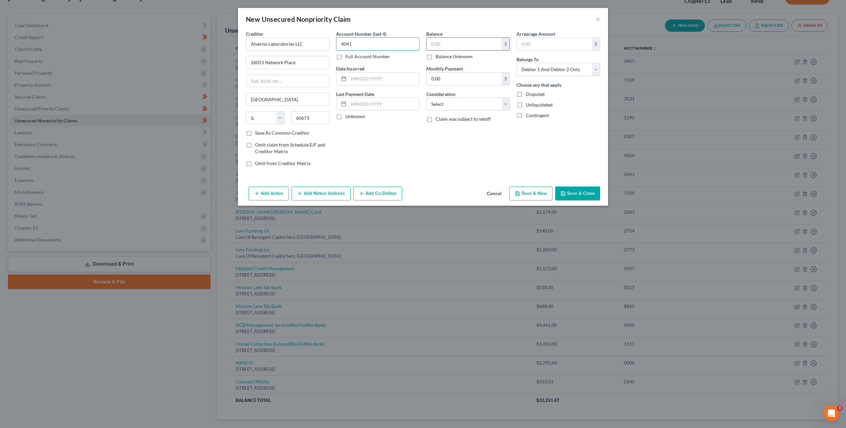
type input "4041"
click at [446, 42] on input "text" at bounding box center [464, 44] width 75 height 13
type input "5.38"
click at [430, 101] on select "Select Cable / Satellite Services Collection Agency Credit Card Debt Debt Couns…" at bounding box center [468, 104] width 84 height 13
select select "9"
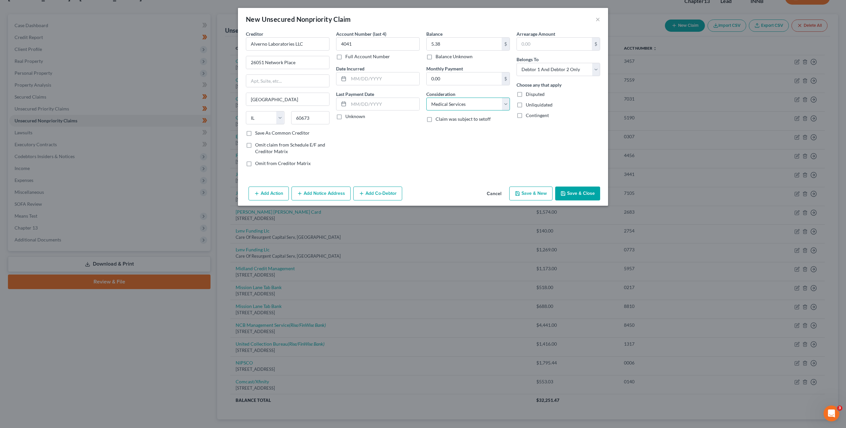
click at [426, 98] on select "Select Cable / Satellite Services Collection Agency Credit Card Debt Debt Couns…" at bounding box center [468, 104] width 84 height 13
click at [403, 161] on div "Account Number (last 4) 4041 Full Account Number Date Incurred Last Payment Dat…" at bounding box center [378, 100] width 90 height 141
drag, startPoint x: 564, startPoint y: 186, endPoint x: 570, endPoint y: 188, distance: 6.5
click at [565, 186] on div "Add Action Add Notice Address Add Co-Debtor Cancel Save & New Save & Close" at bounding box center [423, 195] width 370 height 22
click at [576, 189] on button "Save & Close" at bounding box center [577, 193] width 45 height 14
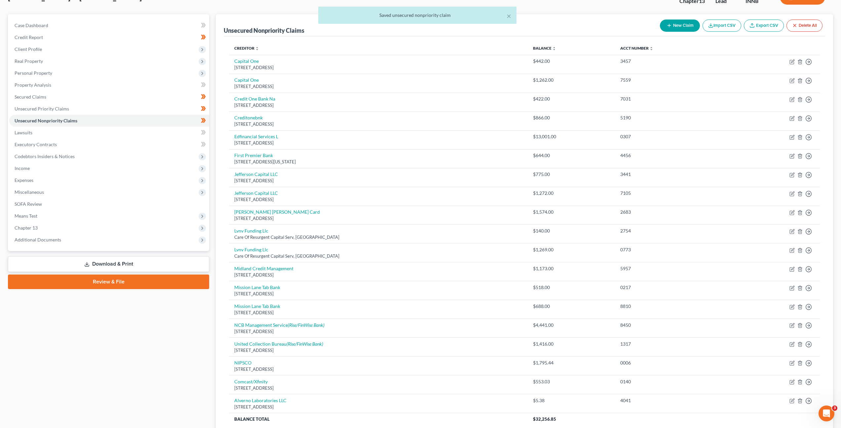
click at [672, 25] on div "× Saved unsecured nonpriority claim" at bounding box center [417, 17] width 841 height 20
click at [676, 23] on div "× Saved unsecured nonpriority claim" at bounding box center [417, 17] width 841 height 20
click at [668, 26] on icon "button" at bounding box center [669, 25] width 5 height 5
select select "2"
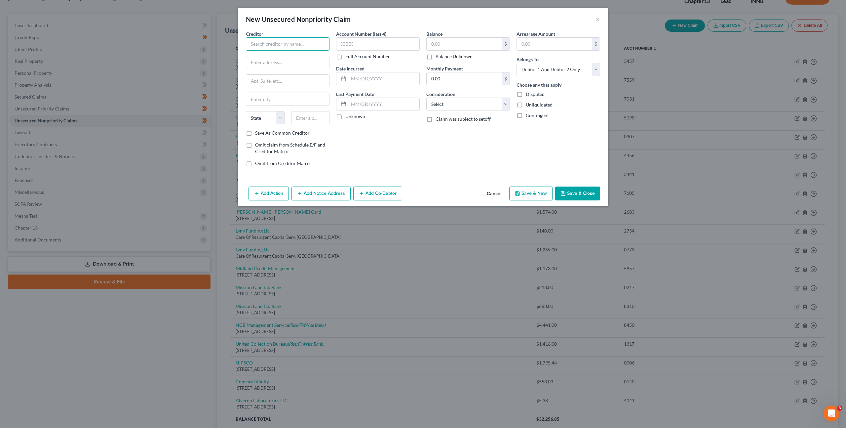
click at [295, 39] on input "text" at bounding box center [288, 43] width 84 height 13
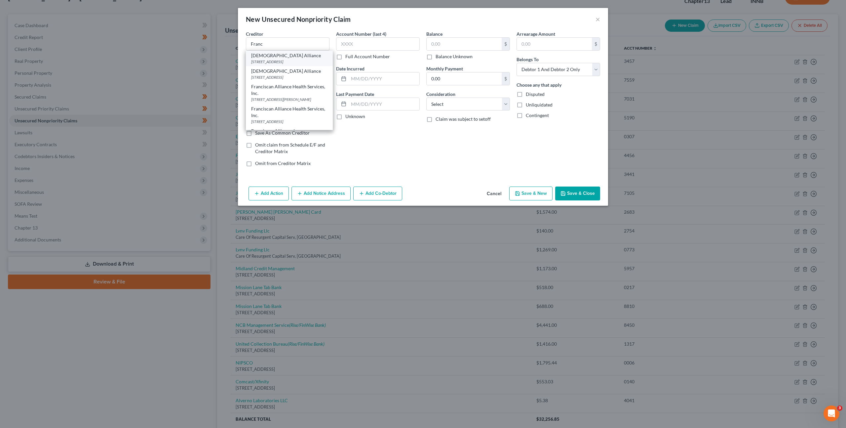
click at [281, 60] on div "PO Box 3475, Toledo, OH 43607" at bounding box center [289, 62] width 76 height 6
type input "Franciscan Alliance"
type input "PO Box 3475"
type input "[GEOGRAPHIC_DATA]"
select select "36"
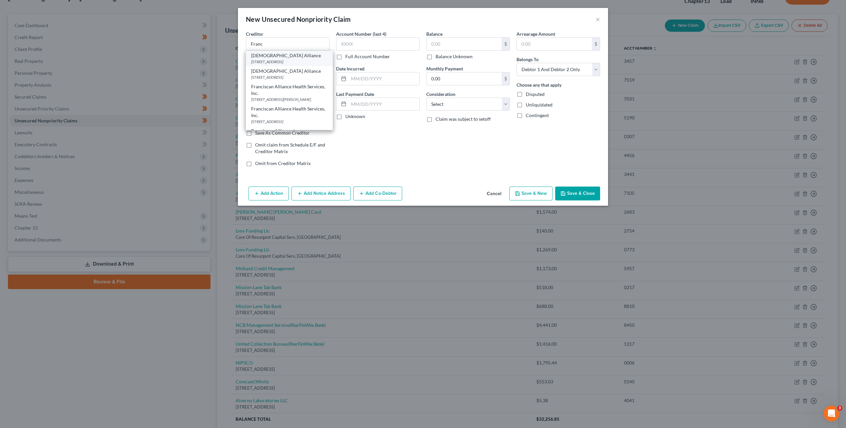
type input "43607"
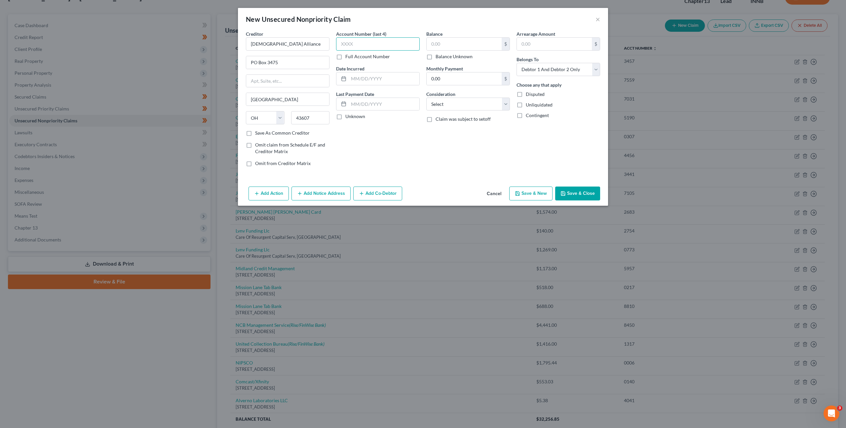
click at [381, 46] on input "text" at bounding box center [378, 43] width 84 height 13
type input "3702"
click at [476, 39] on input "text" at bounding box center [464, 44] width 75 height 13
type input "1,687.69"
click at [441, 101] on select "Select Cable / Satellite Services Collection Agency Credit Card Debt Debt Couns…" at bounding box center [468, 104] width 84 height 13
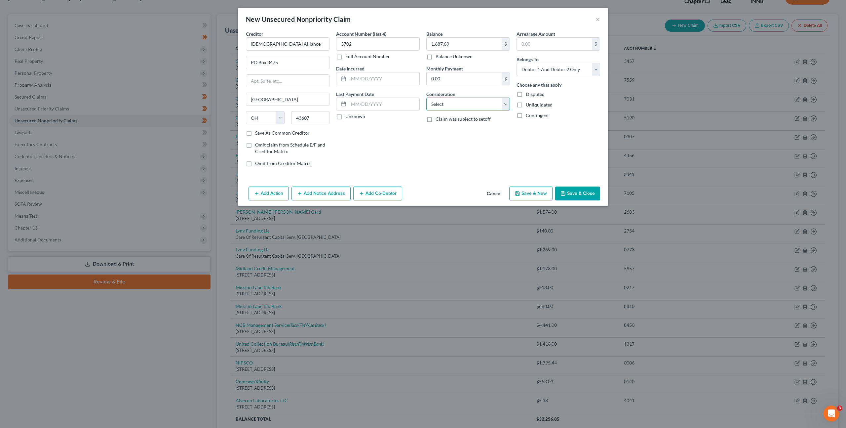
select select "9"
click at [426, 98] on select "Select Cable / Satellite Services Collection Agency Credit Card Debt Debt Couns…" at bounding box center [468, 104] width 84 height 13
click at [584, 191] on button "Save & Close" at bounding box center [577, 193] width 45 height 14
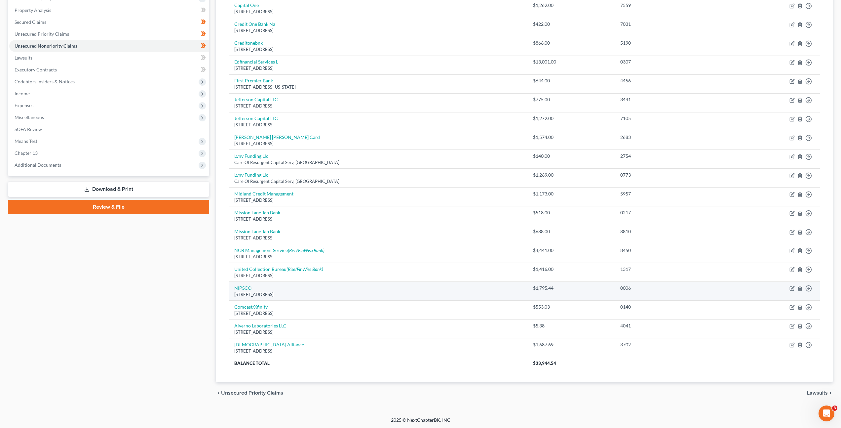
scroll to position [125, 0]
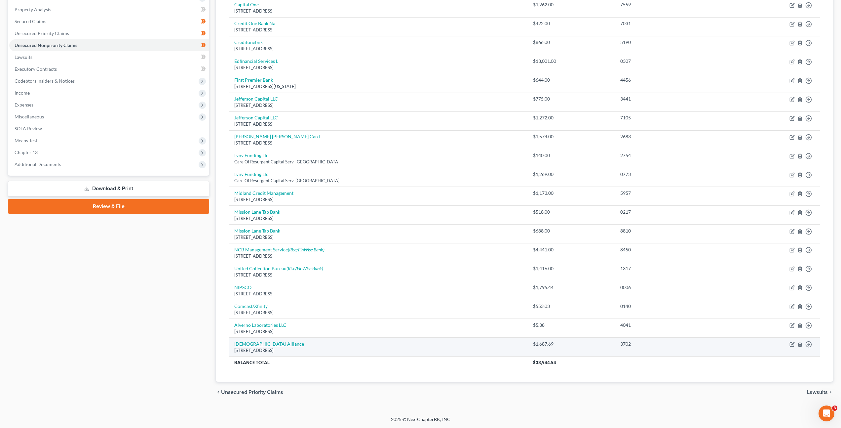
click at [257, 344] on link "Franciscan Alliance" at bounding box center [269, 344] width 70 height 6
select select "36"
select select "9"
select select "2"
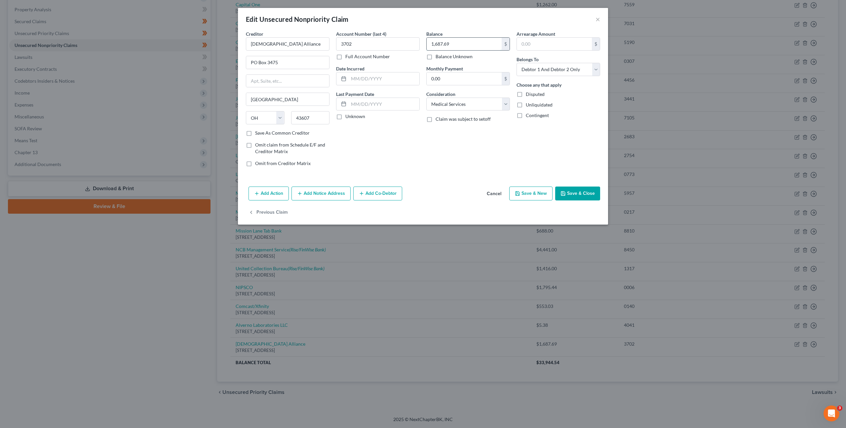
click at [460, 44] on input "1,687.69" at bounding box center [464, 44] width 75 height 13
type input "1,937.69"
click at [580, 193] on button "Save & Close" at bounding box center [577, 193] width 45 height 14
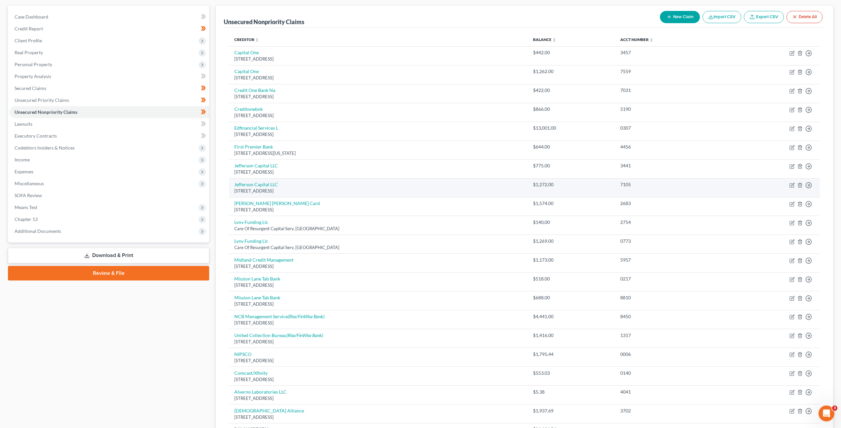
scroll to position [0, 0]
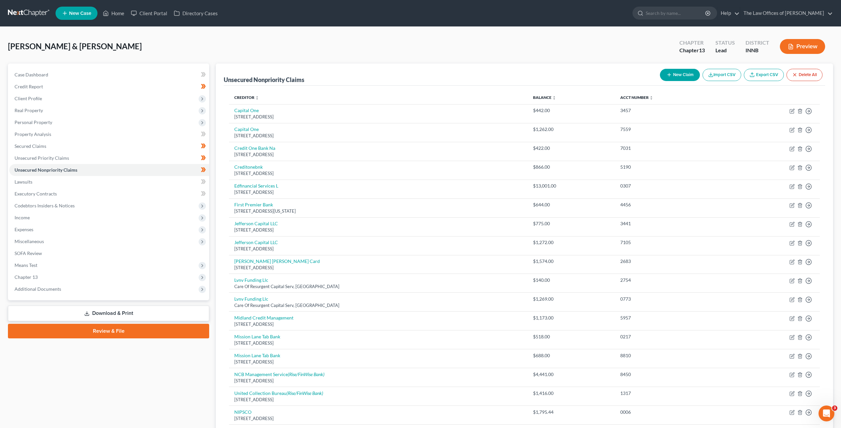
click at [671, 75] on button "New Claim" at bounding box center [680, 75] width 40 height 12
select select "2"
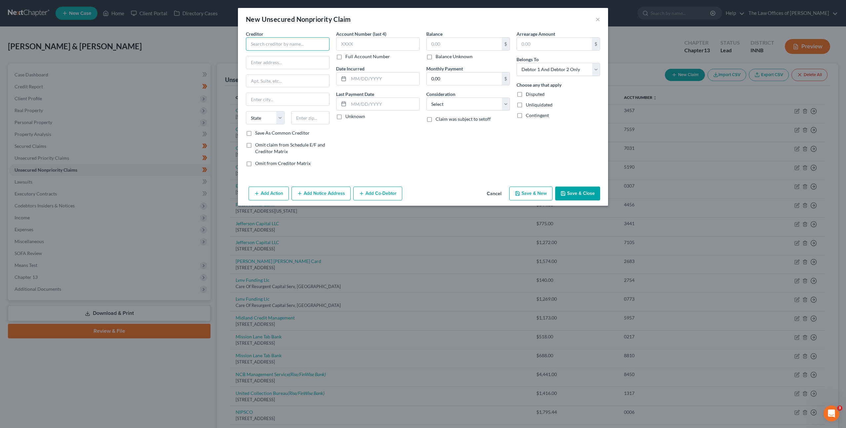
click at [304, 48] on input "text" at bounding box center [288, 43] width 84 height 13
type input "Cardiovascular Consultants PC"
click at [286, 58] on input "text" at bounding box center [287, 62] width 83 height 13
type input "PO Box 84925"
type input "60689"
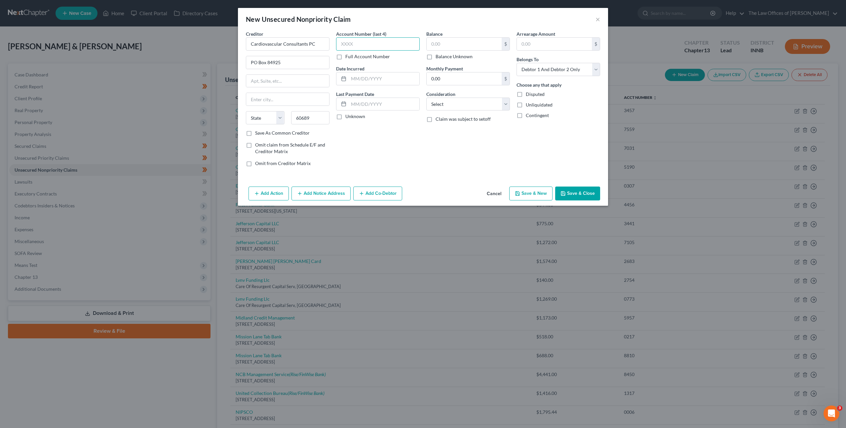
click at [393, 45] on input "text" at bounding box center [378, 43] width 84 height 13
type input "6590"
click at [435, 41] on input "text" at bounding box center [464, 44] width 75 height 13
type input "163"
click at [447, 100] on select "Select Cable / Satellite Services Collection Agency Credit Card Debt Debt Couns…" at bounding box center [468, 104] width 84 height 13
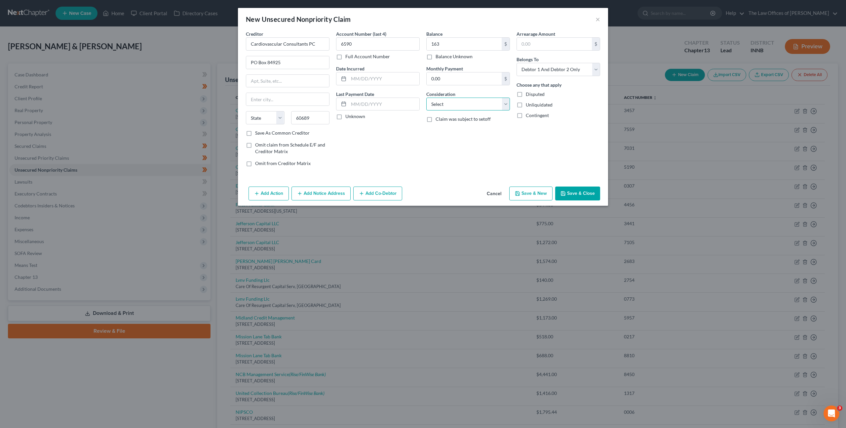
select select "9"
click at [426, 98] on select "Select Cable / Satellite Services Collection Agency Credit Card Debt Debt Couns…" at bounding box center [468, 104] width 84 height 13
click at [408, 164] on div "Account Number (last 4) 6590 Full Account Number Date Incurred Last Payment Dat…" at bounding box center [378, 100] width 90 height 141
click at [575, 192] on button "Save & Close" at bounding box center [577, 193] width 45 height 14
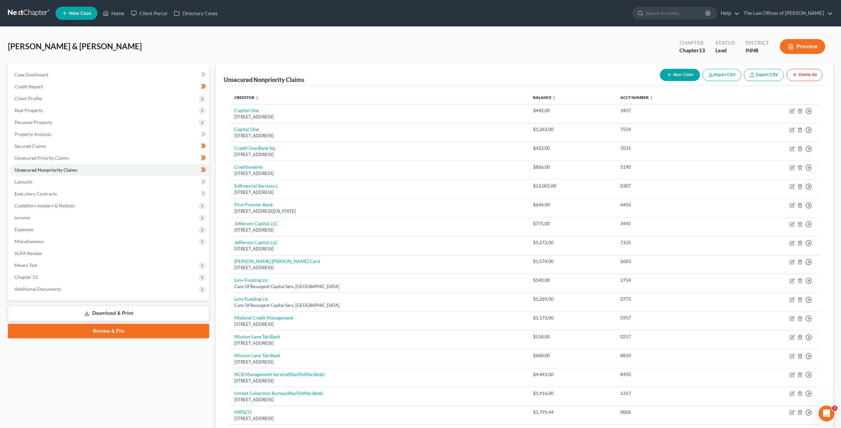
click at [669, 76] on icon "button" at bounding box center [669, 74] width 5 height 5
select select "2"
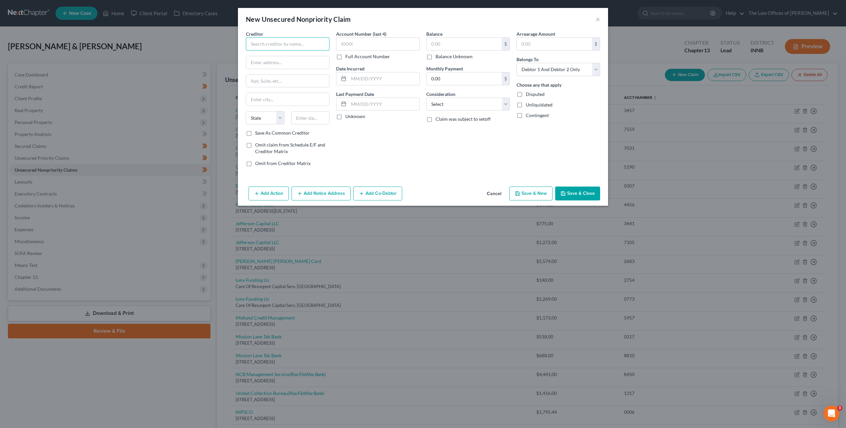
click at [281, 46] on input "text" at bounding box center [288, 43] width 84 height 13
type input "Mayo Clinic"
click at [270, 61] on input "text" at bounding box center [287, 62] width 83 height 13
type input "200 First St SW"
type input "55905"
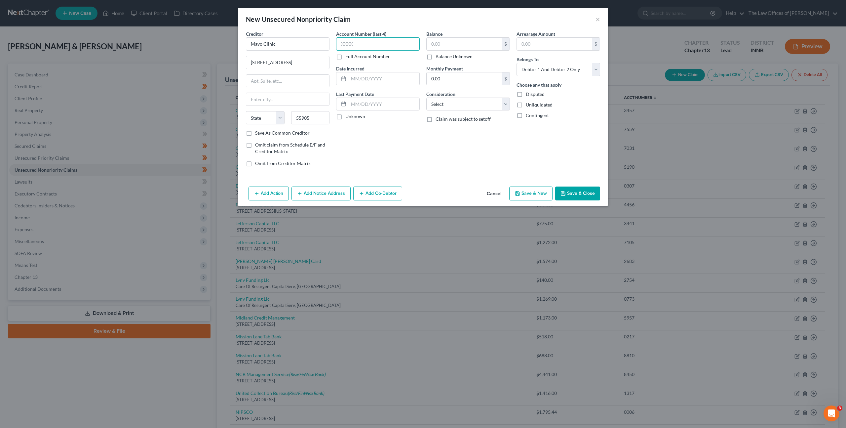
type input "Rochester"
select select "24"
click at [361, 37] on input "text" at bounding box center [378, 43] width 84 height 13
type input "2266"
click at [459, 48] on input "text" at bounding box center [464, 44] width 75 height 13
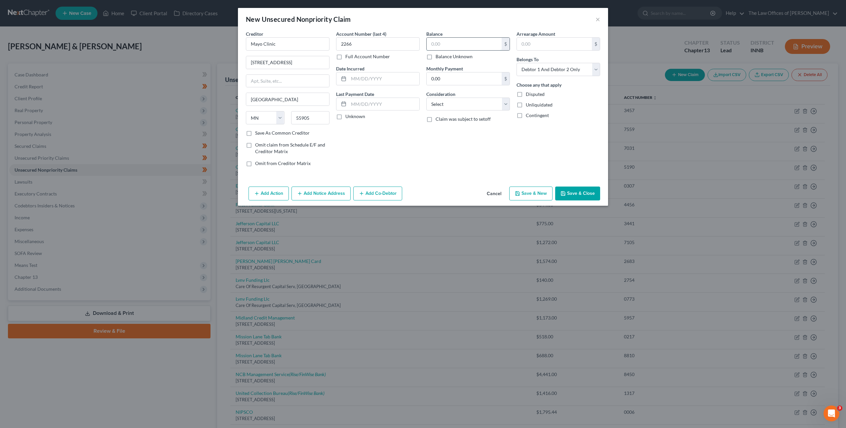
click at [450, 42] on input "text" at bounding box center [464, 44] width 75 height 13
type input "2,544.57"
click at [464, 102] on select "Select Cable / Satellite Services Collection Agency Credit Card Debt Debt Couns…" at bounding box center [468, 104] width 84 height 13
select select "9"
click at [426, 98] on select "Select Cable / Satellite Services Collection Agency Credit Card Debt Debt Couns…" at bounding box center [468, 104] width 84 height 13
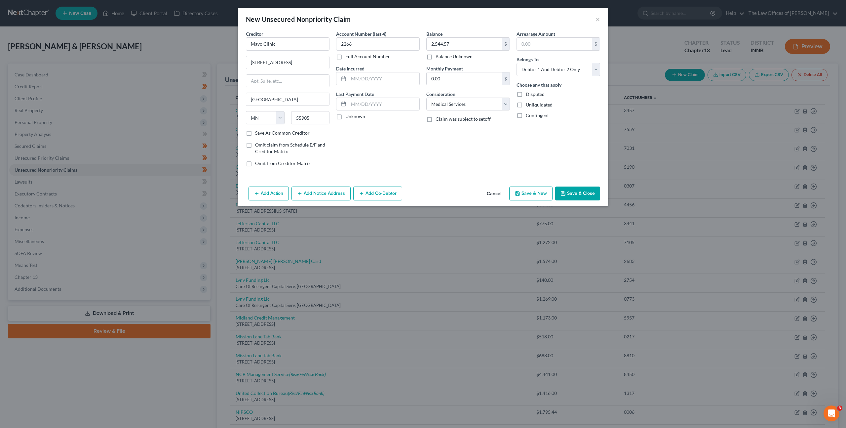
click at [560, 194] on button "Save & Close" at bounding box center [577, 193] width 45 height 14
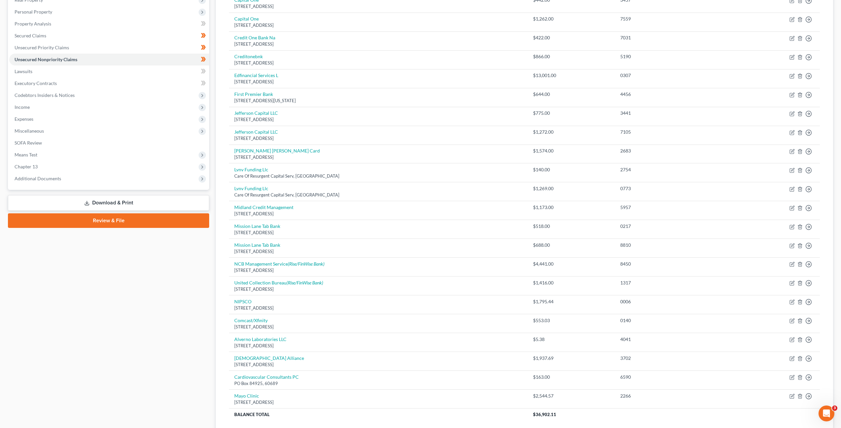
scroll to position [77, 0]
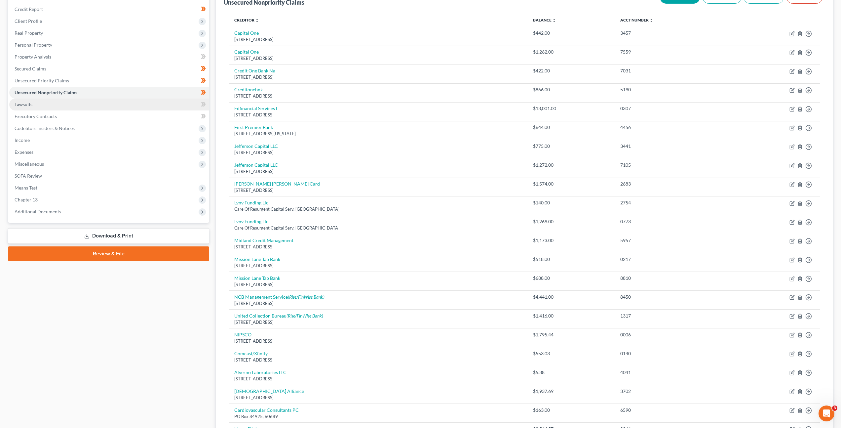
click at [66, 108] on link "Lawsuits" at bounding box center [109, 105] width 200 height 12
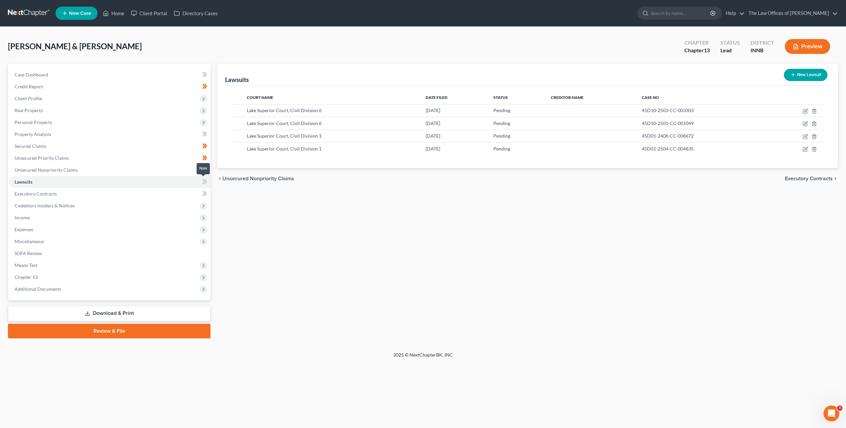
click at [204, 181] on icon at bounding box center [203, 181] width 3 height 5
click at [163, 190] on link "Executory Contracts" at bounding box center [109, 194] width 201 height 12
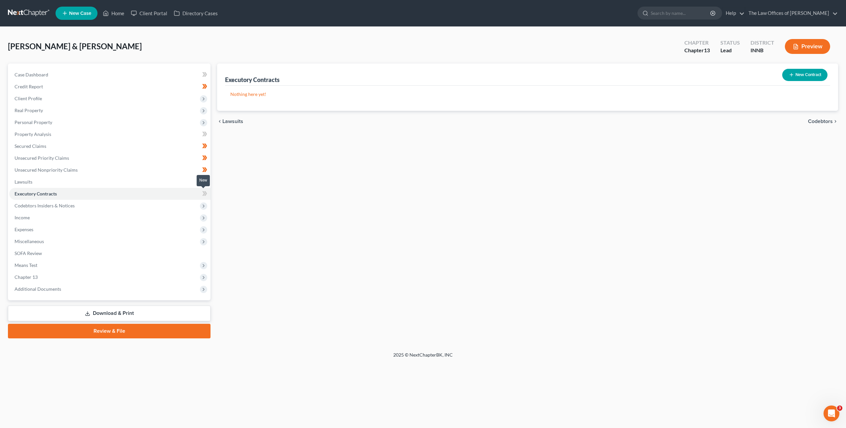
click at [205, 193] on icon at bounding box center [204, 193] width 5 height 8
click at [153, 201] on span "Codebtors Insiders & Notices" at bounding box center [109, 206] width 201 height 12
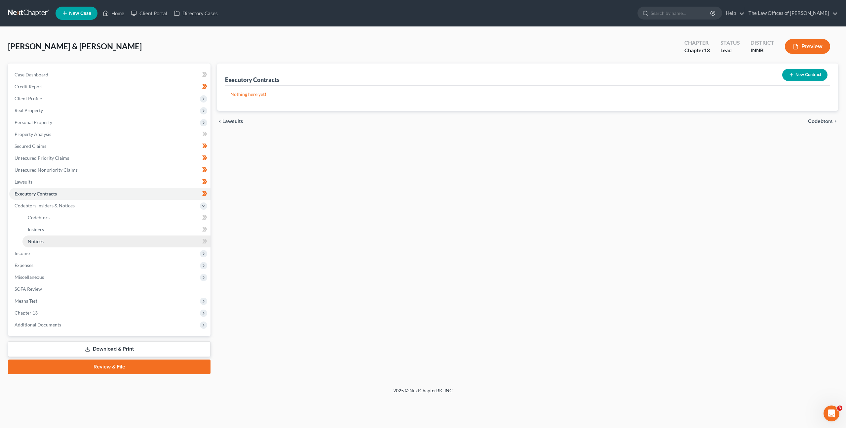
click at [112, 240] on link "Notices" at bounding box center [116, 241] width 188 height 12
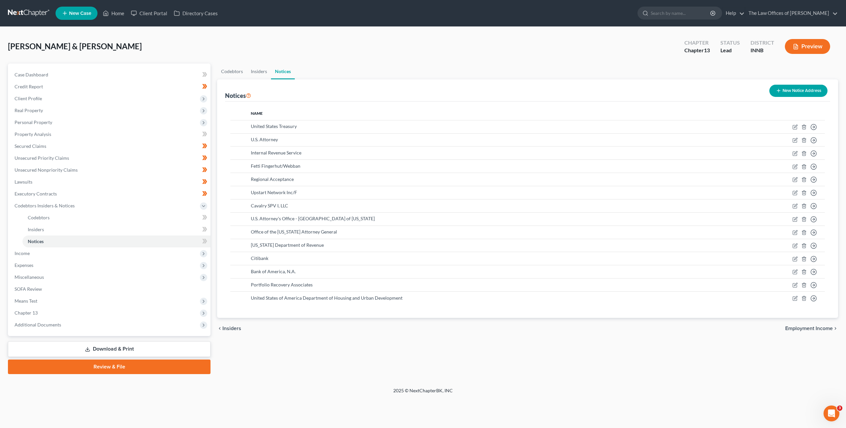
click at [797, 90] on button "New Notice Address" at bounding box center [799, 91] width 58 height 12
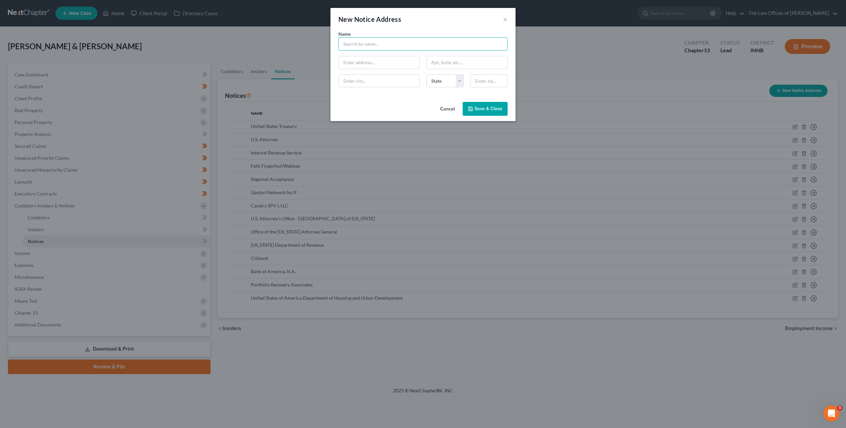
click at [385, 41] on input "text" at bounding box center [423, 43] width 169 height 13
click at [450, 106] on button "Cancel" at bounding box center [447, 108] width 25 height 13
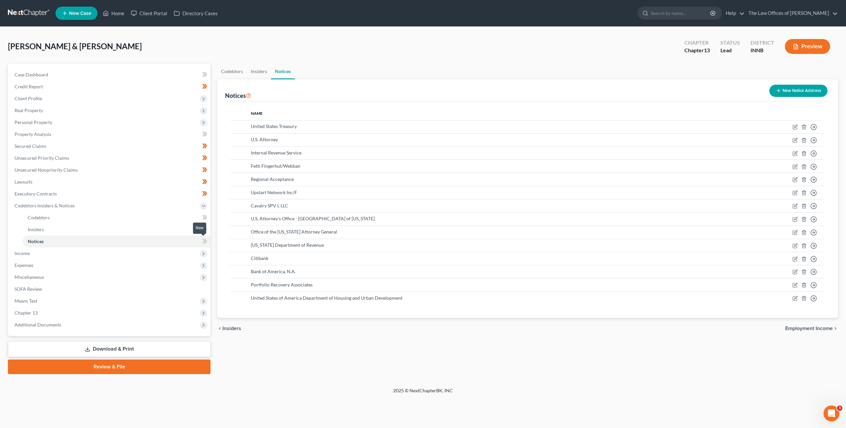
click at [204, 245] on icon at bounding box center [204, 241] width 5 height 8
click at [151, 259] on span "Expenses" at bounding box center [109, 265] width 201 height 12
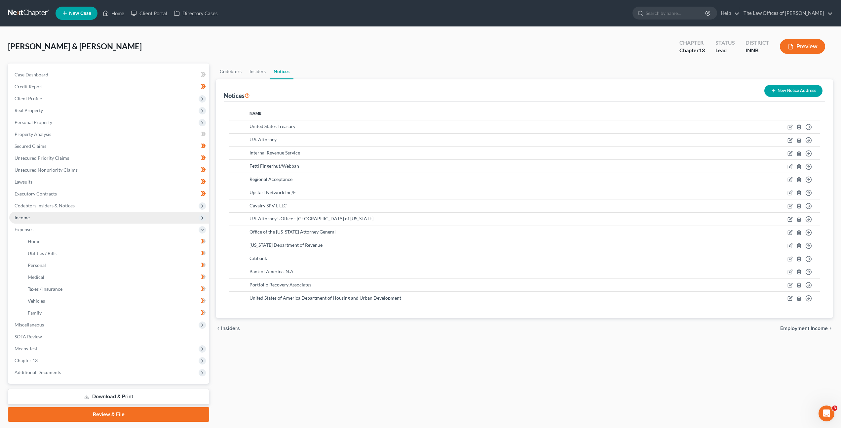
click at [151, 222] on span "Income" at bounding box center [109, 218] width 200 height 12
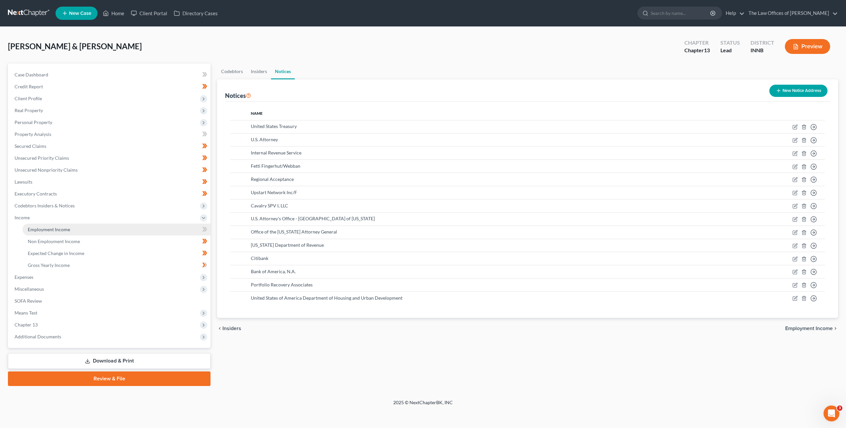
click at [140, 226] on link "Employment Income" at bounding box center [116, 229] width 188 height 12
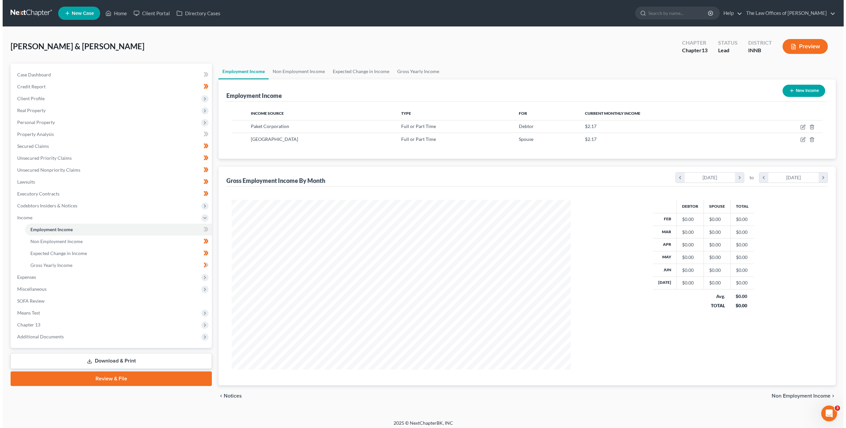
scroll to position [170, 352]
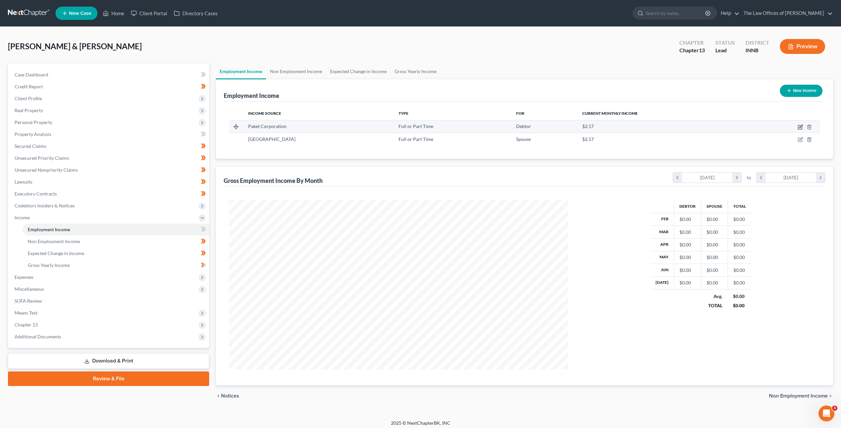
click at [802, 127] on icon "button" at bounding box center [800, 126] width 5 height 5
select select "0"
select select "14"
select select "2"
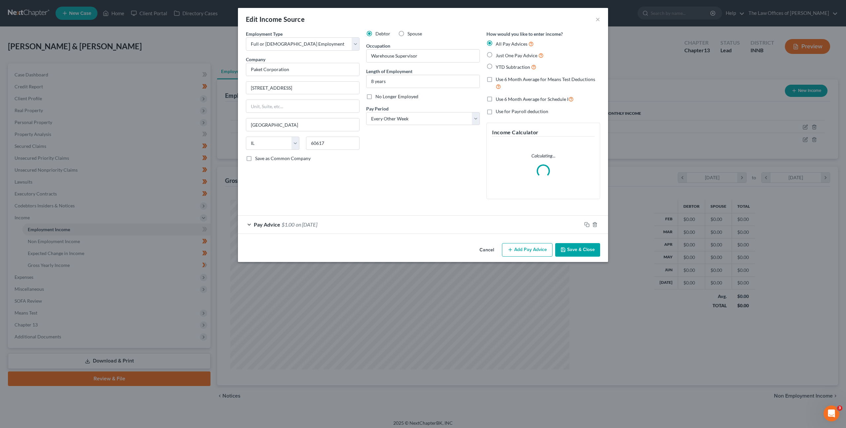
scroll to position [171, 355]
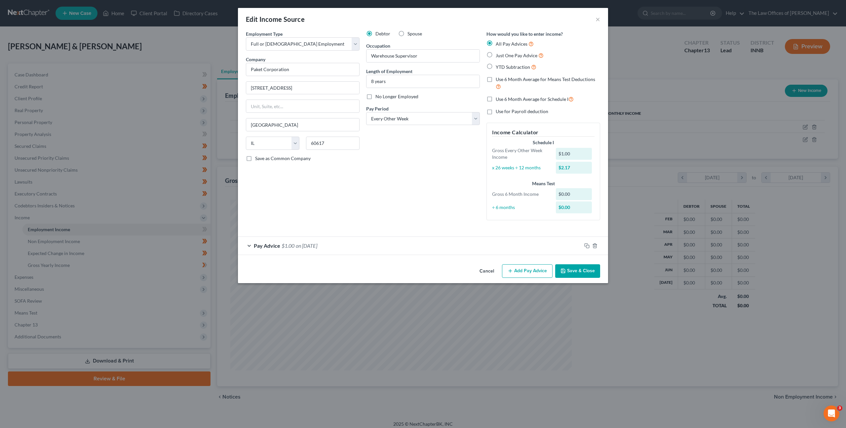
click at [344, 245] on div "Pay Advice $1.00 on 01/01/2025" at bounding box center [410, 246] width 344 height 18
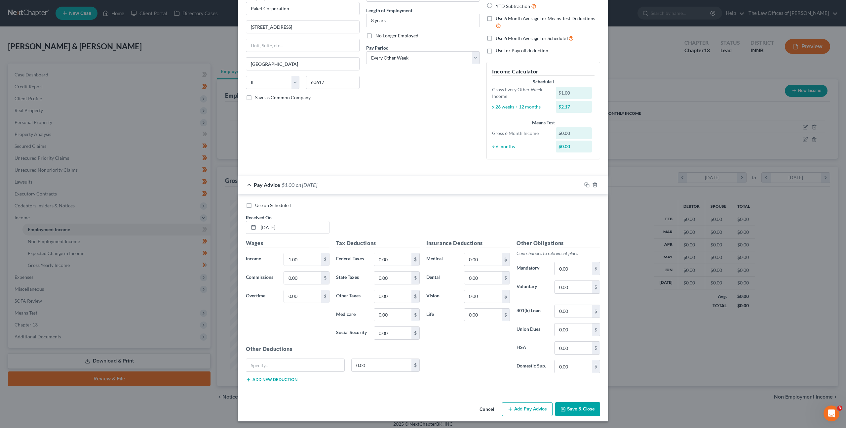
scroll to position [62, 0]
drag, startPoint x: 302, startPoint y: 225, endPoint x: 148, endPoint y: 206, distance: 155.2
click at [175, 209] on div "Edit Income Source × Employment Type * Select Full or Part Time Employment Self…" at bounding box center [423, 214] width 846 height 428
drag, startPoint x: 271, startPoint y: 226, endPoint x: 277, endPoint y: 227, distance: 6.0
click at [273, 227] on input "01/01/2025" at bounding box center [294, 226] width 71 height 13
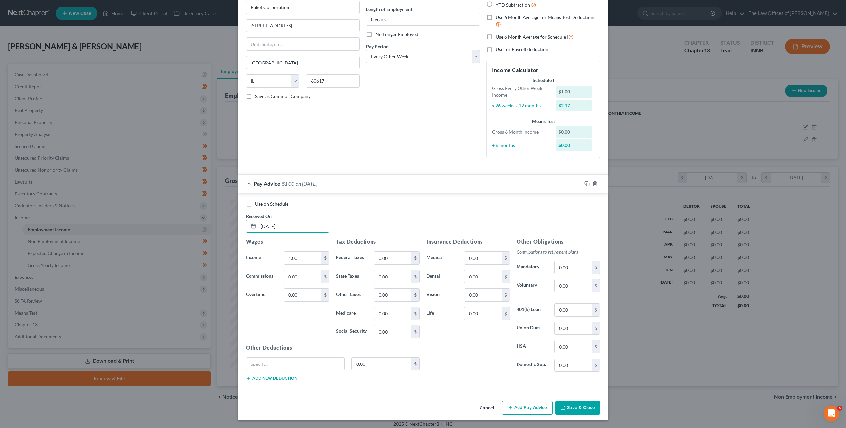
drag, startPoint x: 301, startPoint y: 227, endPoint x: 203, endPoint y: 220, distance: 97.7
click at [202, 221] on div "Edit Income Source × Employment Type * Select Full or Part Time Employment Self…" at bounding box center [423, 214] width 846 height 428
type input "01/10/2025"
type input "1,655"
type input "73.26"
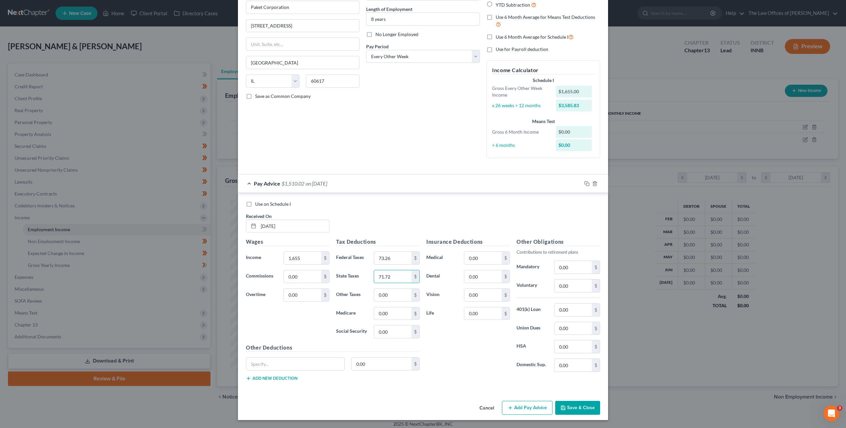
type input "71.72"
type input "24"
type input "102.61"
click at [318, 363] on input "text" at bounding box center [295, 363] width 98 height 13
type input "Short Term Disability"
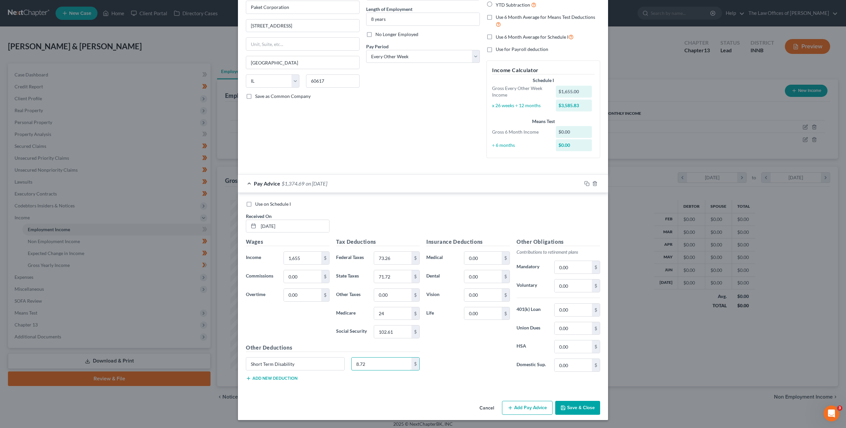
type input "8.72"
click at [275, 380] on button "Add new deduction" at bounding box center [272, 378] width 52 height 5
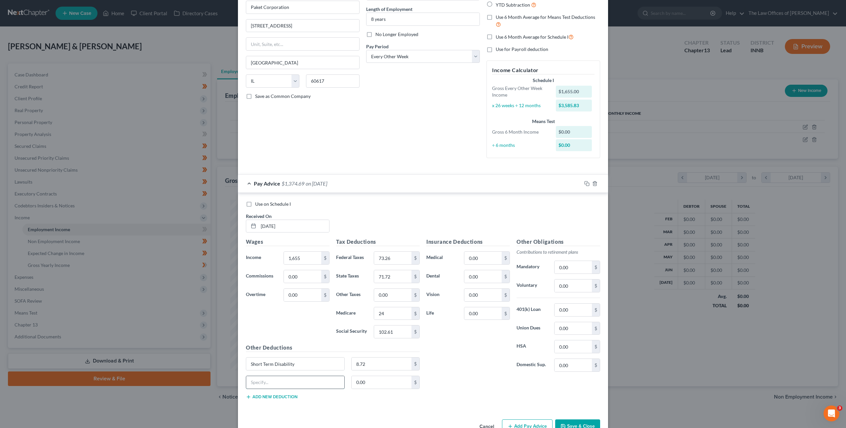
click at [279, 378] on input "text" at bounding box center [295, 382] width 98 height 13
type input "Long Term Disability"
type input "4.90"
click at [443, 343] on div "Insurance Deductions Medical 0.00 $ Dental 0.00 $ Vision 0.00 $ Life 0.00 $" at bounding box center [468, 308] width 90 height 139
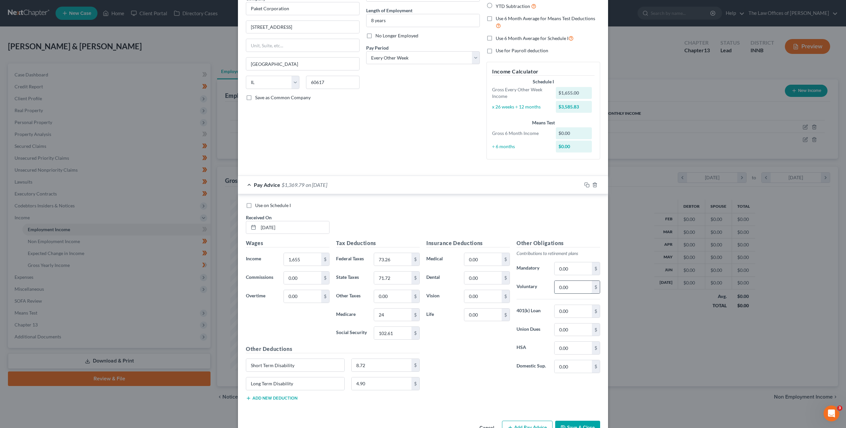
click at [572, 286] on input "0.00" at bounding box center [573, 287] width 37 height 13
type input "99.30"
click at [583, 308] on input "0.00" at bounding box center [573, 311] width 37 height 13
type input "24.30"
click at [431, 361] on div "Insurance Deductions Medical 0.00 $ Dental 0.00 $ Vision 0.00 $ Life 0.00 $" at bounding box center [468, 308] width 90 height 139
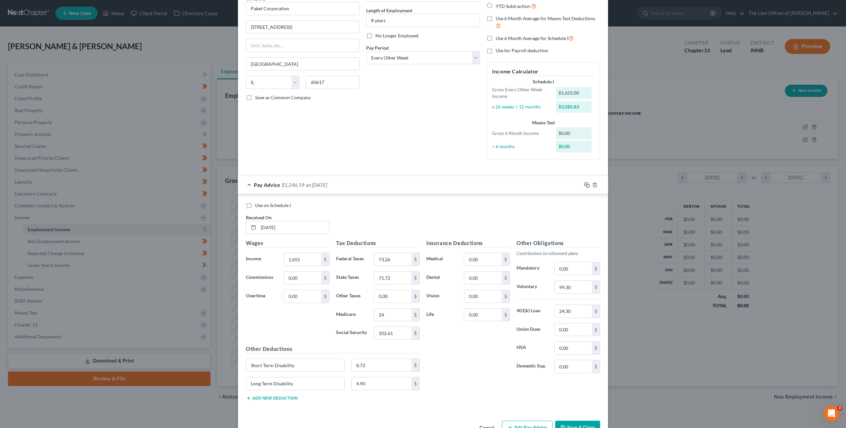
click at [585, 183] on icon "button" at bounding box center [586, 183] width 3 height 3
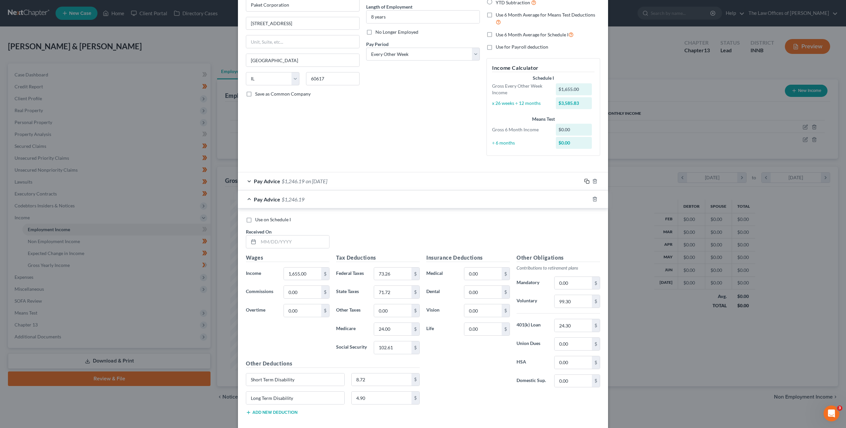
scroll to position [99, 0]
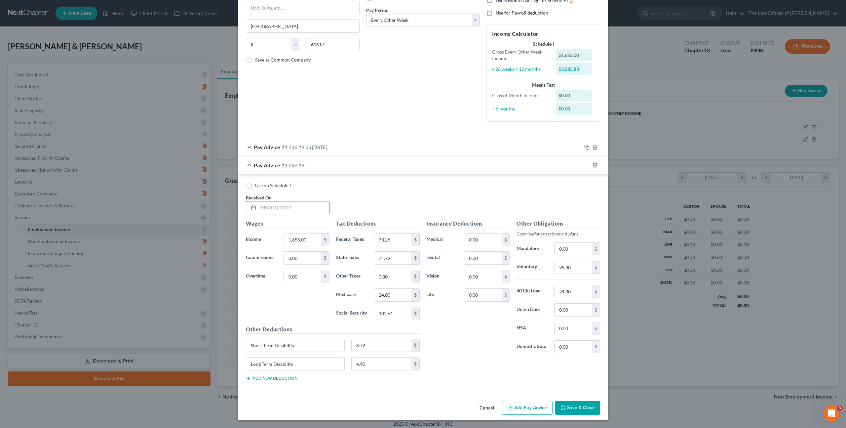
click at [294, 207] on input "text" at bounding box center [294, 207] width 71 height 13
click at [298, 209] on input "text" at bounding box center [294, 207] width 71 height 13
type input "01/24/2025"
type input "2,262.50"
type input "138.10"
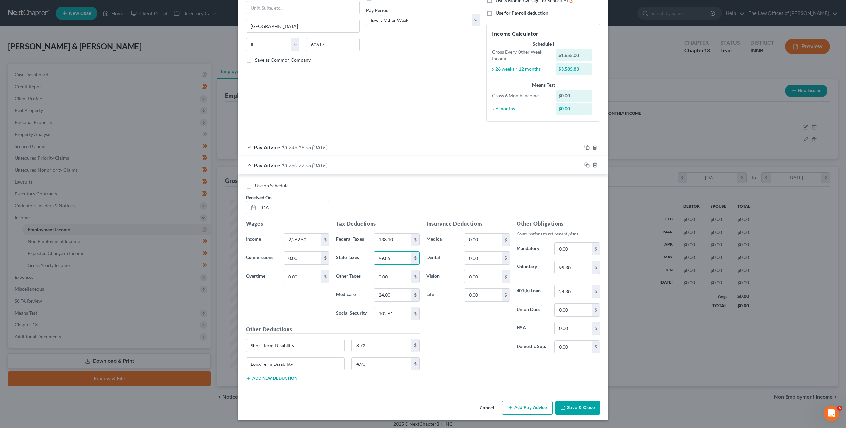
type input "99.85"
type input "32.80"
type input "140.28"
click at [572, 265] on input "99.30" at bounding box center [573, 267] width 37 height 13
type input "135.75"
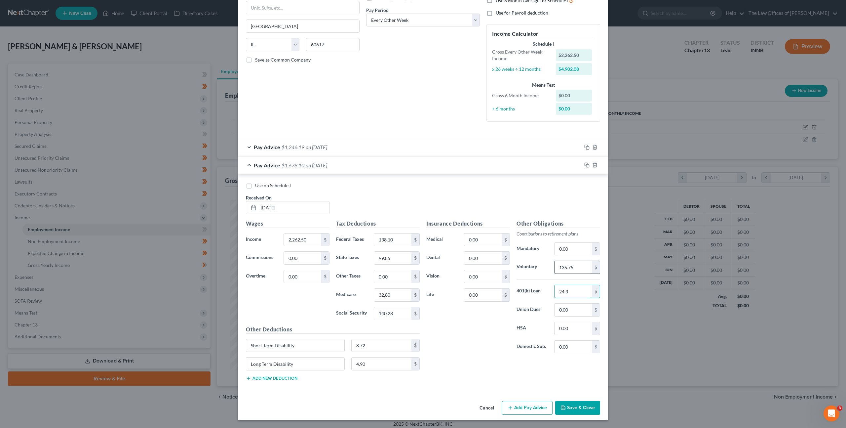
type input "24.30"
click at [434, 337] on div "Insurance Deductions Medical 0.00 $ Dental 0.00 $ Vision 0.00 $ Life 0.00 $" at bounding box center [468, 289] width 90 height 139
click at [584, 165] on icon "button" at bounding box center [586, 164] width 5 height 5
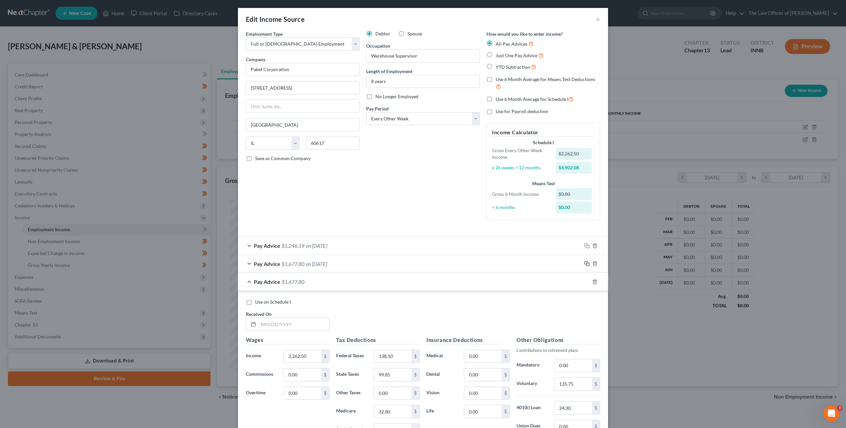
scroll to position [116, 0]
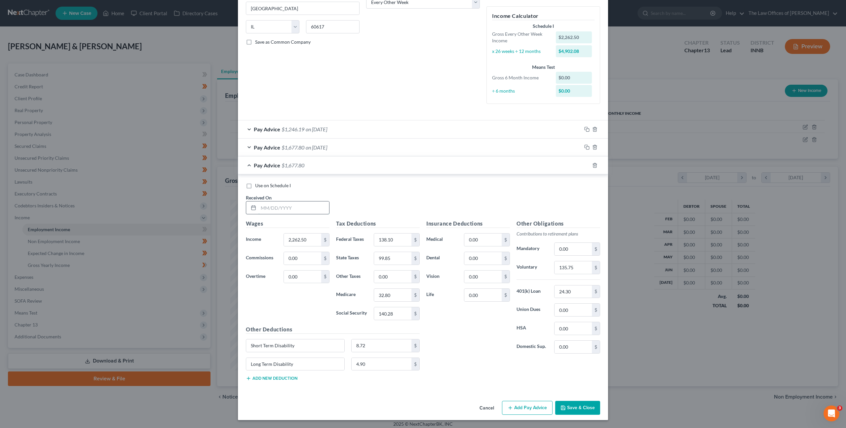
click at [286, 205] on input "text" at bounding box center [294, 207] width 71 height 13
type input "02/07/2025"
type input "1,697.50"
type input "77.26"
type input "73.56"
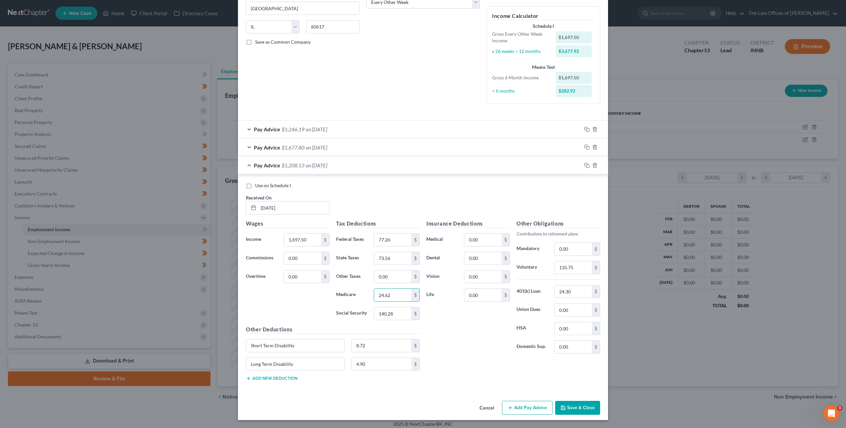
type input "24.62"
type input "105.24"
click at [576, 270] on input "135.75" at bounding box center [573, 267] width 37 height 13
type input "101.85"
click at [584, 165] on icon "button" at bounding box center [586, 165] width 5 height 5
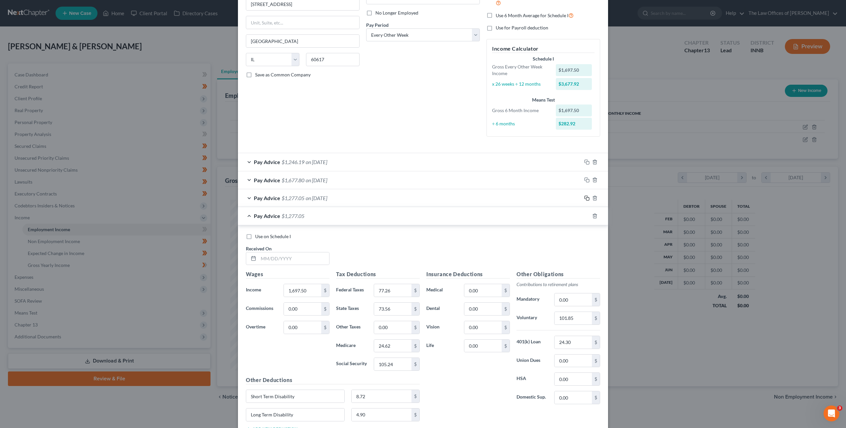
scroll to position [134, 0]
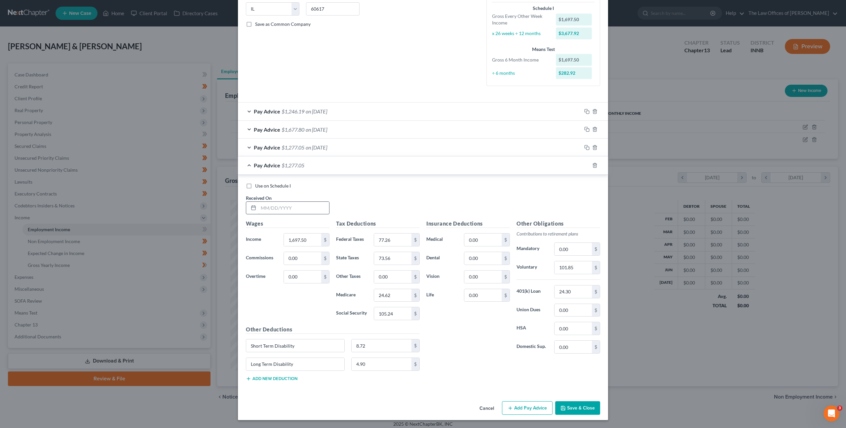
drag, startPoint x: 293, startPoint y: 205, endPoint x: 401, endPoint y: 204, distance: 108.1
click at [295, 205] on input "text" at bounding box center [294, 208] width 71 height 13
type input "02/21/2025"
type input "1,822.50"
type input "89.01"
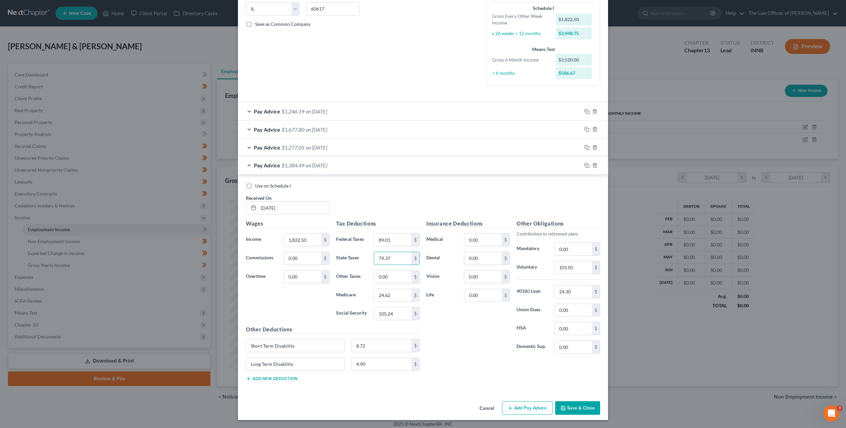
type input "79.37"
type input "26.42"
type input "113"
click at [566, 266] on input "101.85" at bounding box center [573, 267] width 37 height 13
type input "109.35"
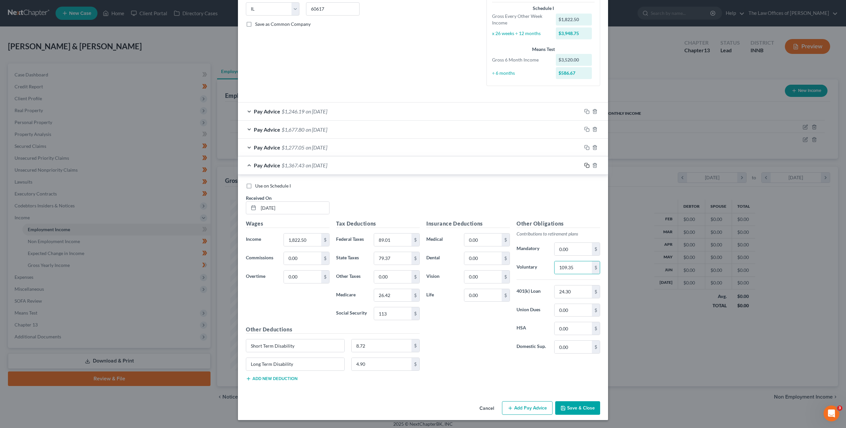
click at [584, 166] on icon "button" at bounding box center [586, 165] width 5 height 5
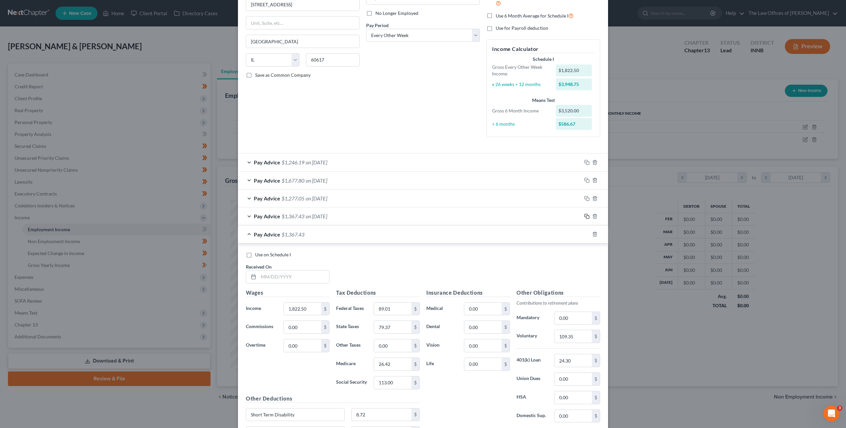
scroll to position [152, 0]
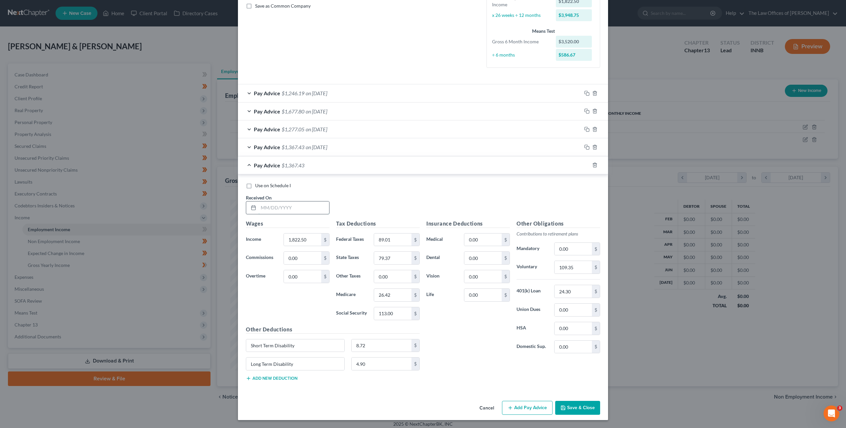
click at [292, 210] on input "text" at bounding box center [294, 207] width 71 height 13
type input "03/07/2025"
type input "2,315.63"
type input "144.10"
type input "102.32"
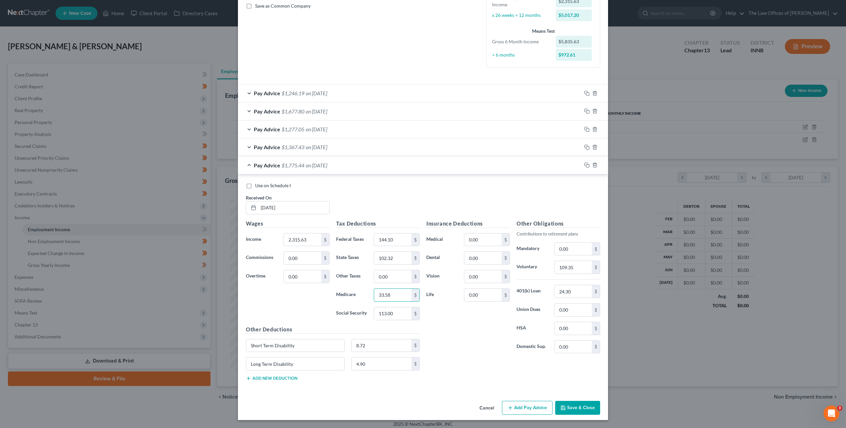
type input "33.58"
type input "143.56"
click at [578, 268] on input "109.35" at bounding box center [573, 267] width 37 height 13
type input "138.94"
click at [475, 331] on div "Insurance Deductions Medical 0.00 $ Dental 0.00 $ Vision 0.00 $ Life 0.00 $" at bounding box center [468, 289] width 90 height 139
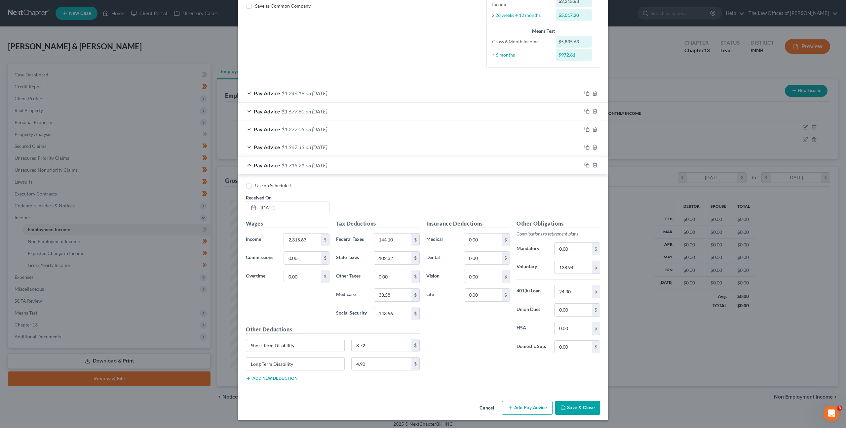
click at [506, 202] on div "Use on Schedule I Received On * 03/07/2025" at bounding box center [423, 200] width 361 height 37
click at [584, 164] on icon "button" at bounding box center [586, 164] width 5 height 5
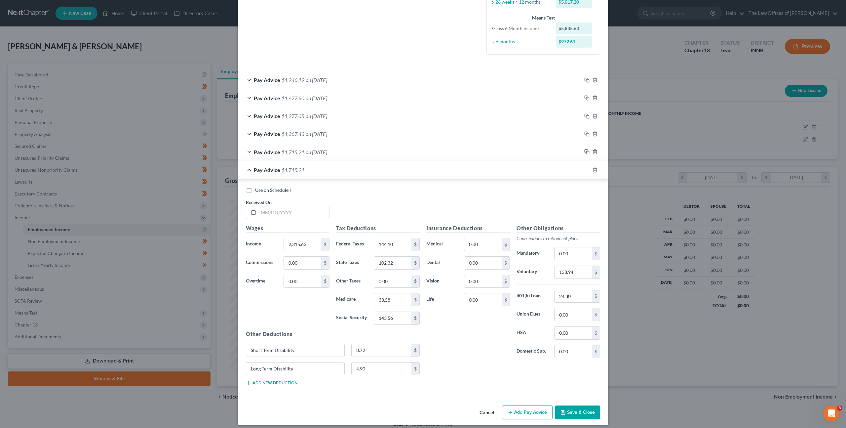
scroll to position [170, 0]
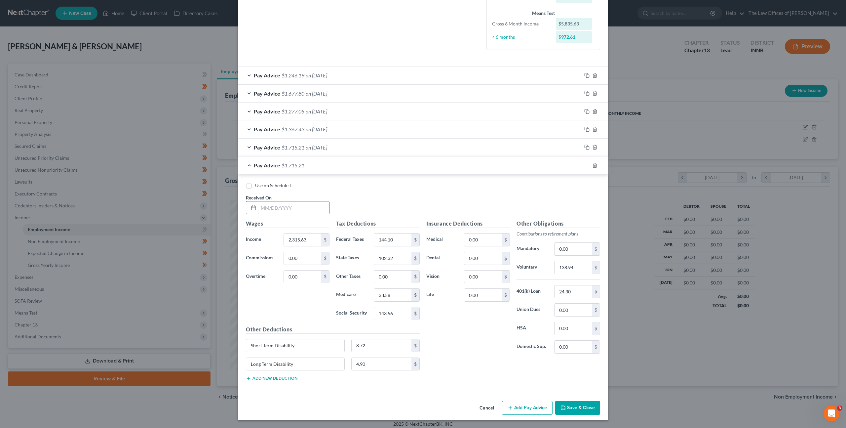
drag, startPoint x: 276, startPoint y: 198, endPoint x: 277, endPoint y: 206, distance: 8.1
click at [276, 200] on div "Received On *" at bounding box center [288, 204] width 90 height 20
drag, startPoint x: 277, startPoint y: 206, endPoint x: 400, endPoint y: 210, distance: 123.0
click at [278, 206] on input "text" at bounding box center [294, 207] width 71 height 13
type input "[DATE]"
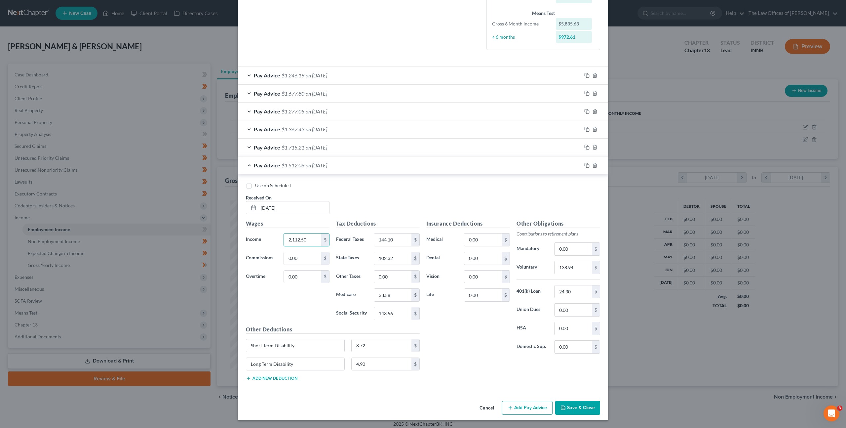
type input "2,112.50"
type input "121.18"
type input "92.87"
type input "30.63"
type input "130.98"
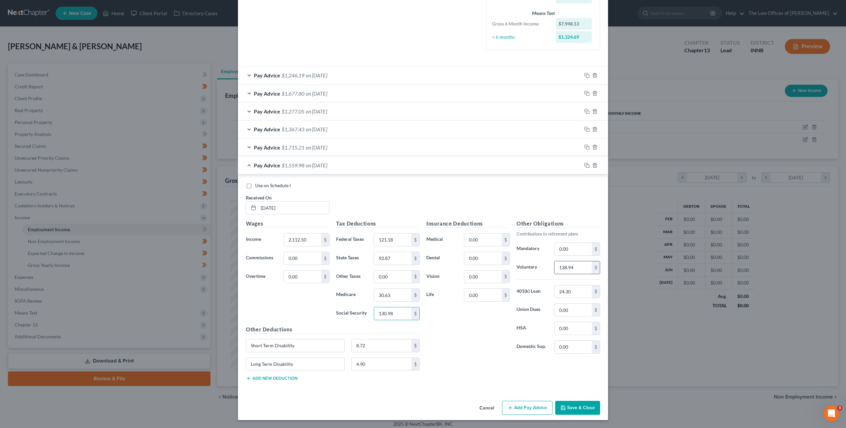
click at [581, 268] on input "138.94" at bounding box center [573, 267] width 37 height 13
type input "126.75"
click at [585, 163] on icon "button" at bounding box center [586, 165] width 5 height 5
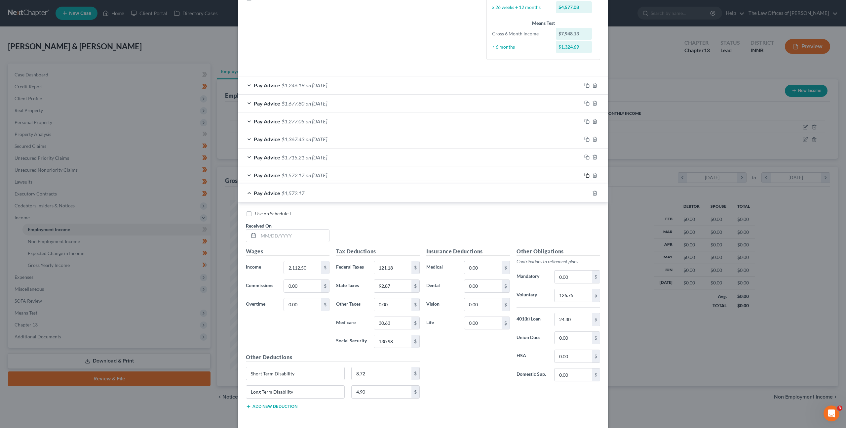
scroll to position [188, 0]
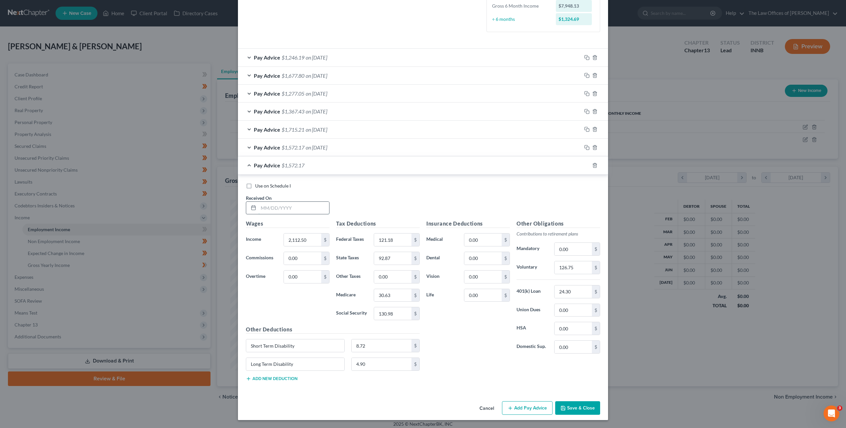
click at [304, 209] on input "text" at bounding box center [294, 208] width 71 height 13
type input "04/04/2025"
type input "1,006.25"
type input "12.28"
type input "41.39"
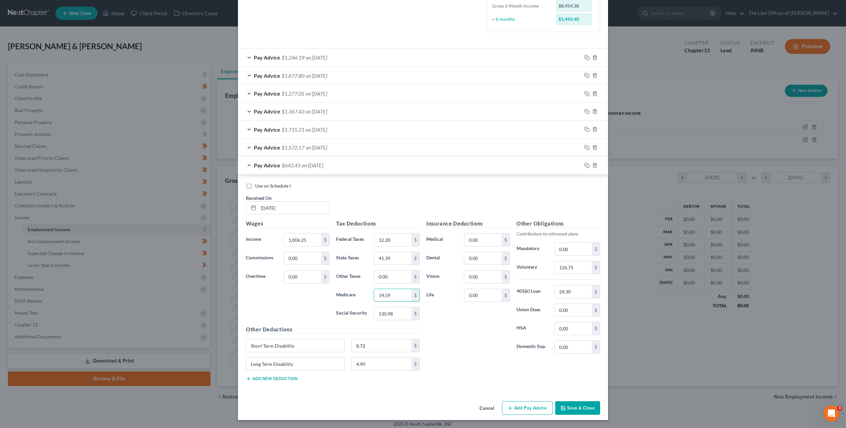
type input "14.59"
type input "62.39"
click at [570, 262] on input "126.75" at bounding box center [573, 267] width 37 height 13
type input "60.38"
click at [585, 163] on icon "button" at bounding box center [586, 164] width 3 height 3
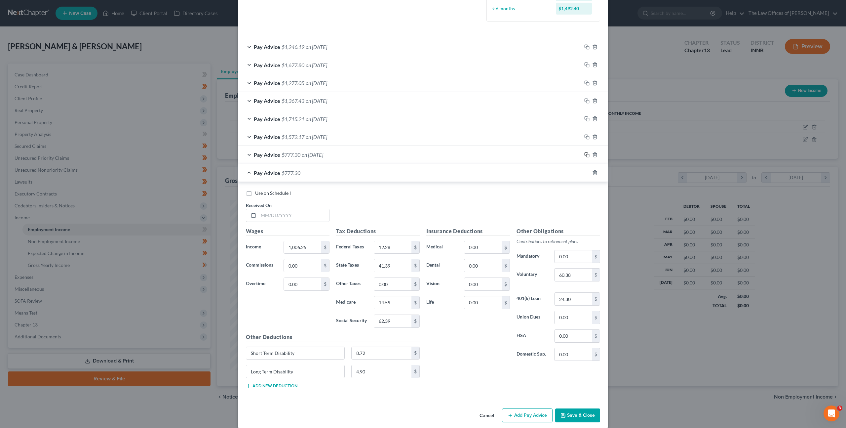
scroll to position [206, 0]
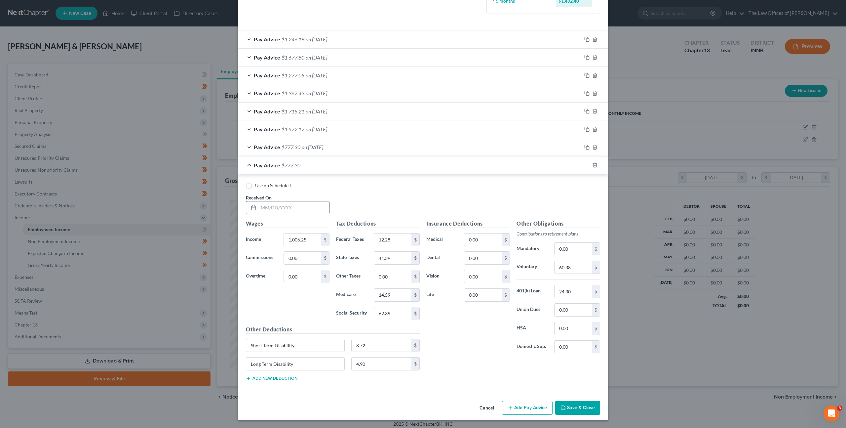
click at [283, 201] on input "text" at bounding box center [294, 207] width 71 height 13
type input "04/18/2025"
type input "1,981.25"
type input "106.38"
type input "86.76"
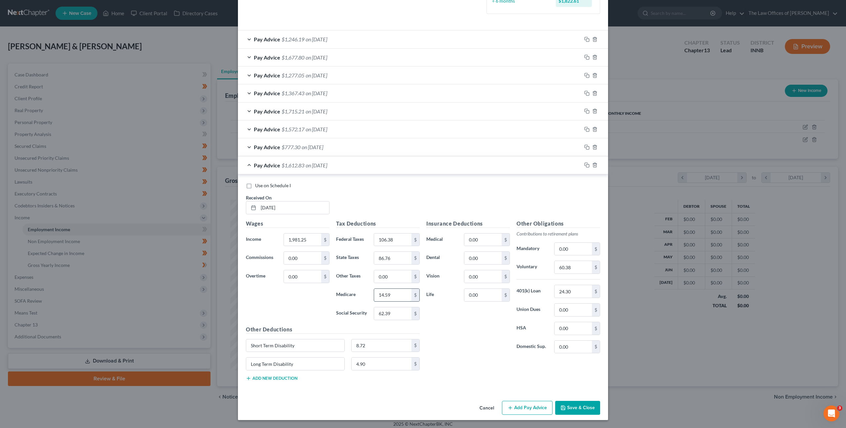
click at [395, 294] on input "14.59" at bounding box center [392, 295] width 37 height 13
type input "28.73"
type input "122.83"
click at [568, 293] on input "24.30" at bounding box center [573, 291] width 37 height 13
type input "24.30"
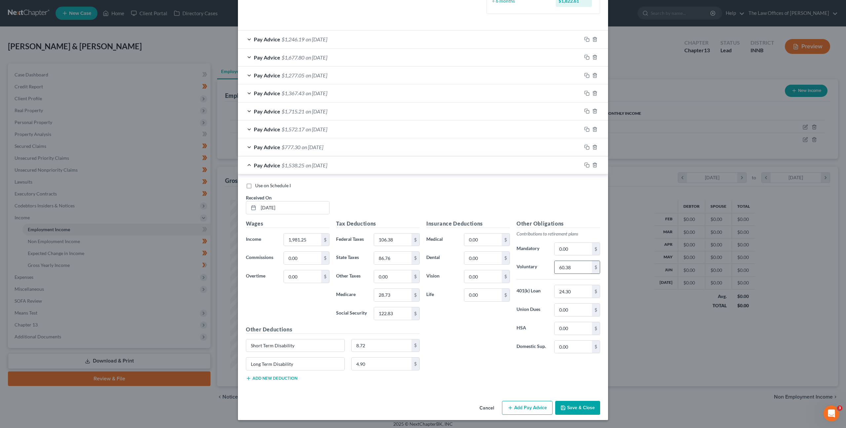
click at [573, 267] on input "60.38" at bounding box center [573, 267] width 37 height 13
type input "118.88"
click at [586, 167] on rect "button" at bounding box center [587, 165] width 3 height 3
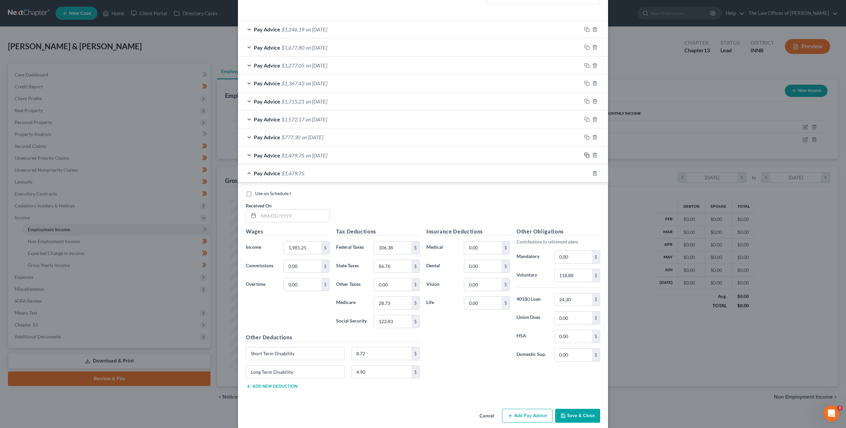
scroll to position [224, 0]
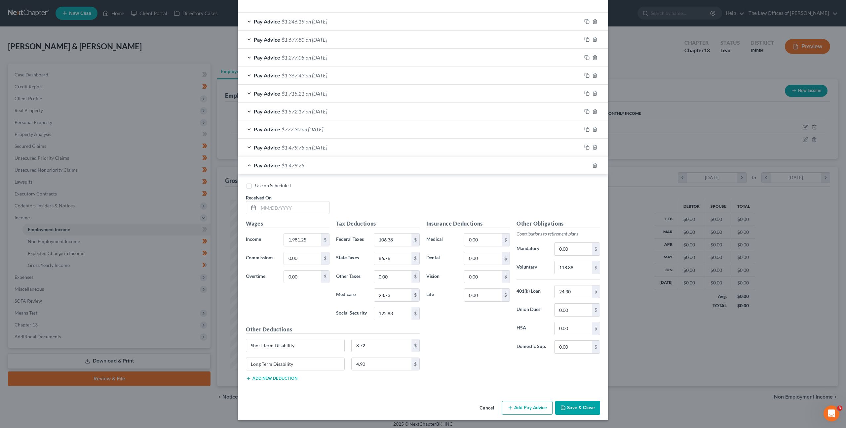
drag, startPoint x: 310, startPoint y: 203, endPoint x: 401, endPoint y: 203, distance: 91.2
click at [310, 203] on input "text" at bounding box center [294, 207] width 71 height 13
type input "05/02/2025"
type input "2,193.75"
type input "130.35"
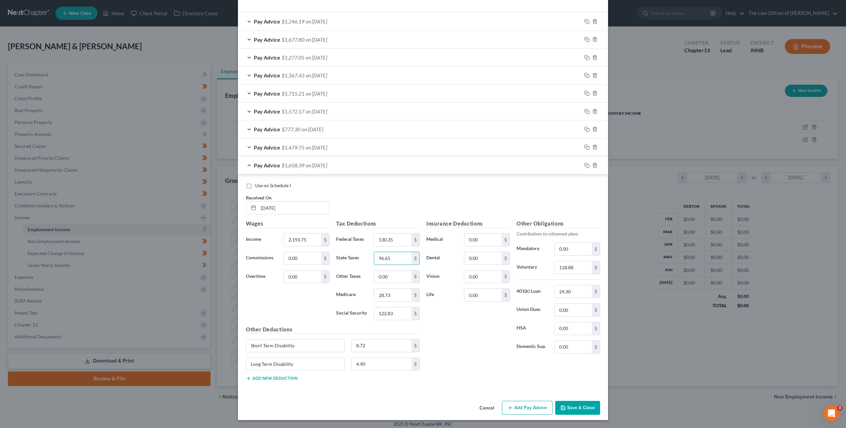
type input "96.65"
type input "31.81"
type input "136.02"
drag, startPoint x: 578, startPoint y: 269, endPoint x: 557, endPoint y: 209, distance: 63.9
click at [578, 269] on input "118.88" at bounding box center [573, 267] width 37 height 13
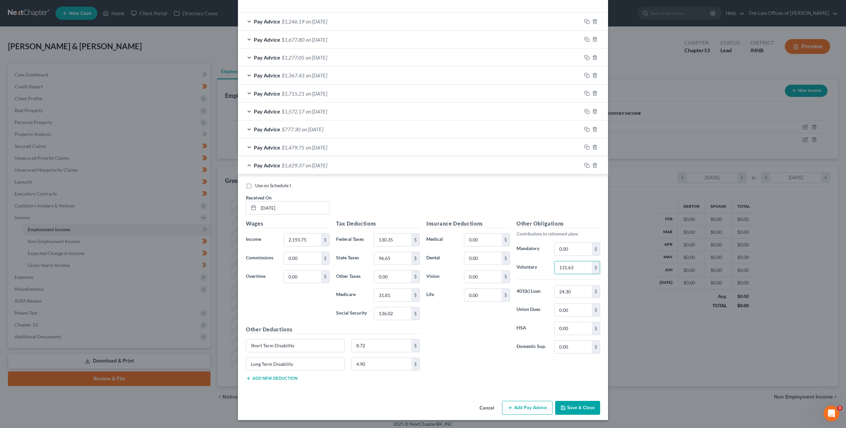
type input "131.63"
click at [460, 366] on div "Insurance Deductions Medical 0.00 $ Dental 0.00 $ Vision 0.00 $ Life 0.00 $ Oth…" at bounding box center [513, 303] width 180 height 167
click at [586, 167] on rect "button" at bounding box center [587, 166] width 3 height 3
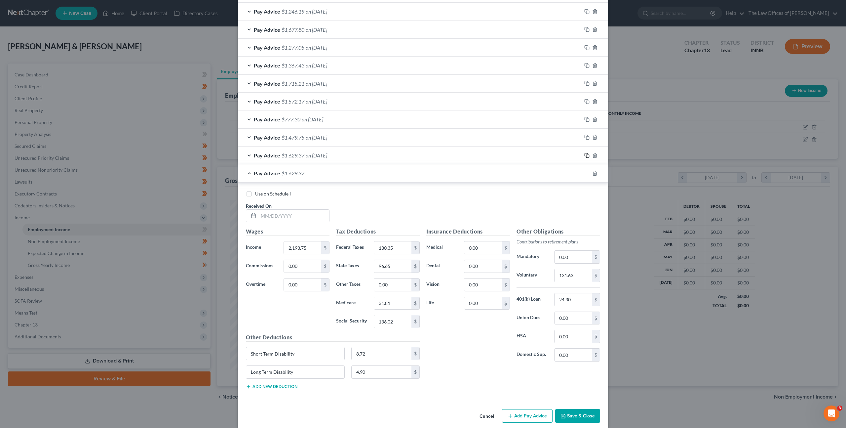
scroll to position [242, 0]
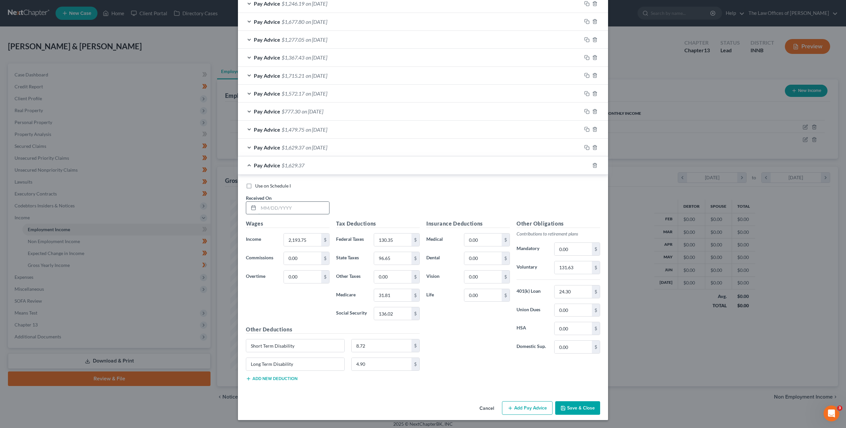
click at [312, 210] on input "text" at bounding box center [294, 208] width 71 height 13
type input "05/16/2025"
type input "2,056.25"
type input "114.84"
type input "90.25"
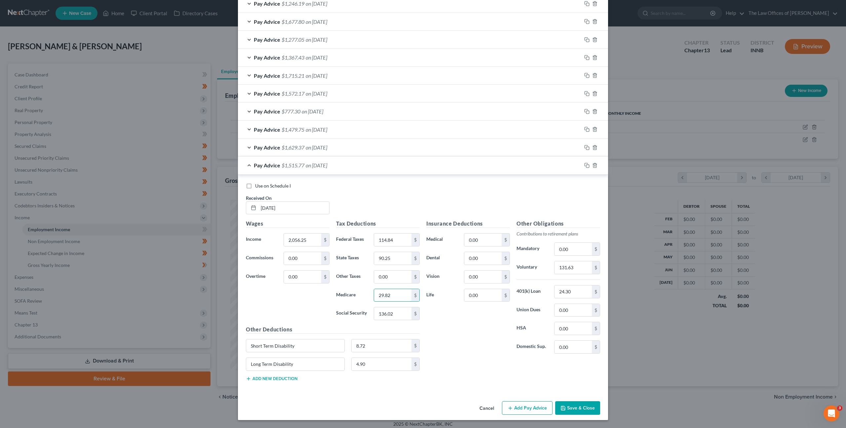
type input "29.82"
type input "127.48"
click at [348, 194] on div "Use on Schedule I Received On * 05/16/2025" at bounding box center [423, 200] width 361 height 37
click at [380, 188] on div "Use on Schedule I" at bounding box center [423, 185] width 354 height 7
drag, startPoint x: 567, startPoint y: 263, endPoint x: 559, endPoint y: 226, distance: 37.9
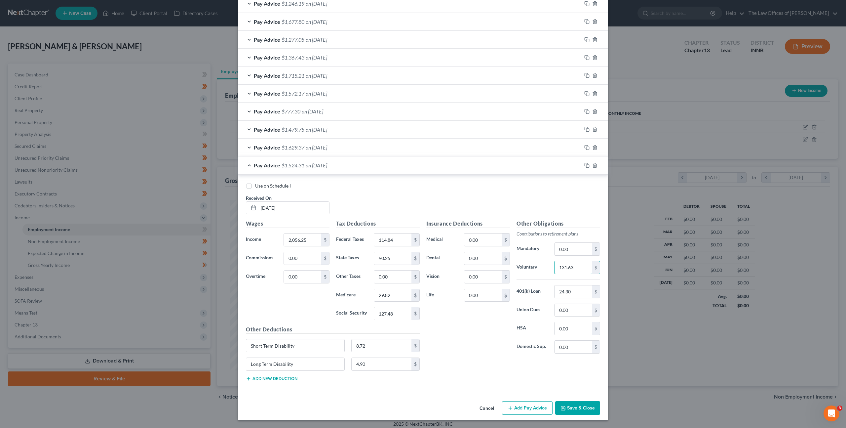
click at [567, 263] on input "131.63" at bounding box center [573, 267] width 37 height 13
drag, startPoint x: 574, startPoint y: 268, endPoint x: 527, endPoint y: 249, distance: 50.4
click at [526, 257] on div "Other Obligations Contributions to retirement plans Mandatory 0.00 $ Voluntary …" at bounding box center [558, 289] width 90 height 139
type input "123.38"
click at [586, 165] on rect "button" at bounding box center [587, 166] width 3 height 3
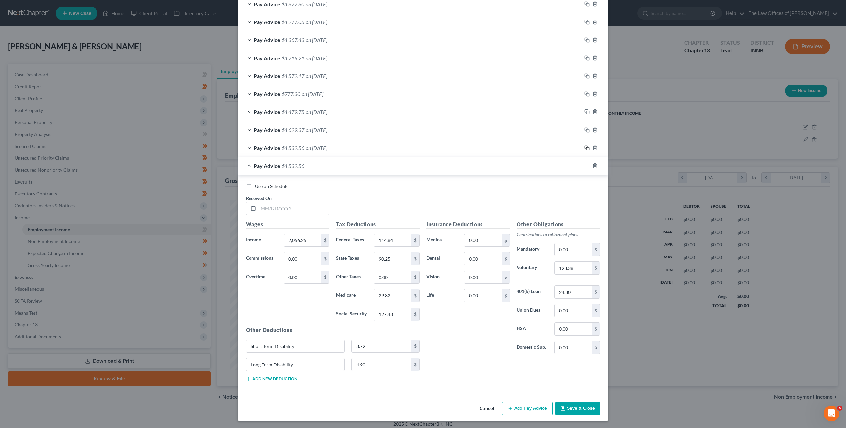
scroll to position [260, 0]
drag, startPoint x: 272, startPoint y: 203, endPoint x: 333, endPoint y: 192, distance: 61.4
click at [273, 202] on input "text" at bounding box center [294, 207] width 71 height 13
type input "05/30/2025"
type input "2,143.75"
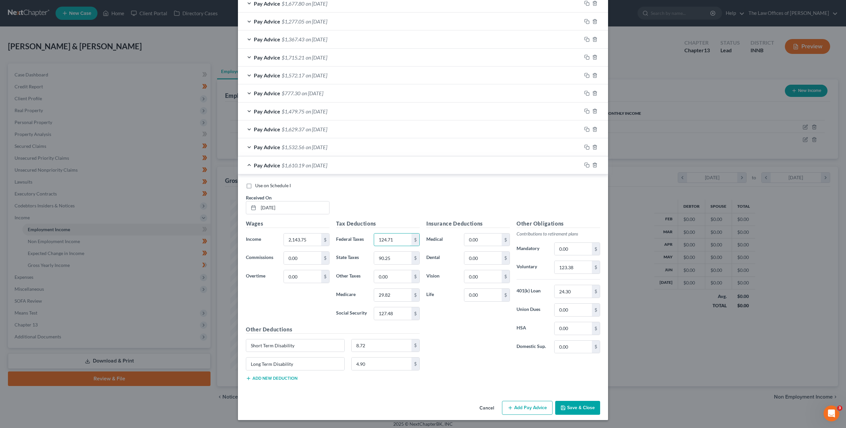
type input "124.71"
type input "94.32"
type input "31.08"
type input "132.92"
click at [577, 264] on input "123.38" at bounding box center [573, 267] width 37 height 13
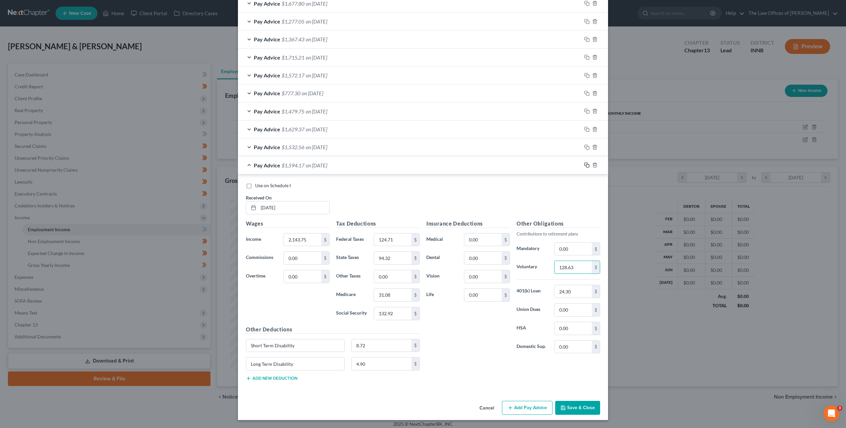
type input "128.63"
click at [586, 164] on rect "button" at bounding box center [587, 165] width 3 height 3
click at [303, 205] on input "text" at bounding box center [294, 207] width 71 height 13
type input "06/13/2025"
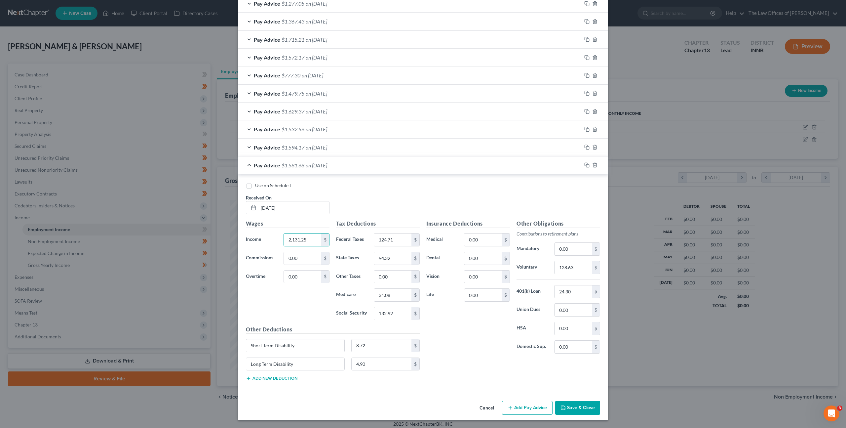
type input "2,131.25"
type input "123.30"
type input "93.74"
type input "30.90"
type input "132.13"
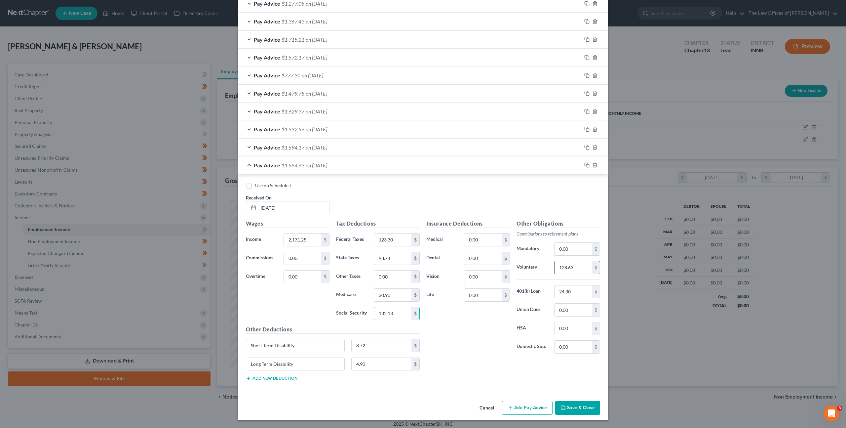
click at [577, 266] on input "128.63" at bounding box center [573, 267] width 37 height 13
type input "127.88"
click at [584, 164] on icon "button" at bounding box center [586, 164] width 5 height 5
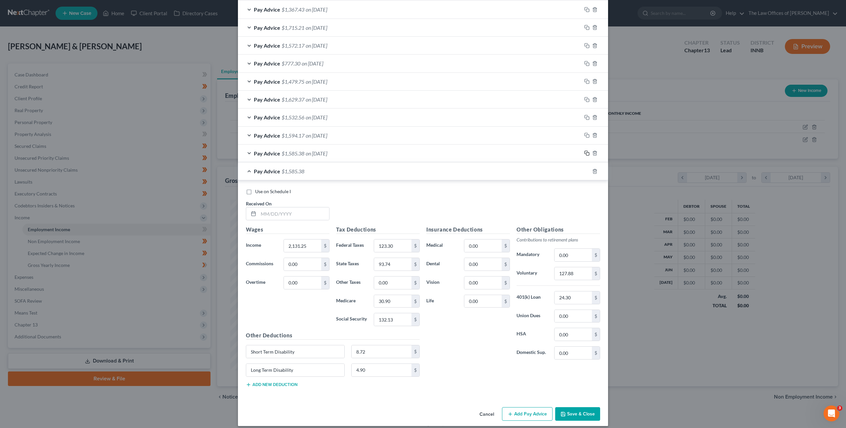
scroll to position [296, 0]
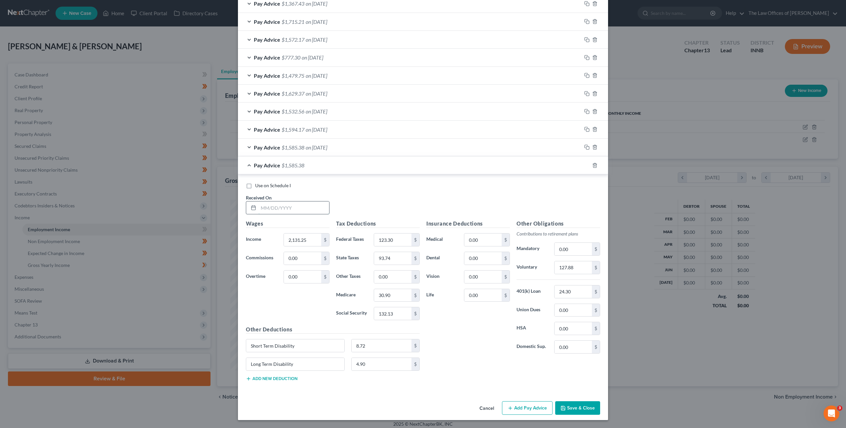
click at [310, 204] on input "text" at bounding box center [294, 207] width 71 height 13
drag, startPoint x: 272, startPoint y: 210, endPoint x: 332, endPoint y: 212, distance: 59.6
click at [274, 209] on input "text" at bounding box center [294, 207] width 71 height 13
type input "06/27/2025"
type input "2,259.38"
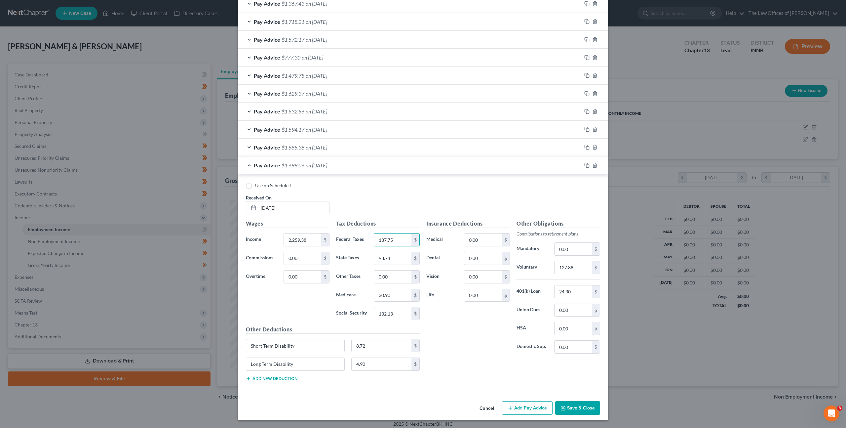
type input "137.75"
type input "99.70"
type input "32.76"
type input "140.09"
click at [582, 266] on input "127.88" at bounding box center [573, 267] width 37 height 13
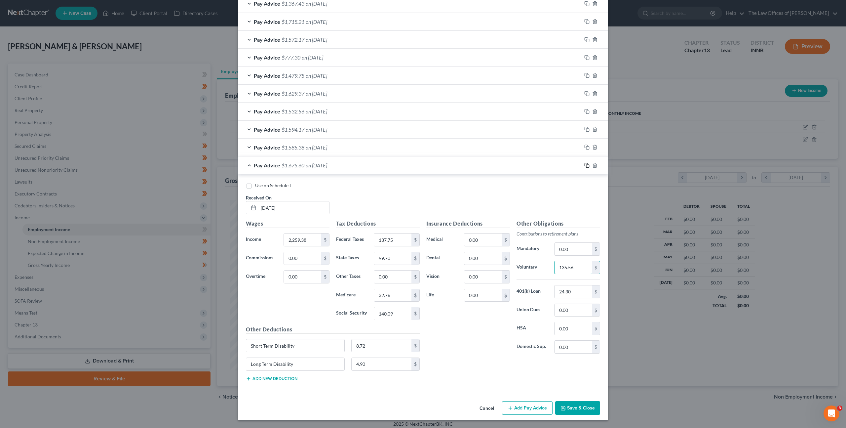
type input "135.56"
click at [584, 167] on icon "button" at bounding box center [586, 165] width 5 height 5
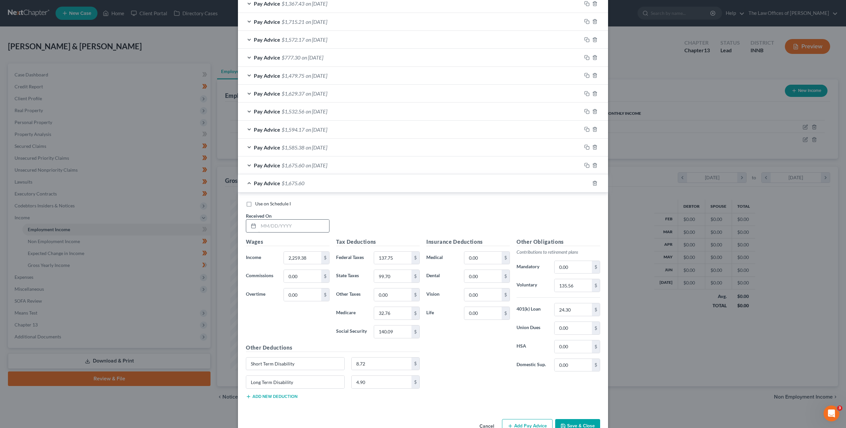
click at [271, 232] on div "Use on Schedule I Received On *" at bounding box center [423, 218] width 361 height 37
click at [273, 228] on input "text" at bounding box center [294, 226] width 71 height 13
type input "07/11/2025"
type input "2,093.75"
type input "119.07"
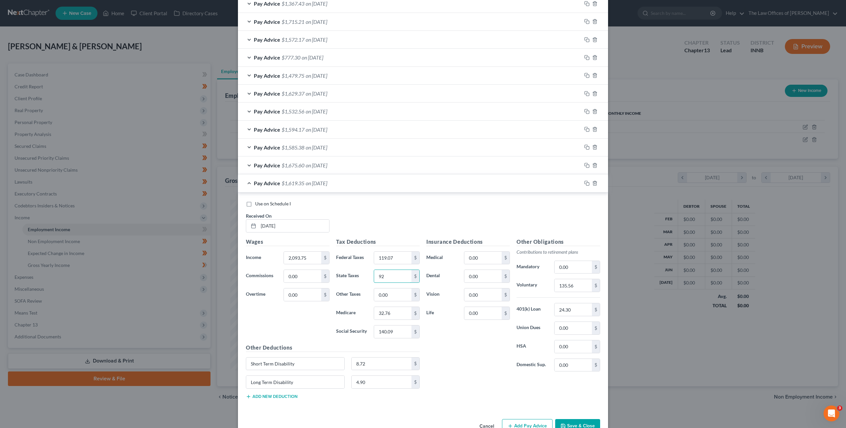
type input "92"
type input "30.36"
type input "129.81"
click at [563, 282] on input "135.56" at bounding box center [573, 285] width 37 height 13
type input "125.63"
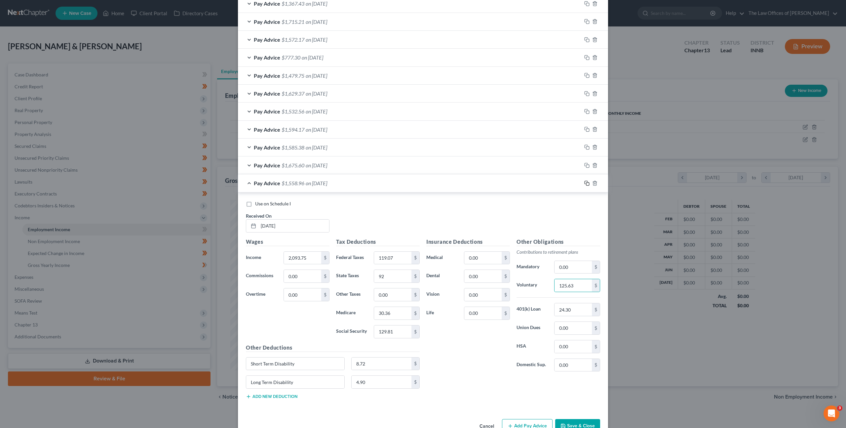
click at [584, 184] on icon "button" at bounding box center [586, 182] width 5 height 5
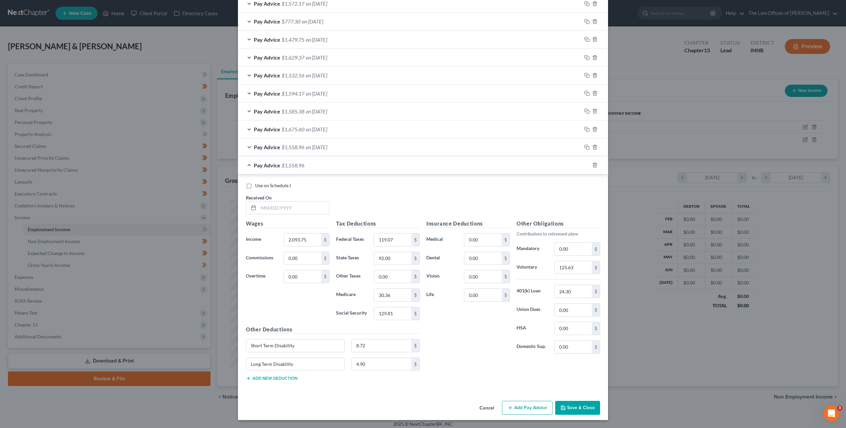
drag, startPoint x: 301, startPoint y: 206, endPoint x: 360, endPoint y: 205, distance: 58.8
click at [303, 206] on input "text" at bounding box center [294, 207] width 71 height 13
type input "07/25/2025"
type input "2,056.25"
type input "114.84"
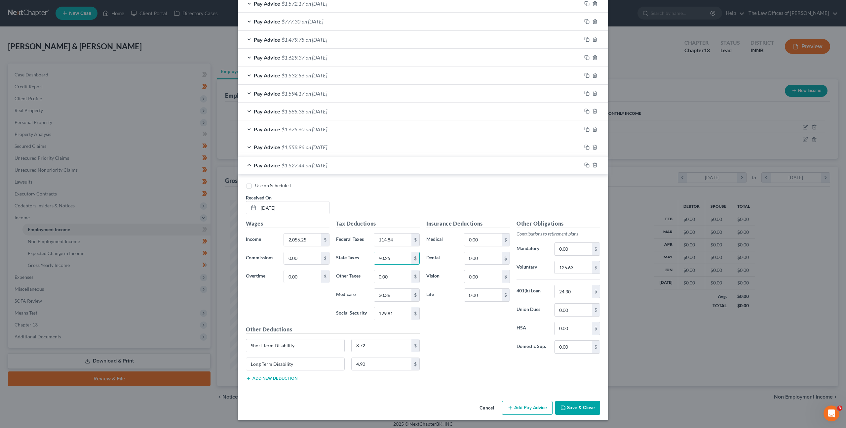
type input "90.25"
type input "29.82"
type input "127.49"
click at [576, 267] on input "125.63" at bounding box center [573, 267] width 37 height 13
type input "123.38"
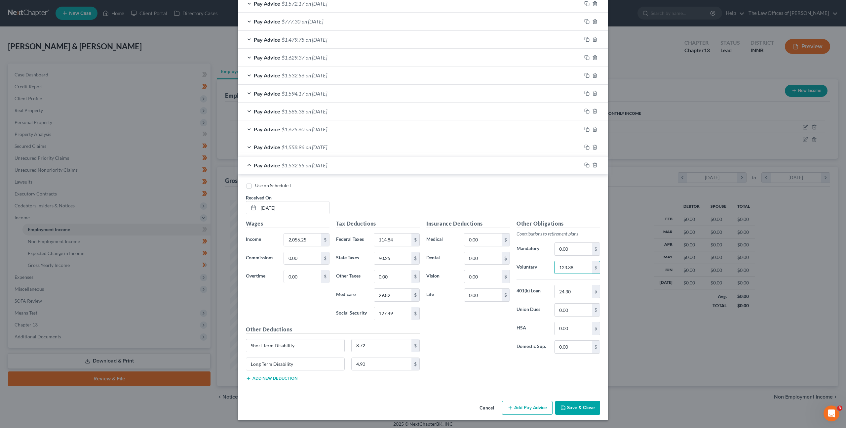
click at [488, 336] on div "Insurance Deductions Medical 0.00 $ Dental 0.00 $ Vision 0.00 $ Life 0.00 $" at bounding box center [468, 289] width 90 height 139
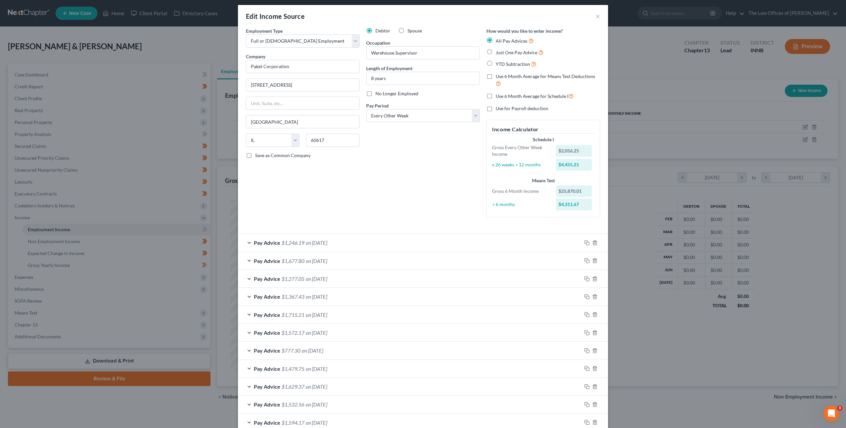
scroll to position [0, 0]
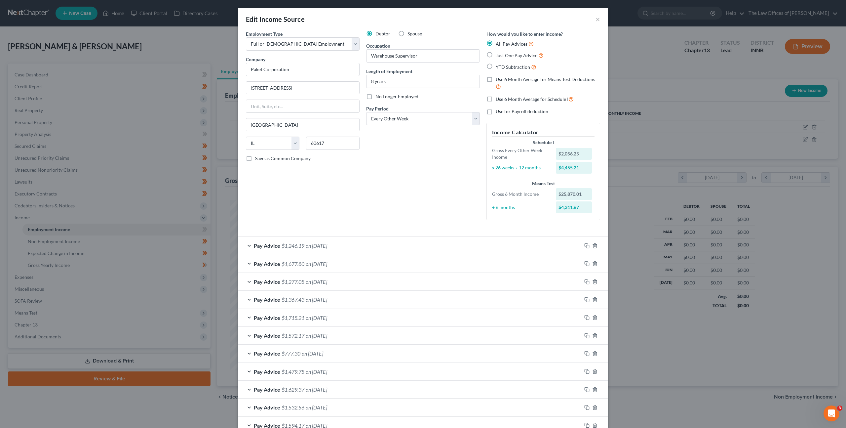
click at [496, 97] on label "Use 6 Month Average for Schedule I" at bounding box center [535, 99] width 78 height 8
click at [499, 97] on input "Use 6 Month Average for Schedule I" at bounding box center [501, 97] width 4 height 4
checkbox input "true"
click at [436, 181] on div "Debtor Spouse Occupation Warehouse Supervisor Length of Employment 8 years No L…" at bounding box center [423, 127] width 120 height 195
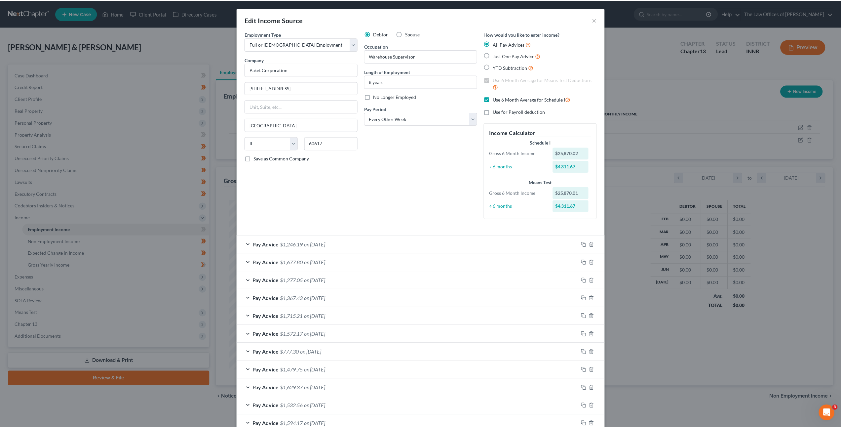
scroll to position [319, 0]
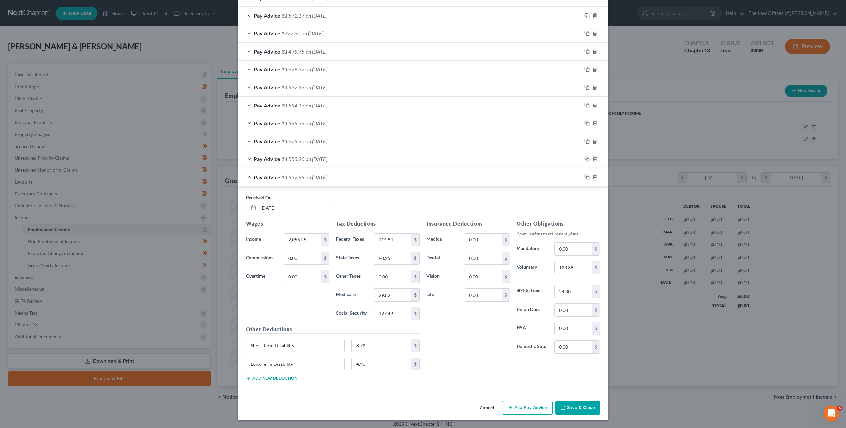
click at [582, 404] on button "Save & Close" at bounding box center [577, 408] width 45 height 14
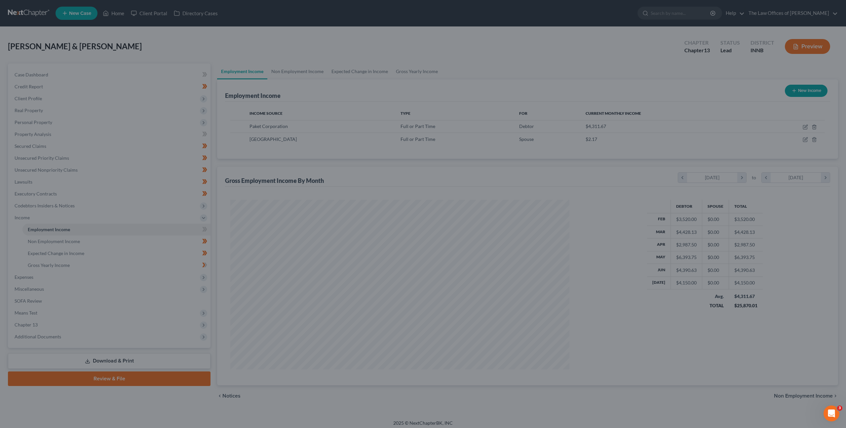
scroll to position [330416, 330233]
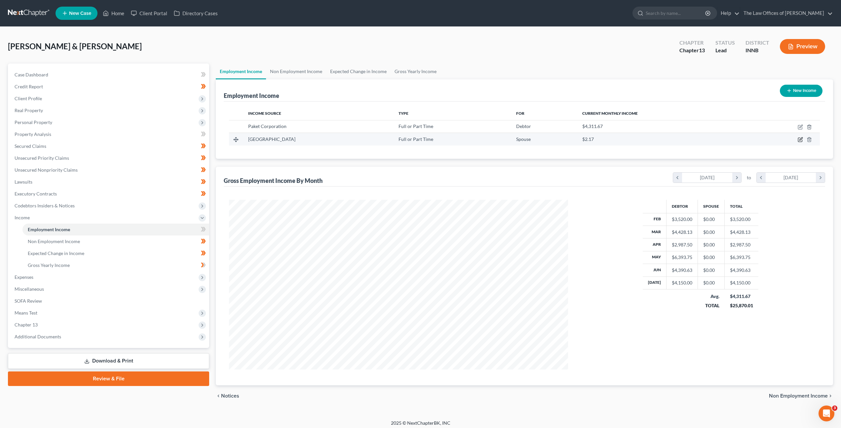
click at [800, 138] on icon "button" at bounding box center [800, 139] width 5 height 5
select select "0"
select select "14"
select select "2"
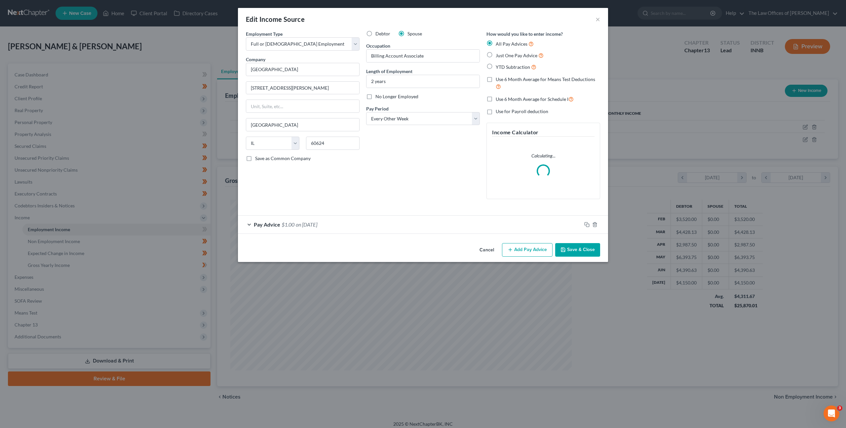
click at [366, 223] on div "Pay Advice $1.00 on 01/01/2025" at bounding box center [410, 225] width 344 height 18
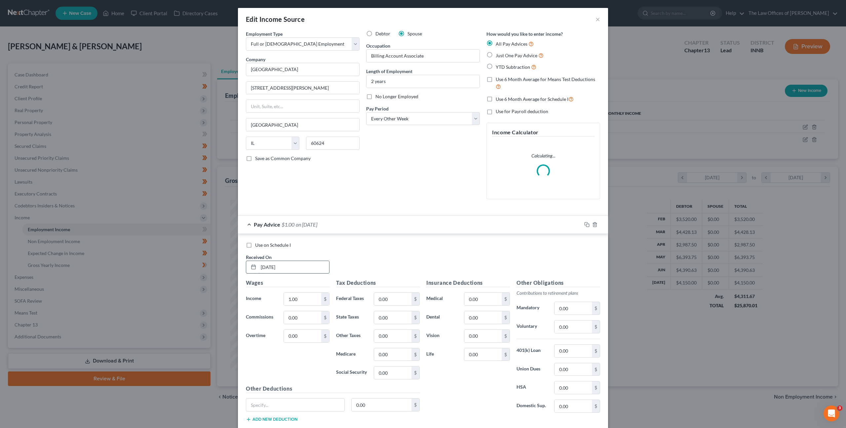
click at [298, 266] on input "01/01/2025" at bounding box center [294, 267] width 71 height 13
click at [219, 257] on div "Edit Income Source × Employment Type * Select Full or Part Time Employment Self…" at bounding box center [423, 214] width 846 height 428
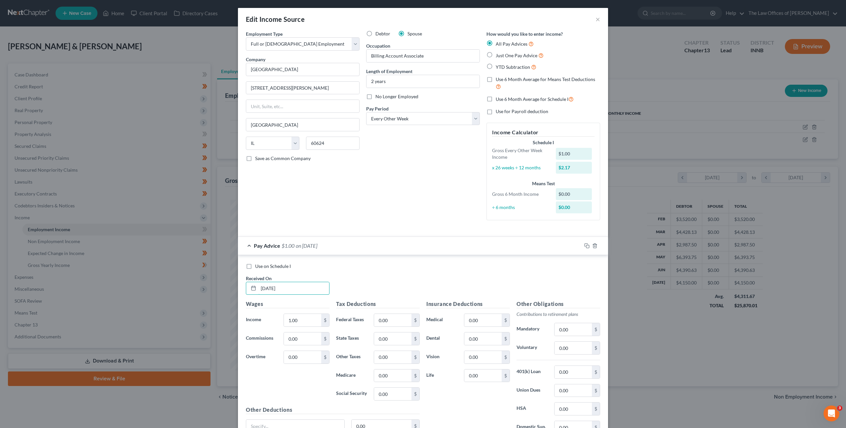
type input "01/03/2025"
click at [300, 319] on input "1.00" at bounding box center [302, 320] width 37 height 13
drag, startPoint x: 297, startPoint y: 321, endPoint x: 261, endPoint y: 301, distance: 41.4
click at [280, 314] on div "1.00 $" at bounding box center [306, 319] width 53 height 13
type input "2,001.14"
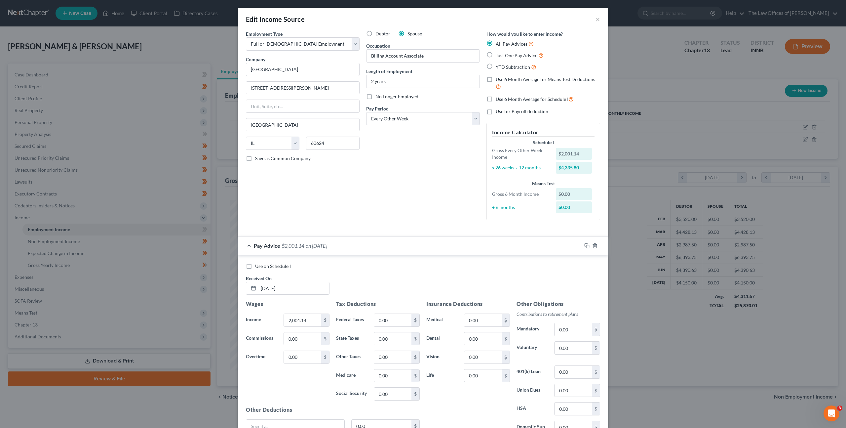
scroll to position [62, 0]
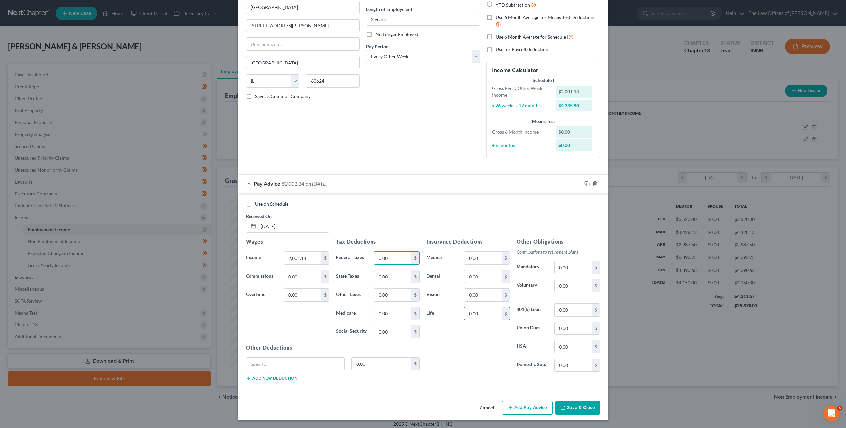
drag, startPoint x: 484, startPoint y: 314, endPoint x: 491, endPoint y: 313, distance: 7.0
click at [483, 314] on input "0.00" at bounding box center [482, 313] width 37 height 13
type input "31.27"
click at [324, 361] on input "text" at bounding box center [295, 363] width 98 height 13
type input "Short Term Disability"
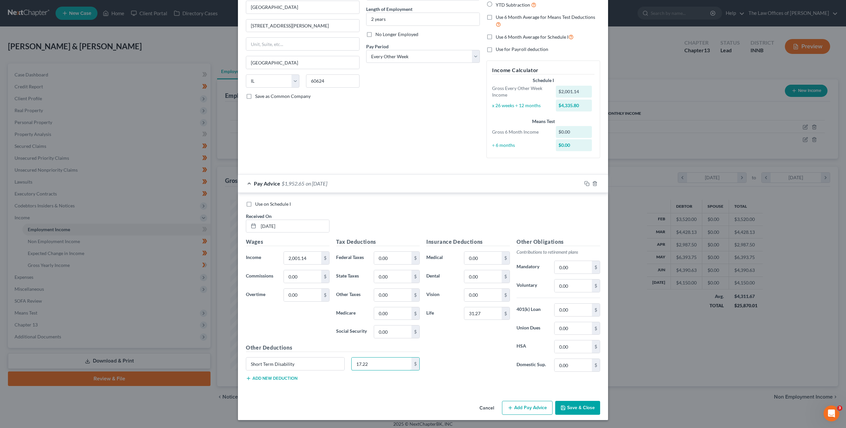
type input "17.22"
click at [275, 377] on button "Add new deduction" at bounding box center [272, 378] width 52 height 5
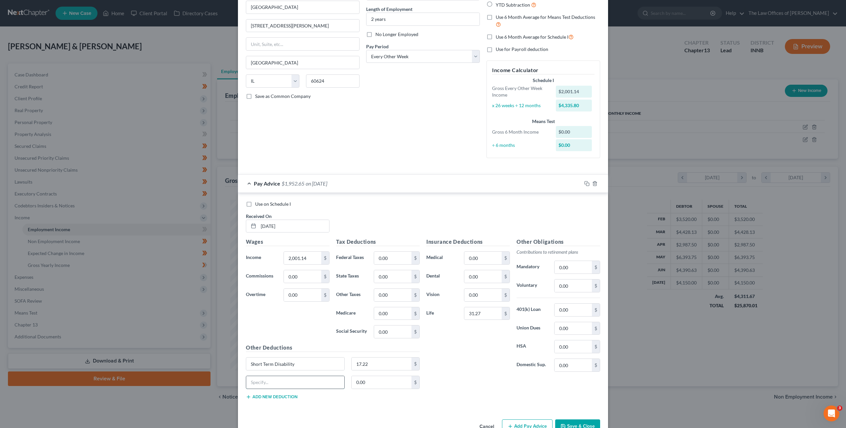
drag, startPoint x: 272, startPoint y: 380, endPoint x: 293, endPoint y: 381, distance: 20.2
click at [273, 381] on input "text" at bounding box center [295, 382] width 98 height 13
type input "Accident Insurance"
type input "10.63"
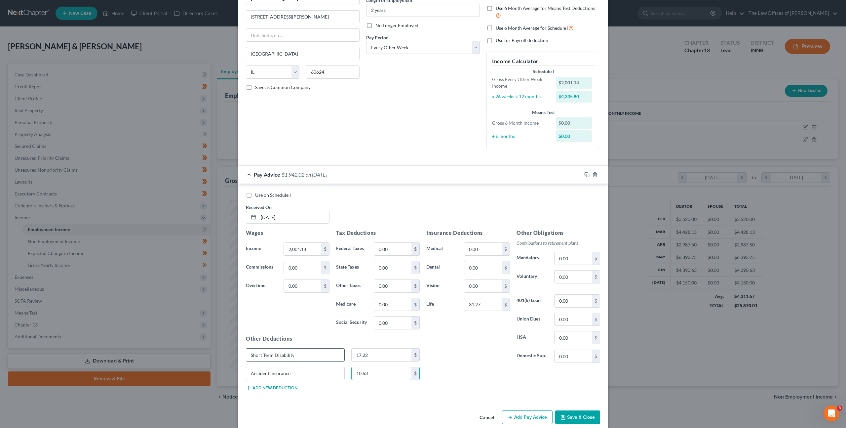
scroll to position [80, 0]
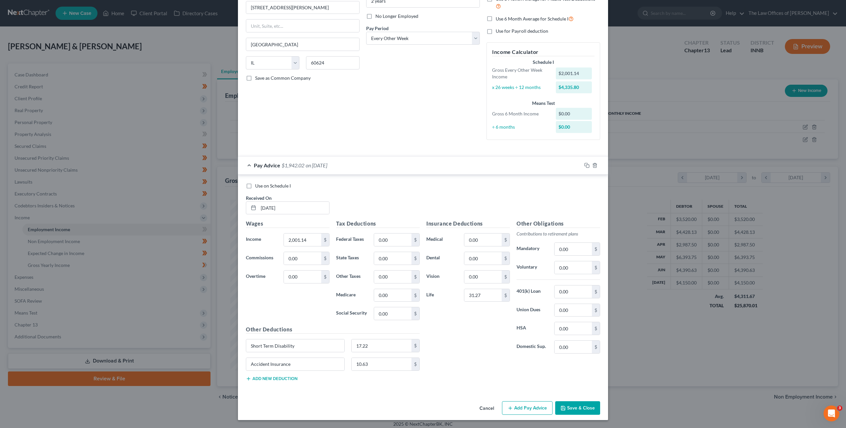
click at [261, 379] on button "Add new deduction" at bounding box center [272, 378] width 52 height 5
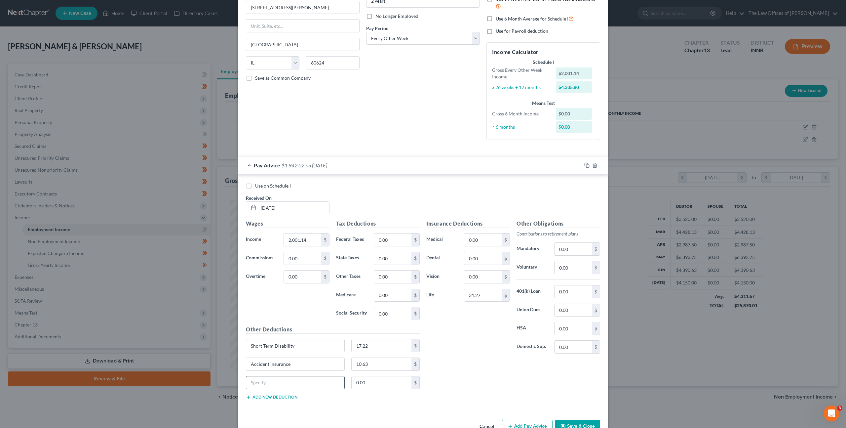
drag, startPoint x: 262, startPoint y: 380, endPoint x: 282, endPoint y: 383, distance: 20.1
click at [262, 380] on input "text" at bounding box center [295, 382] width 98 height 13
click at [290, 385] on input "Critical Illnesss" at bounding box center [295, 382] width 98 height 13
type input "Critical Illness"
type input "9.46"
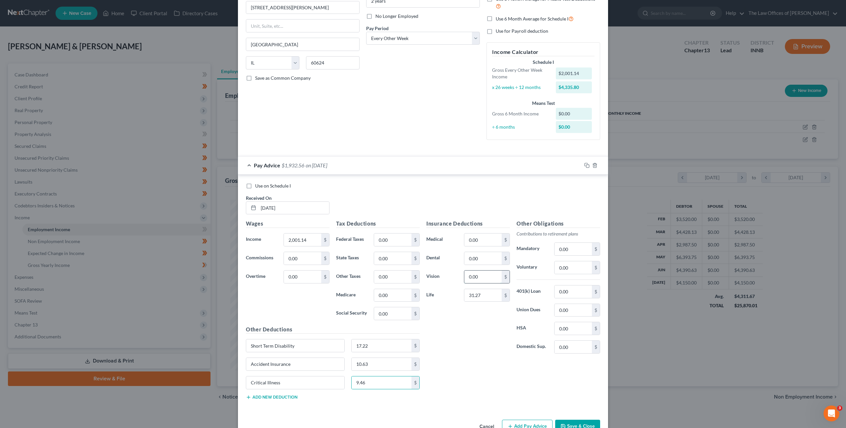
click at [480, 274] on input "0.00" at bounding box center [482, 276] width 37 height 13
type input "7.88"
click at [481, 261] on input "0.00" at bounding box center [482, 258] width 37 height 13
type input "31.54"
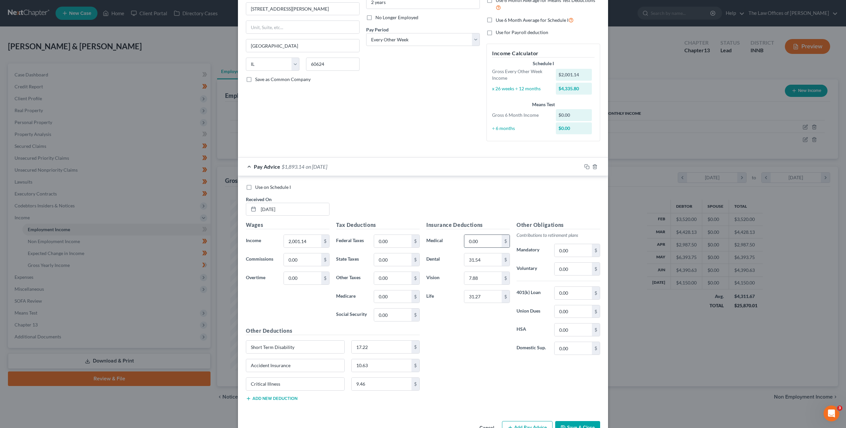
click at [487, 241] on input "0.00" at bounding box center [482, 241] width 37 height 13
type input "196.35"
click at [421, 193] on div "Use on Schedule I Received On * 01/03/2025" at bounding box center [423, 202] width 361 height 37
click at [388, 251] on div "Tax Deductions Federal Taxes 0.00 $ State Taxes 0.00 $ Other Taxes 0.00 $ Medic…" at bounding box center [378, 274] width 90 height 106
click at [390, 258] on input "0.00" at bounding box center [392, 259] width 37 height 13
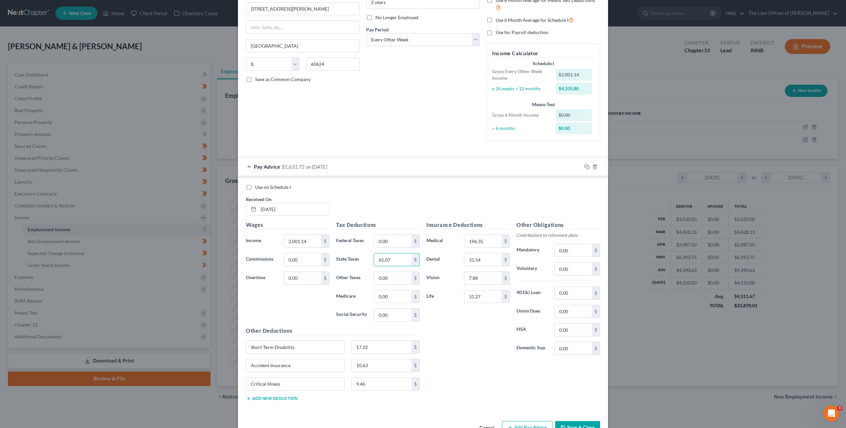
type input "65.07"
type input "23.70"
type input "101.35"
click at [568, 332] on input "0.00" at bounding box center [573, 329] width 37 height 13
type input "126.92"
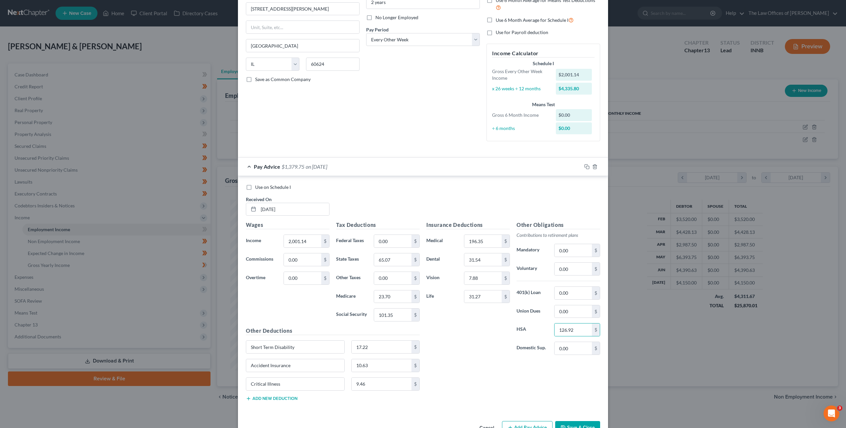
click at [541, 194] on div "Use on Schedule I Received On * 01/03/2025" at bounding box center [423, 202] width 361 height 37
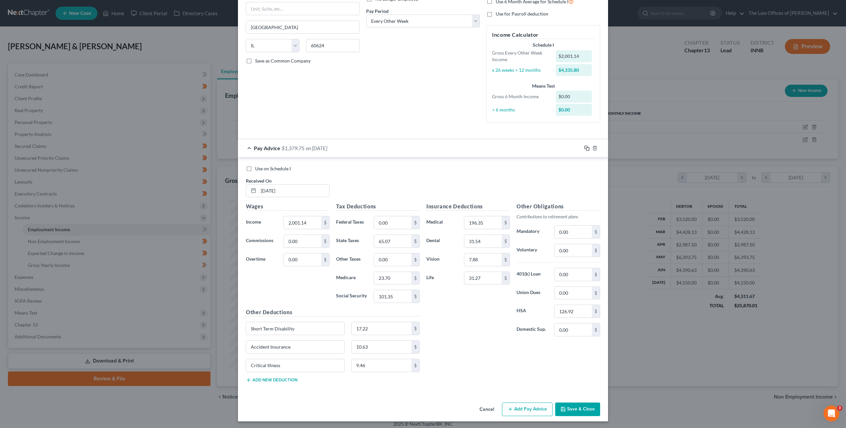
scroll to position [99, 0]
click at [586, 147] on icon "button" at bounding box center [586, 146] width 5 height 5
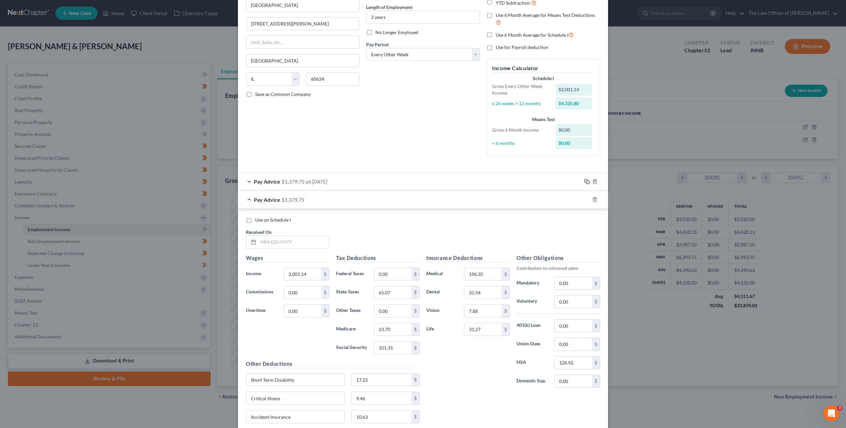
scroll to position [117, 0]
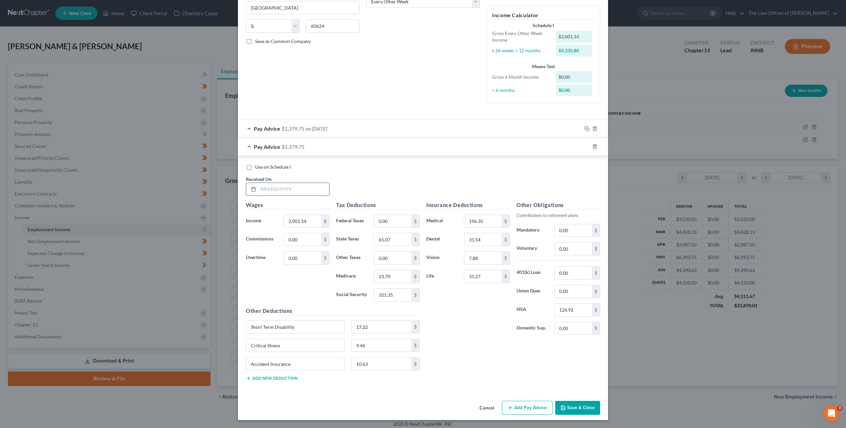
click at [317, 186] on input "text" at bounding box center [294, 189] width 71 height 13
type input "01/17/2025"
type input "2,018.76"
click at [584, 145] on icon "button" at bounding box center [586, 146] width 5 height 5
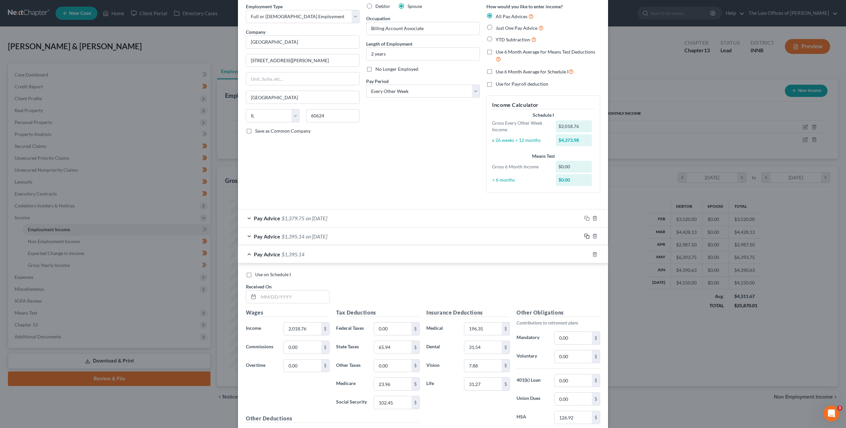
scroll to position [77, 0]
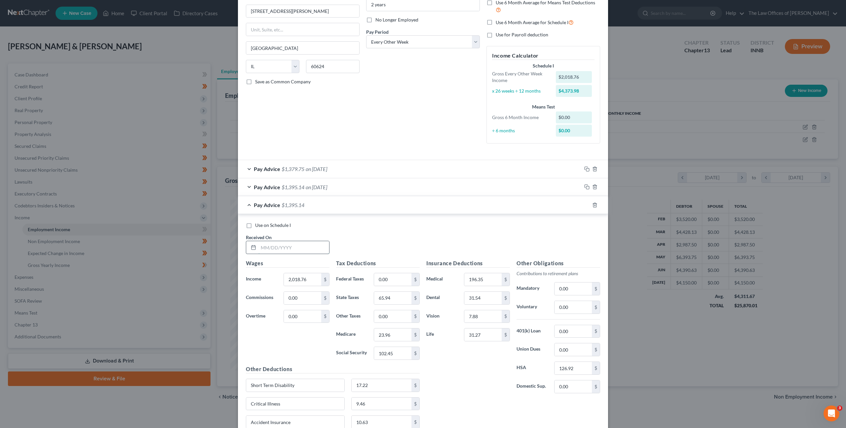
drag, startPoint x: 267, startPoint y: 253, endPoint x: 273, endPoint y: 252, distance: 6.0
click at [267, 253] on input "text" at bounding box center [294, 247] width 71 height 13
click at [586, 204] on rect "button" at bounding box center [587, 205] width 3 height 3
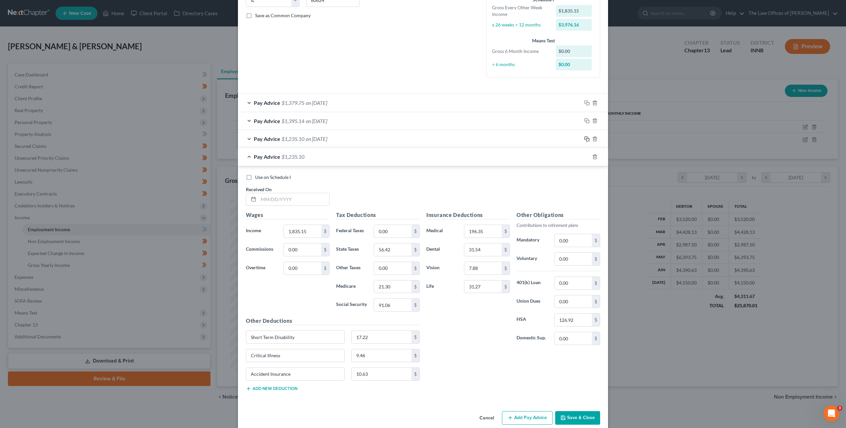
scroll to position [153, 0]
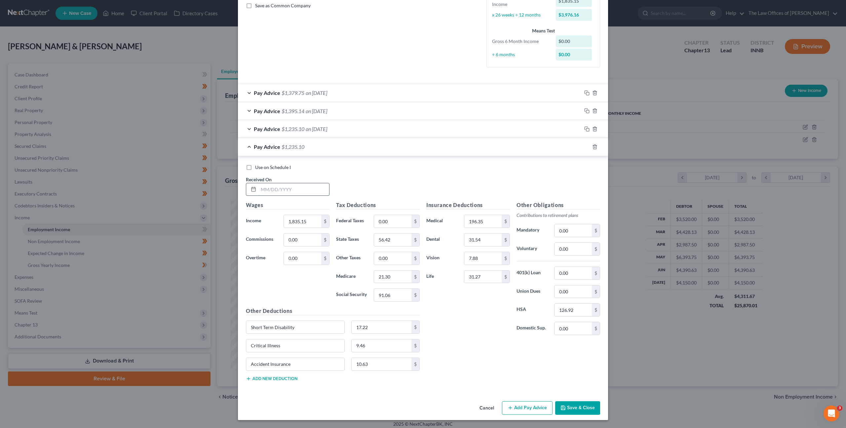
click at [305, 191] on input "text" at bounding box center [294, 189] width 71 height 13
click at [307, 190] on input "text" at bounding box center [294, 189] width 71 height 13
click at [585, 146] on icon "button" at bounding box center [586, 146] width 5 height 5
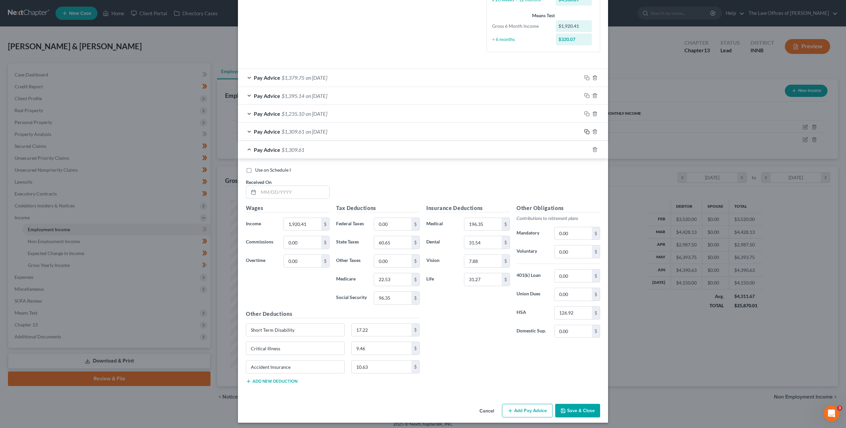
scroll to position [169, 0]
click at [310, 193] on input "text" at bounding box center [294, 190] width 71 height 13
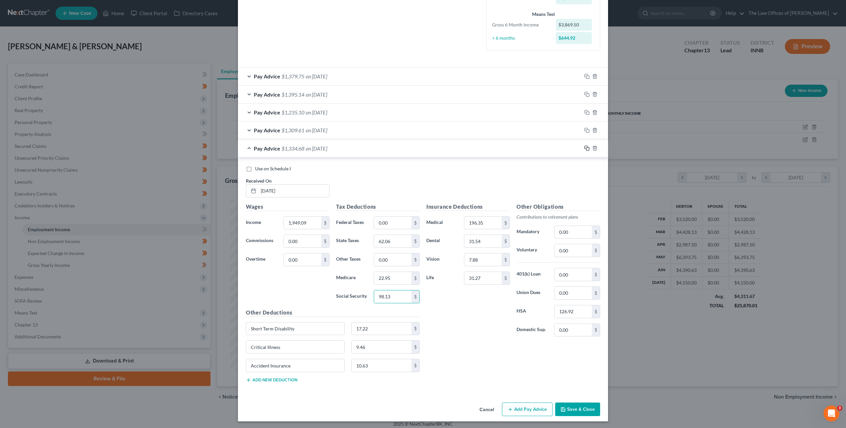
click at [584, 149] on icon "button" at bounding box center [586, 147] width 5 height 5
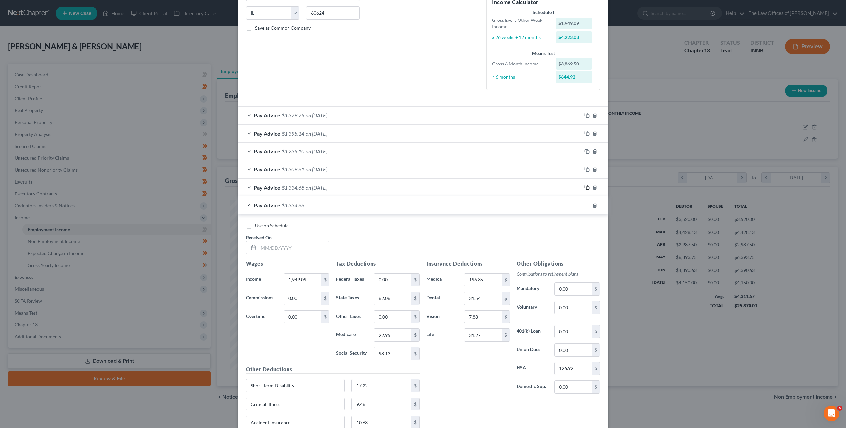
scroll to position [184, 0]
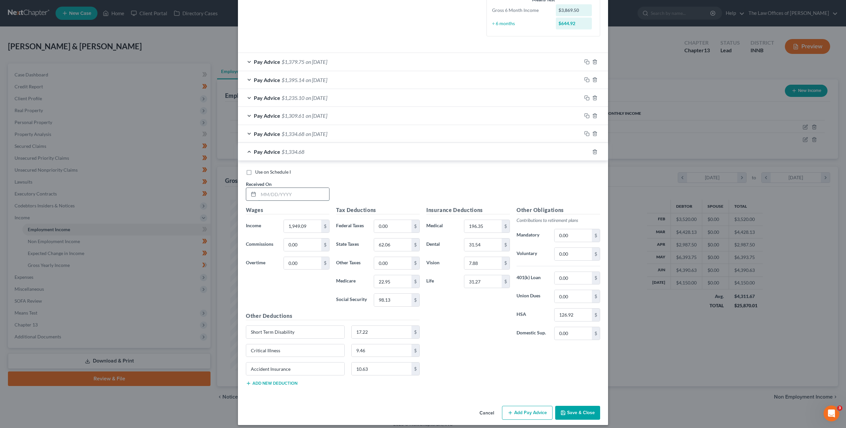
click at [288, 199] on input "text" at bounding box center [294, 194] width 71 height 13
click at [311, 227] on input "1,949.09" at bounding box center [302, 226] width 37 height 13
drag, startPoint x: 307, startPoint y: 226, endPoint x: 237, endPoint y: 217, distance: 70.6
click at [238, 217] on div "Use on Schedule I Received On * 03/14/2025 Wages Income * 1,949.09 $ Commission…" at bounding box center [423, 279] width 370 height 236
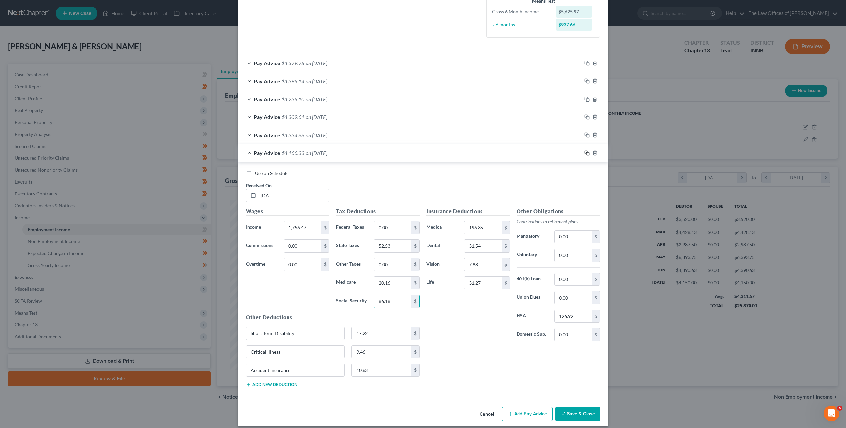
click at [584, 153] on icon "button" at bounding box center [586, 152] width 5 height 5
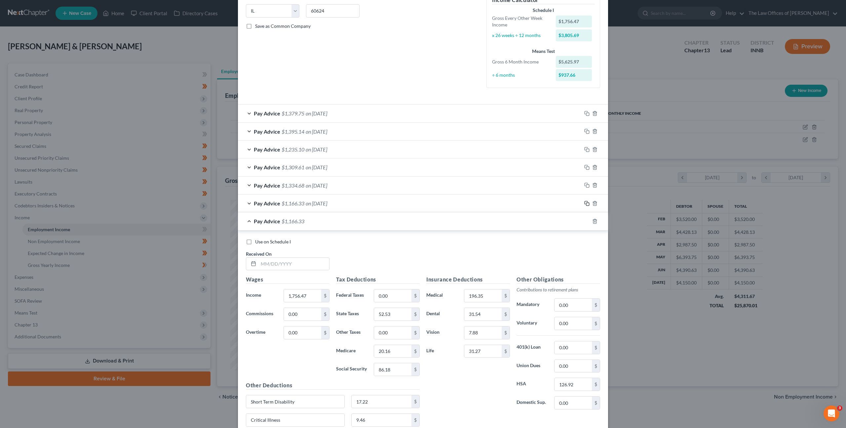
scroll to position [186, 0]
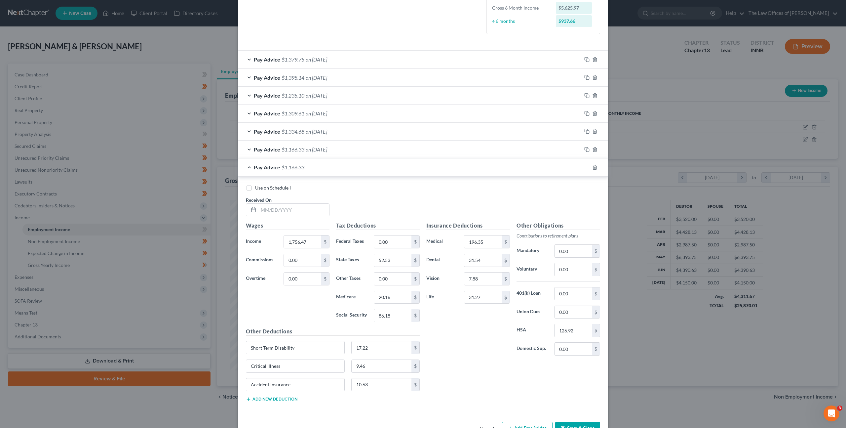
click at [292, 216] on div "Received On *" at bounding box center [288, 206] width 90 height 20
drag, startPoint x: 294, startPoint y: 210, endPoint x: 325, endPoint y: 210, distance: 30.7
click at [295, 210] on input "text" at bounding box center [294, 210] width 71 height 13
click at [584, 166] on icon "button" at bounding box center [586, 167] width 5 height 5
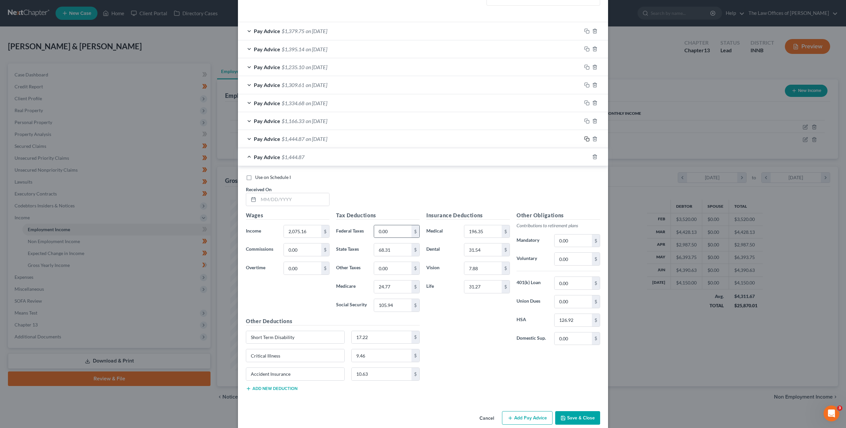
scroll to position [224, 0]
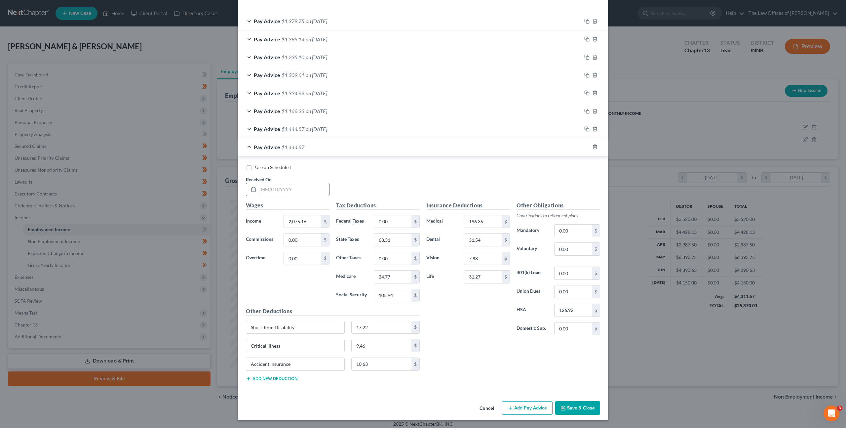
click at [301, 185] on input "text" at bounding box center [294, 189] width 71 height 13
click at [584, 147] on icon "button" at bounding box center [586, 146] width 5 height 5
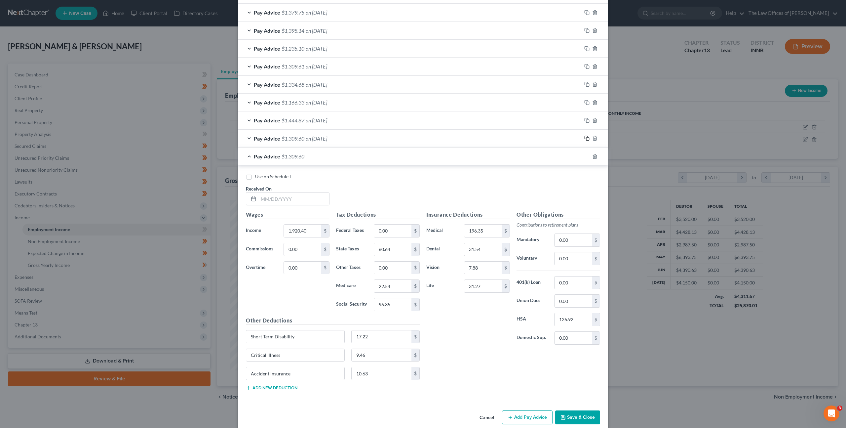
scroll to position [243, 0]
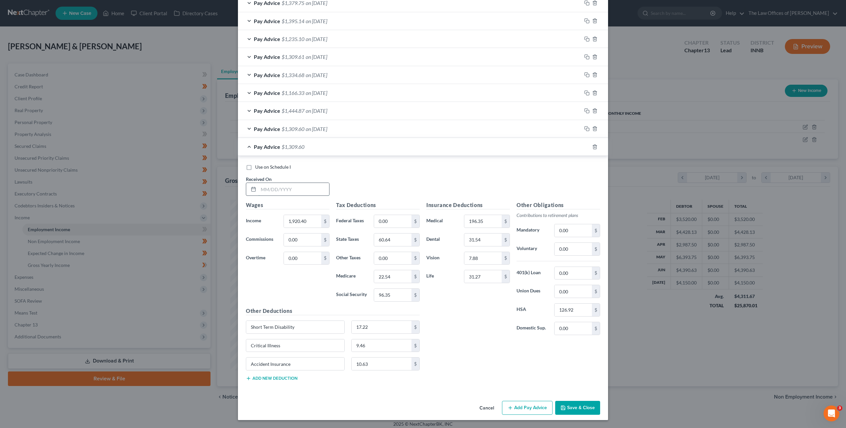
click at [291, 193] on input "text" at bounding box center [294, 189] width 71 height 13
click at [584, 148] on icon "button" at bounding box center [586, 146] width 5 height 5
drag, startPoint x: 312, startPoint y: 194, endPoint x: 316, endPoint y: 194, distance: 4.6
click at [312, 194] on input "text" at bounding box center [294, 189] width 71 height 13
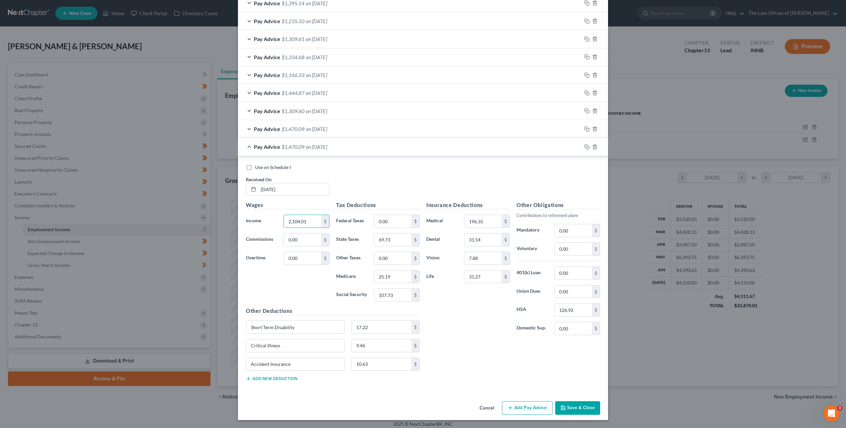
click at [511, 173] on div "Use on Schedule I Received On * 05/09/2025" at bounding box center [423, 182] width 361 height 37
click at [584, 145] on icon "button" at bounding box center [586, 146] width 5 height 5
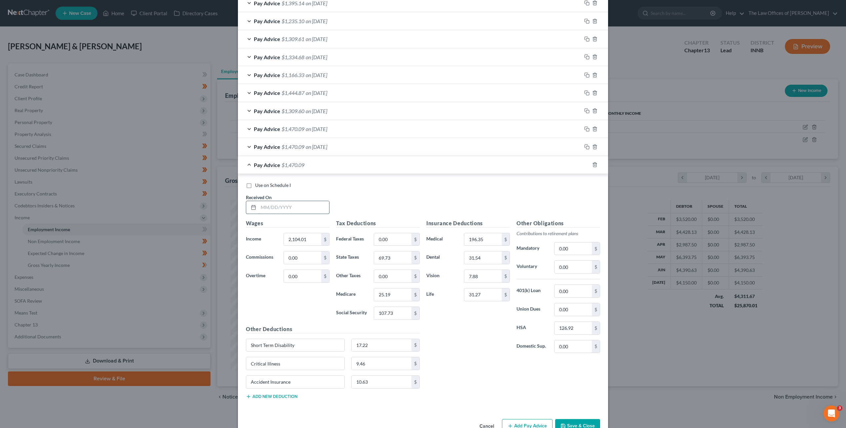
drag, startPoint x: 304, startPoint y: 205, endPoint x: 364, endPoint y: 203, distance: 60.2
click at [304, 205] on input "text" at bounding box center [294, 207] width 71 height 13
click at [297, 240] on input "2,104.01" at bounding box center [302, 239] width 37 height 13
drag, startPoint x: 308, startPoint y: 239, endPoint x: 266, endPoint y: 236, distance: 42.1
click at [268, 236] on div "Income * 2,104.01 $" at bounding box center [288, 239] width 90 height 13
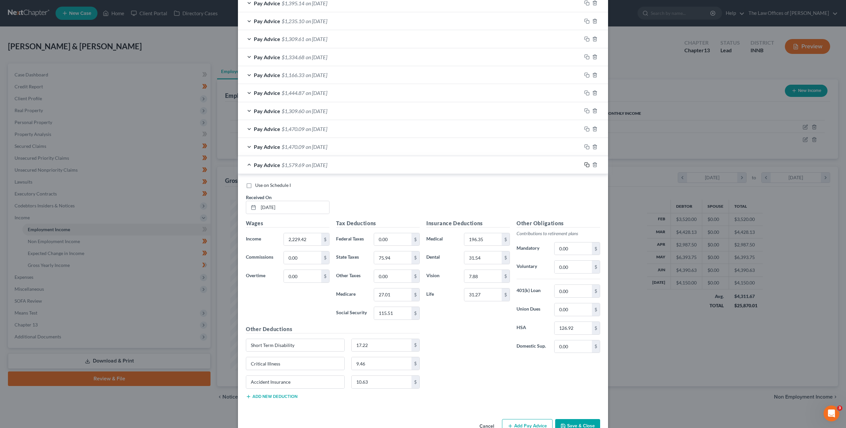
click at [585, 162] on icon "button" at bounding box center [586, 163] width 3 height 3
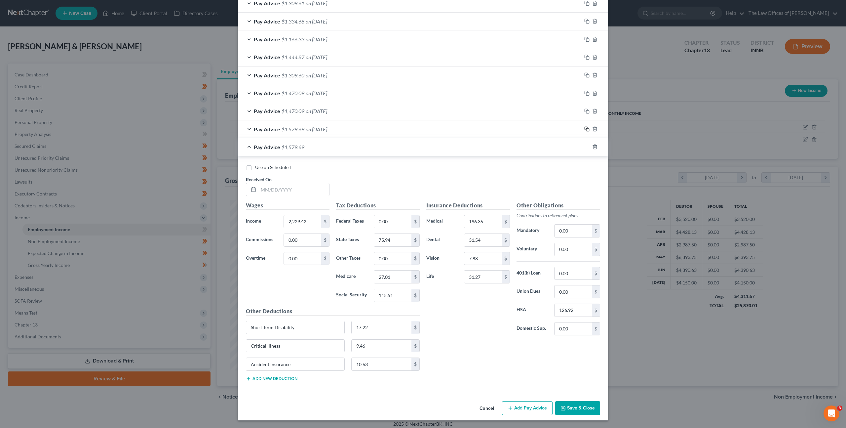
scroll to position [297, 0]
drag, startPoint x: 287, startPoint y: 190, endPoint x: 300, endPoint y: 192, distance: 13.4
click at [288, 190] on input "text" at bounding box center [294, 189] width 71 height 13
click at [457, 171] on div "Use on Schedule I Received On * 06/06/2025" at bounding box center [423, 182] width 361 height 37
click at [585, 144] on icon "button" at bounding box center [586, 145] width 3 height 3
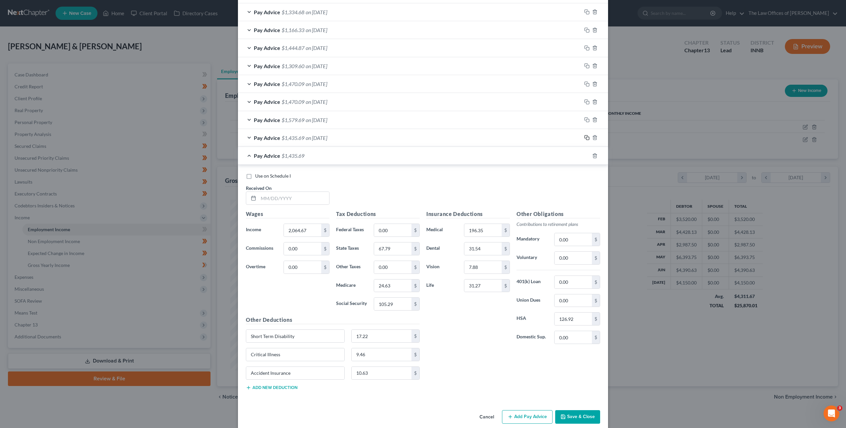
scroll to position [314, 0]
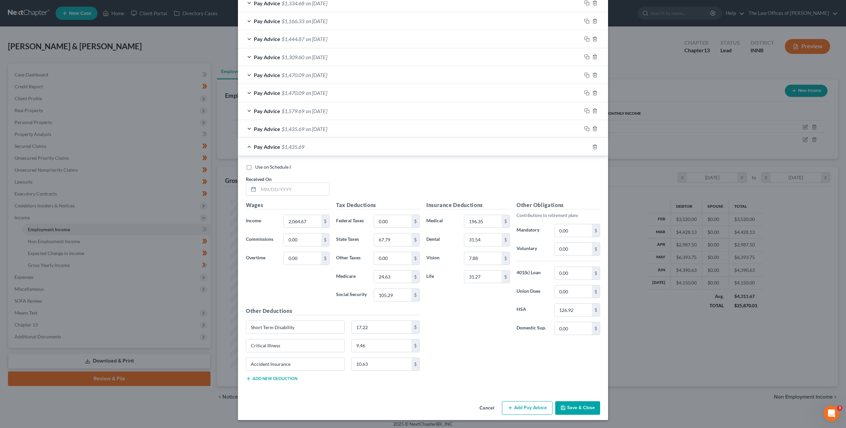
click at [304, 197] on div "Use on Schedule I Received On *" at bounding box center [423, 182] width 361 height 37
drag, startPoint x: 305, startPoint y: 195, endPoint x: 326, endPoint y: 189, distance: 21.7
click at [304, 194] on input "text" at bounding box center [294, 189] width 71 height 13
click at [584, 145] on icon "button" at bounding box center [586, 146] width 5 height 5
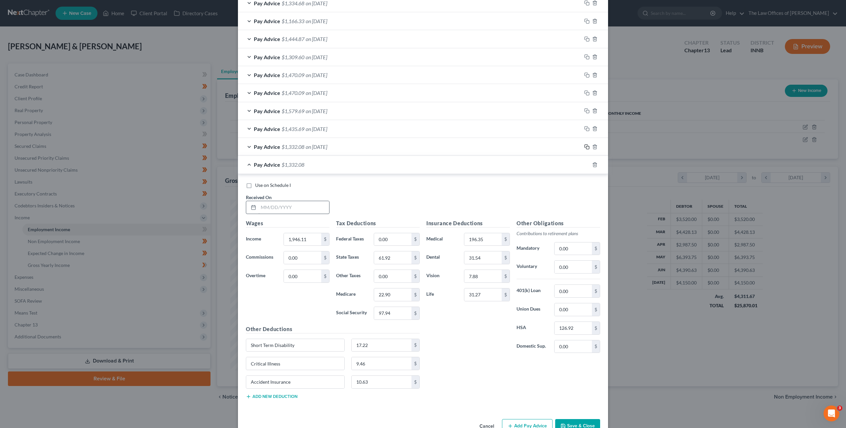
scroll to position [316, 0]
drag, startPoint x: 288, startPoint y: 206, endPoint x: 435, endPoint y: 210, distance: 147.8
click at [290, 205] on input "text" at bounding box center [294, 206] width 71 height 13
drag, startPoint x: 586, startPoint y: 164, endPoint x: 578, endPoint y: 165, distance: 8.0
click at [586, 164] on icon "button" at bounding box center [586, 163] width 5 height 5
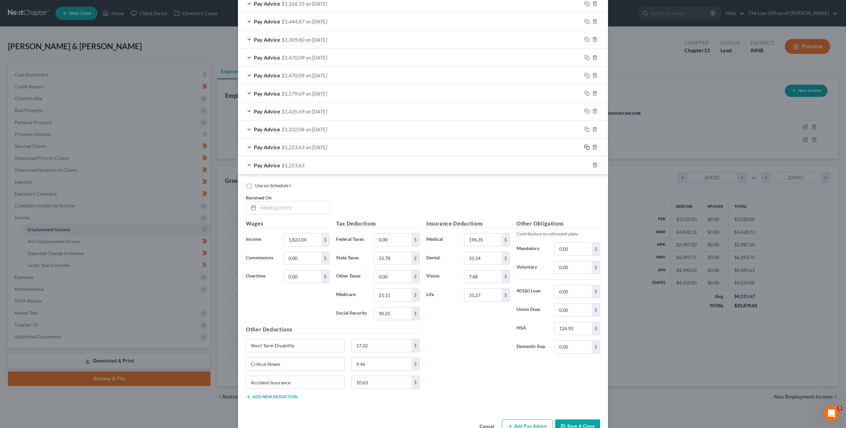
scroll to position [350, 0]
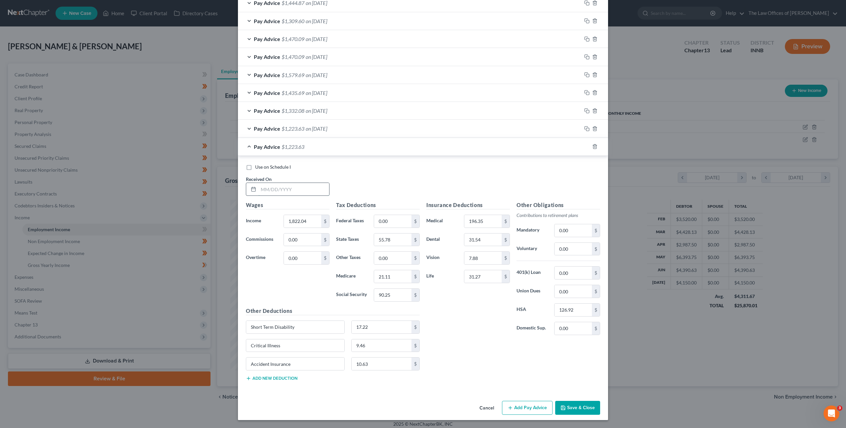
click at [301, 185] on input "text" at bounding box center [294, 189] width 71 height 13
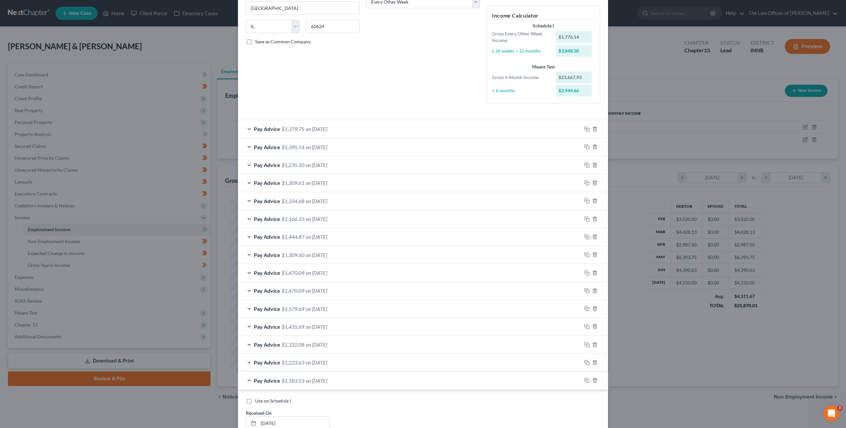
scroll to position [0, 0]
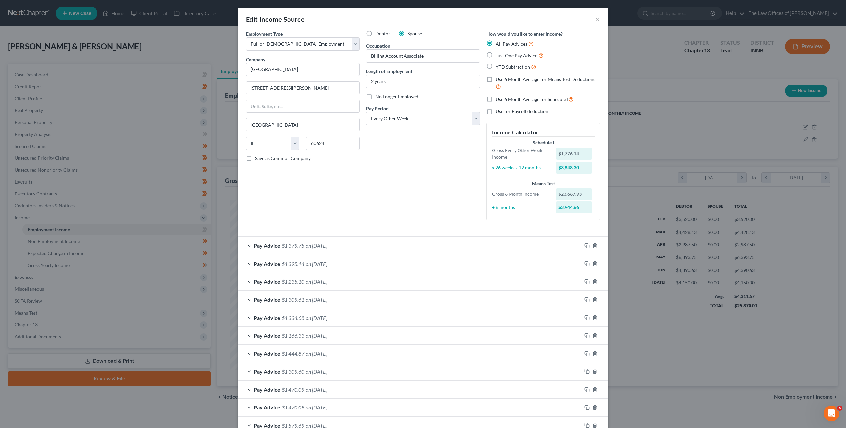
click at [496, 78] on label "Use 6 Month Average for Means Test Deductions" at bounding box center [548, 83] width 104 height 14
click at [499, 78] on input "Use 6 Month Average for Means Test Deductions" at bounding box center [501, 78] width 4 height 4
click at [496, 78] on label "Use 6 Month Average for Means Test Deductions" at bounding box center [548, 83] width 104 height 14
click at [499, 78] on input "Use 6 Month Average for Means Test Deductions" at bounding box center [501, 78] width 4 height 4
click at [496, 100] on label "Use 6 Month Average for Schedule I" at bounding box center [535, 99] width 78 height 8
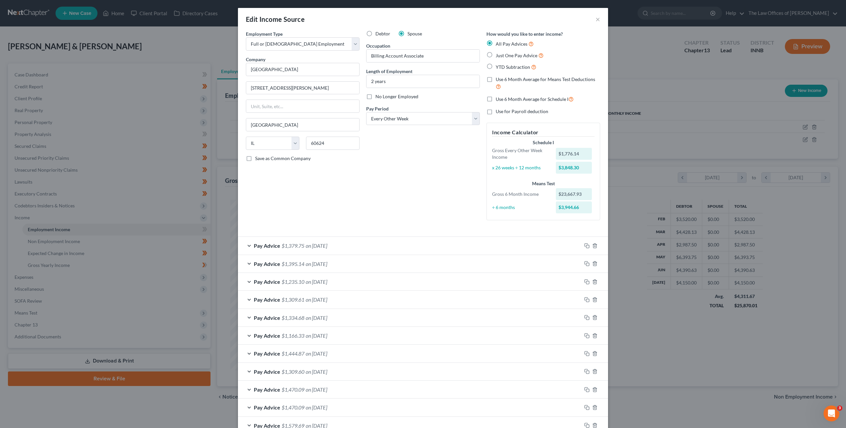
click at [499, 100] on input "Use 6 Month Average for Schedule I" at bounding box center [501, 97] width 4 height 4
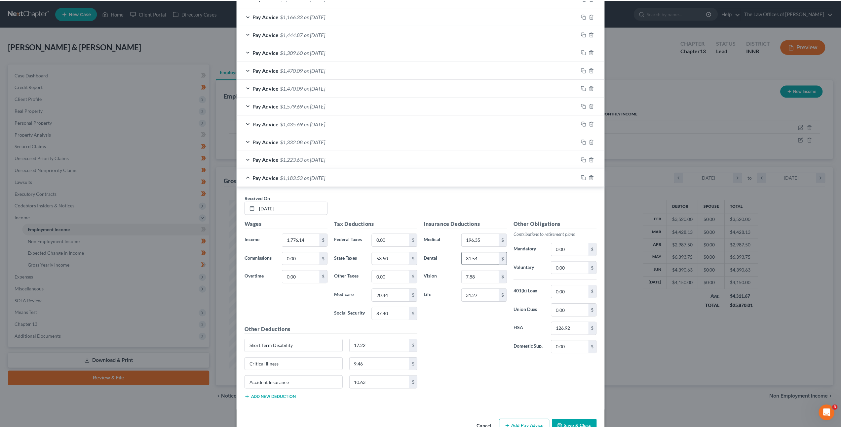
scroll to position [339, 0]
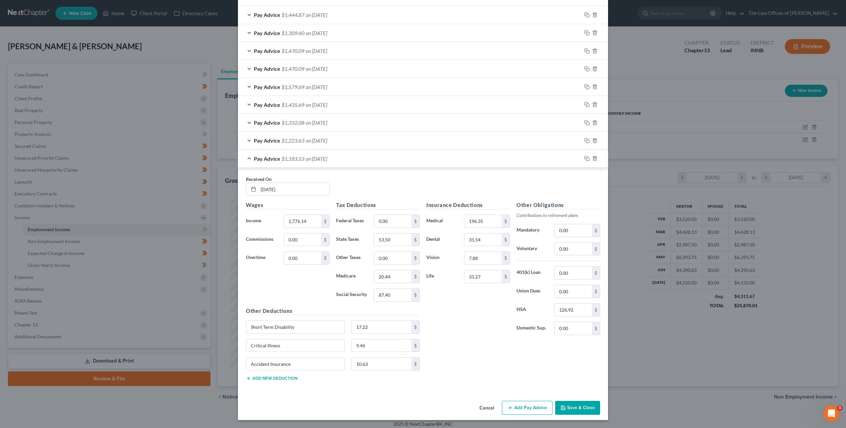
drag, startPoint x: 576, startPoint y: 404, endPoint x: 569, endPoint y: 353, distance: 51.1
click at [576, 403] on button "Save & Close" at bounding box center [577, 408] width 45 height 14
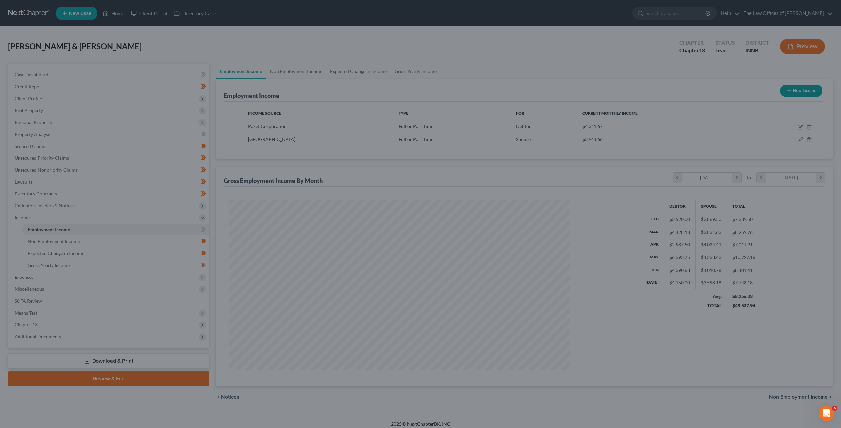
scroll to position [330416, 330233]
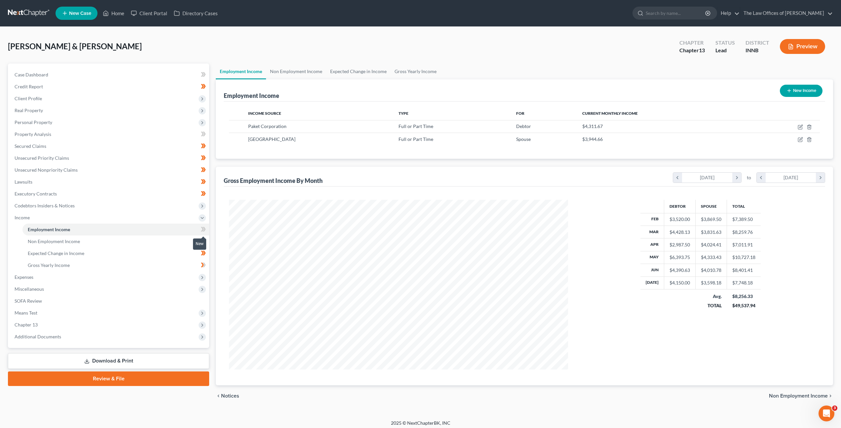
click at [205, 228] on icon at bounding box center [204, 229] width 3 height 5
click at [409, 74] on link "Gross Yearly Income" at bounding box center [416, 71] width 50 height 16
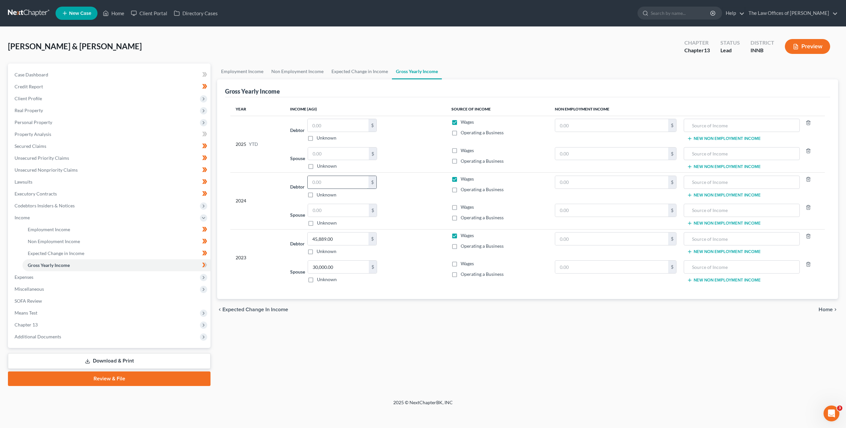
click at [344, 180] on input "text" at bounding box center [338, 182] width 61 height 13
drag, startPoint x: 334, startPoint y: 214, endPoint x: 407, endPoint y: 200, distance: 74.0
click at [337, 212] on input "text" at bounding box center [338, 210] width 61 height 13
click at [417, 215] on div "Spouse 30,000.00 $ Unknown Balance Undetermined 30,000 $ Unknown" at bounding box center [365, 215] width 150 height 22
click at [583, 185] on input "text" at bounding box center [611, 182] width 113 height 13
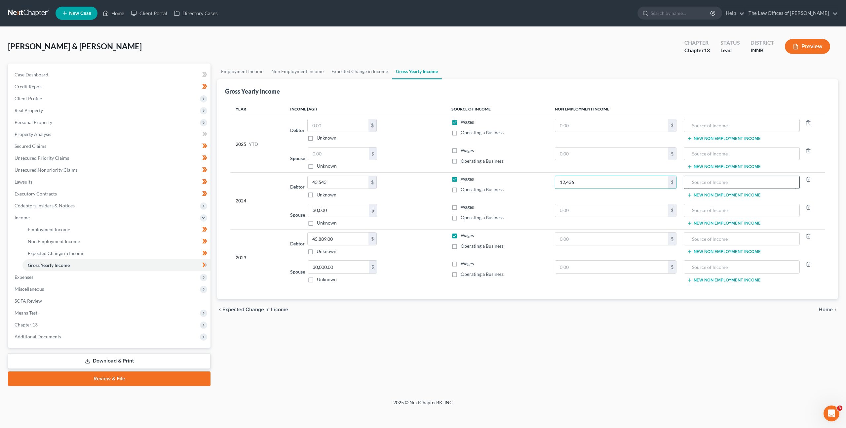
drag, startPoint x: 704, startPoint y: 184, endPoint x: 708, endPoint y: 183, distance: 4.1
click at [705, 184] on input "text" at bounding box center [742, 182] width 109 height 13
click at [598, 178] on input "12,436" at bounding box center [611, 182] width 113 height 13
click at [594, 126] on input "text" at bounding box center [611, 125] width 113 height 13
paste input "12,436"
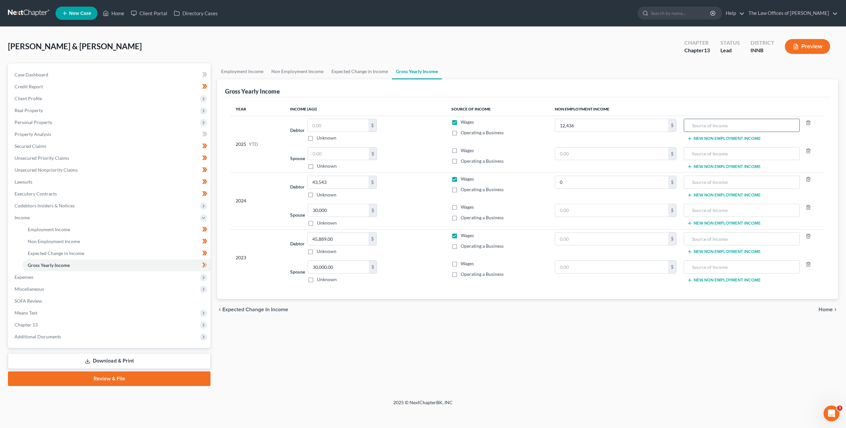
click at [712, 119] on input "text" at bounding box center [742, 125] width 109 height 13
click at [407, 139] on div "Debtor $ Unknown Balance Undetermined $ Unknown" at bounding box center [365, 130] width 150 height 22
click at [585, 181] on input "0" at bounding box center [611, 182] width 113 height 13
click at [410, 201] on td "Spouse 30,000.00 $ Unknown Balance Undetermined 30,000 $ Unknown" at bounding box center [365, 215] width 161 height 28
click at [350, 158] on input "text" at bounding box center [338, 153] width 61 height 13
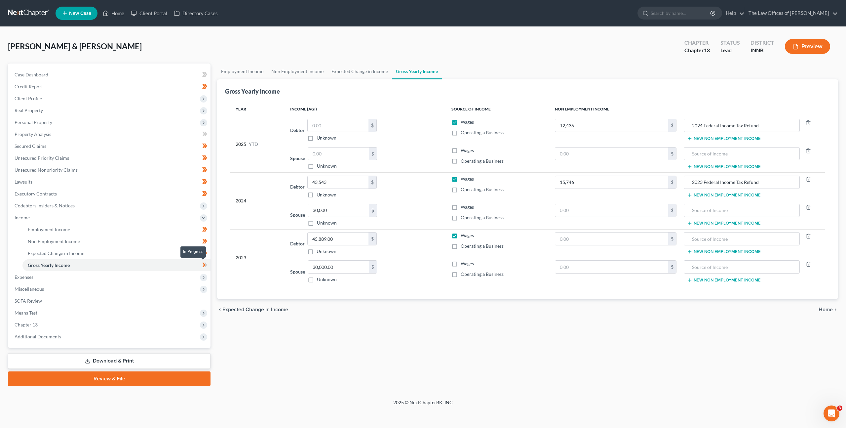
click at [207, 264] on icon at bounding box center [205, 264] width 3 height 5
click at [123, 226] on link "Employment Income" at bounding box center [116, 229] width 188 height 12
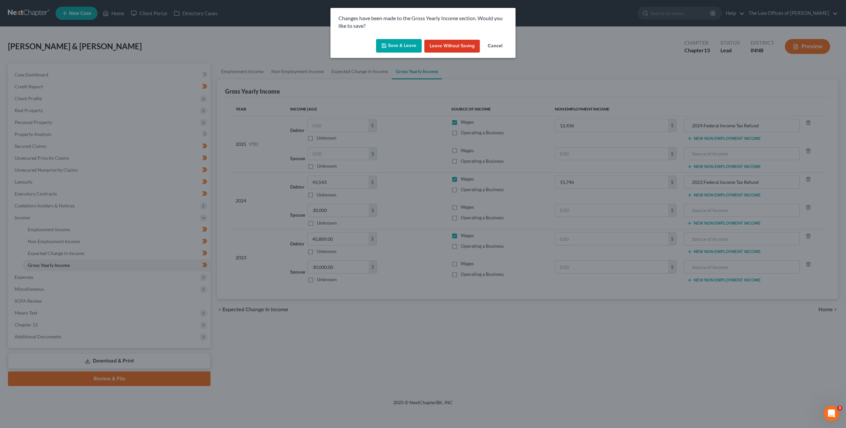
click at [387, 44] on icon "button" at bounding box center [383, 45] width 5 height 5
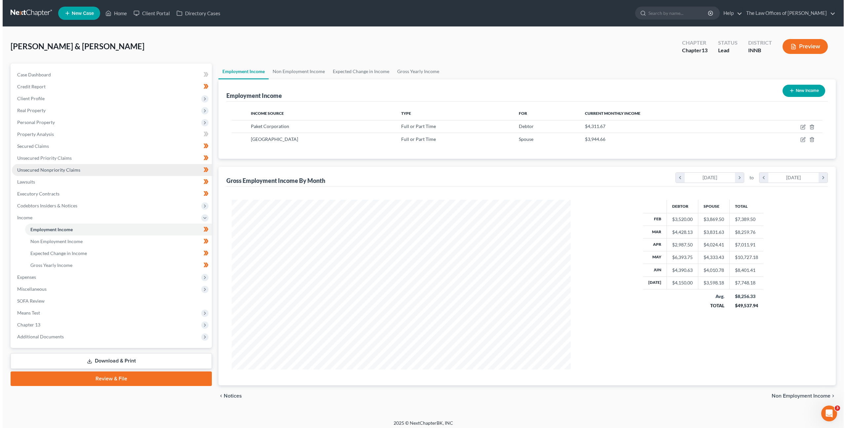
scroll to position [170, 352]
click at [142, 165] on link "Unsecured Nonpriority Claims" at bounding box center [109, 170] width 200 height 12
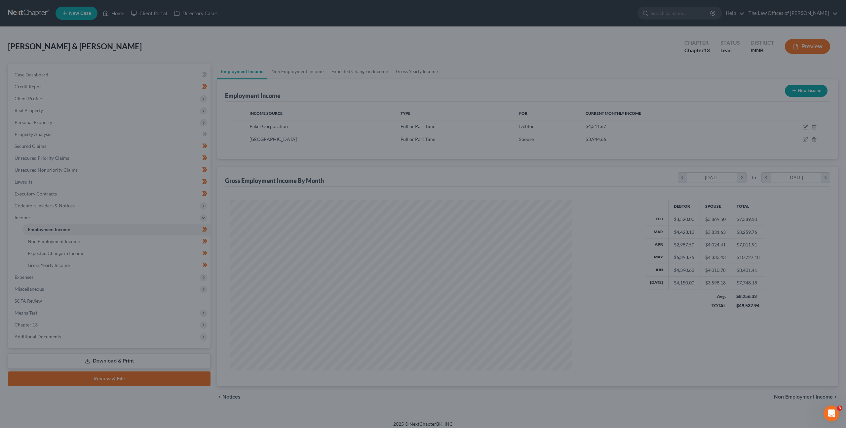
click at [317, 178] on div at bounding box center [423, 214] width 846 height 428
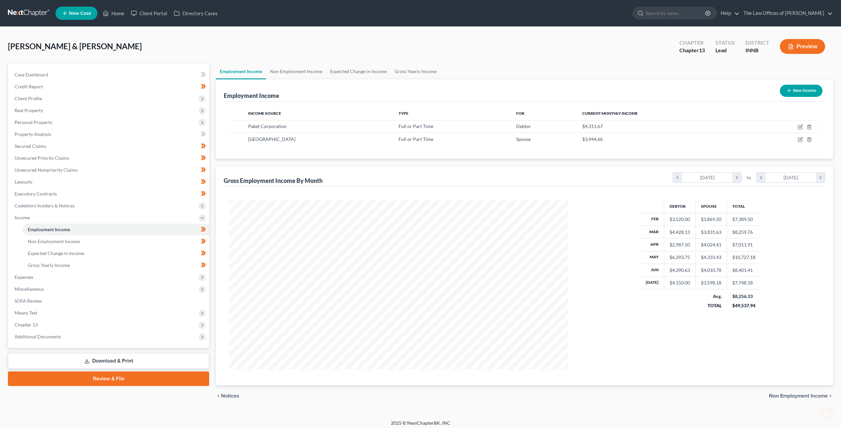
scroll to position [170, 352]
click at [168, 173] on link "Unsecured Nonpriority Claims" at bounding box center [109, 170] width 200 height 12
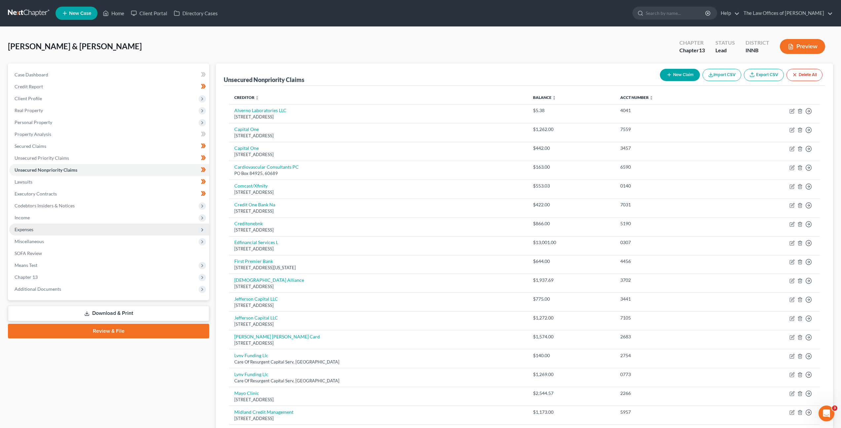
click at [129, 227] on span "Expenses" at bounding box center [109, 229] width 200 height 12
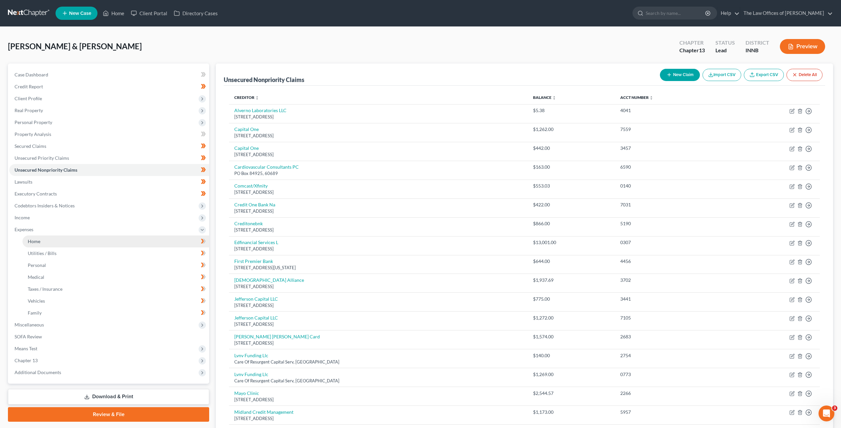
click at [129, 240] on link "Home" at bounding box center [115, 241] width 187 height 12
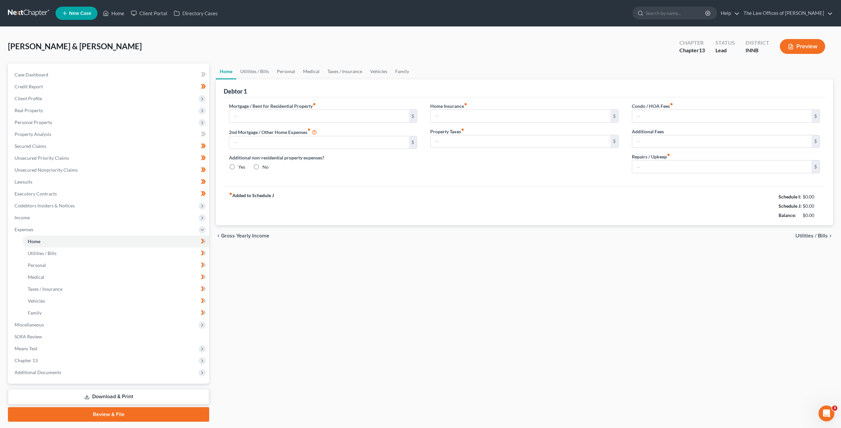
type input "688.00"
type input "0.00"
radio input "true"
type input "0.00"
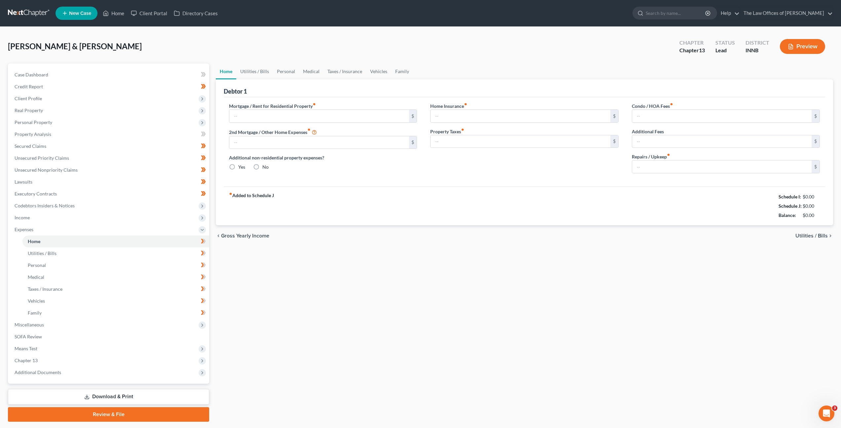
type input "0.00"
type input "20.00"
click at [396, 70] on link "Family" at bounding box center [402, 71] width 22 height 16
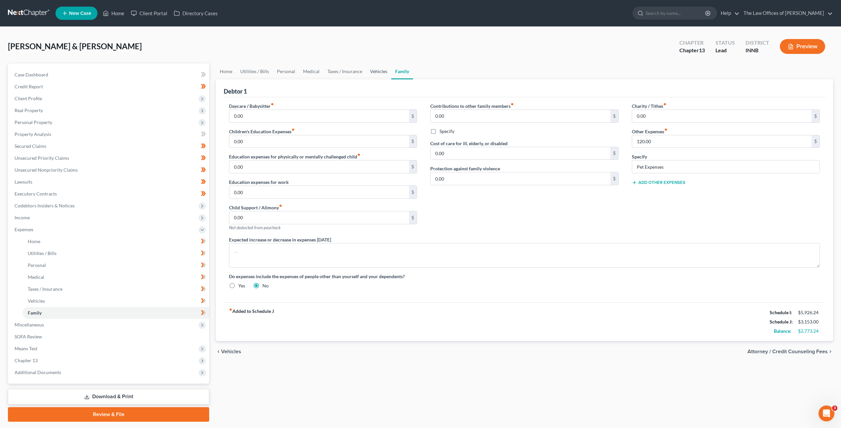
click at [377, 73] on link "Vehicles" at bounding box center [378, 71] width 25 height 16
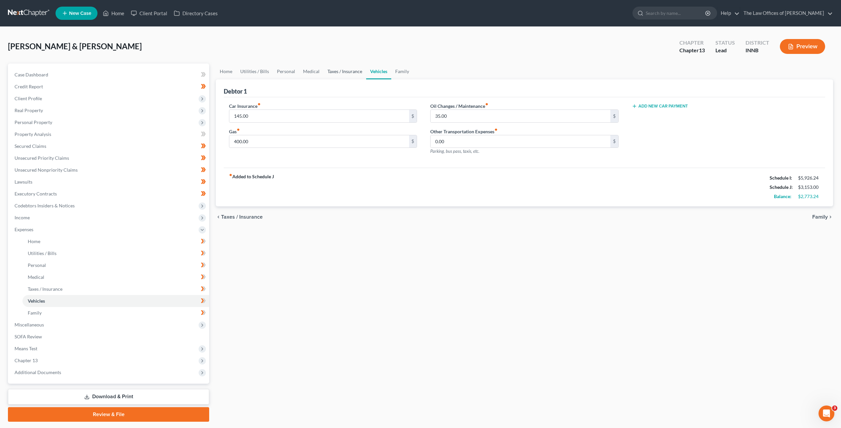
click at [339, 73] on link "Taxes / Insurance" at bounding box center [345, 71] width 43 height 16
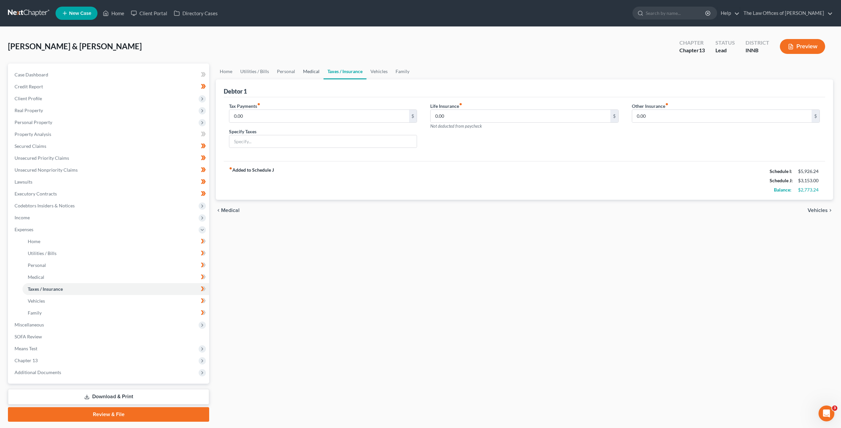
click at [307, 75] on link "Medical" at bounding box center [311, 71] width 24 height 16
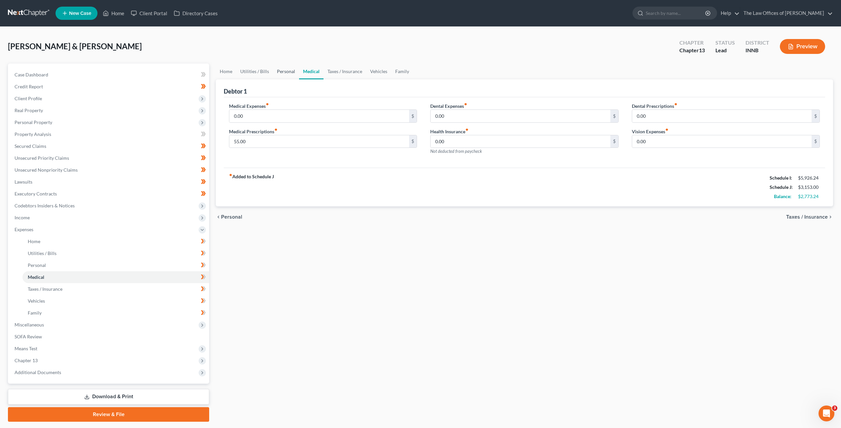
click at [285, 74] on link "Personal" at bounding box center [286, 71] width 26 height 16
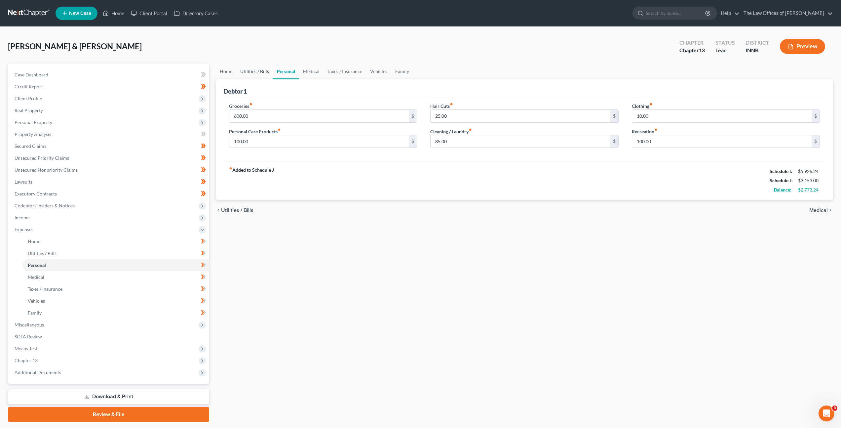
click at [260, 72] on link "Utilities / Bills" at bounding box center [254, 71] width 37 height 16
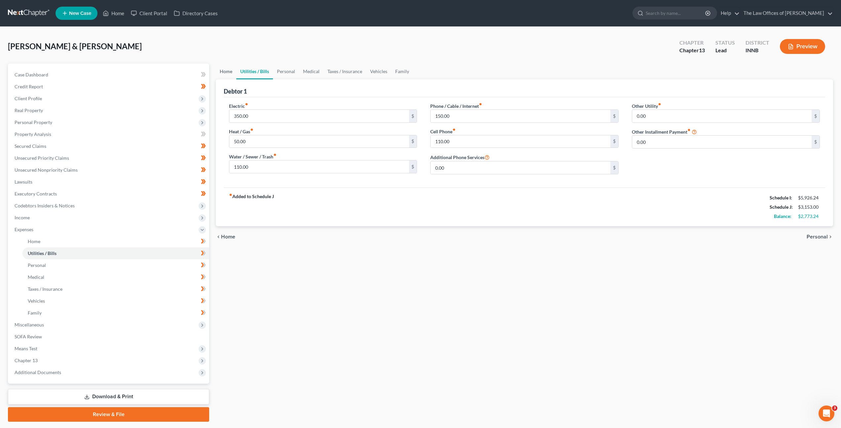
click at [232, 74] on link "Home" at bounding box center [226, 71] width 20 height 16
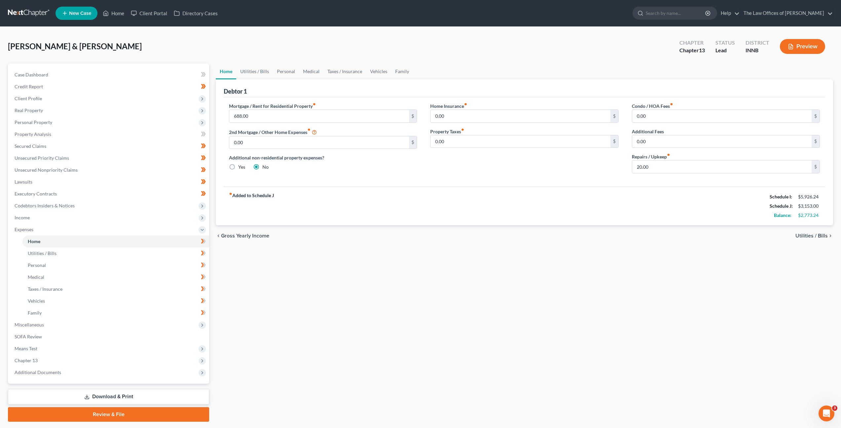
click at [477, 280] on div "Home Utilities / Bills Personal Medical Taxes / Insurance Vehicles Family Debto…" at bounding box center [525, 242] width 624 height 358
click at [204, 243] on icon at bounding box center [203, 241] width 5 height 8
click at [205, 252] on icon at bounding box center [204, 253] width 3 height 5
click at [206, 263] on span at bounding box center [204, 266] width 12 height 10
click at [204, 277] on icon at bounding box center [203, 277] width 5 height 8
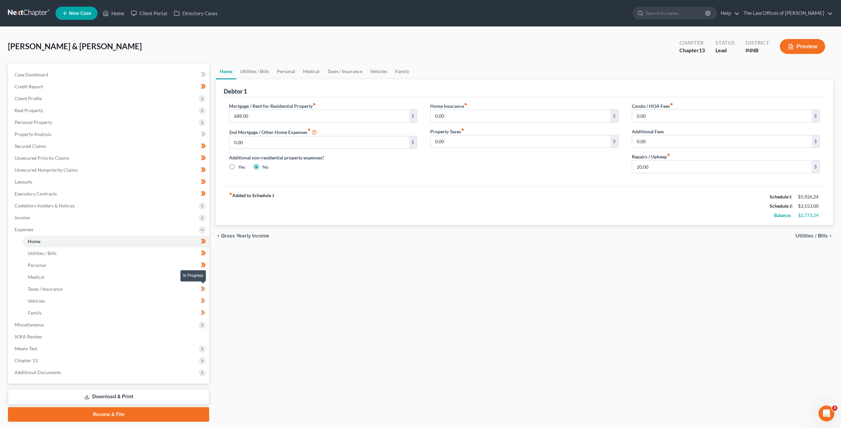
click at [207, 288] on span at bounding box center [204, 290] width 12 height 10
click at [204, 299] on icon at bounding box center [204, 300] width 3 height 5
click at [202, 312] on icon at bounding box center [203, 312] width 5 height 8
click at [195, 317] on link "Family" at bounding box center [115, 313] width 187 height 12
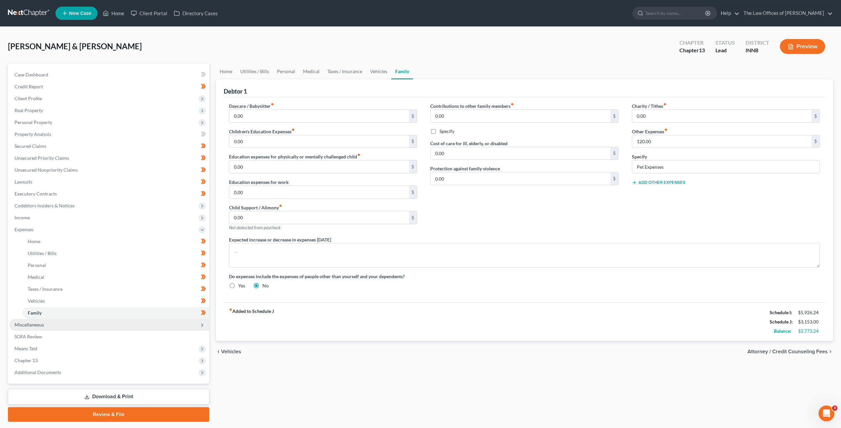
click at [182, 326] on span "Miscellaneous" at bounding box center [109, 325] width 200 height 12
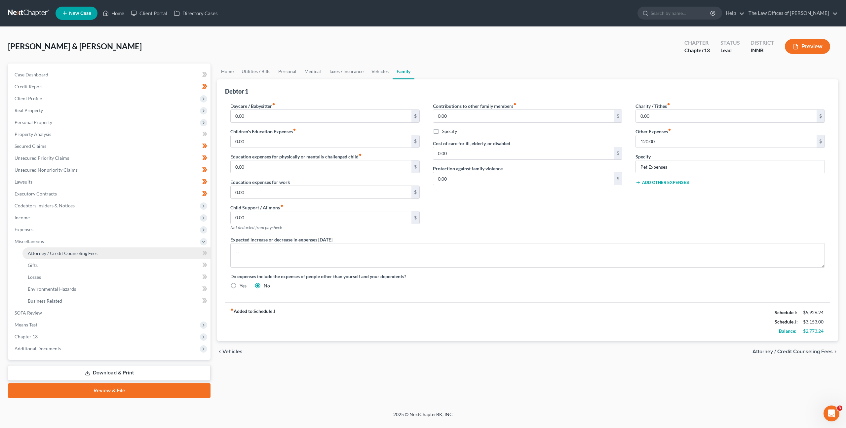
click at [163, 256] on link "Attorney / Credit Counseling Fees" at bounding box center [116, 253] width 188 height 12
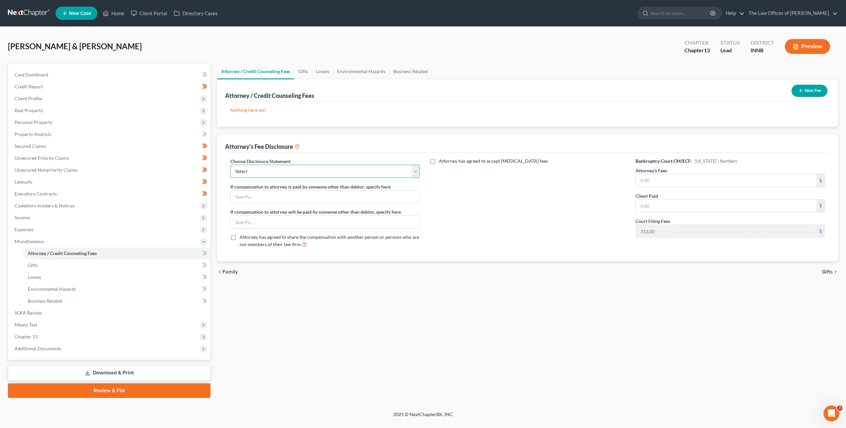
click at [346, 165] on select "Select KYWB - Ch. 13 - $313.00+ paid prior to filing KYWB - Ch 7 - Paid in Full…" at bounding box center [324, 171] width 189 height 13
click at [363, 171] on select "Select KYWB - Ch. 13 - $313.00+ paid prior to filing KYWB - Ch 7 - Paid in Full…" at bounding box center [324, 171] width 189 height 13
select select "2"
click at [230, 165] on select "Select KYWB - Ch. 13 - $313.00+ paid prior to filing KYWB - Ch 7 - Paid in Full…" at bounding box center [324, 171] width 189 height 13
click at [501, 201] on div "Attorney has agreed to accept retainer fees" at bounding box center [527, 206] width 203 height 96
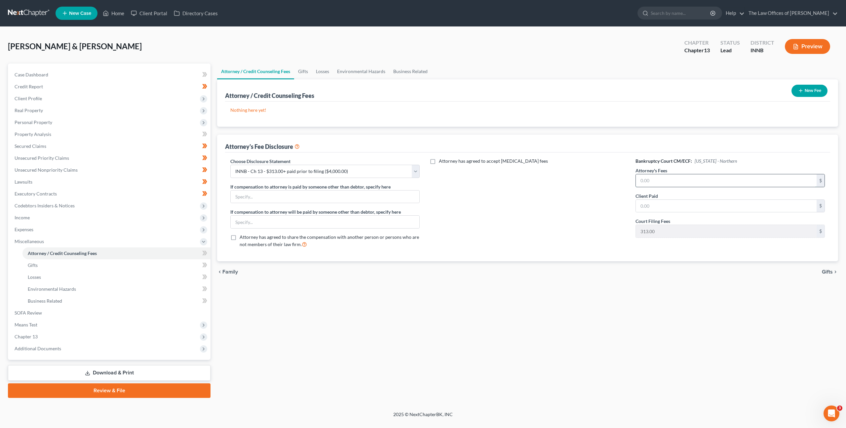
click at [647, 181] on input "text" at bounding box center [726, 180] width 181 height 13
click at [794, 94] on button "New Fee" at bounding box center [810, 91] width 36 height 12
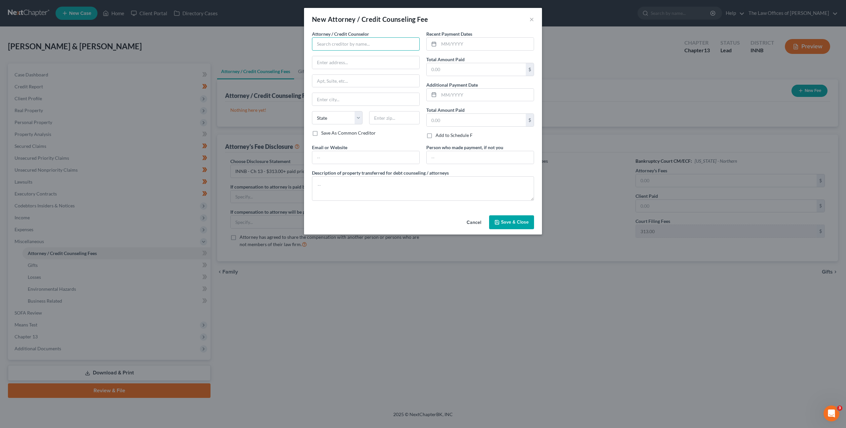
click at [335, 44] on input "text" at bounding box center [366, 43] width 108 height 13
drag, startPoint x: 372, startPoint y: 193, endPoint x: 376, endPoint y: 192, distance: 4.2
click at [373, 193] on textarea at bounding box center [423, 188] width 222 height 24
click at [365, 45] on input "text" at bounding box center [366, 43] width 108 height 13
click at [356, 58] on div "The Law Office of Dax J. Miller, LLC" at bounding box center [359, 55] width 85 height 7
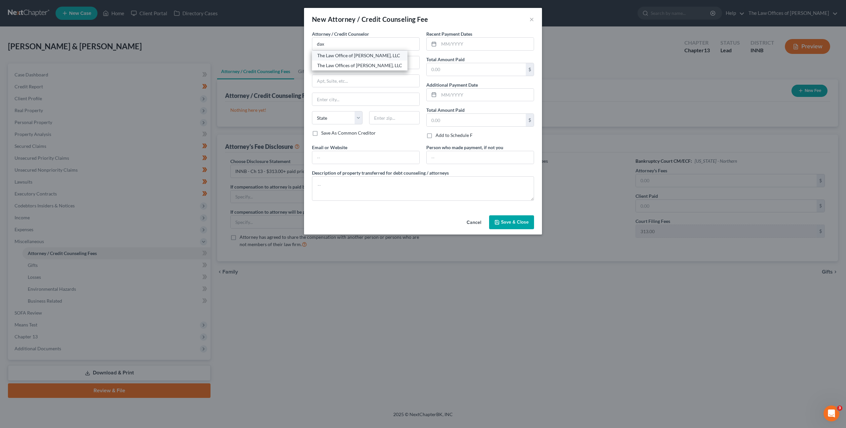
type input "The Law Office of Dax J. Miller, LLC"
type input "201 NW 4th St"
type input "Suite 111"
type input "Evansville"
select select "15"
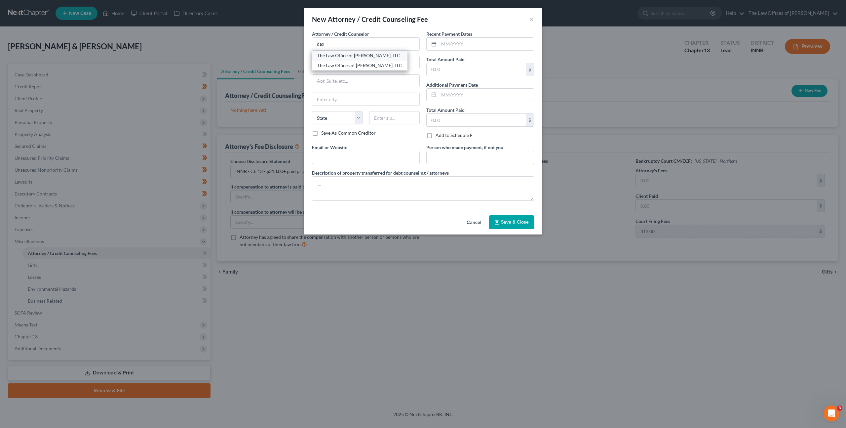
type input "47708"
click at [338, 158] on input "text" at bounding box center [365, 157] width 107 height 13
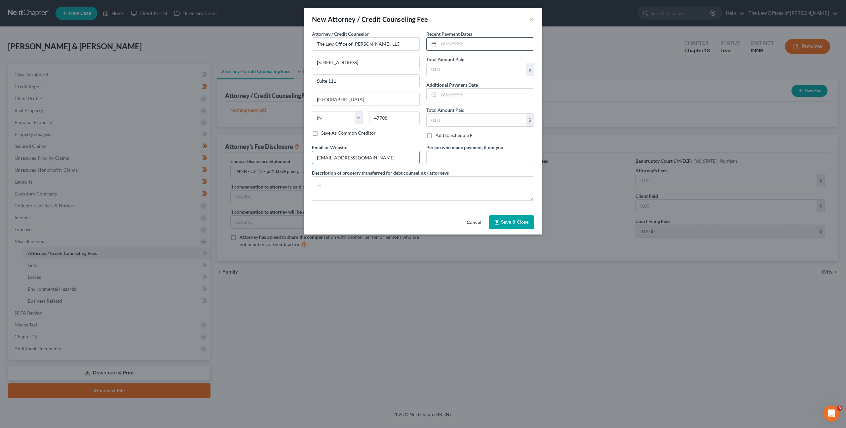
type input "dax@daxjmiller.com"
click at [450, 42] on input "text" at bounding box center [486, 44] width 95 height 13
type input "07/29/2025"
type input "313"
click at [377, 213] on div "Cancel Save & Close" at bounding box center [423, 224] width 238 height 22
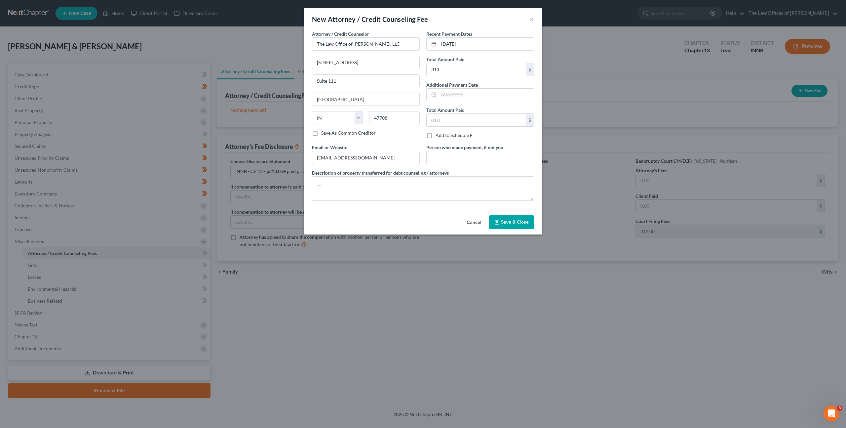
click at [507, 222] on span "Save & Close" at bounding box center [515, 222] width 28 height 6
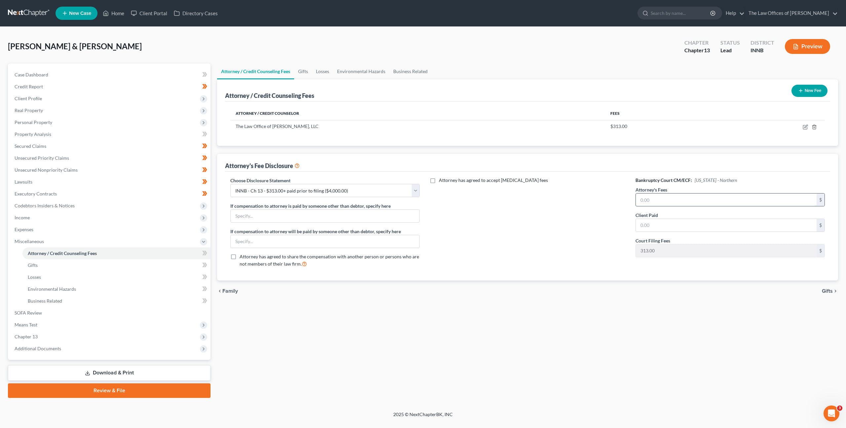
click at [661, 196] on input "text" at bounding box center [726, 199] width 181 height 13
click at [678, 203] on input "4,500" at bounding box center [726, 199] width 181 height 13
drag, startPoint x: 659, startPoint y: 200, endPoint x: 609, endPoint y: 209, distance: 50.3
click at [614, 202] on div "Choose Disclosure Statement Select KYWB - Ch. 13 - $313.00+ paid prior to filin…" at bounding box center [528, 225] width 608 height 96
type input "4,000"
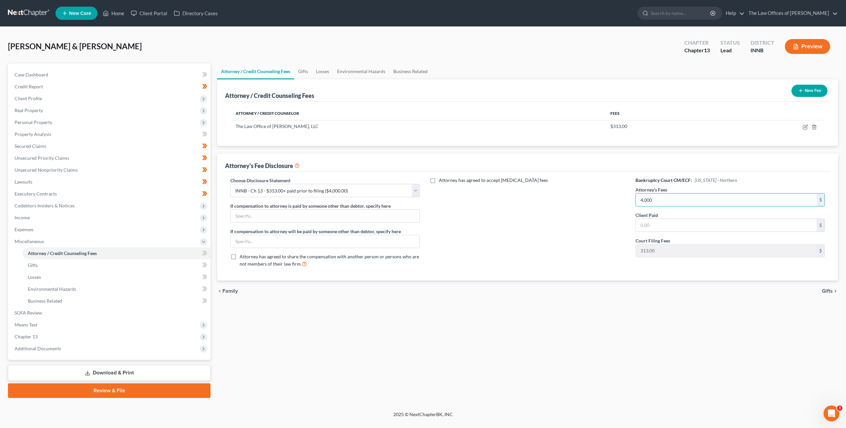
click at [517, 276] on div "Choose Disclosure Statement Select KYWB - Ch. 13 - $313.00+ paid prior to filin…" at bounding box center [527, 226] width 605 height 109
click at [662, 232] on div "Bankruptcy Court CM/ECF: Indiana - Northern Attorney's Fees 4,000 $ Client Paid…" at bounding box center [730, 225] width 203 height 96
click at [663, 229] on input "text" at bounding box center [726, 225] width 181 height 13
click at [805, 125] on icon "button" at bounding box center [805, 126] width 5 height 5
select select "15"
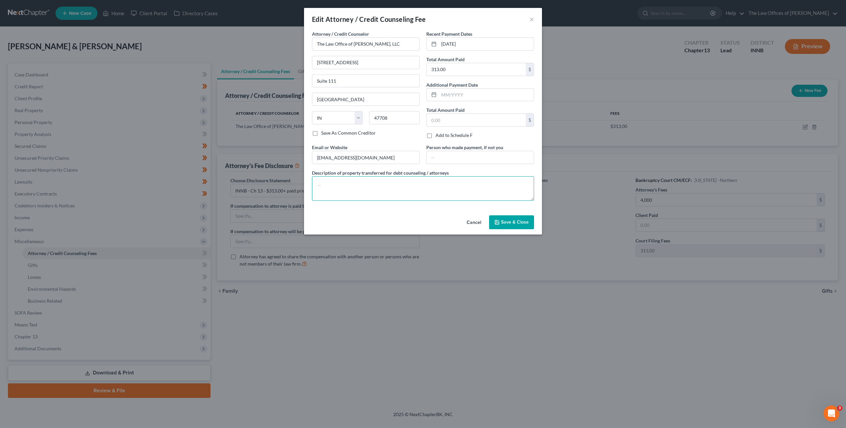
click at [453, 192] on textarea at bounding box center [423, 188] width 222 height 24
click at [483, 220] on button "Cancel" at bounding box center [473, 222] width 25 height 13
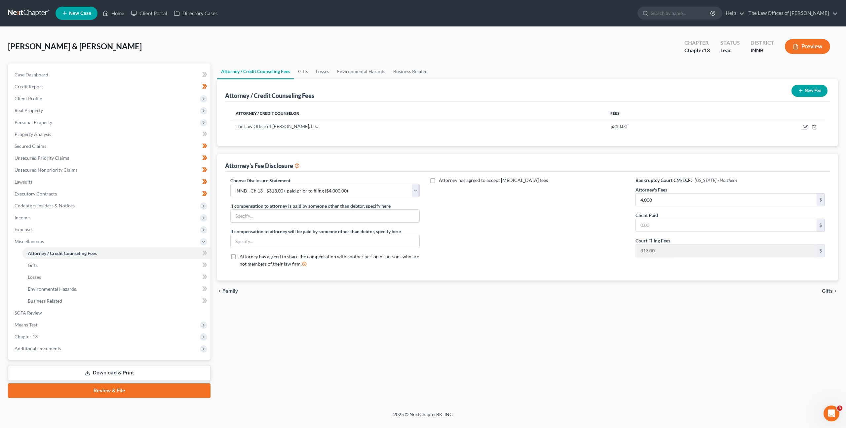
drag, startPoint x: 669, startPoint y: 190, endPoint x: 672, endPoint y: 195, distance: 5.7
click at [669, 191] on div "Attorney's Fees 4,000 $" at bounding box center [730, 196] width 189 height 20
drag, startPoint x: 672, startPoint y: 195, endPoint x: 668, endPoint y: 206, distance: 12.2
click at [671, 199] on input "4,000" at bounding box center [726, 199] width 181 height 13
click at [557, 184] on div "Attorney has agreed to accept retainer fees" at bounding box center [527, 225] width 203 height 96
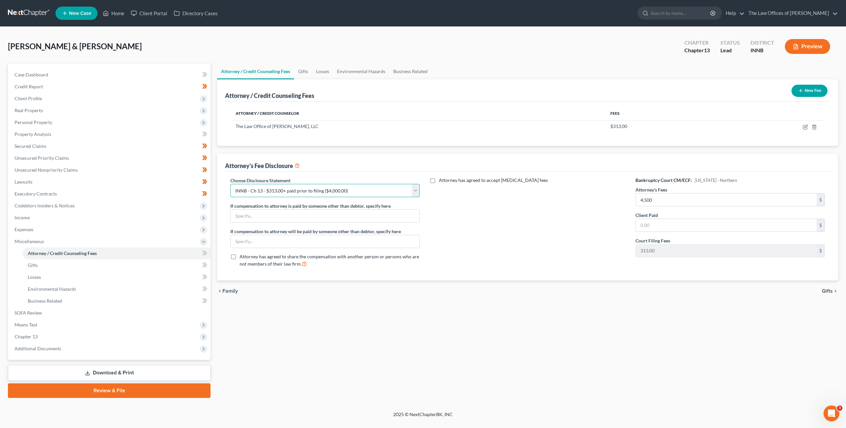
click at [317, 189] on select "Select KYWB - Ch. 13 - $313.00+ paid prior to filing KYWB - Ch 7 - Paid in Full…" at bounding box center [324, 190] width 189 height 13
click at [661, 198] on input "4,500" at bounding box center [726, 199] width 181 height 13
type input "4,000"
click at [584, 230] on div "Attorney has agreed to accept retainer fees" at bounding box center [527, 225] width 203 height 96
click at [207, 253] on span at bounding box center [205, 254] width 12 height 10
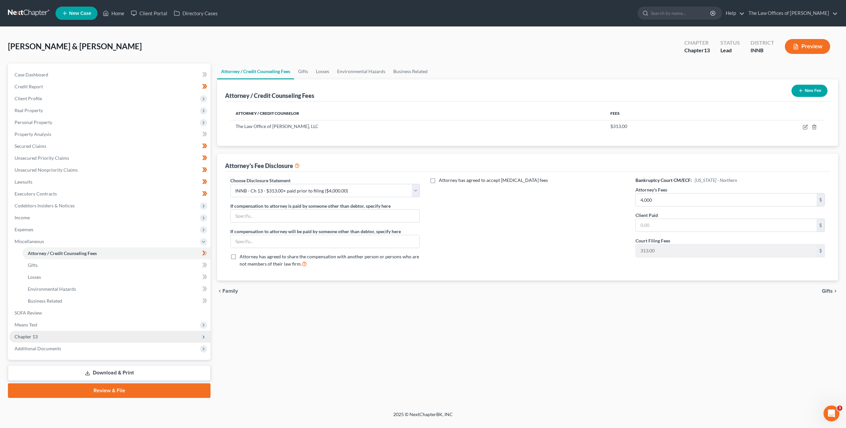
click at [107, 332] on span "Chapter 13" at bounding box center [109, 337] width 201 height 12
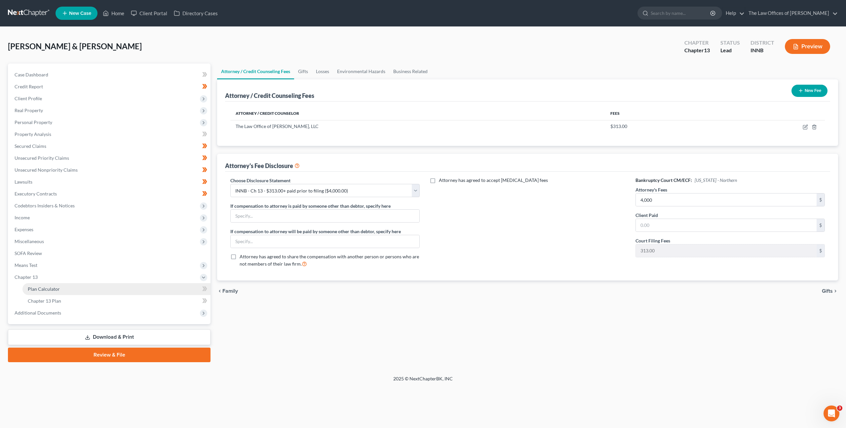
click at [118, 293] on link "Plan Calculator" at bounding box center [116, 289] width 188 height 12
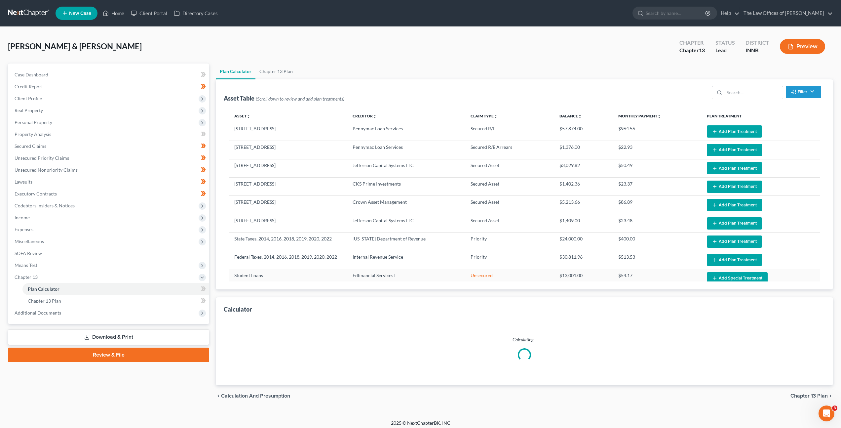
select select "59"
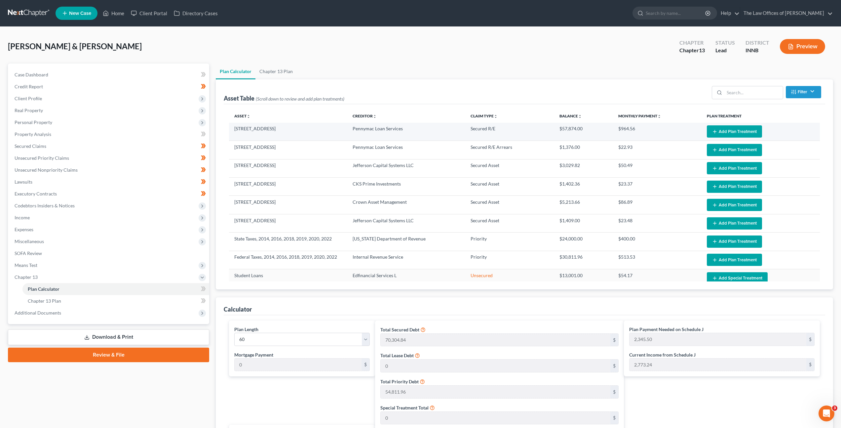
click at [714, 132] on button "Add Plan Treatment" at bounding box center [734, 131] width 55 height 12
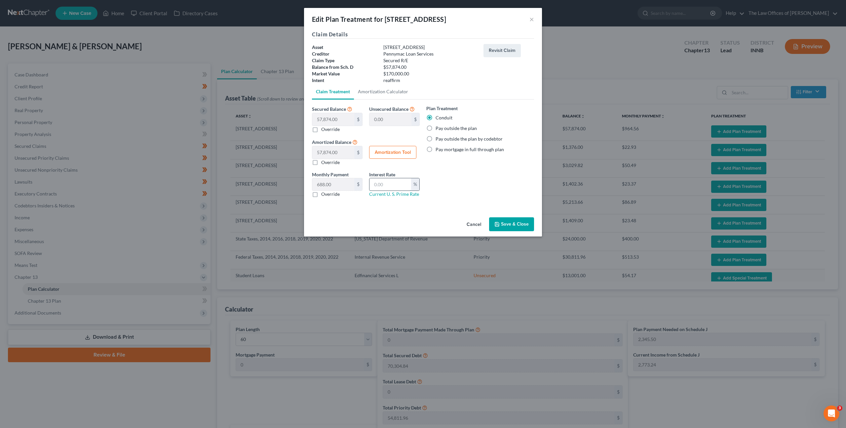
click at [400, 182] on input "text" at bounding box center [391, 184] width 42 height 13
click at [399, 194] on link "Current U. S. Prime Rate" at bounding box center [394, 194] width 50 height 6
drag, startPoint x: 383, startPoint y: 184, endPoint x: 394, endPoint y: 180, distance: 11.7
click at [383, 184] on input "text" at bounding box center [391, 184] width 42 height 13
type input "8.5"
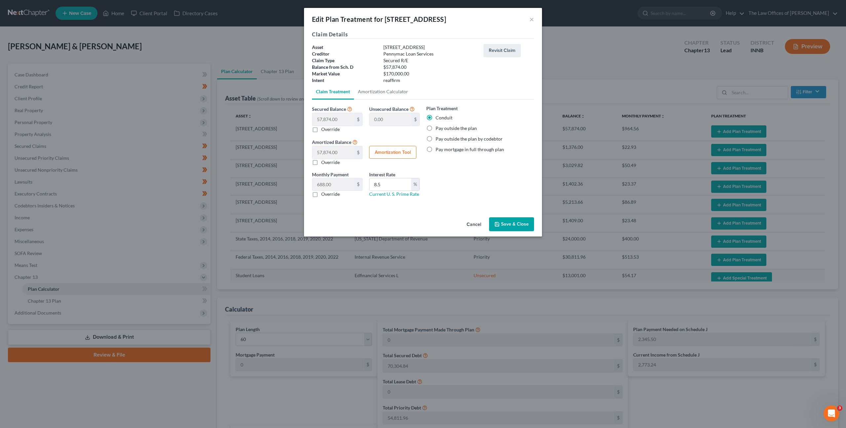
click at [461, 182] on div "Plan Treatment Conduit Pay outside the plan Pay outside the plan by codebtor Pa…" at bounding box center [480, 154] width 114 height 98
click at [373, 90] on link "Amortization Calculator" at bounding box center [383, 92] width 58 height 16
type input "57,874.00"
type input "8.5"
type input "60"
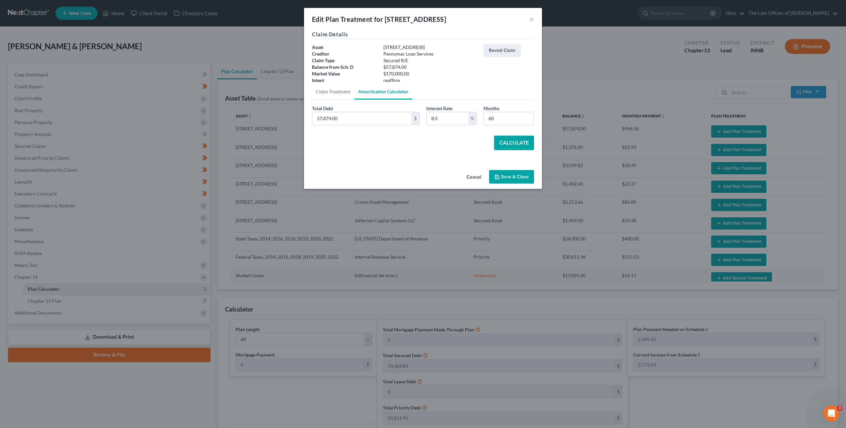
drag, startPoint x: 505, startPoint y: 139, endPoint x: 494, endPoint y: 140, distance: 12.0
click at [505, 139] on button "Calculate" at bounding box center [514, 143] width 40 height 15
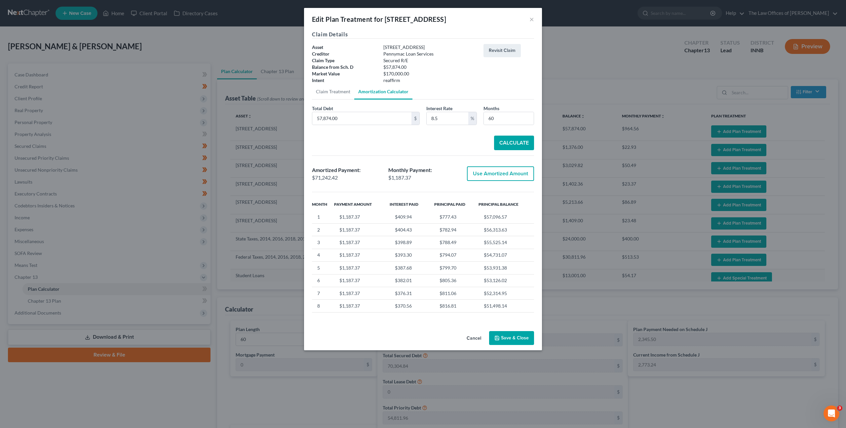
click at [490, 177] on button "Use Amortized Amount" at bounding box center [500, 173] width 67 height 15
type input "71,242.42"
checkbox input "true"
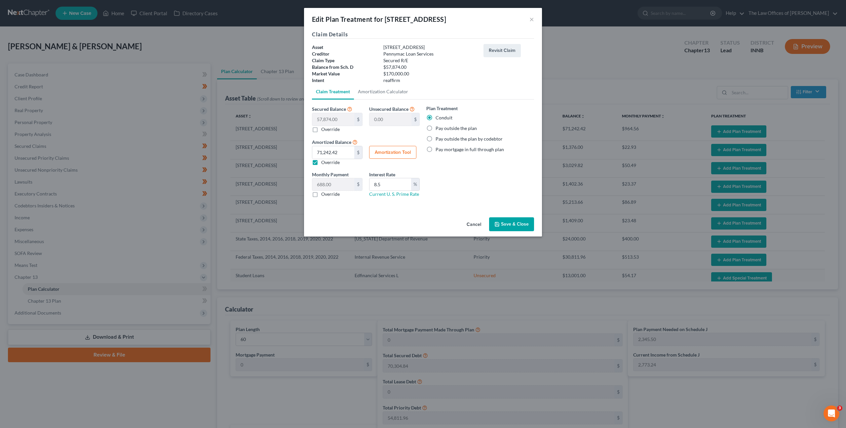
click at [501, 218] on button "Save & Close" at bounding box center [511, 224] width 45 height 14
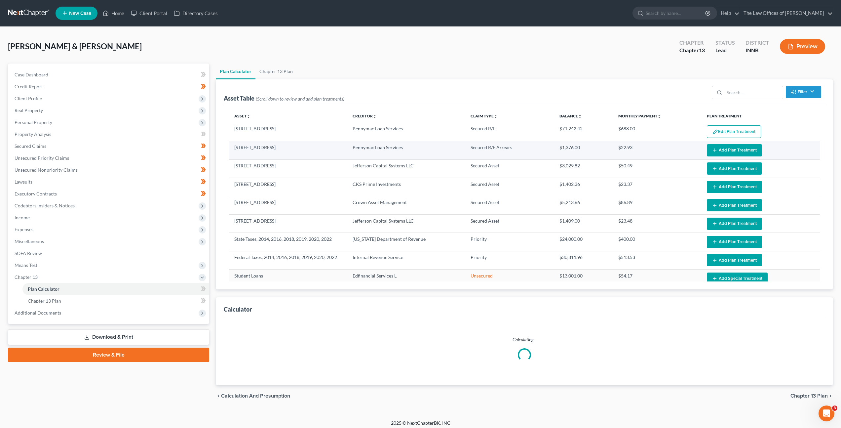
select select "59"
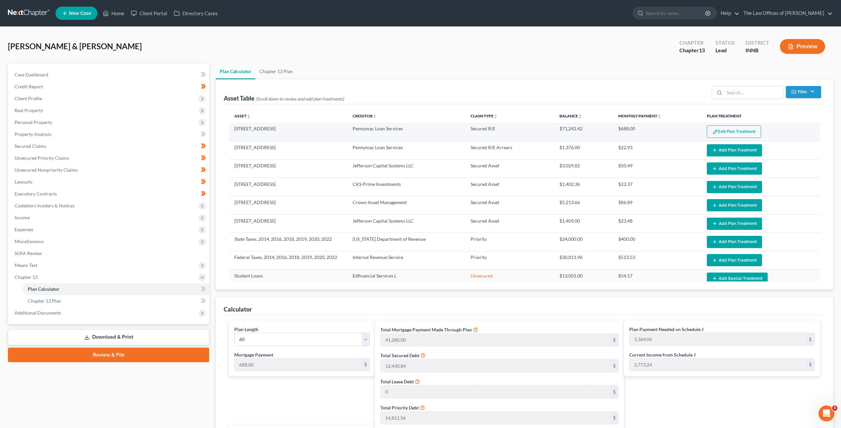
click at [719, 130] on button "Edit Plan Treatment" at bounding box center [734, 131] width 54 height 13
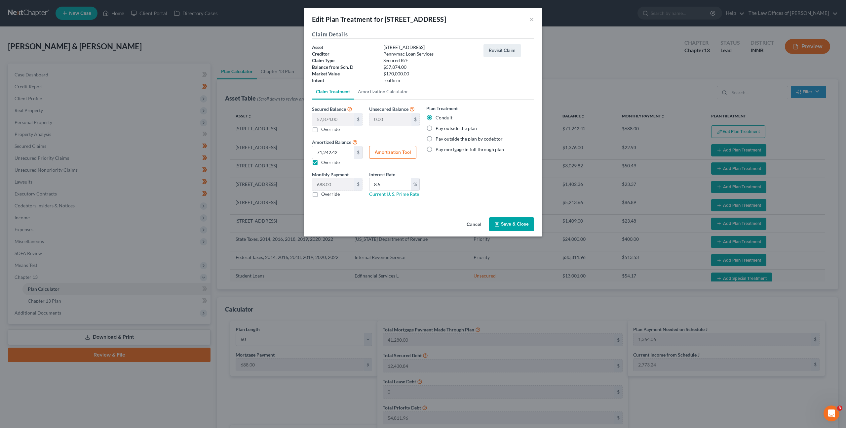
click at [321, 163] on label "Override" at bounding box center [330, 162] width 19 height 7
click at [324, 163] on input "Override" at bounding box center [326, 161] width 4 height 4
checkbox input "false"
click at [390, 150] on button "Amortization Tool" at bounding box center [392, 152] width 47 height 13
type input "57,874.00"
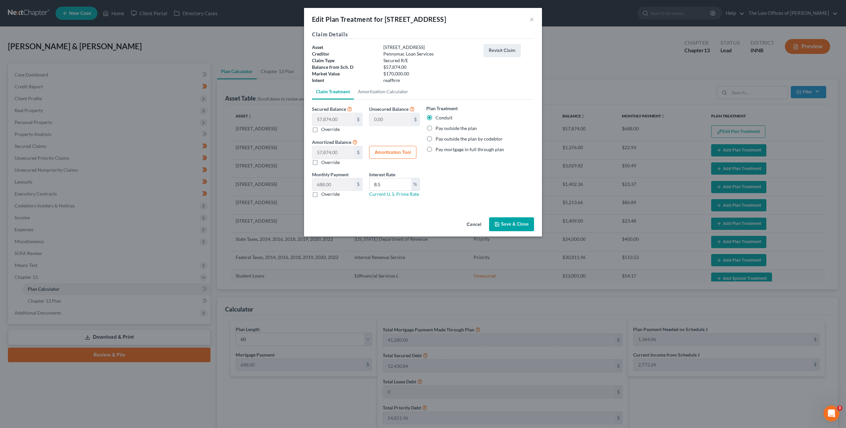
type input "8.5"
type input "60"
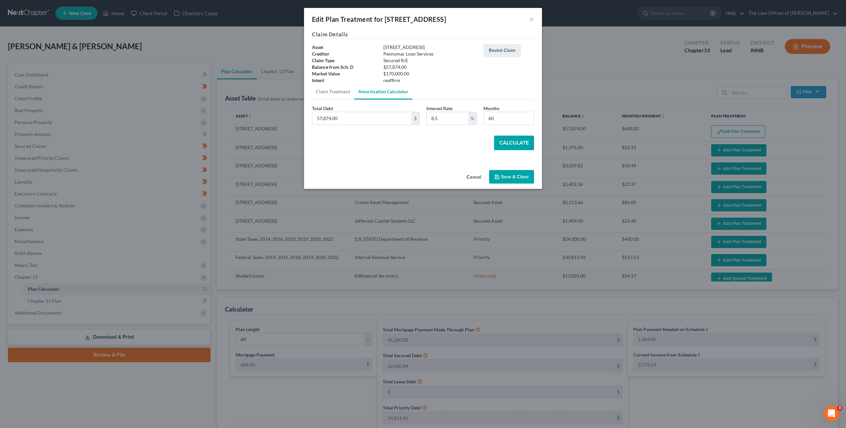
click at [473, 175] on button "Cancel" at bounding box center [473, 177] width 25 height 13
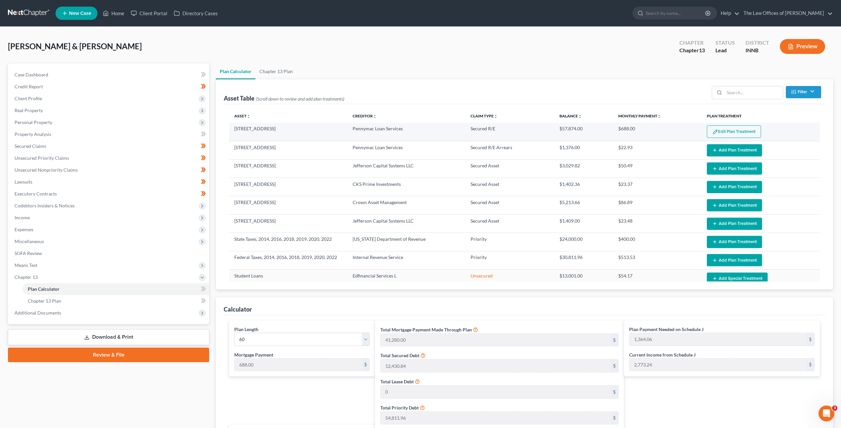
click at [711, 128] on button "Edit Plan Treatment" at bounding box center [734, 131] width 54 height 13
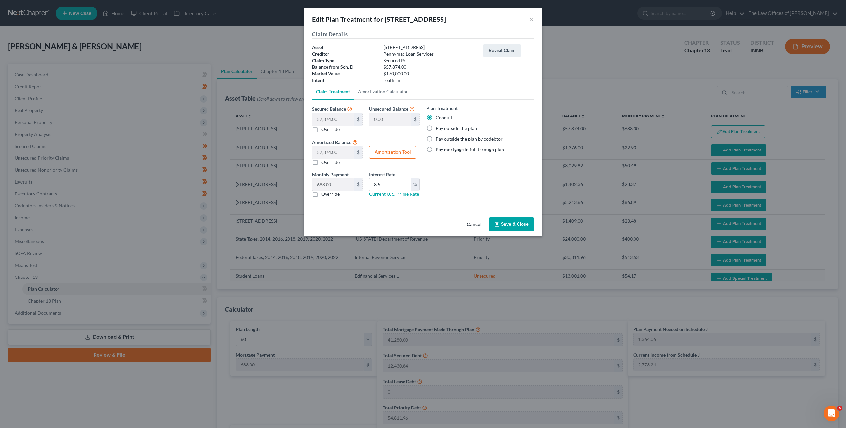
click at [321, 161] on label "Override" at bounding box center [330, 162] width 19 height 7
click at [324, 161] on input "Override" at bounding box center [326, 161] width 4 height 4
checkbox input "true"
click at [475, 174] on div "Plan Treatment Conduit Pay outside the plan Pay outside the plan by codebtor Pa…" at bounding box center [480, 154] width 114 height 98
drag, startPoint x: 502, startPoint y: 220, endPoint x: 507, endPoint y: 218, distance: 5.5
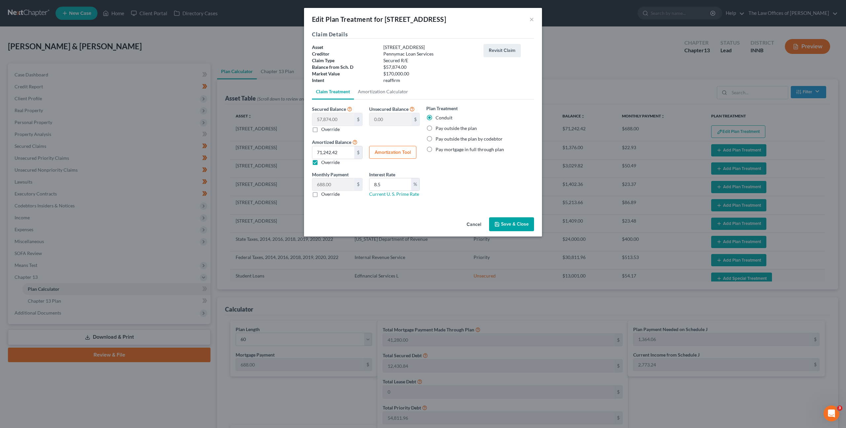
click at [502, 220] on button "Save & Close" at bounding box center [511, 224] width 45 height 14
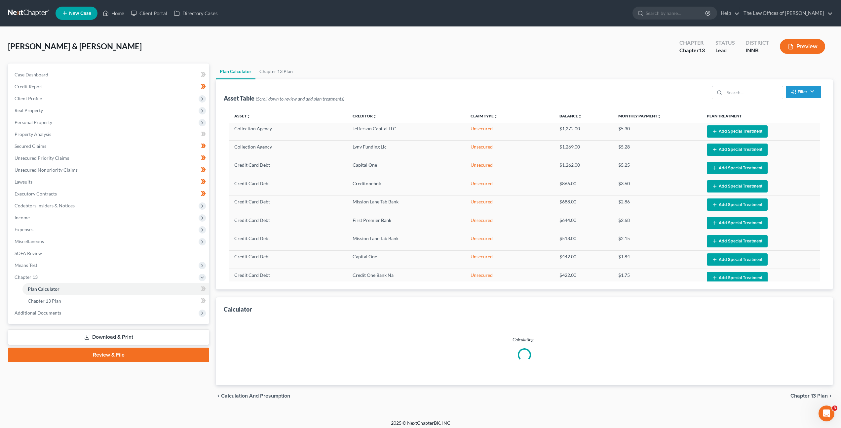
select select "59"
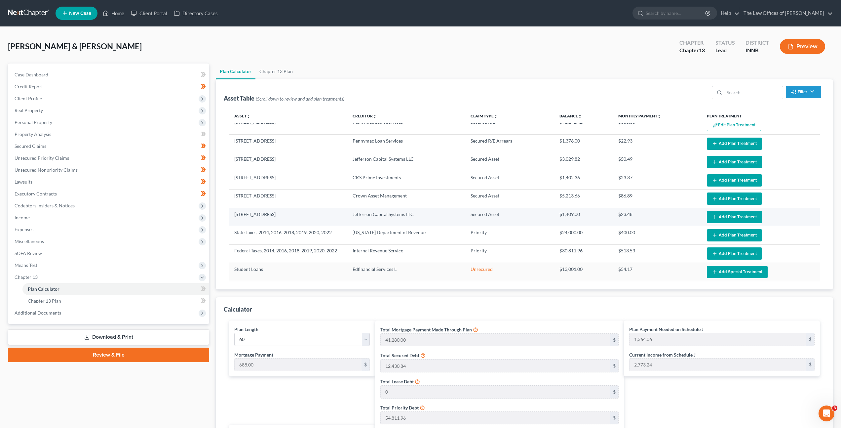
scroll to position [8, 0]
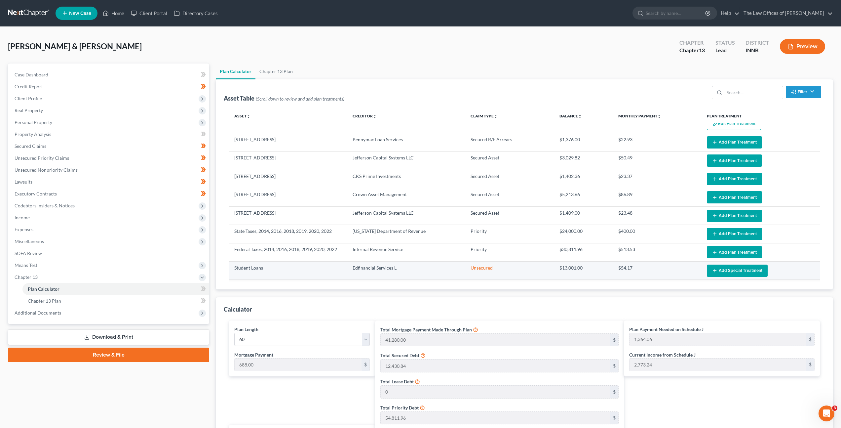
click at [714, 273] on button "Add Special Treatment" at bounding box center [737, 270] width 61 height 12
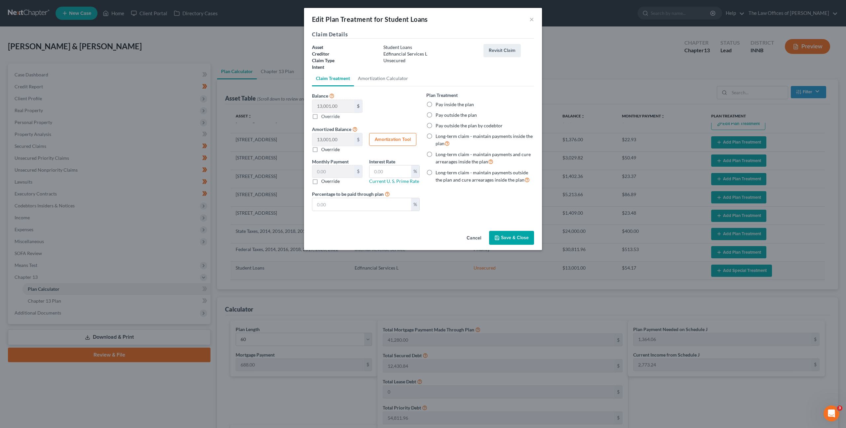
click at [436, 115] on label "Pay outside the plan" at bounding box center [456, 115] width 41 height 7
click at [438, 115] on input "Pay outside the plan" at bounding box center [440, 114] width 4 height 4
radio input "true"
drag, startPoint x: 508, startPoint y: 237, endPoint x: 509, endPoint y: 228, distance: 9.7
click at [508, 237] on button "Save & Close" at bounding box center [511, 238] width 45 height 14
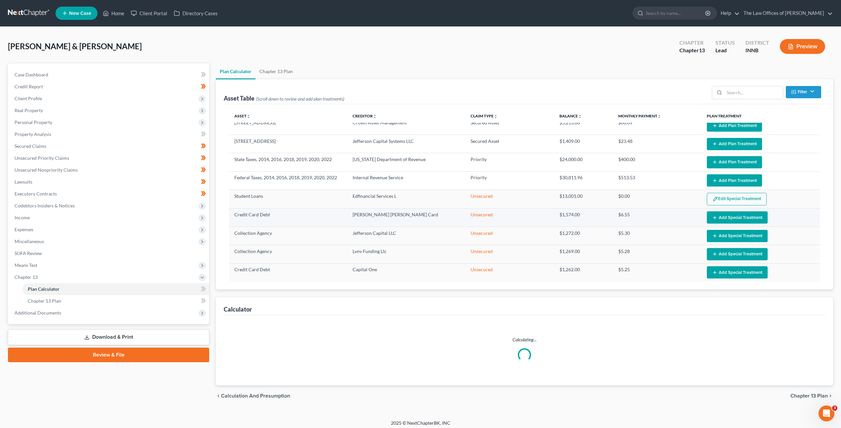
select select "59"
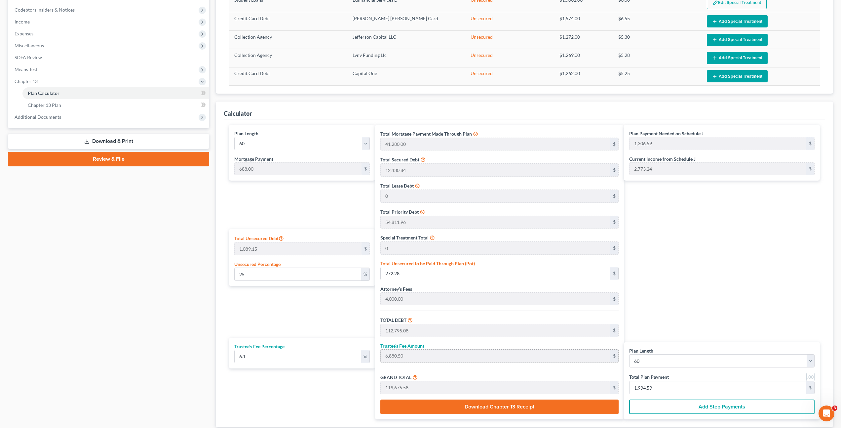
scroll to position [241, 0]
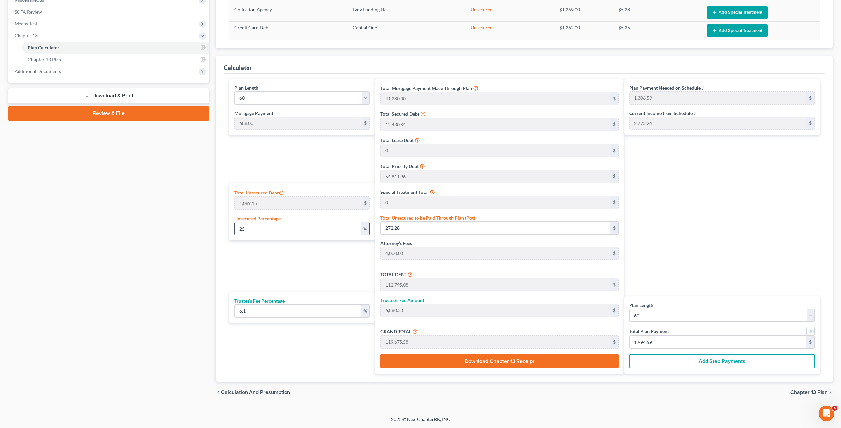
click at [287, 229] on input "25" at bounding box center [298, 228] width 127 height 13
drag, startPoint x: 256, startPoint y: 224, endPoint x: 165, endPoint y: 211, distance: 92.2
click at [165, 211] on div "Petition Navigation Case Dashboard Payments Invoices Payments Payments Credit R…" at bounding box center [421, 112] width 832 height 581
type input "1"
type input "10.89"
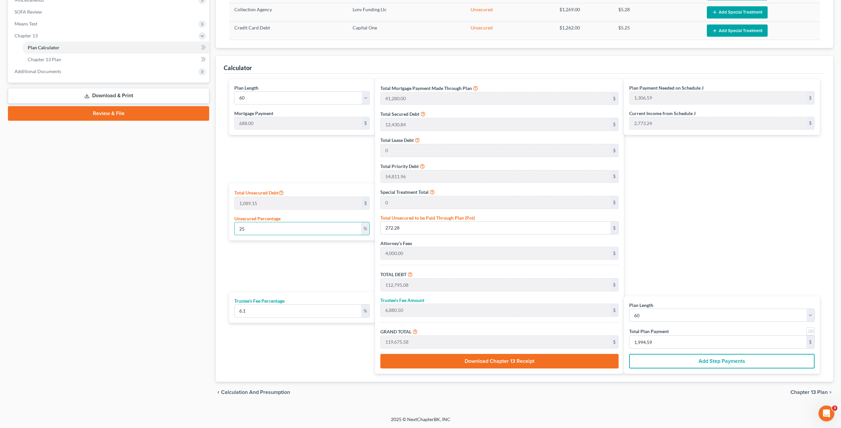
type input "112,533.69"
type input "6,864.55"
type input "119,398.24"
type input "1,301.97"
type input "1,989.97"
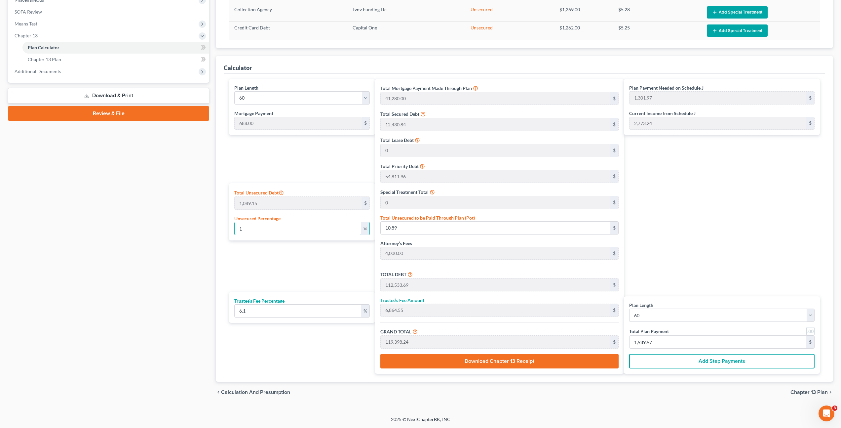
type input "10"
type input "108.91"
type input "112,631.71"
type input "6,870.53"
type input "119,502.24"
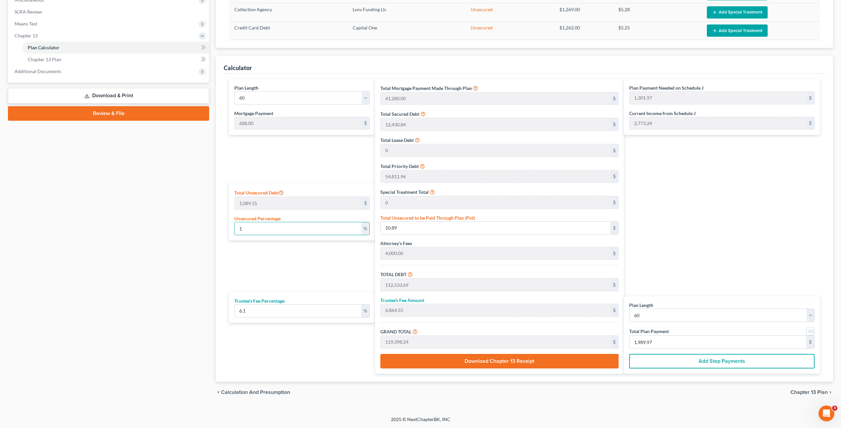
type input "1,303.70"
type input "1,991.70"
type input "100"
type input "1,089.15"
type input "113,611.95"
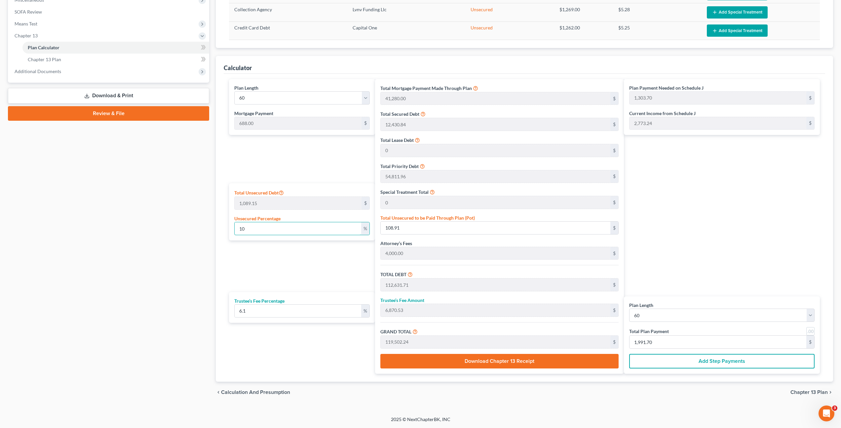
type input "6,930.32"
type input "120,542.27"
type input "1,321.03"
type input "2,009.03"
type input "1000"
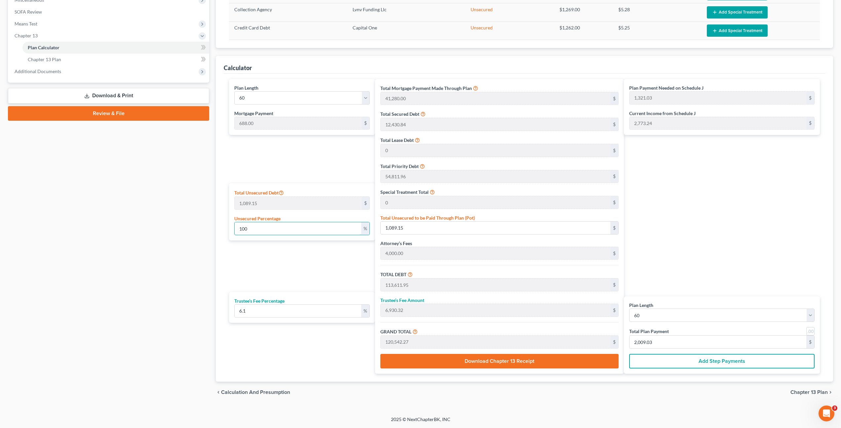
type input "10,891.50"
type input "123,414.30"
type input "7,528.27"
type input "130,942.57"
type input "1,494.37"
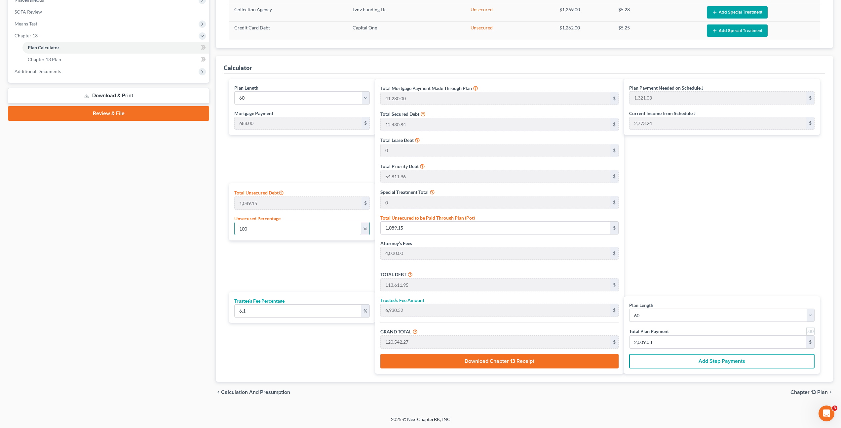
type input "2,182.37"
type input "100"
type input "1,089.15"
type input "113,611.95"
type input "6,930.32"
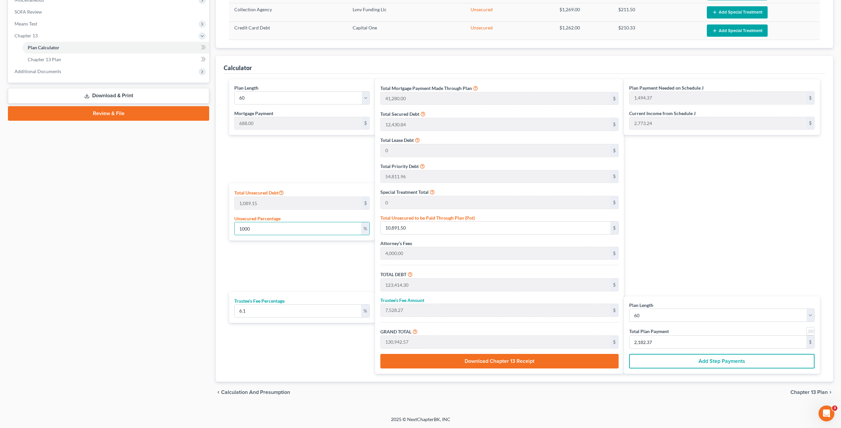
type input "120,542.27"
type input "1,321.03"
type input "2,009.03"
type input "100"
click at [194, 238] on div "Case Dashboard Payments Invoices Payments Payments Credit Report Client Profile" at bounding box center [109, 112] width 208 height 581
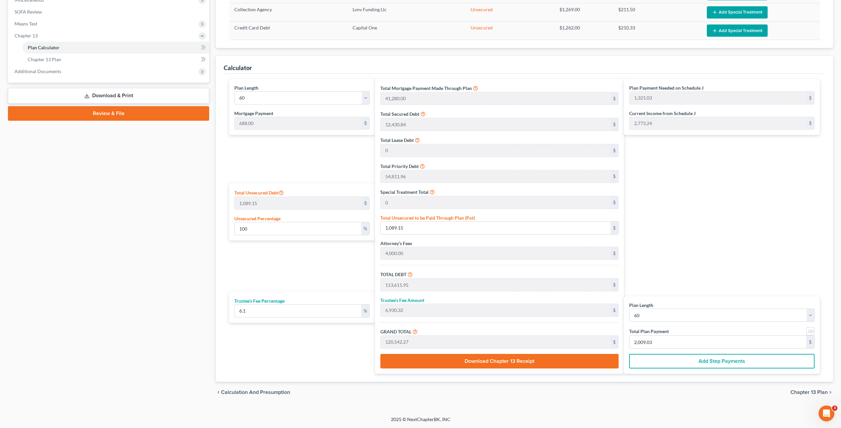
click at [809, 331] on link at bounding box center [811, 331] width 8 height 8
type input "1,321.00"
type input "2,009.00"
click at [810, 331] on link at bounding box center [811, 331] width 8 height 8
type input "1,321.03"
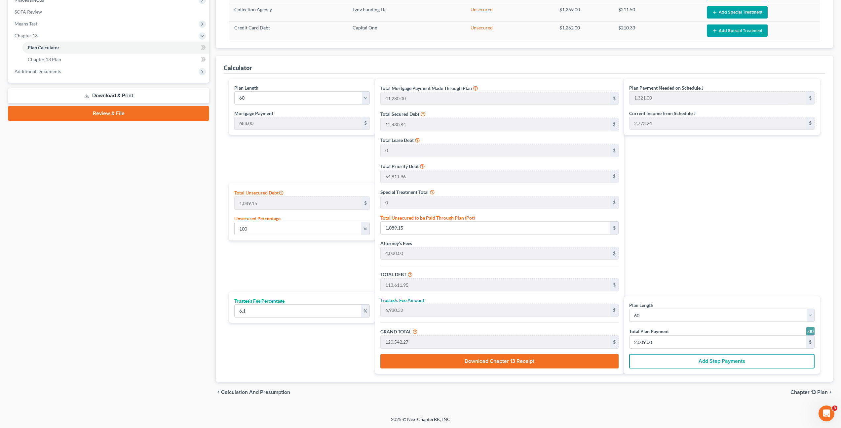
type input "2,009.03"
click at [760, 272] on div "Plan Payment Needed on Schedule J 1,321.03 $ Current Income from Schedule J 2,7…" at bounding box center [723, 226] width 199 height 295
click at [323, 221] on div "Unsecured Percentage 100 %" at bounding box center [302, 225] width 136 height 20
drag, startPoint x: 324, startPoint y: 226, endPoint x: 107, endPoint y: 198, distance: 218.3
click at [250, 211] on div "Total Unsecured Debt 1,089.15 $ Unsecured Percentage 100 %" at bounding box center [302, 211] width 146 height 57
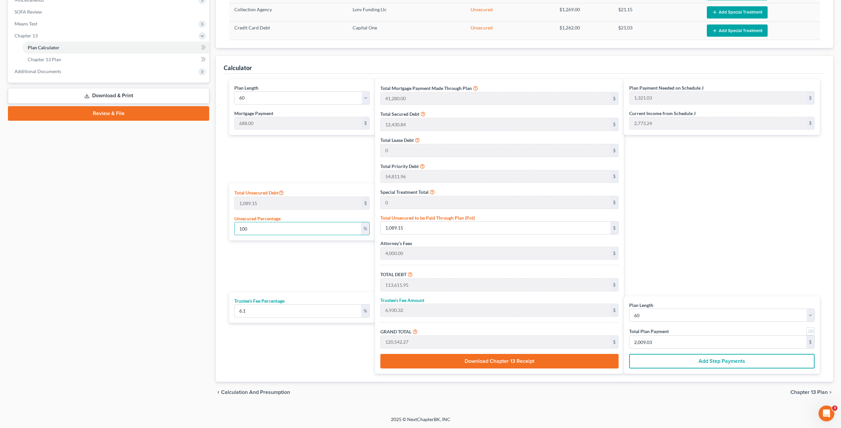
type input "1"
type input "10.89"
type input "112,533.69"
type input "6,864.55"
type input "119,398.24"
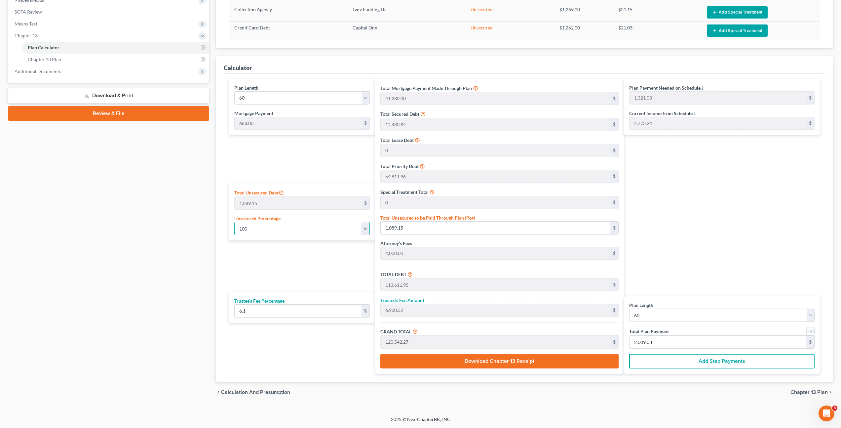
type input "1,301.97"
type input "1,989.97"
type input "112,522.80"
type input "6,863.89"
type input "119,386.69"
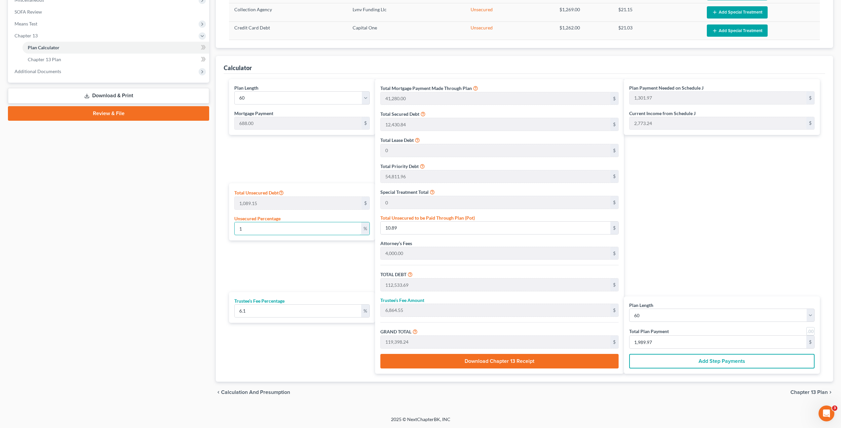
type input "1,301.77"
type input "1,989.77"
type input "1"
type input "10.89"
type input "112,533.69"
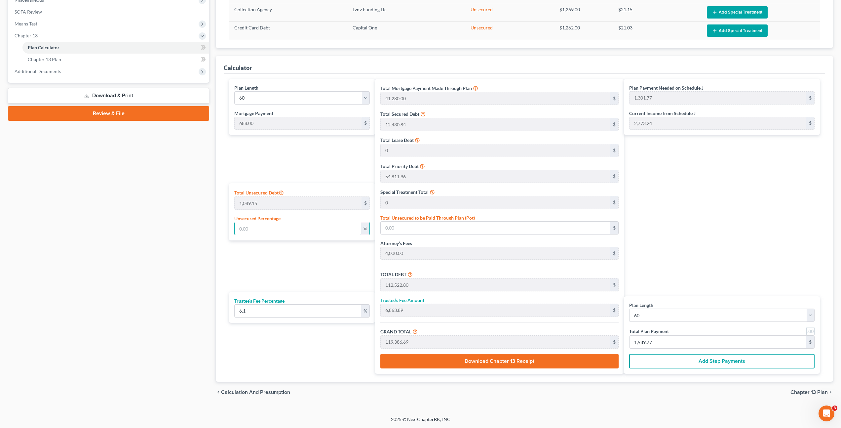
type input "6,864.55"
type input "119,398.24"
type input "1,301.97"
type input "1,989.97"
type input "15"
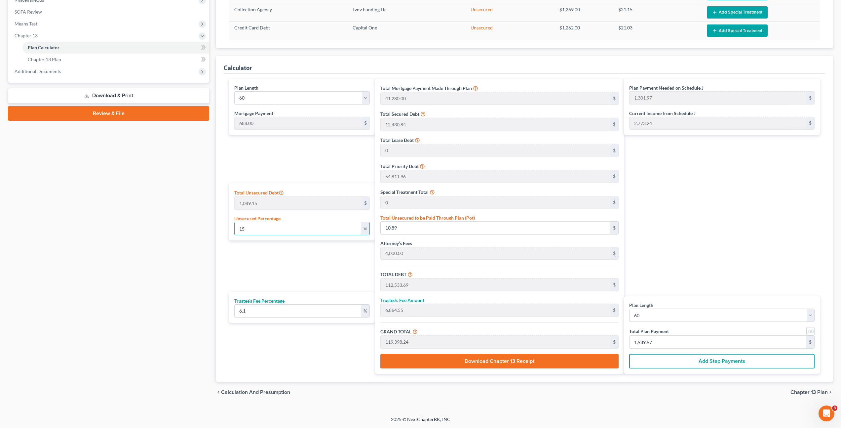
type input "163.37"
type input "112,686.17"
type input "6,873.85"
type input "119,560.02"
type input "1,304.66"
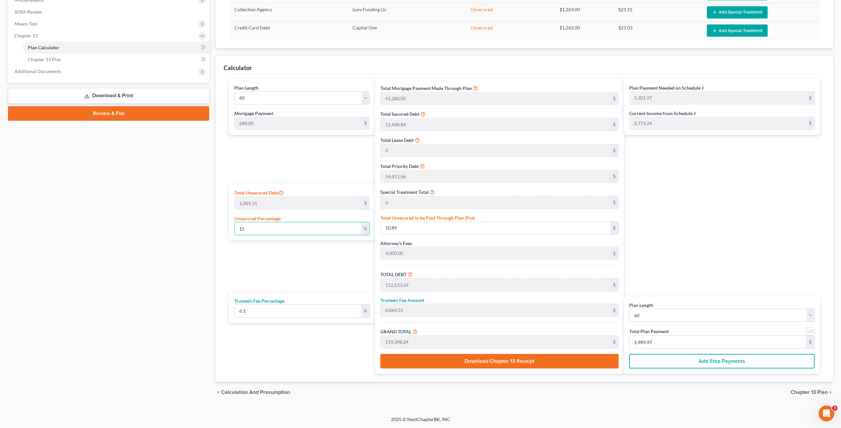
type input "1,992.66"
type input "1"
type input "10.89"
type input "112,533.69"
type input "6,864.55"
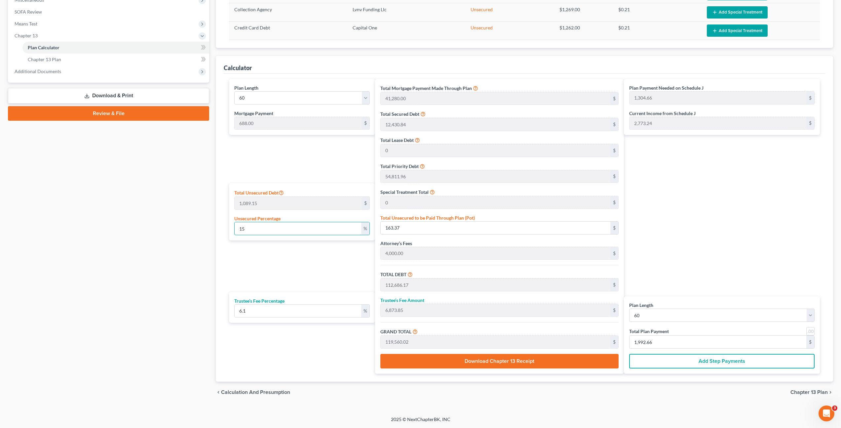
type input "119,398.24"
type input "1,301.97"
type input "1,989.97"
type input "112,522.80"
type input "6,863.89"
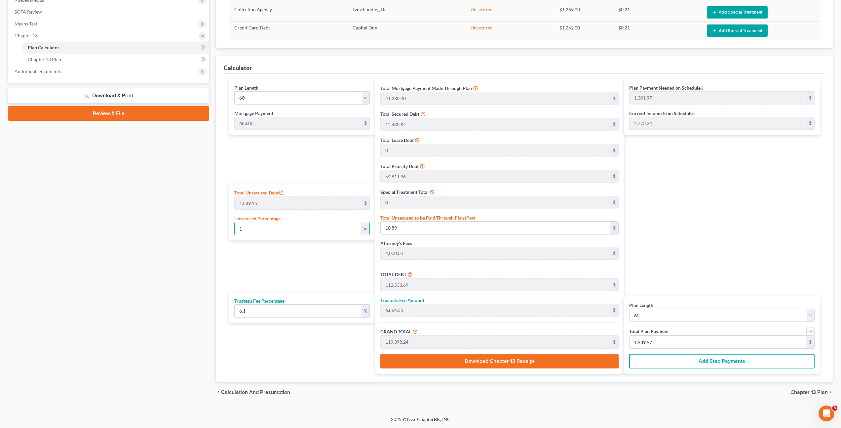
type input "119,386.69"
type input "1,301.77"
type input "1,989.77"
type input "1"
type input "10.89"
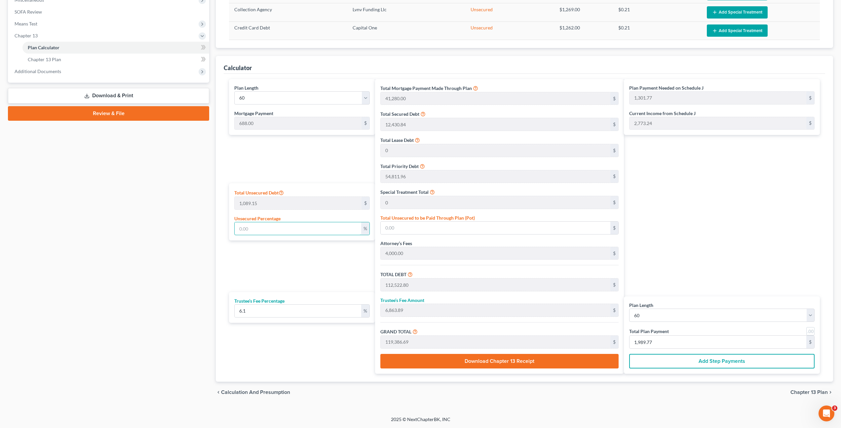
type input "112,533.69"
type input "6,864.55"
type input "119,398.24"
type input "1,301.97"
type input "1,989.97"
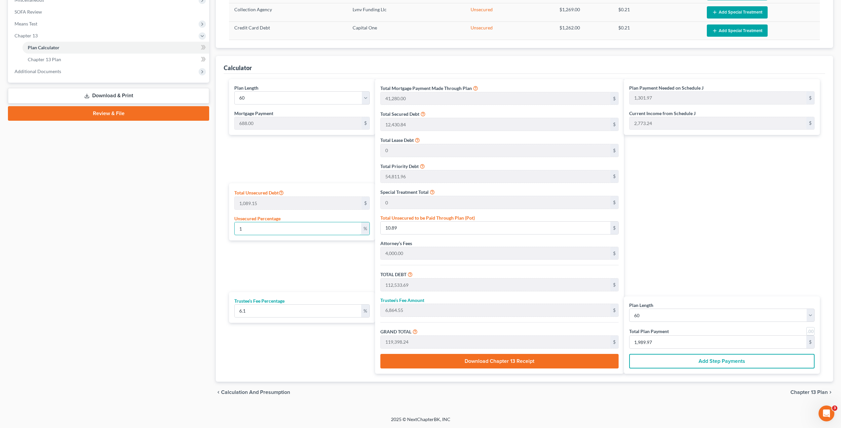
type input "10"
type input "108.91"
type input "112,631.71"
type input "6,870.53"
type input "119,502.24"
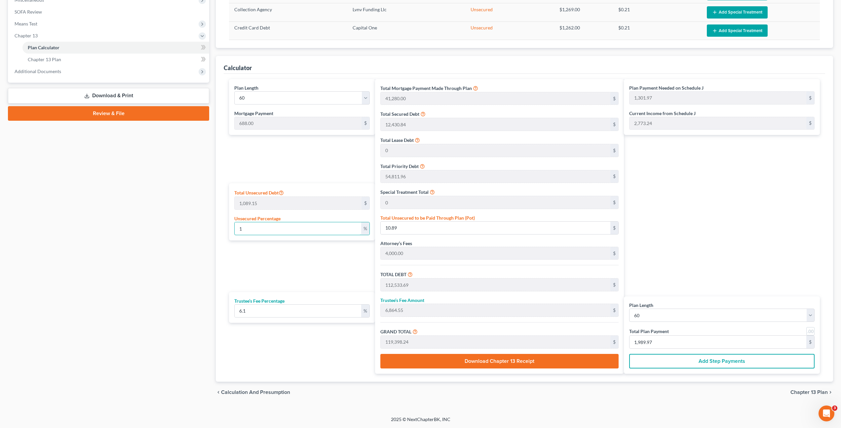
type input "1,303.70"
type input "1,991.70"
type input "100"
type input "1,089.15"
type input "113,611.95"
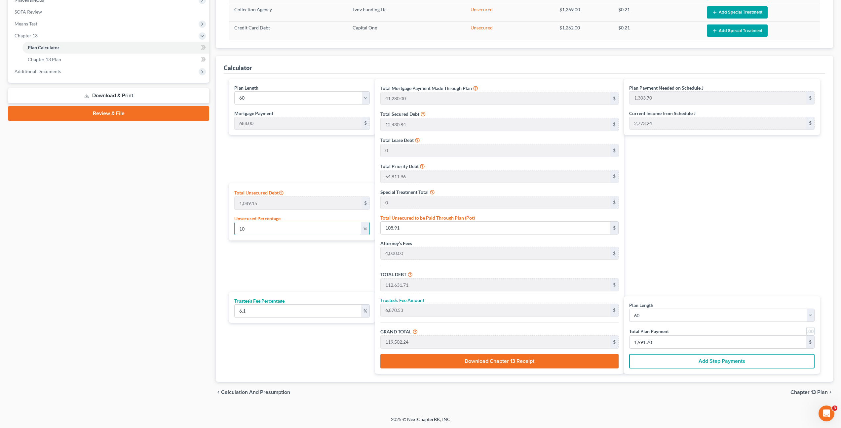
type input "6,930.32"
type input "120,542.27"
type input "1,321.03"
type input "2,009.03"
click at [121, 201] on div "Case Dashboard Payments Invoices Payments Payments Credit Report Client Profile" at bounding box center [109, 112] width 208 height 581
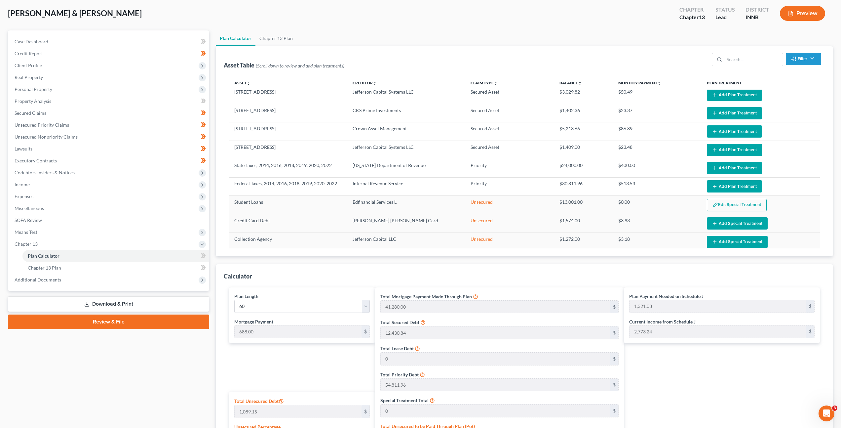
scroll to position [0, 0]
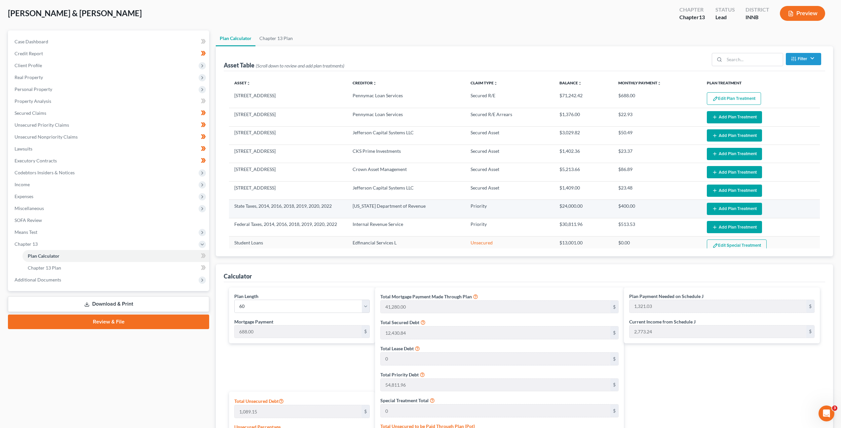
click at [712, 207] on icon "button" at bounding box center [714, 208] width 5 height 5
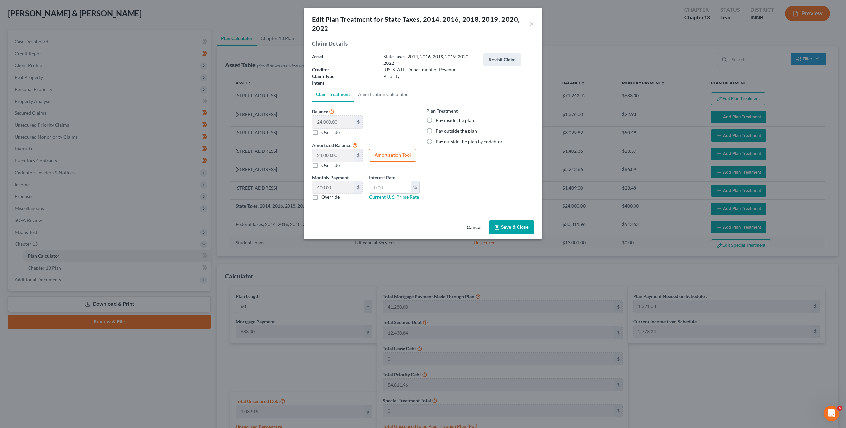
click at [436, 120] on label "Pay inside the plan" at bounding box center [455, 120] width 38 height 7
click at [438, 120] on input "Pay inside the plan" at bounding box center [440, 119] width 4 height 4
radio input "true"
click at [479, 224] on button "Cancel" at bounding box center [473, 227] width 25 height 13
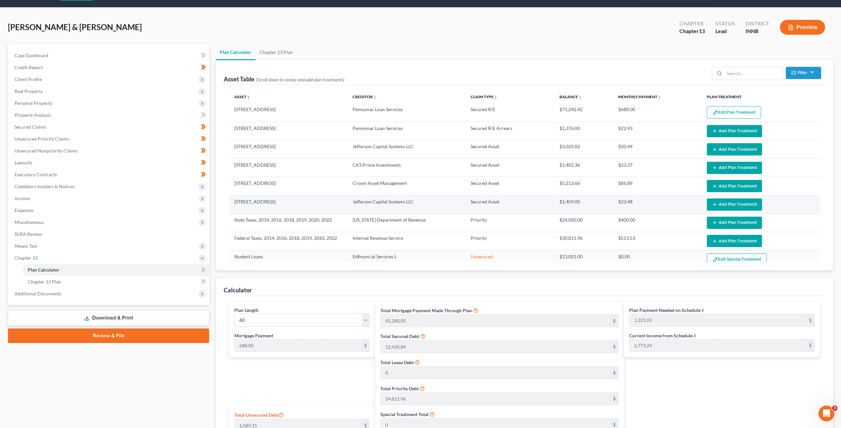
scroll to position [6, 0]
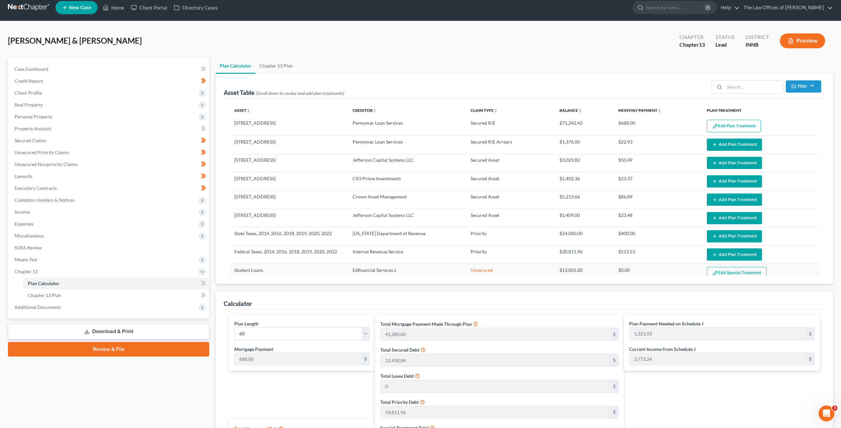
drag, startPoint x: 405, startPoint y: 302, endPoint x: 408, endPoint y: 301, distance: 3.4
click at [407, 301] on div "Calculator" at bounding box center [525, 301] width 602 height 18
click at [387, 296] on div "Calculator" at bounding box center [525, 301] width 602 height 18
click at [440, 297] on div "Calculator" at bounding box center [525, 301] width 602 height 18
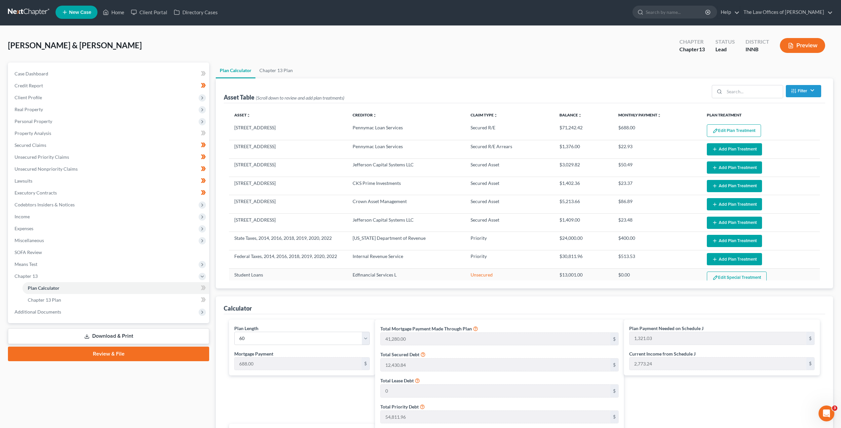
scroll to position [0, 0]
